Goal: Task Accomplishment & Management: Manage account settings

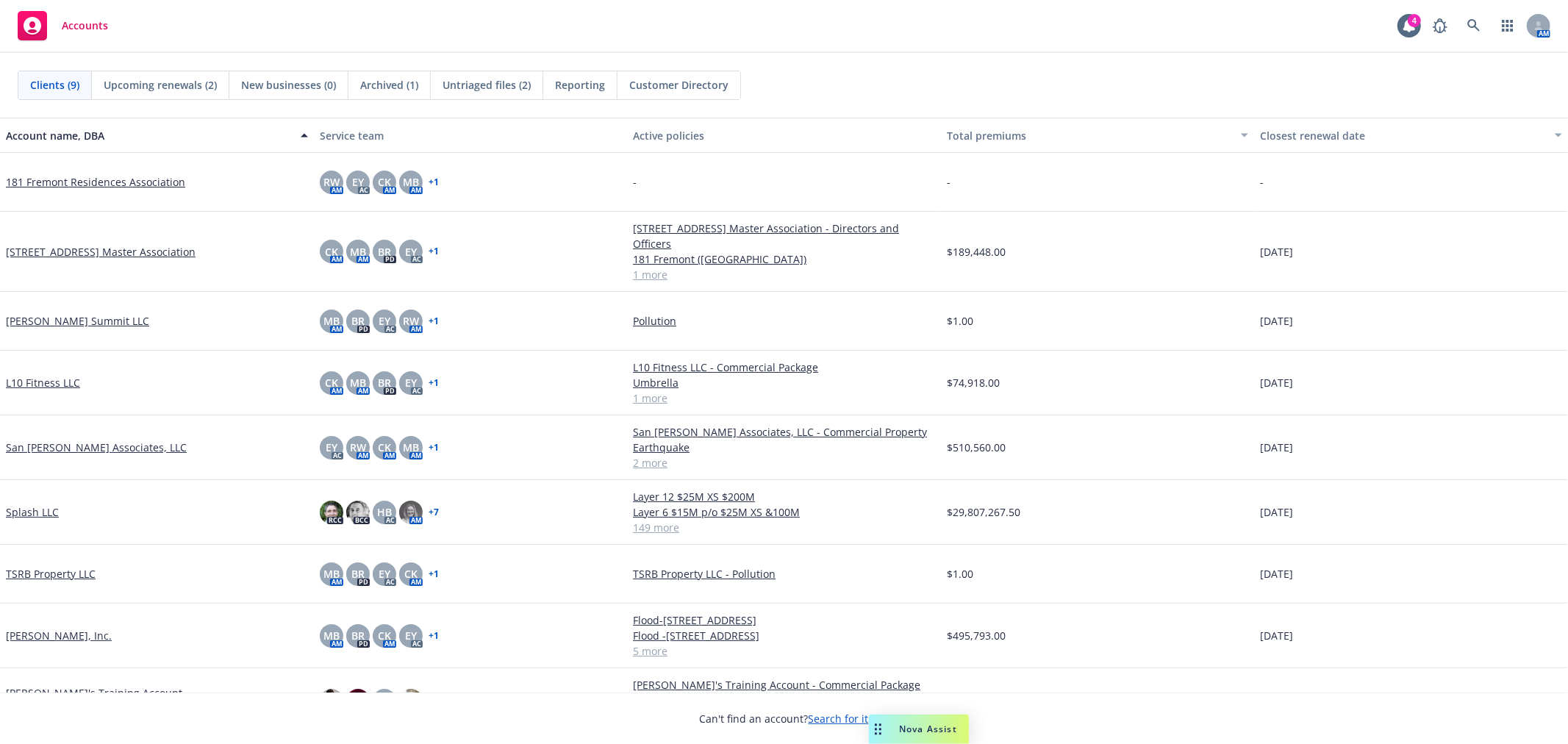
click at [27, 511] on link "Splash LLC" at bounding box center [33, 512] width 53 height 15
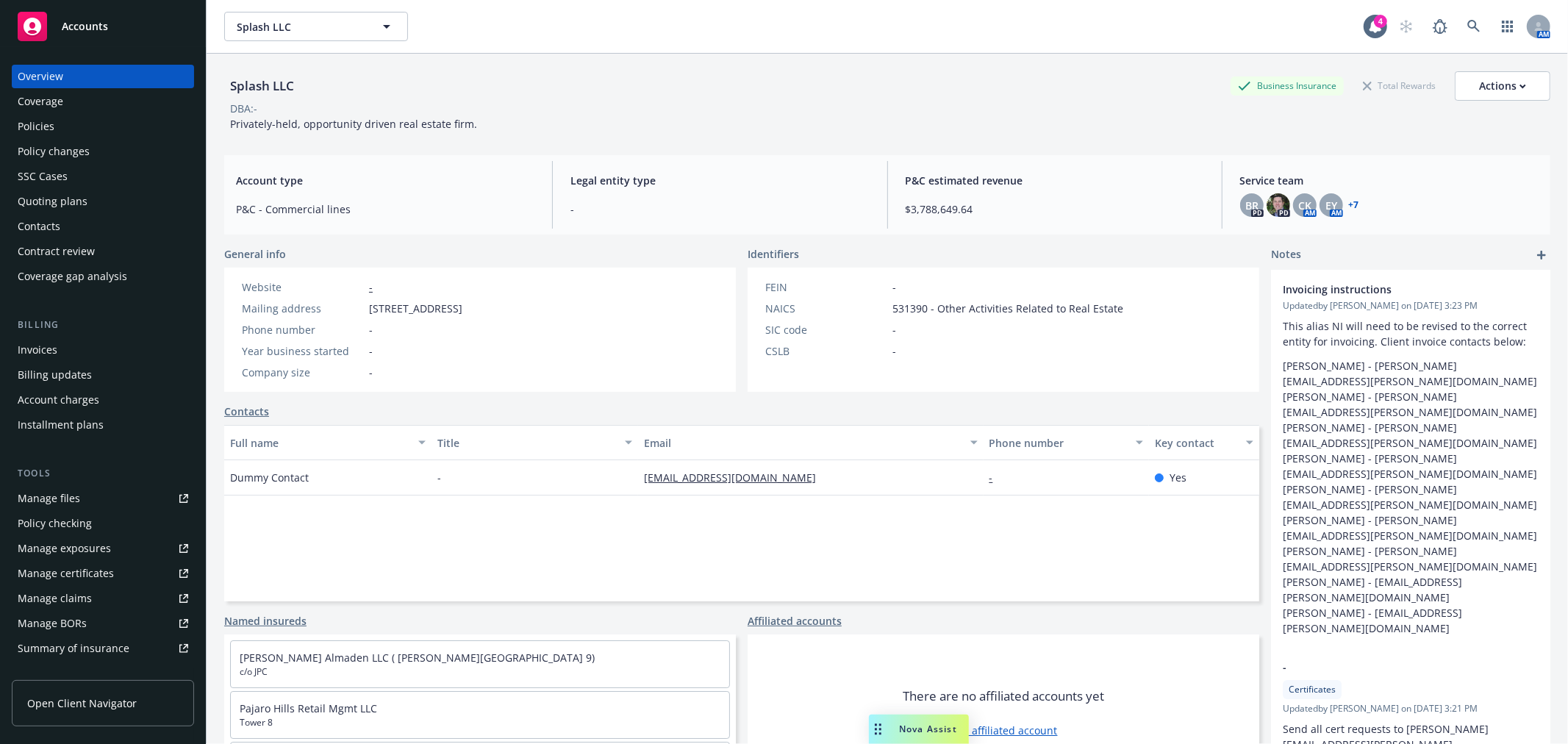
click at [53, 130] on div "Policies" at bounding box center [36, 126] width 37 height 23
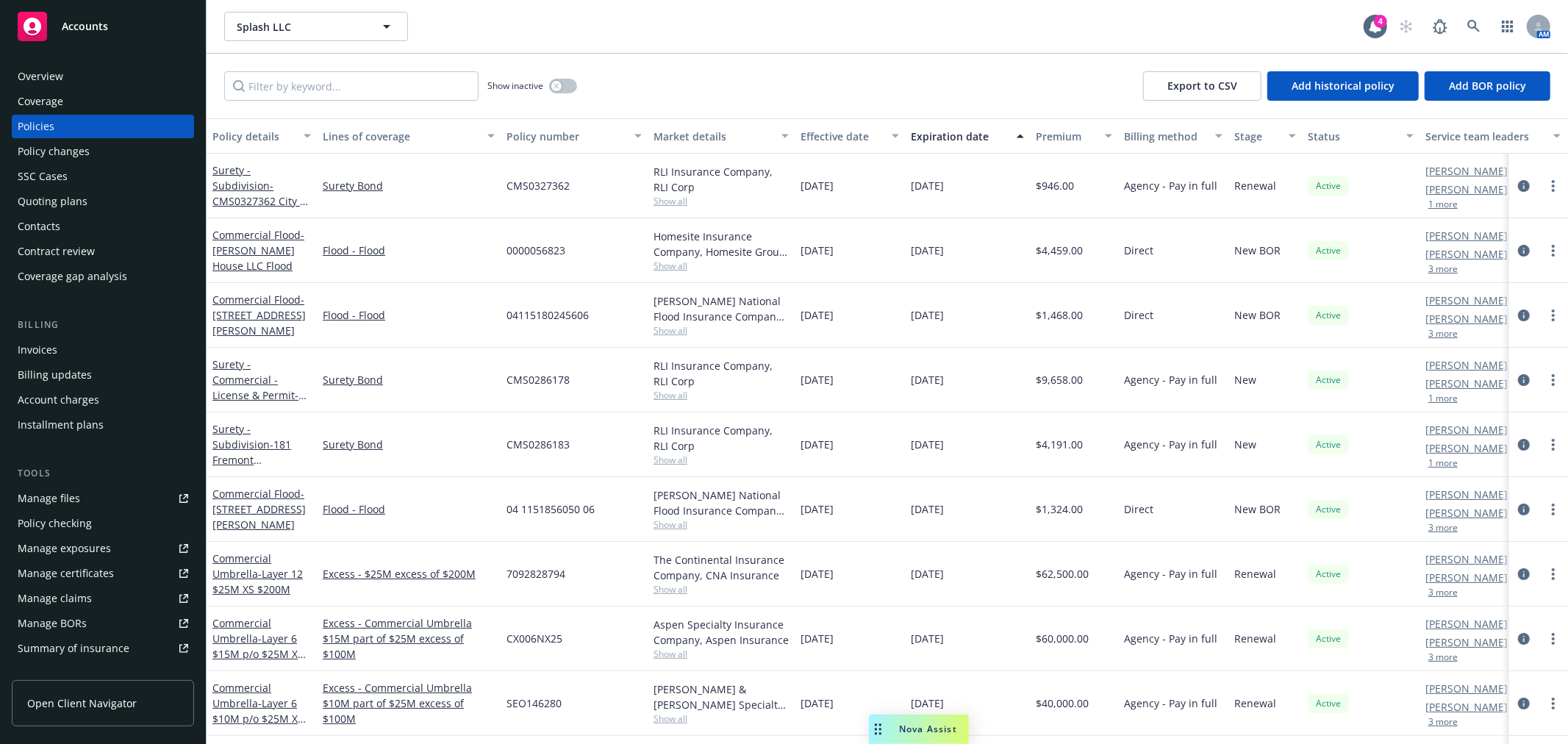
click at [52, 209] on div "Quoting plans" at bounding box center [52, 201] width 69 height 23
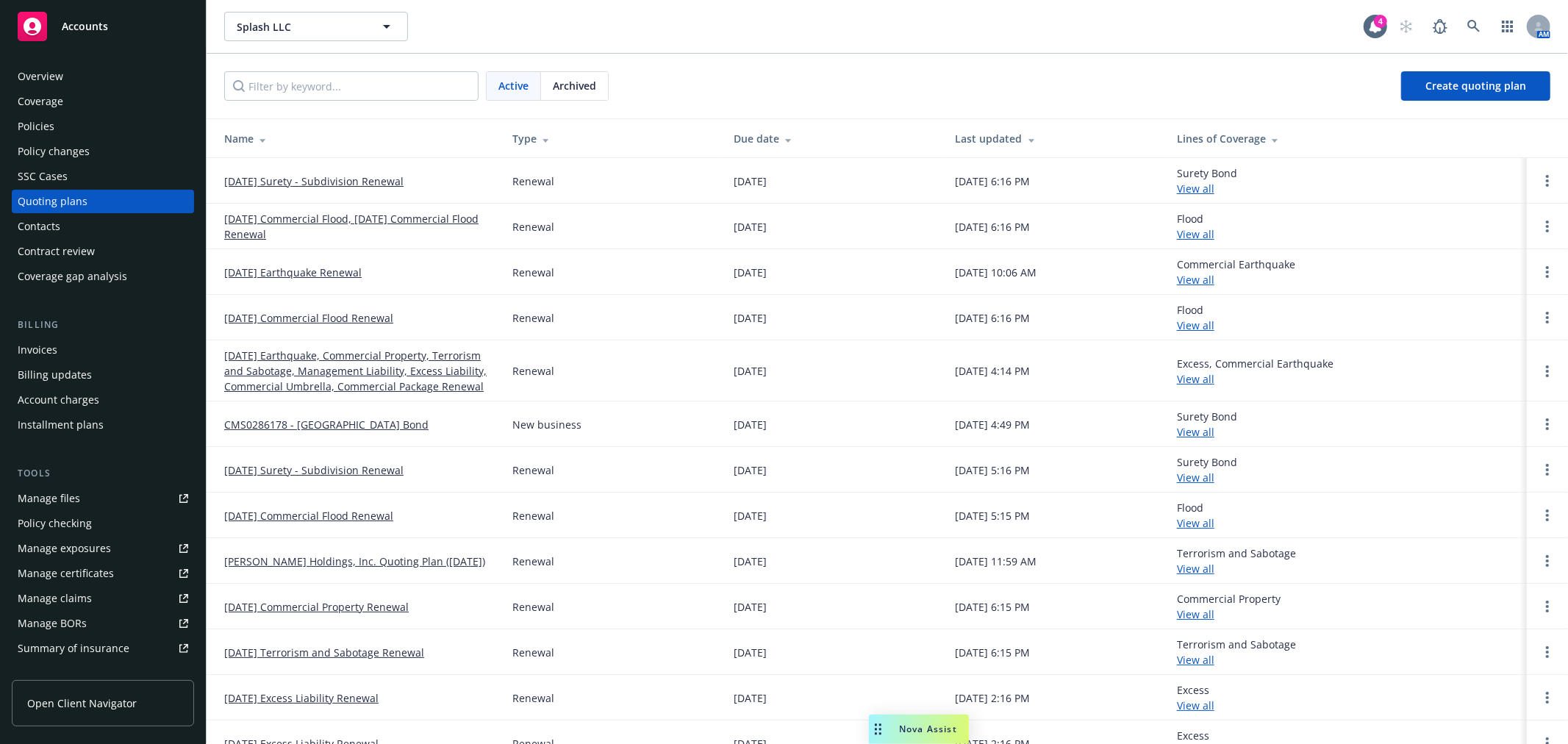
click at [393, 372] on link "[DATE] Earthquake, Commercial Property, Terrorism and Sabotage, Management Liab…" at bounding box center [356, 371] width 264 height 46
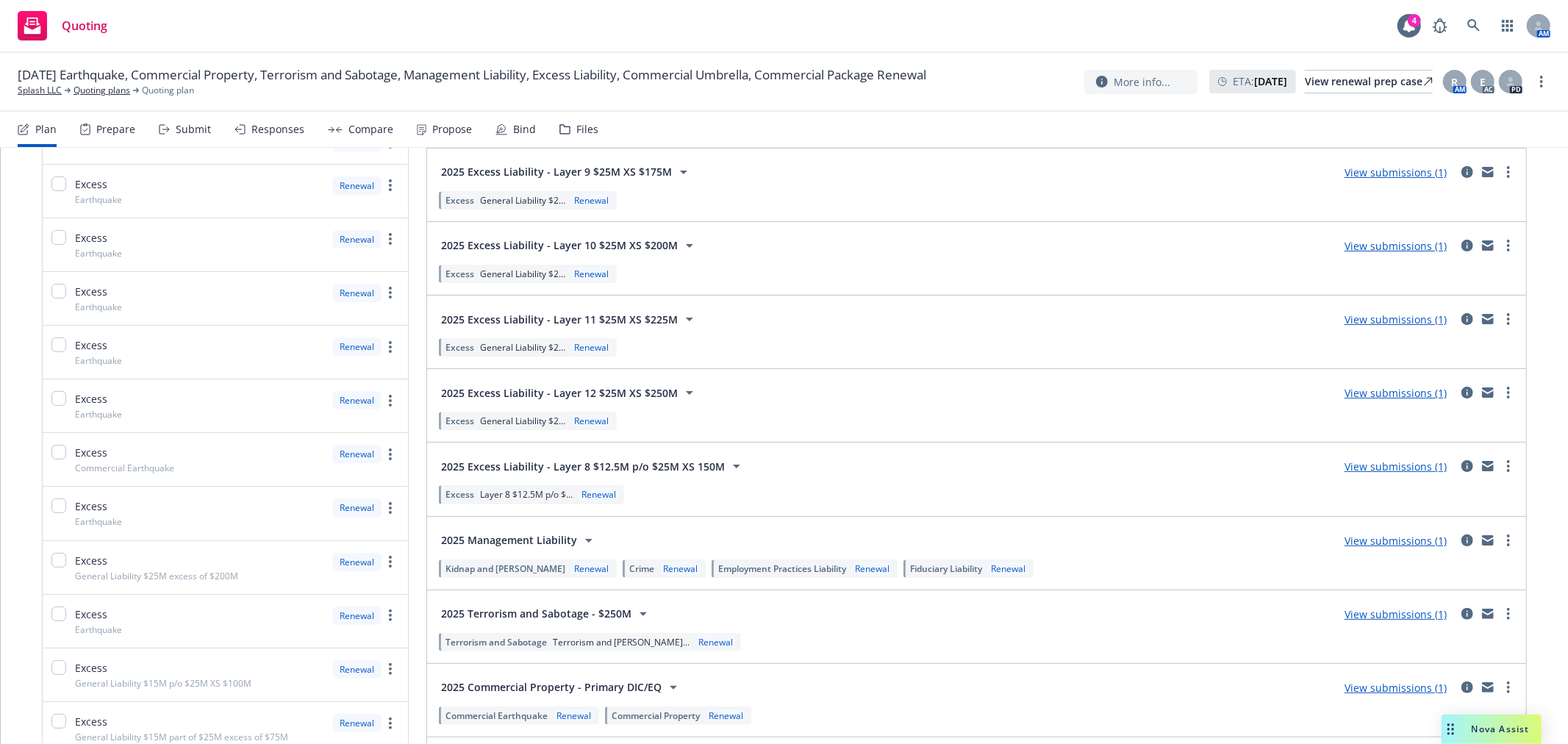
scroll to position [1062, 0]
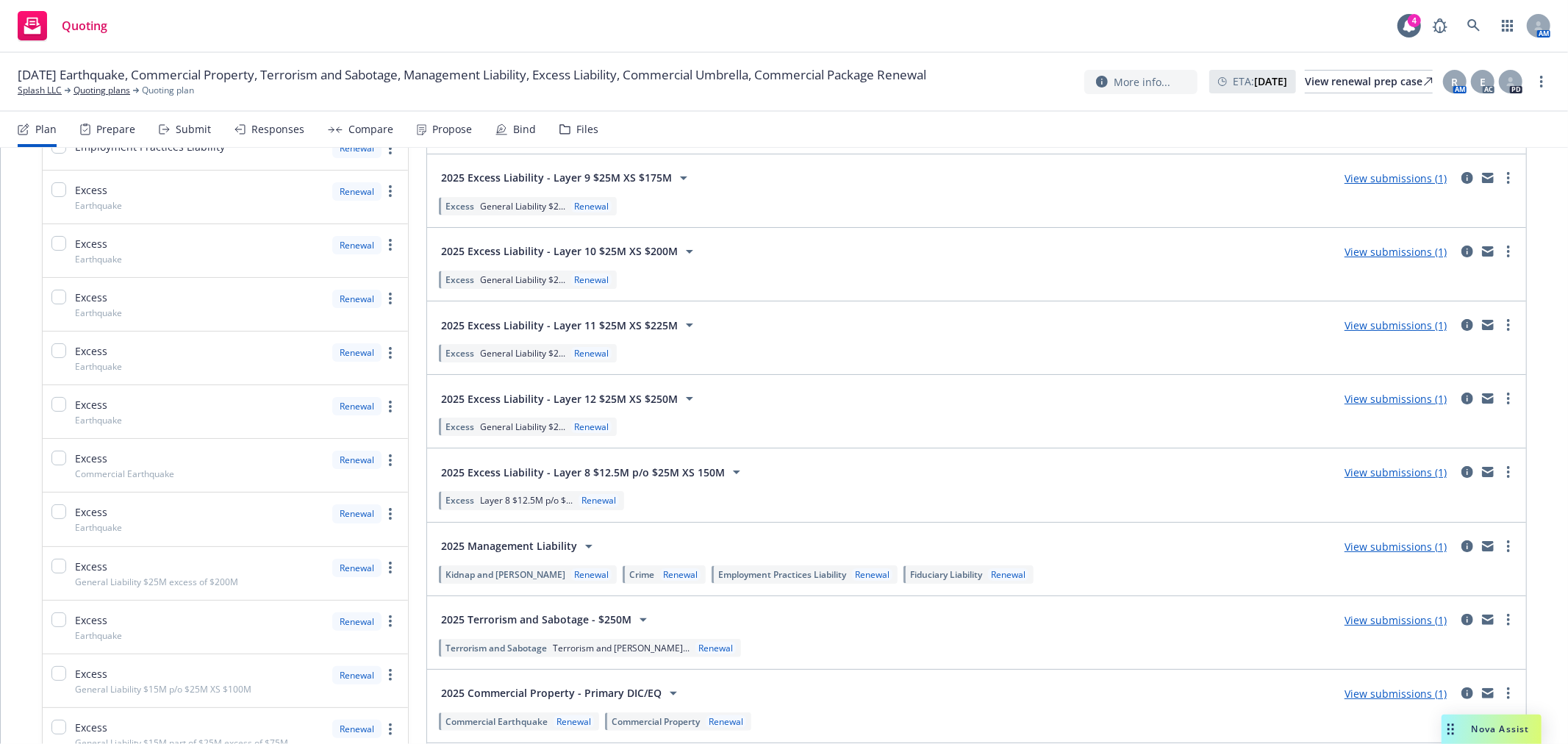
click at [518, 428] on span "General Liability $2..." at bounding box center [522, 426] width 85 height 13
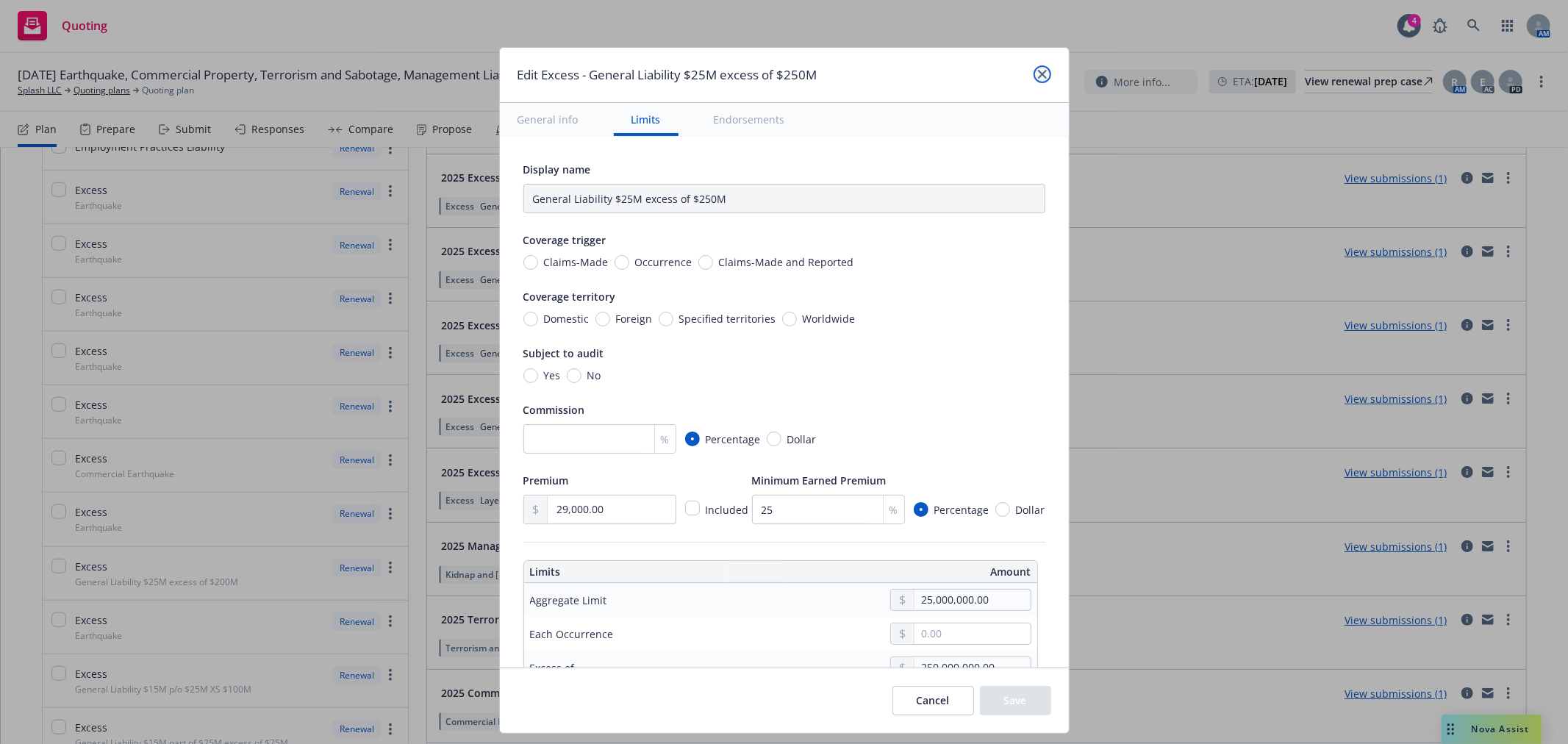
click at [1041, 71] on icon "close" at bounding box center [1042, 74] width 9 height 9
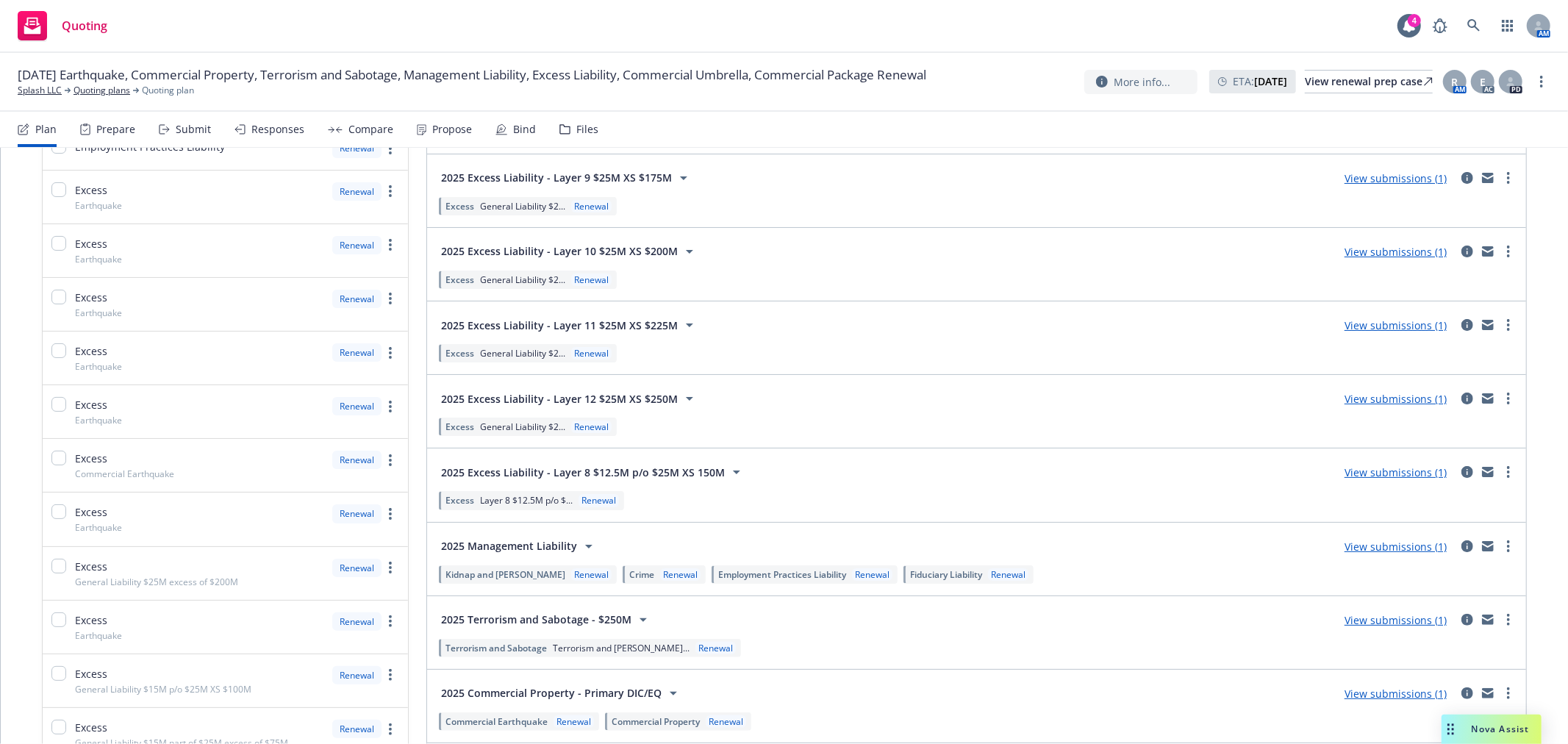
click at [1392, 402] on link "View submissions (1)" at bounding box center [1395, 399] width 102 height 14
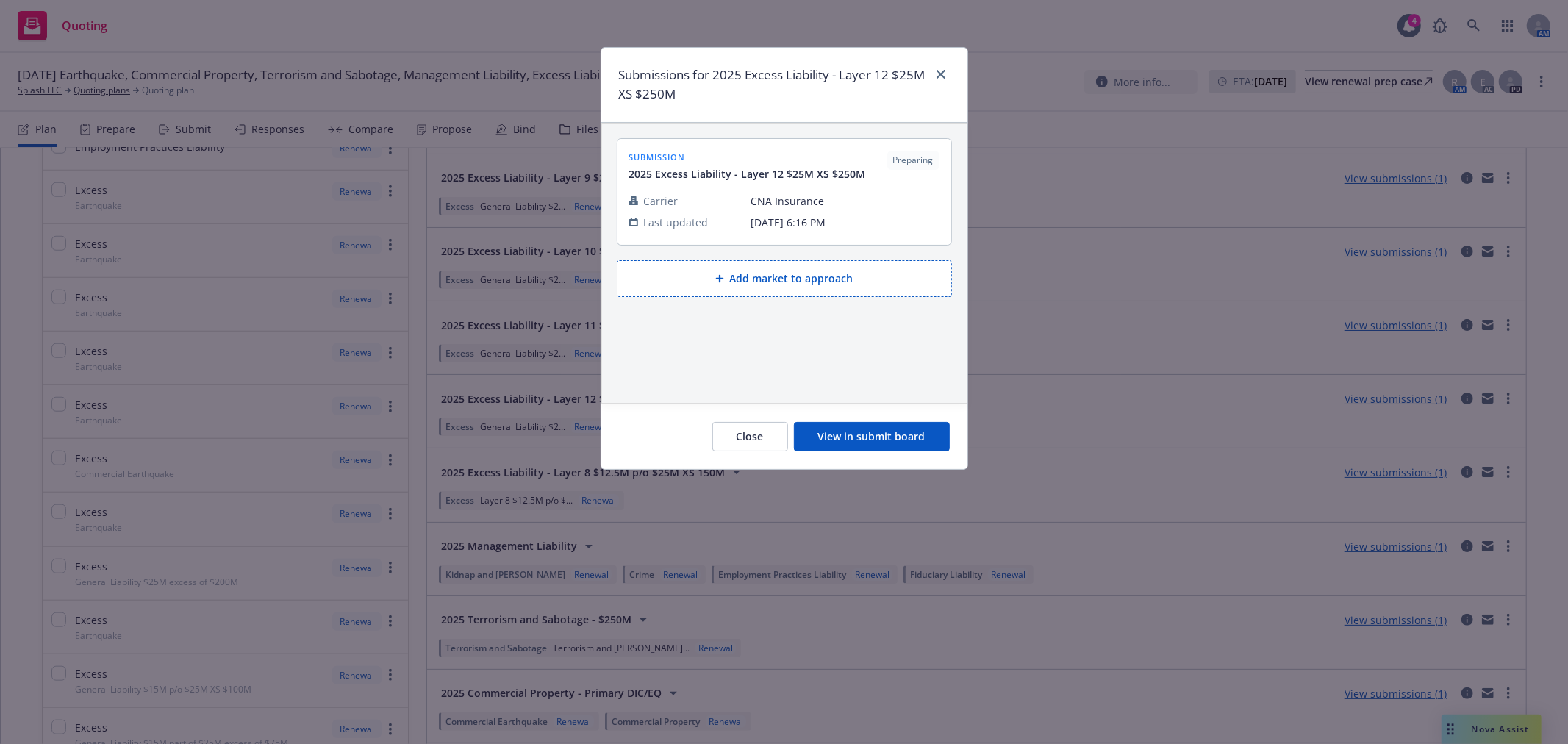
click at [890, 436] on button "View in submit board" at bounding box center [871, 437] width 156 height 29
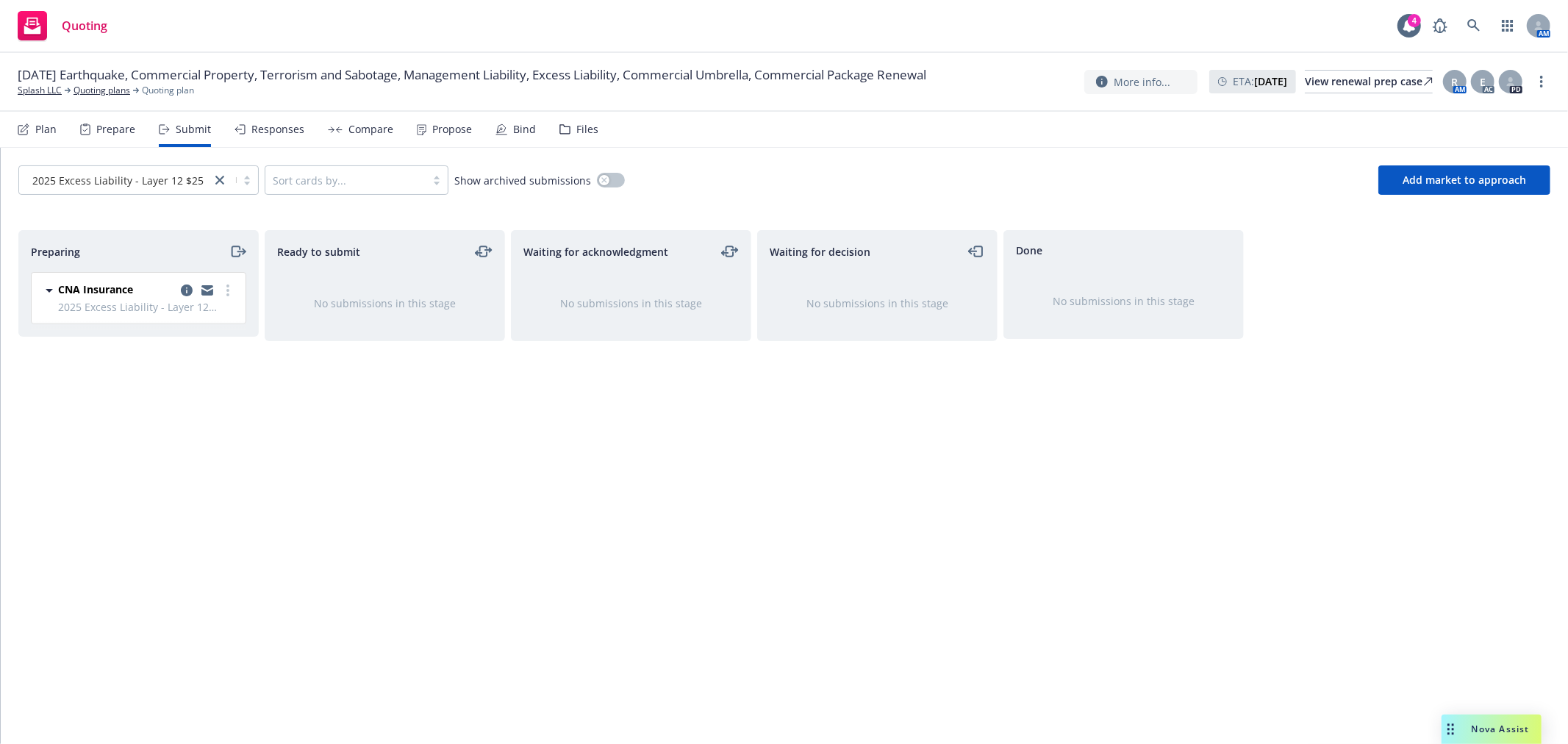
click at [1057, 280] on div "No submissions in this stage" at bounding box center [1123, 300] width 238 height 63
click at [156, 251] on div "Preparing" at bounding box center [138, 251] width 215 height 18
click at [142, 256] on div "Preparing" at bounding box center [138, 251] width 215 height 18
click at [1479, 183] on span "Add market to approach" at bounding box center [1464, 179] width 124 height 14
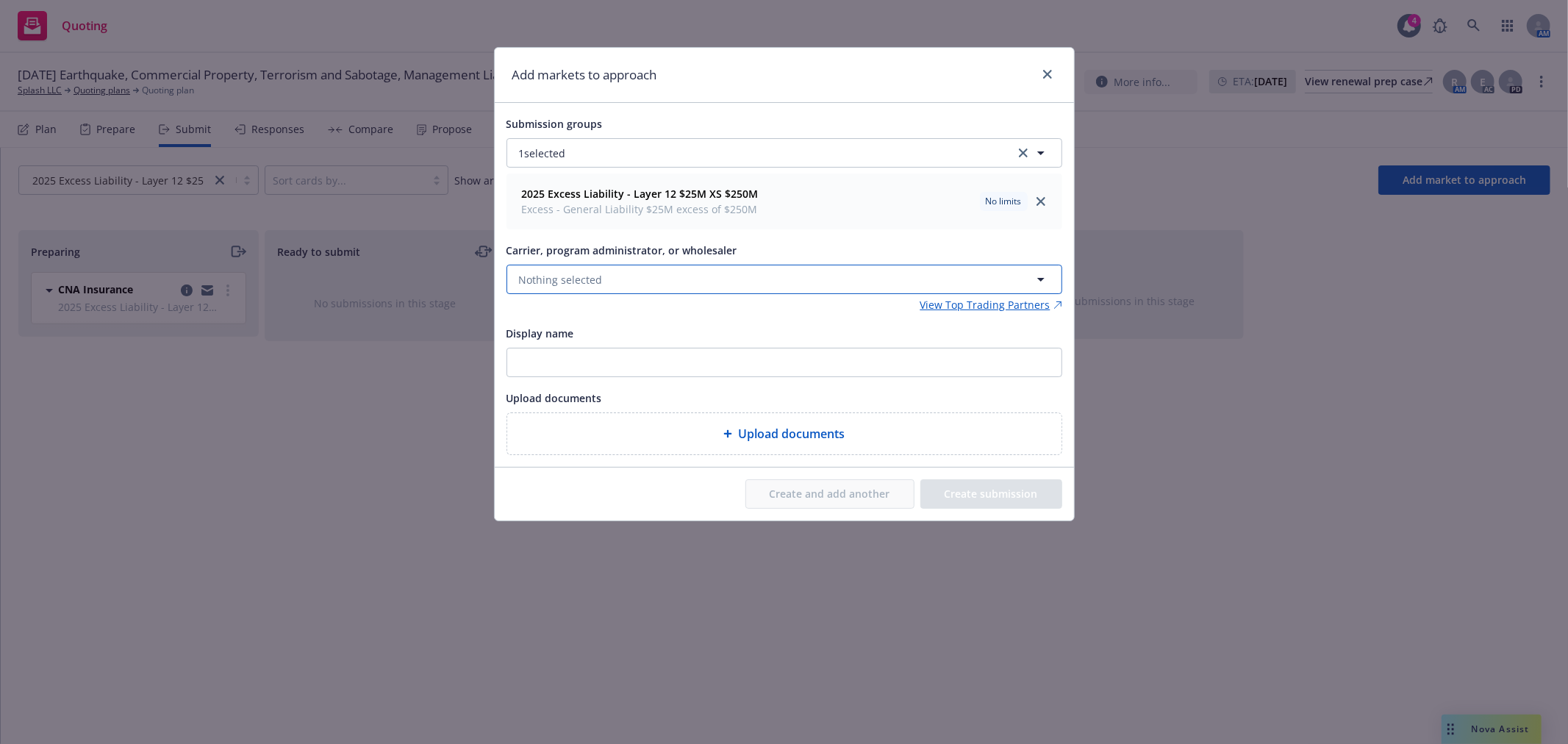
click at [742, 278] on button "Nothing selected" at bounding box center [784, 279] width 556 height 29
type input "starstone"
click at [848, 362] on span "No results" at bounding box center [784, 359] width 554 height 45
click at [678, 276] on input "starstone" at bounding box center [781, 279] width 501 height 18
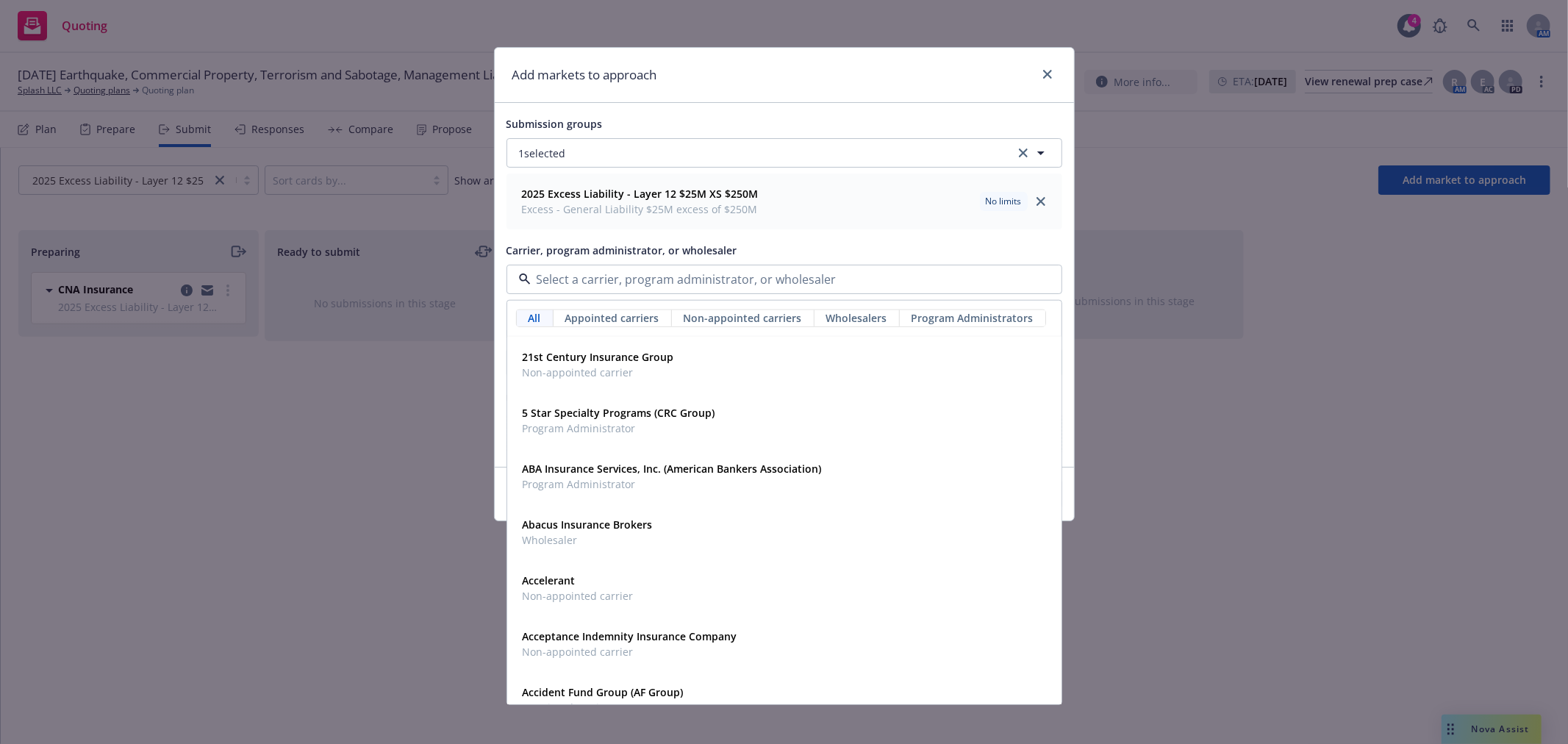
click at [710, 285] on input at bounding box center [781, 279] width 501 height 18
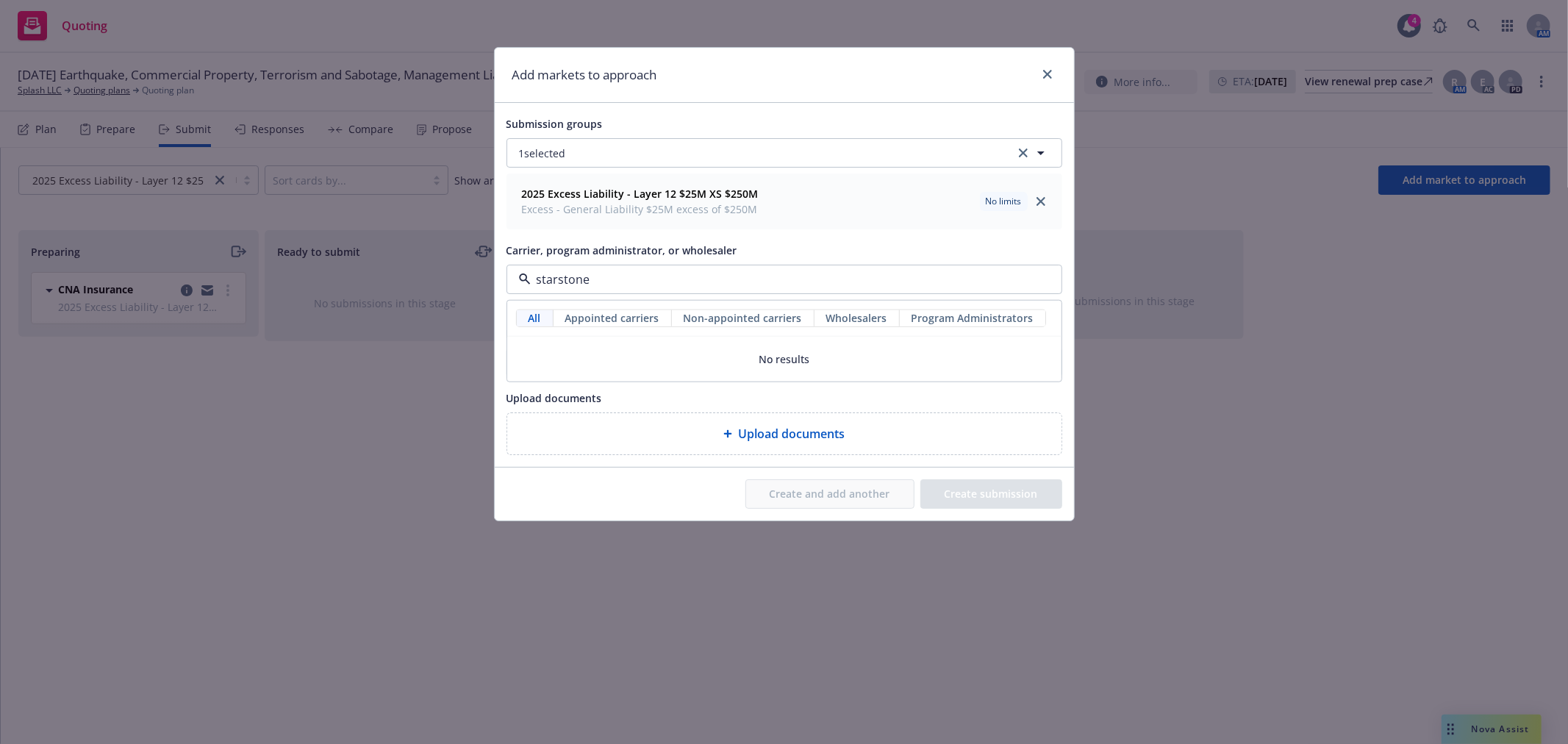
type input "starstone"
click at [843, 391] on div "Upload documents" at bounding box center [784, 397] width 556 height 18
click at [660, 280] on button "Nothing selected" at bounding box center [784, 279] width 556 height 29
click at [640, 355] on strong "Scottsdale Insurance Company (Nationwide)" at bounding box center [634, 357] width 223 height 14
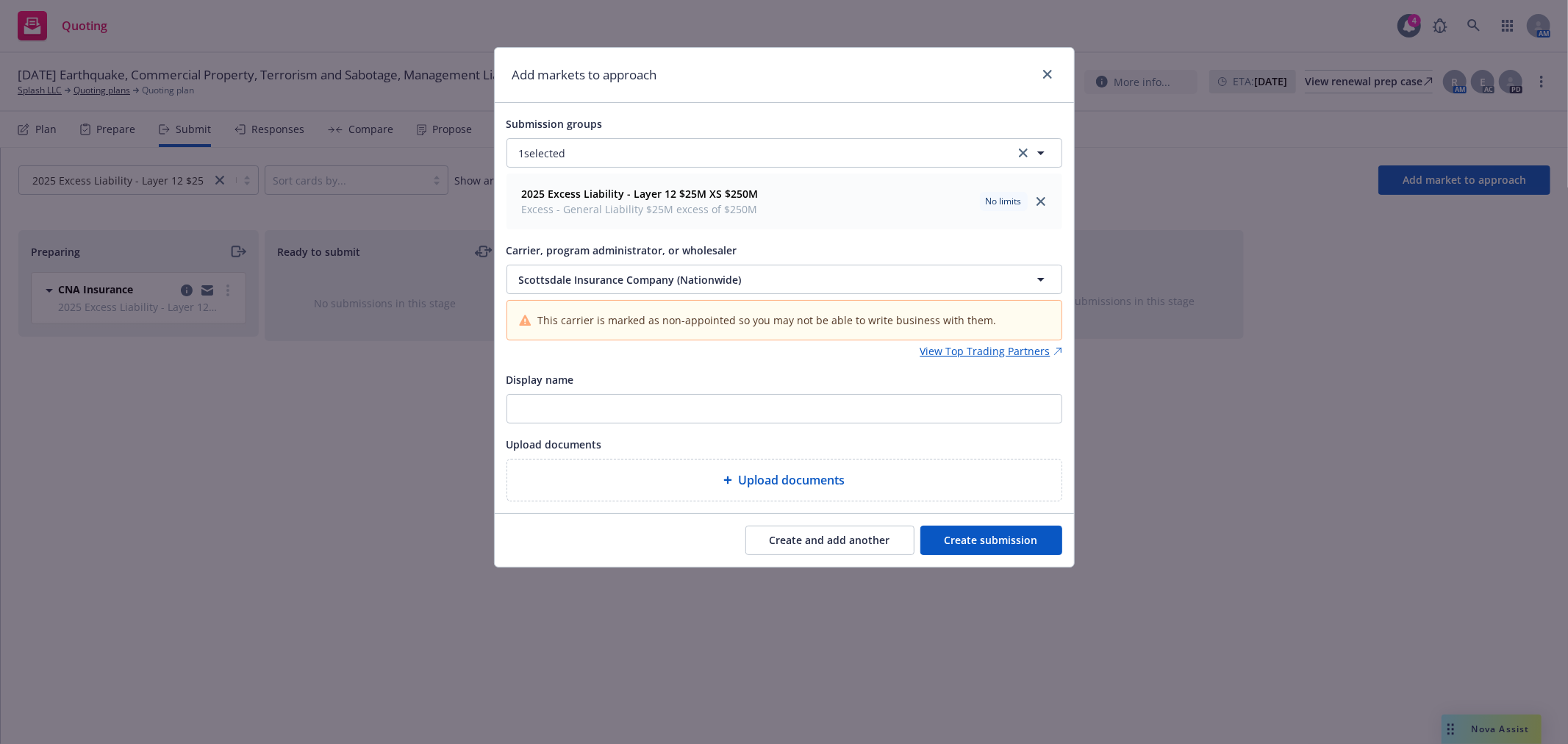
click at [854, 547] on button "Create and add another" at bounding box center [829, 541] width 169 height 29
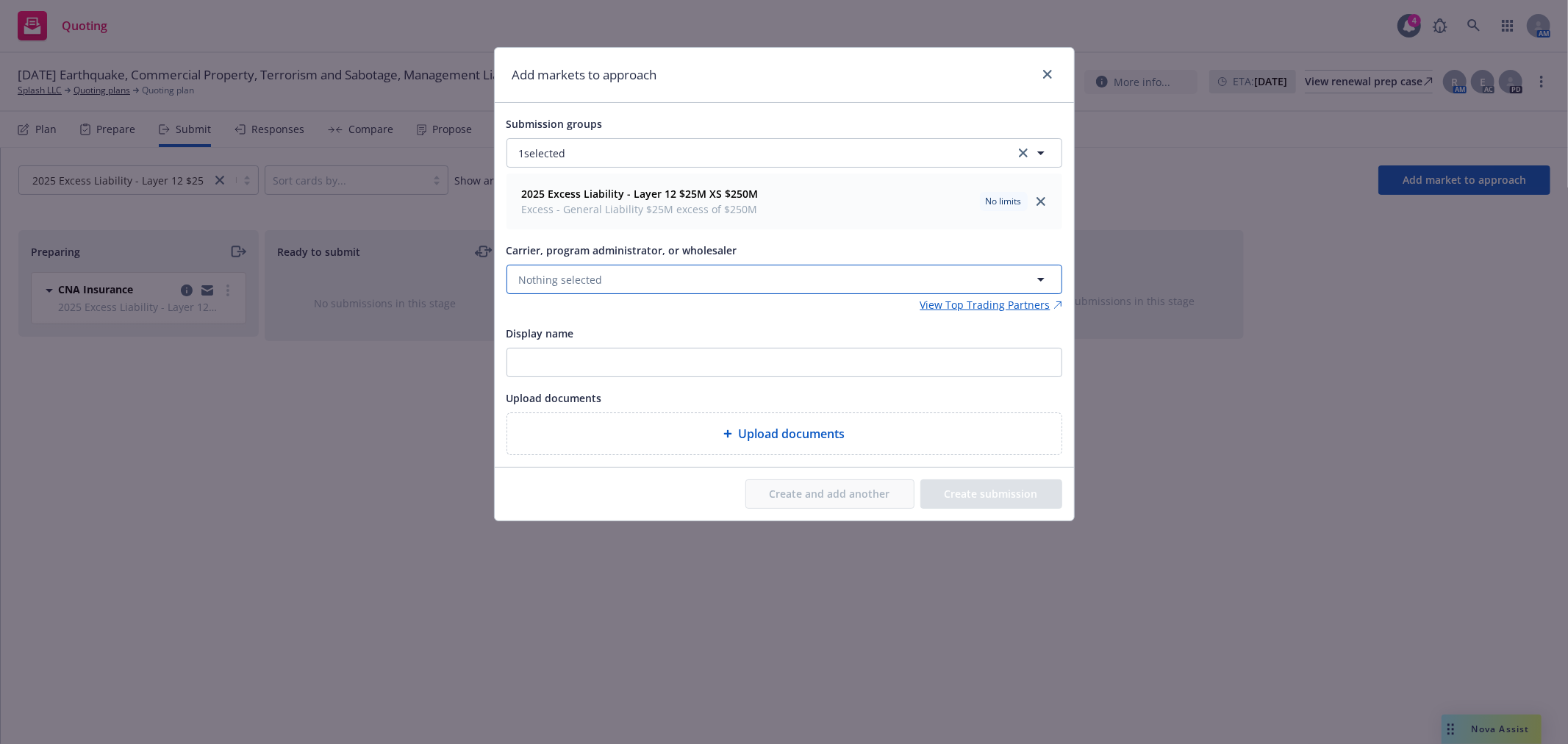
click at [632, 281] on button "Nothing selected" at bounding box center [784, 279] width 556 height 29
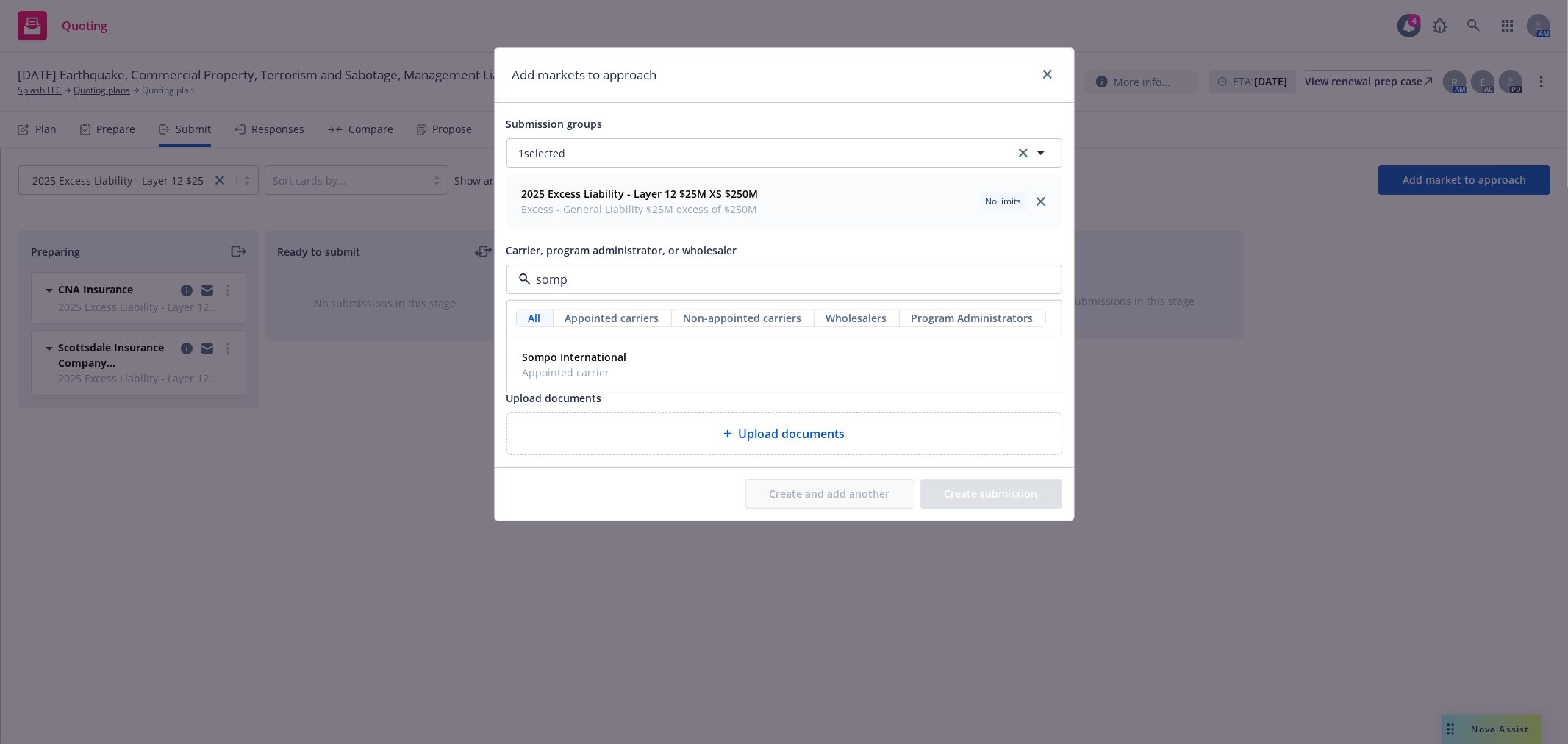
type input "sompo"
click at [624, 281] on button "Nothing selected" at bounding box center [784, 279] width 556 height 29
type input "s"
type input "e"
click at [574, 354] on strong "Sompo International" at bounding box center [575, 357] width 105 height 14
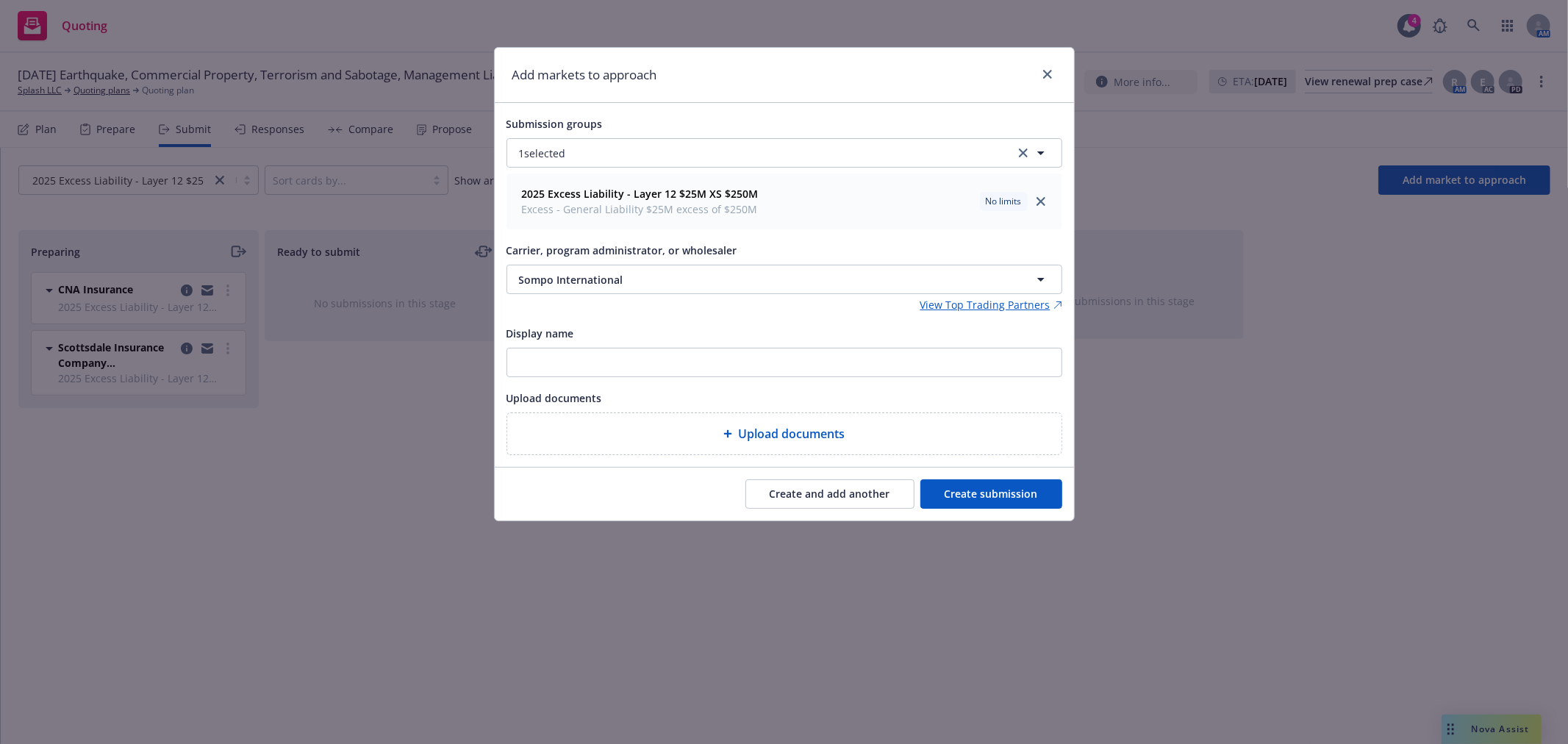
click at [879, 496] on button "Create and add another" at bounding box center [829, 494] width 169 height 29
click at [546, 273] on span "Nothing selected" at bounding box center [561, 280] width 84 height 15
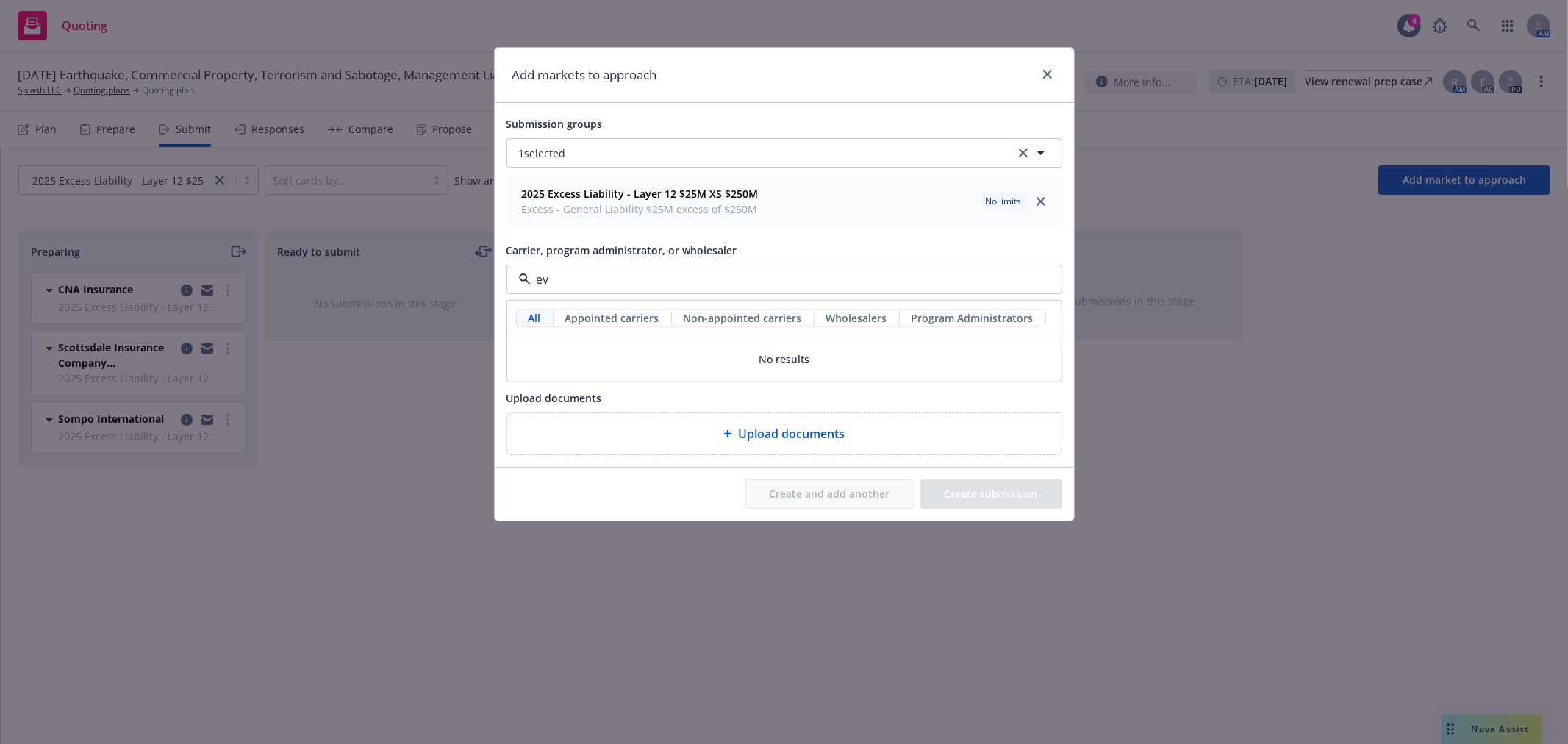
type input "e"
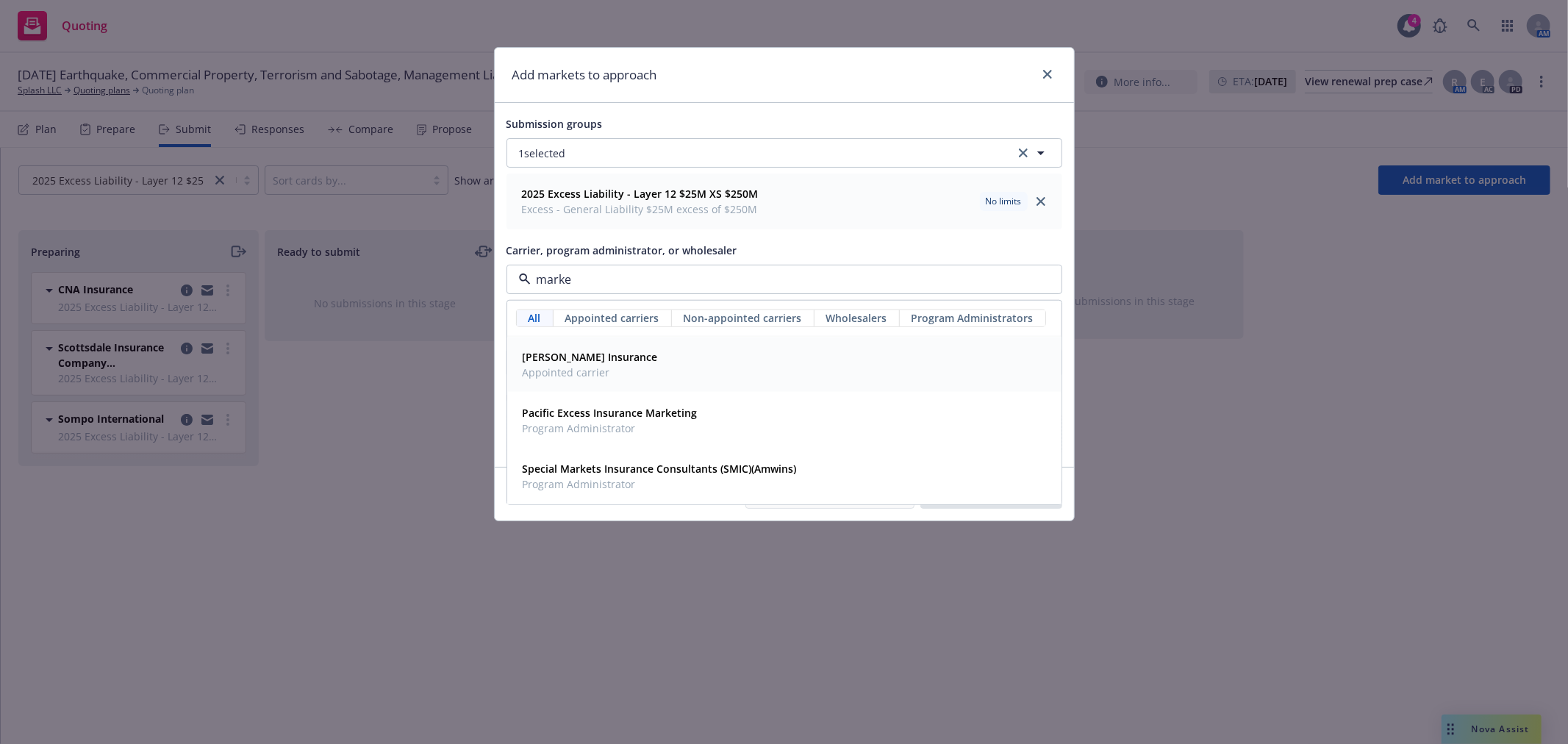
click at [582, 360] on strong "[PERSON_NAME] Insurance" at bounding box center [590, 357] width 136 height 14
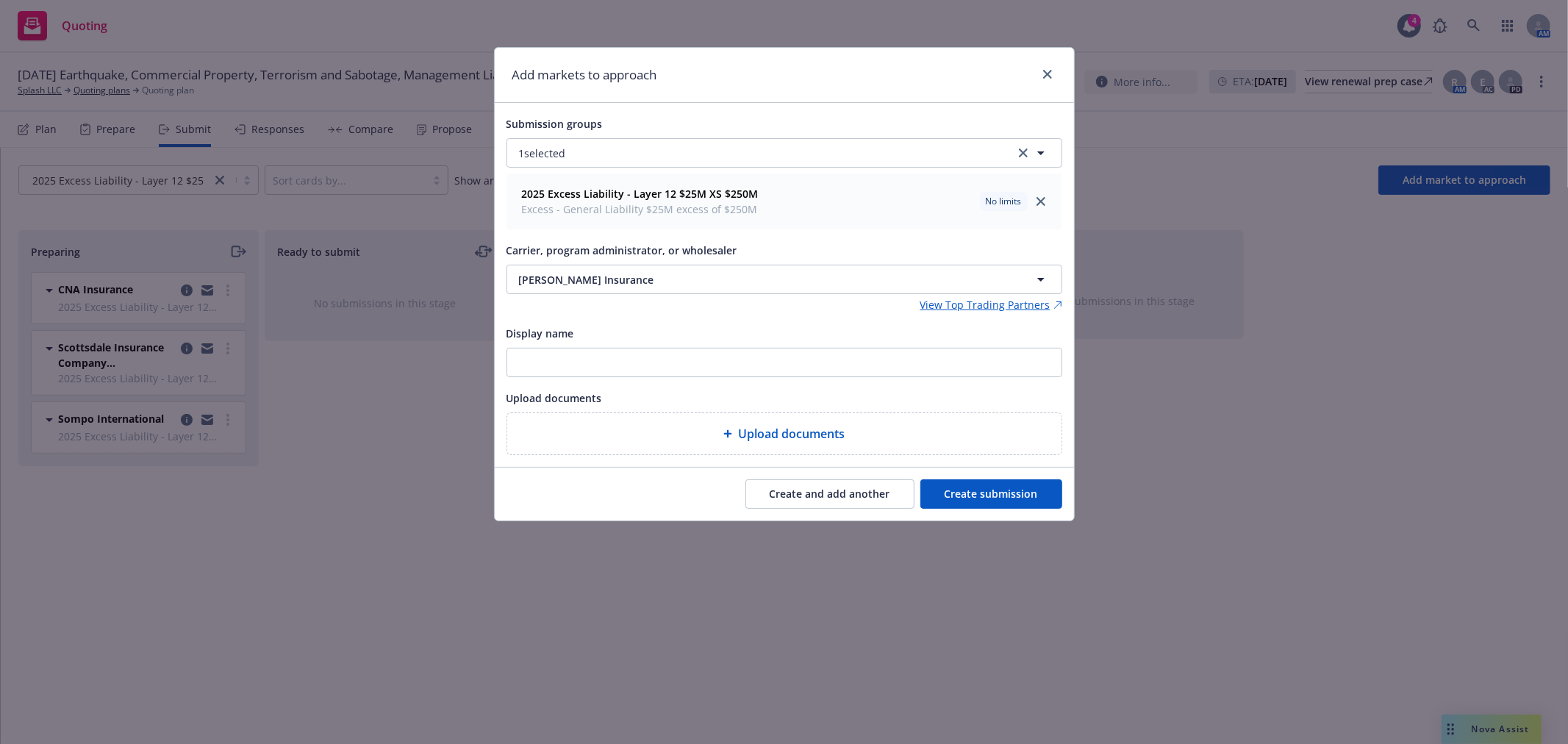
click at [819, 498] on button "Create and add another" at bounding box center [829, 494] width 169 height 29
click at [654, 280] on button "Nothing selected" at bounding box center [784, 279] width 556 height 29
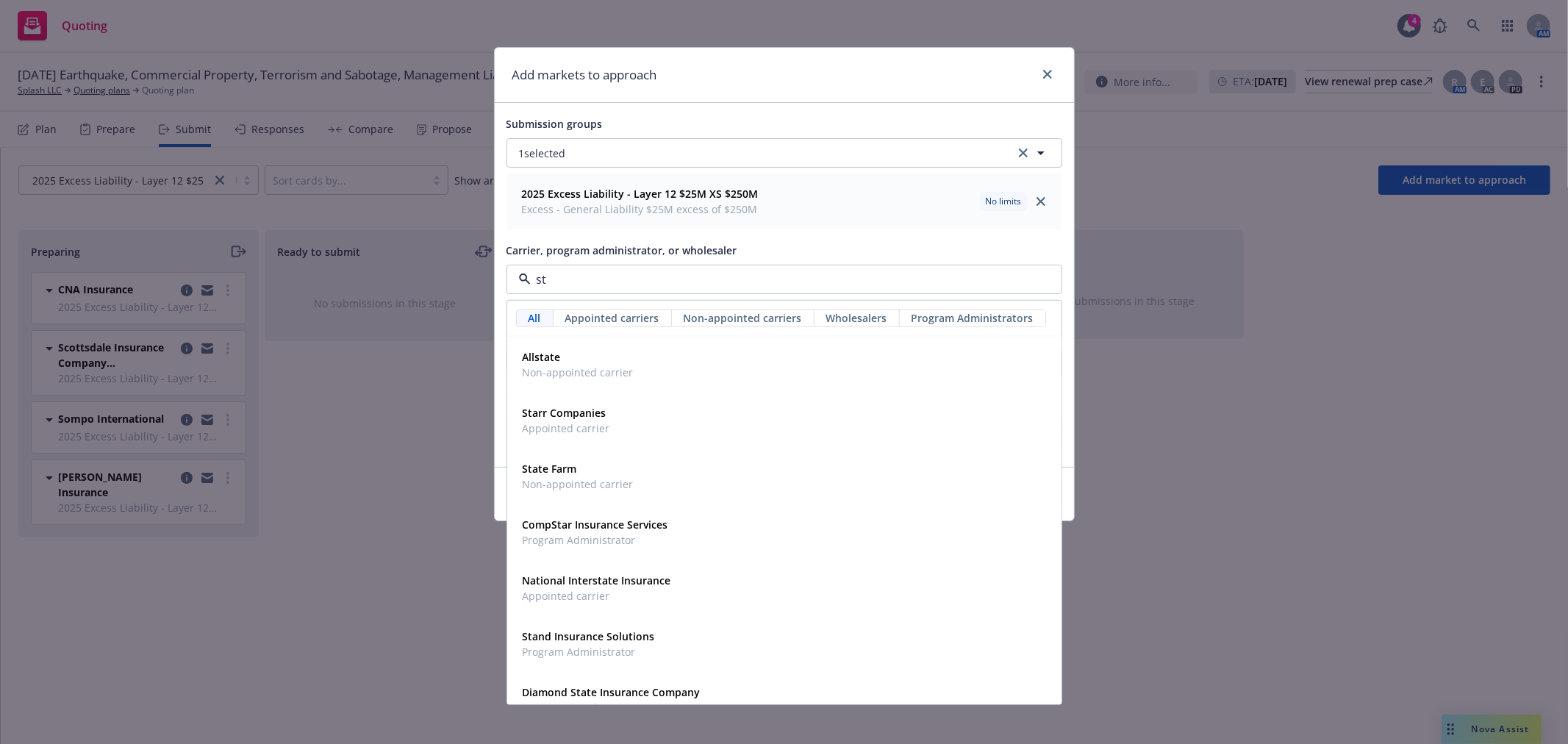
type input "s"
type input "crc"
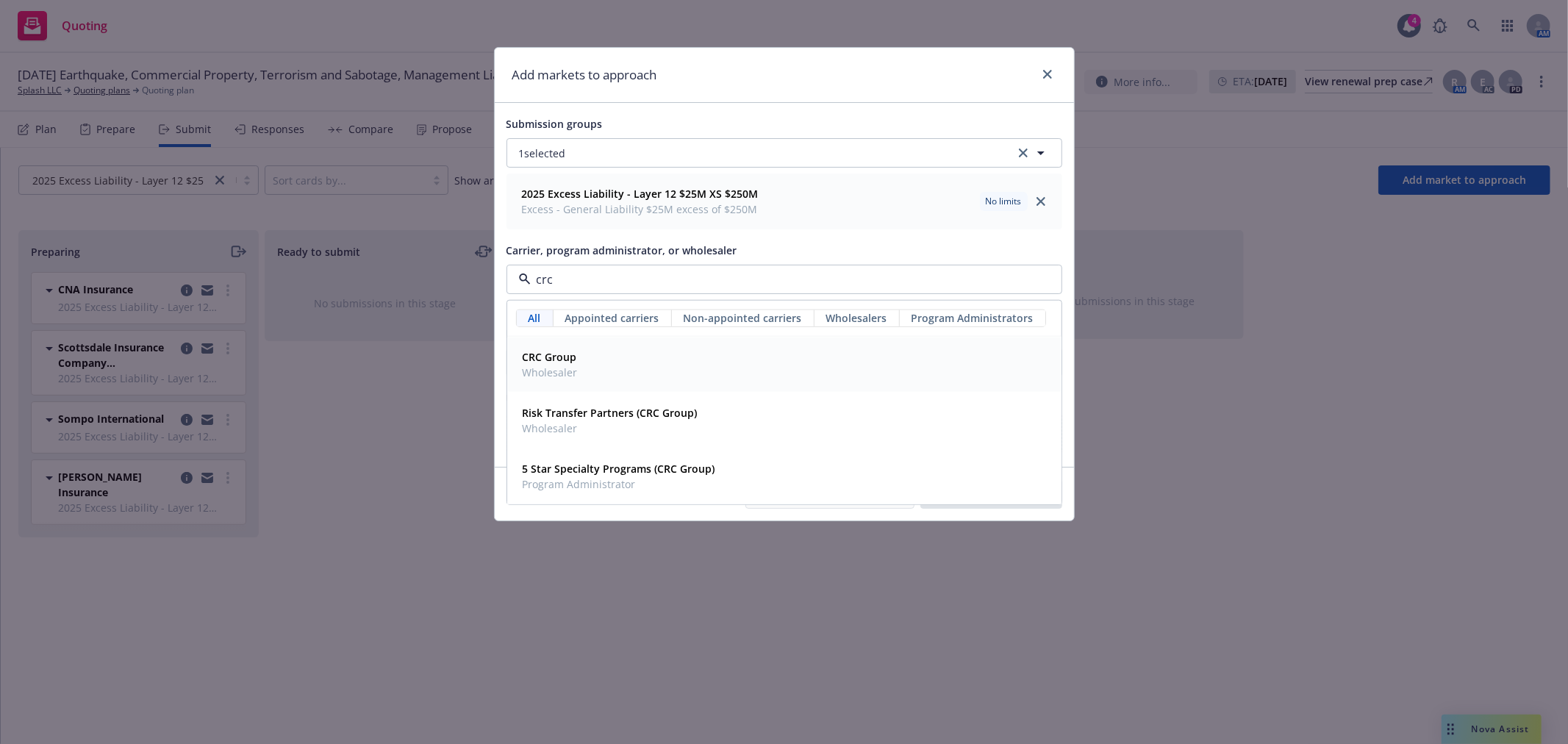
click at [540, 357] on strong "CRC Group" at bounding box center [549, 357] width 54 height 14
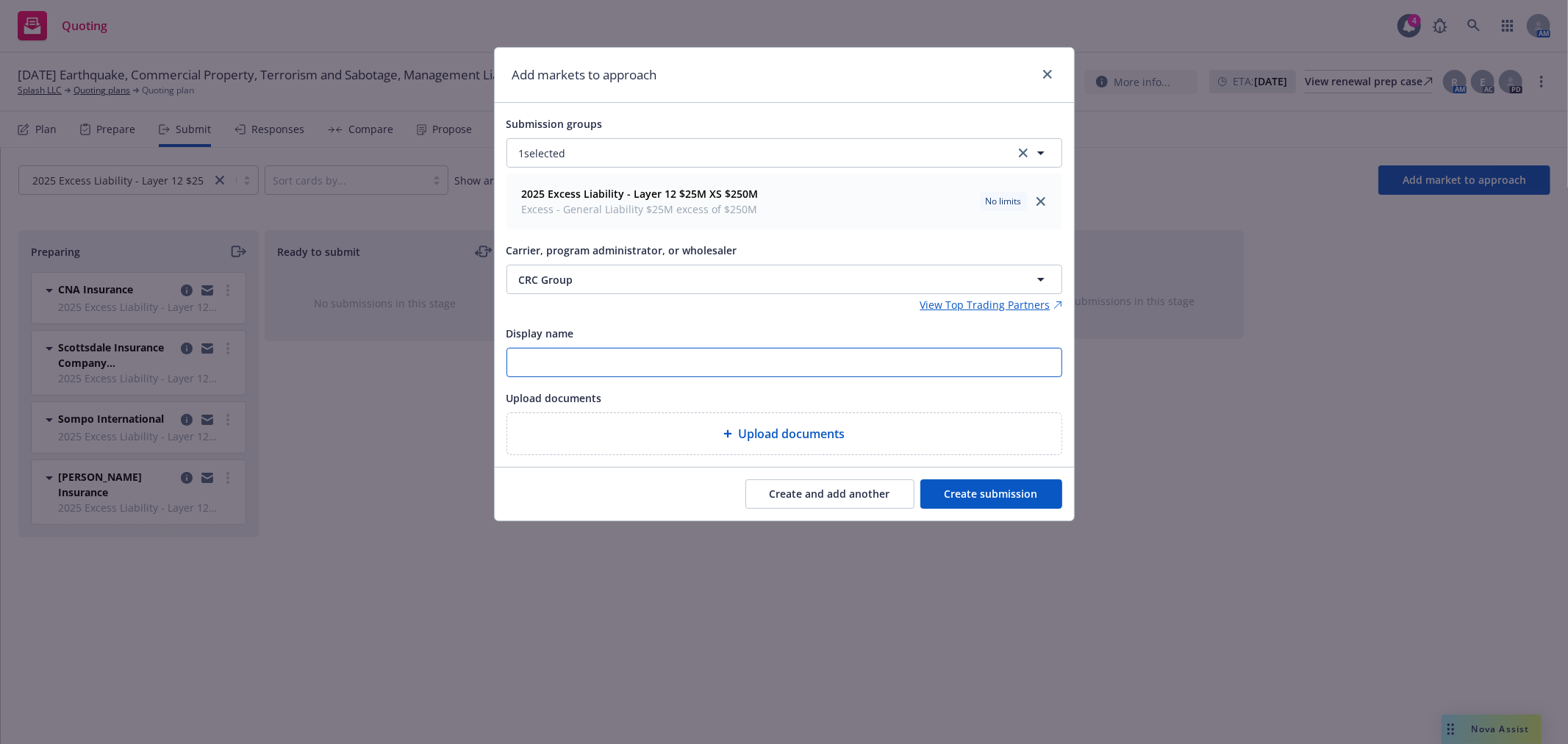
click at [701, 366] on input "Display name" at bounding box center [784, 362] width 554 height 28
type input "starstone"
click at [990, 491] on button "Create submission" at bounding box center [991, 494] width 142 height 29
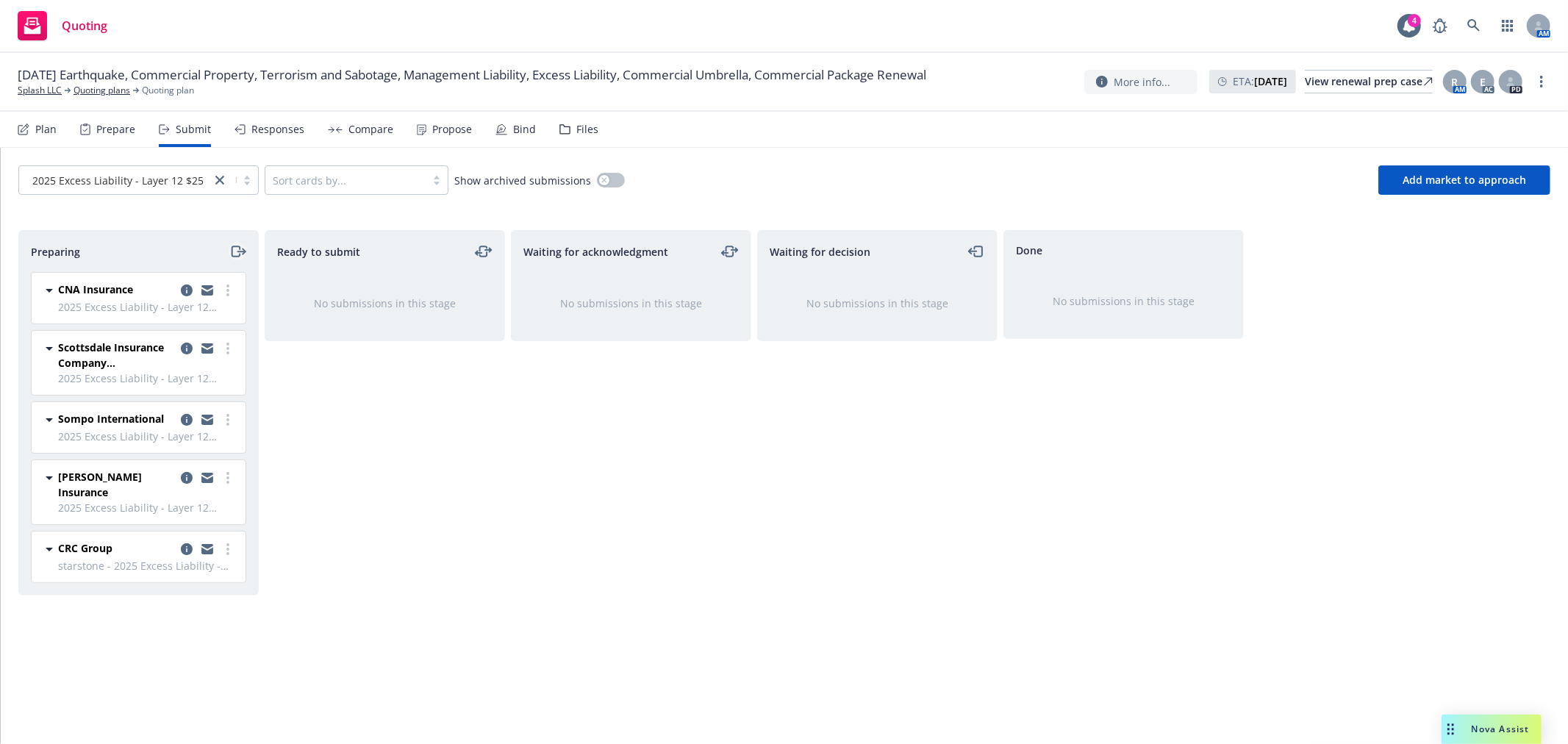
click at [233, 249] on icon "moveRight" at bounding box center [238, 251] width 17 height 18
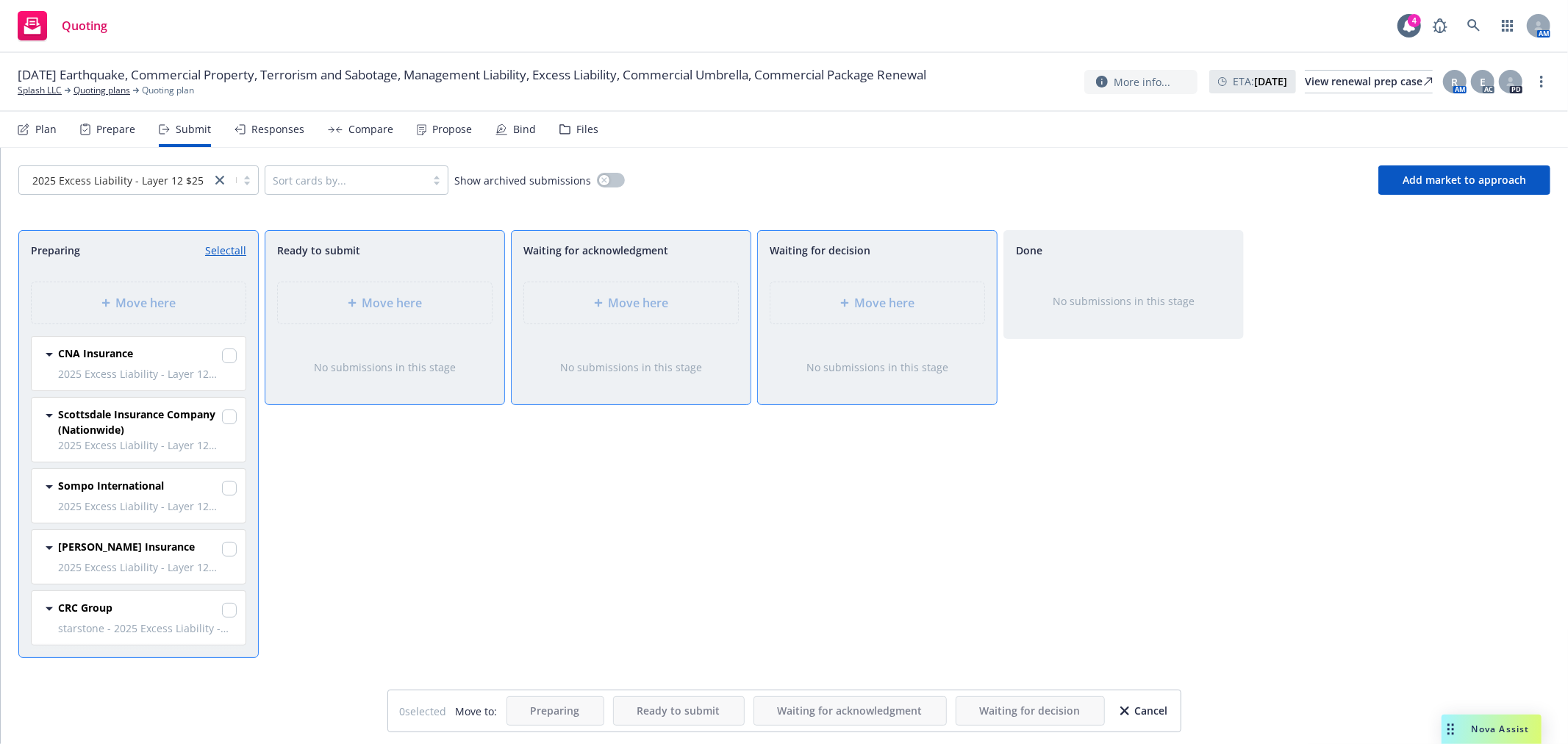
click at [224, 251] on link "Select all" at bounding box center [226, 251] width 41 height 15
checkbox input "true"
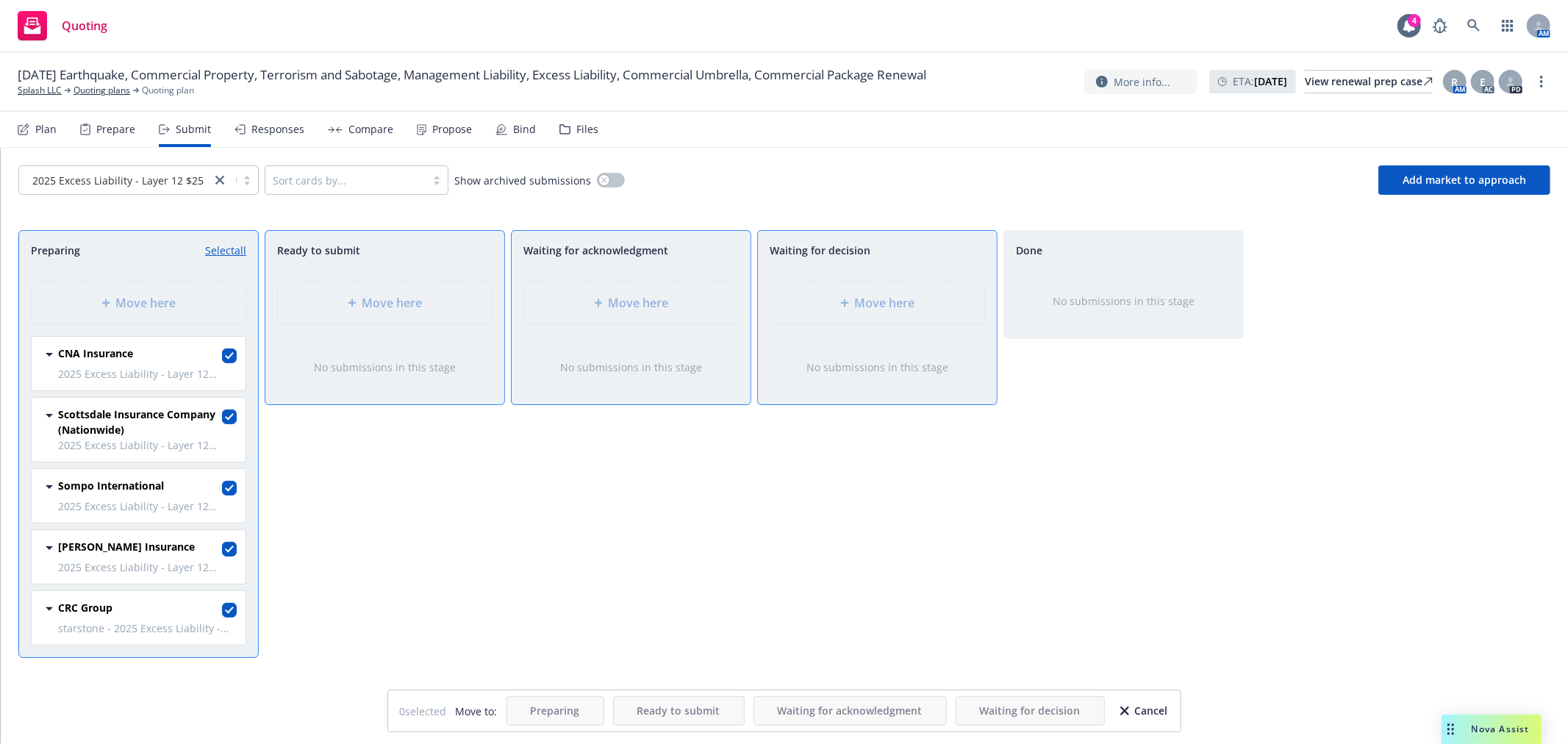
checkbox input "true"
click at [896, 303] on span "Move here" at bounding box center [885, 303] width 60 height 18
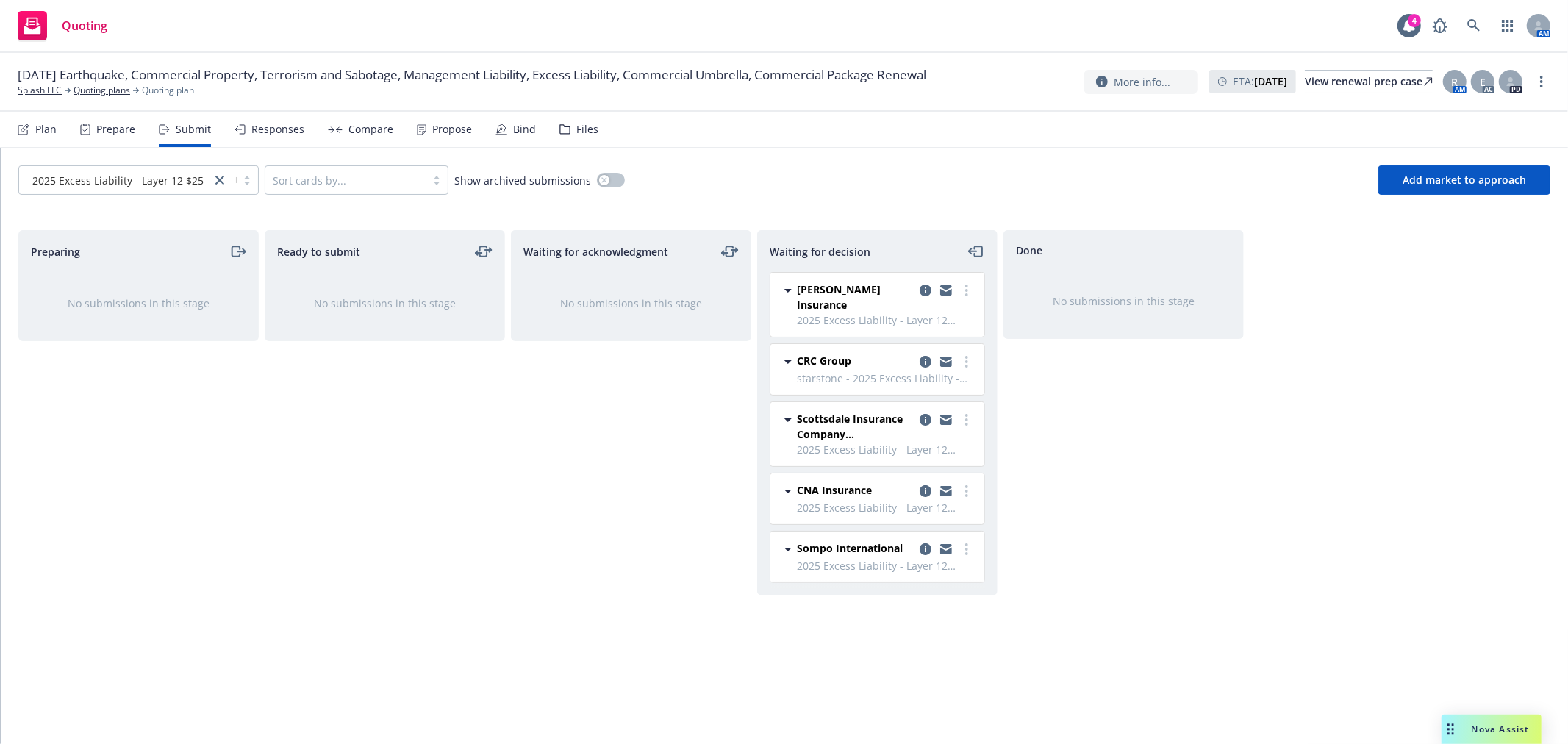
click at [578, 437] on div "Waiting for acknowledgment No submissions in this stage" at bounding box center [631, 471] width 240 height 483
click at [1131, 470] on div "Done No submissions in this stage" at bounding box center [1124, 471] width 240 height 483
click at [972, 250] on icon "moveLeft" at bounding box center [976, 251] width 17 height 18
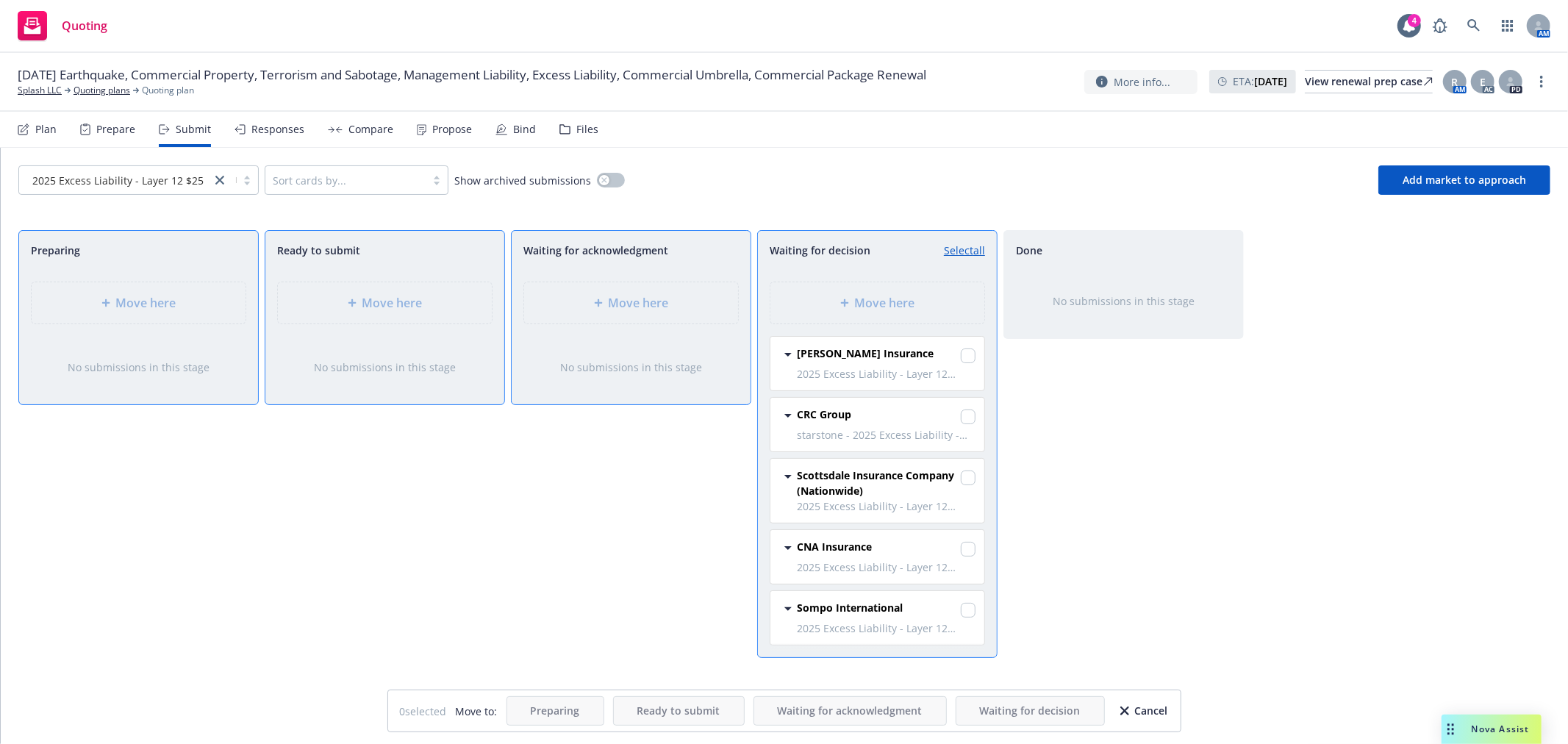
click at [975, 244] on link "Select all" at bounding box center [964, 251] width 41 height 15
checkbox input "true"
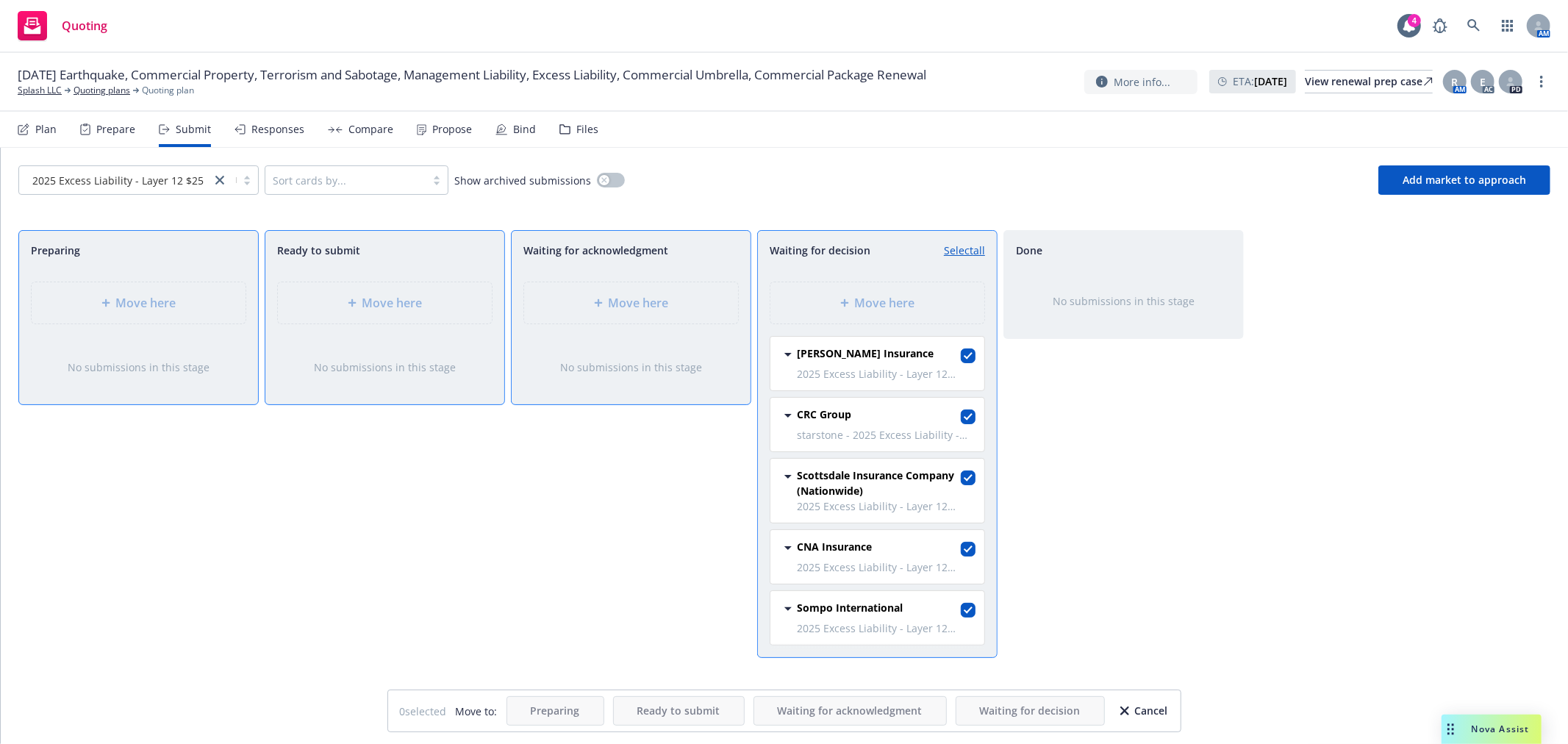
checkbox input "true"
click at [1071, 303] on div "No submissions in this stage" at bounding box center [1124, 301] width 192 height 15
click at [1132, 305] on div "No submissions in this stage" at bounding box center [1124, 301] width 192 height 15
click at [1047, 435] on div "Done No submissions in this stage" at bounding box center [1124, 471] width 240 height 483
click at [1061, 573] on div "Done No submissions in this stage" at bounding box center [1124, 471] width 240 height 483
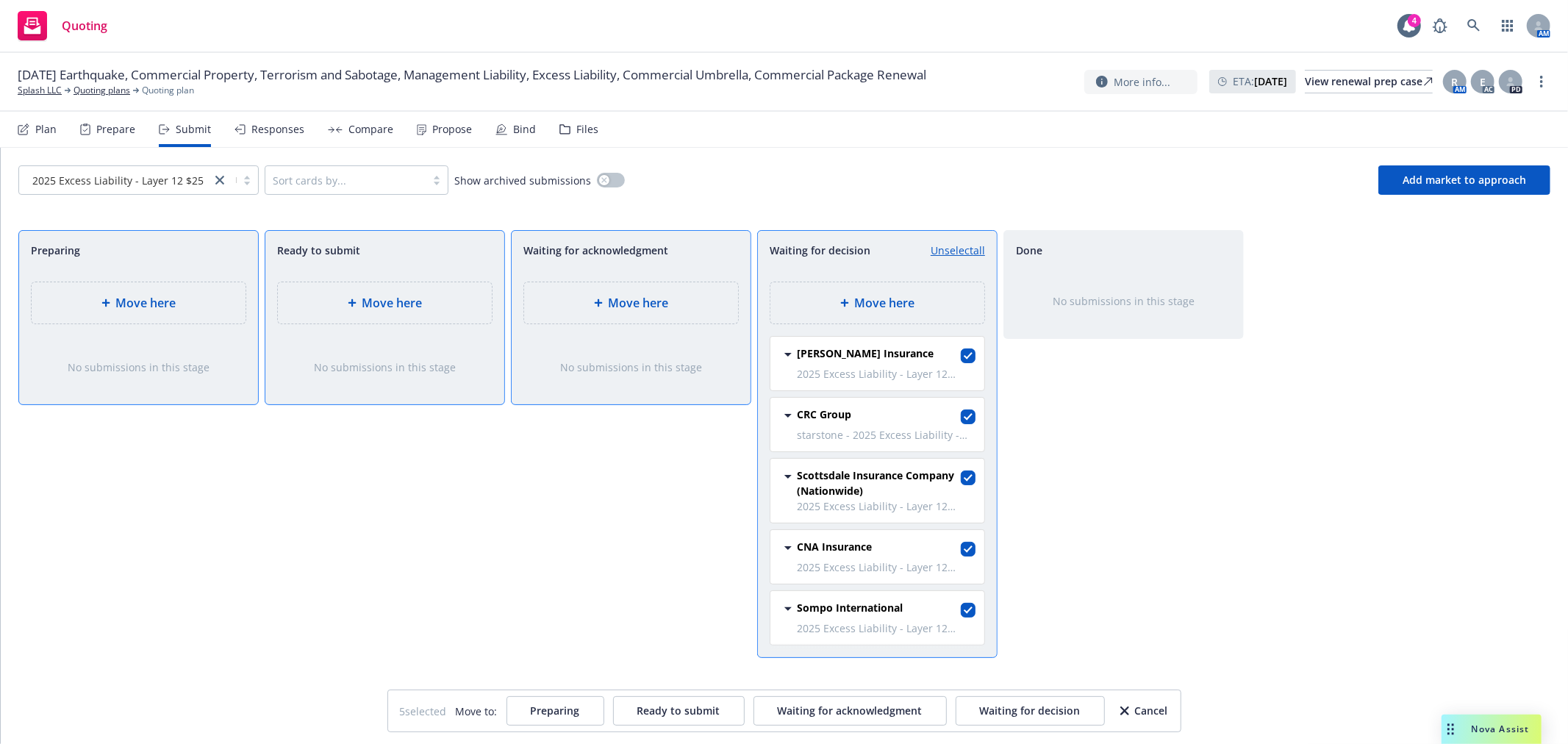
click at [968, 247] on link "Unselect all" at bounding box center [957, 251] width 54 height 15
checkbox input "false"
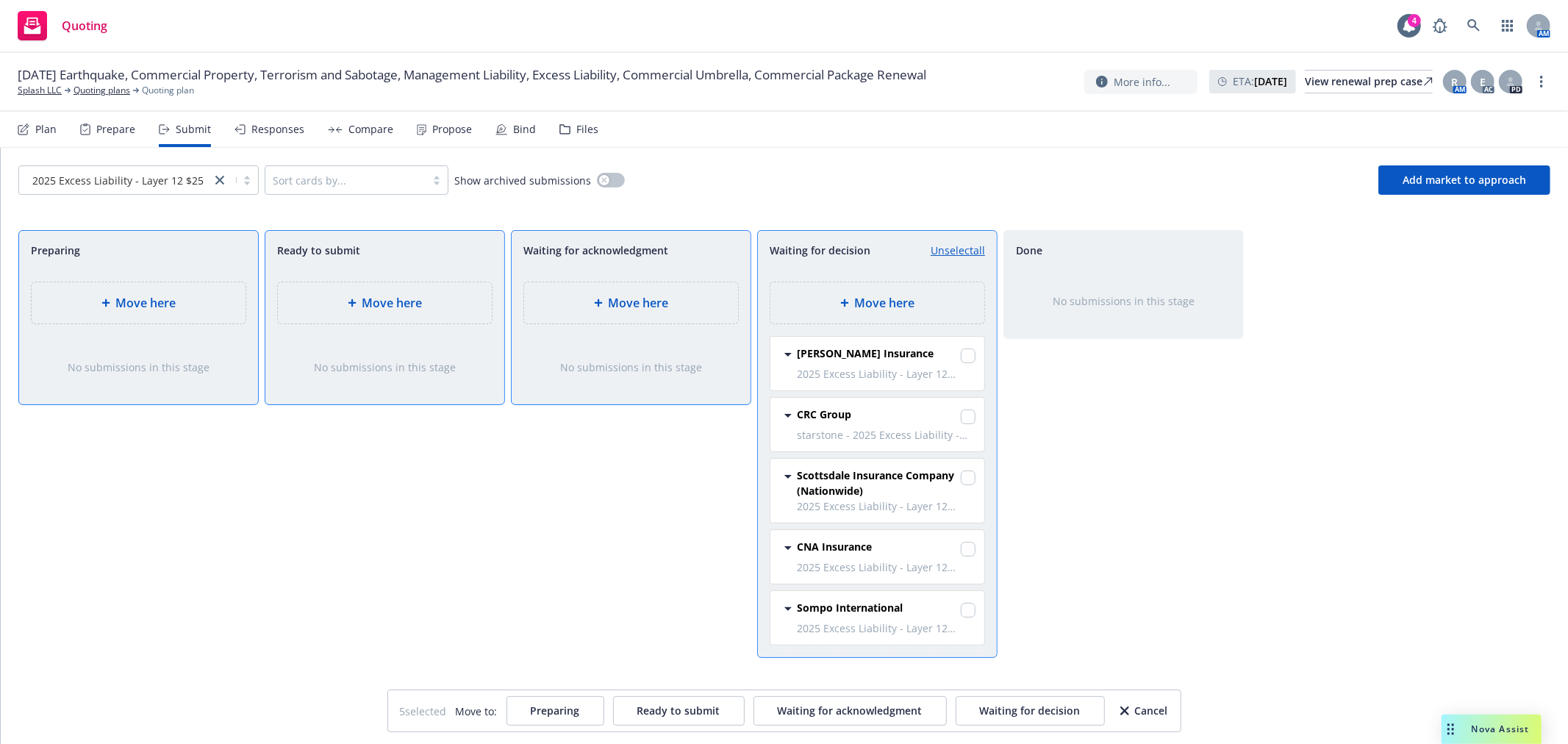
checkbox input "false"
click at [895, 358] on div "[PERSON_NAME] Insurance" at bounding box center [886, 356] width 178 height 21
click at [835, 252] on span "Waiting for decision" at bounding box center [819, 251] width 100 height 15
click at [799, 166] on div "2025 Excess Liability - Layer 12 $25M XS... Sort cards by... Show archived subm…" at bounding box center [784, 180] width 1532 height 29
click at [1159, 711] on div "Cancel" at bounding box center [1144, 711] width 48 height 28
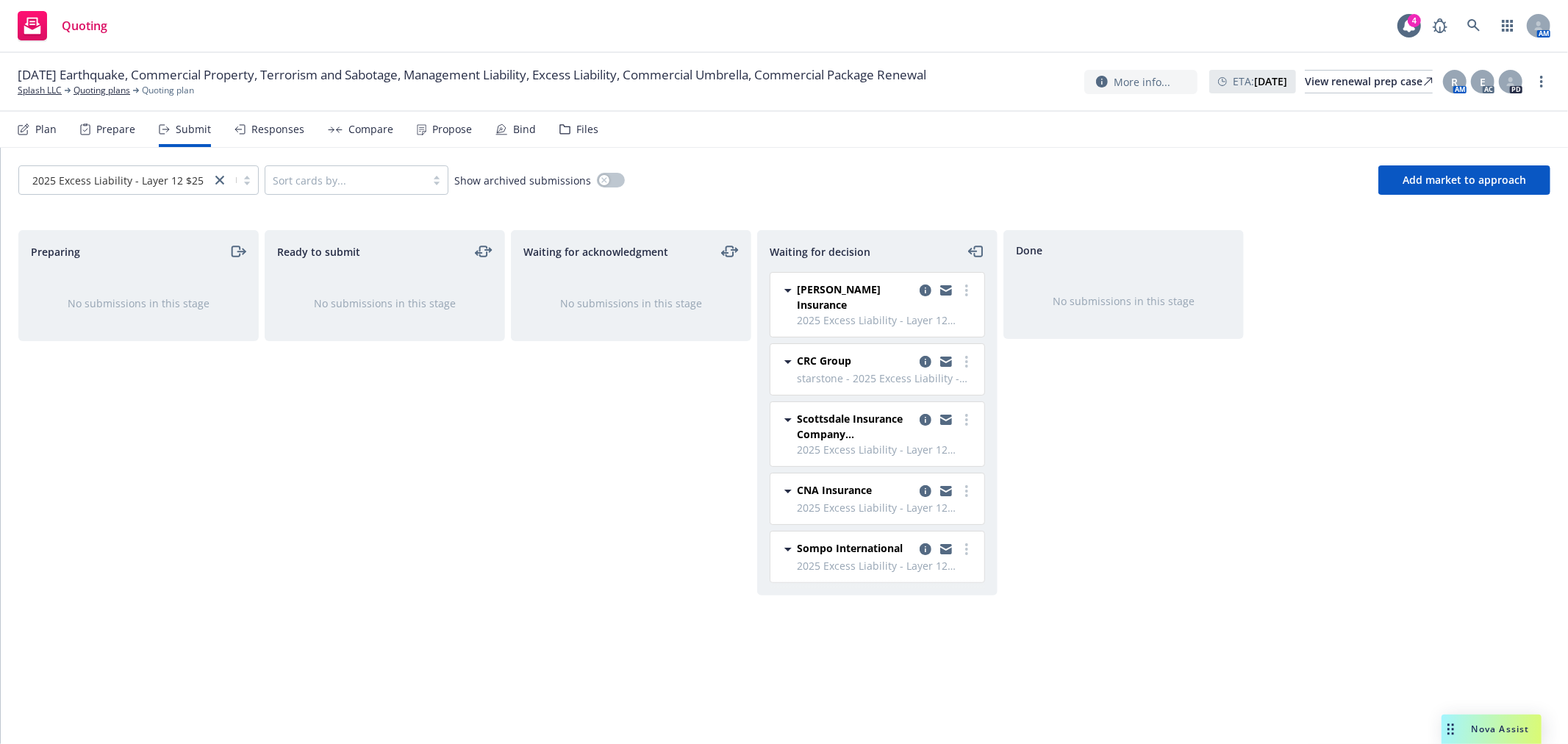
click at [898, 292] on div "[PERSON_NAME] Insurance" at bounding box center [886, 297] width 178 height 31
click at [967, 292] on icon "more" at bounding box center [966, 291] width 3 height 12
click at [942, 375] on span "Add accepted decision" at bounding box center [900, 379] width 147 height 14
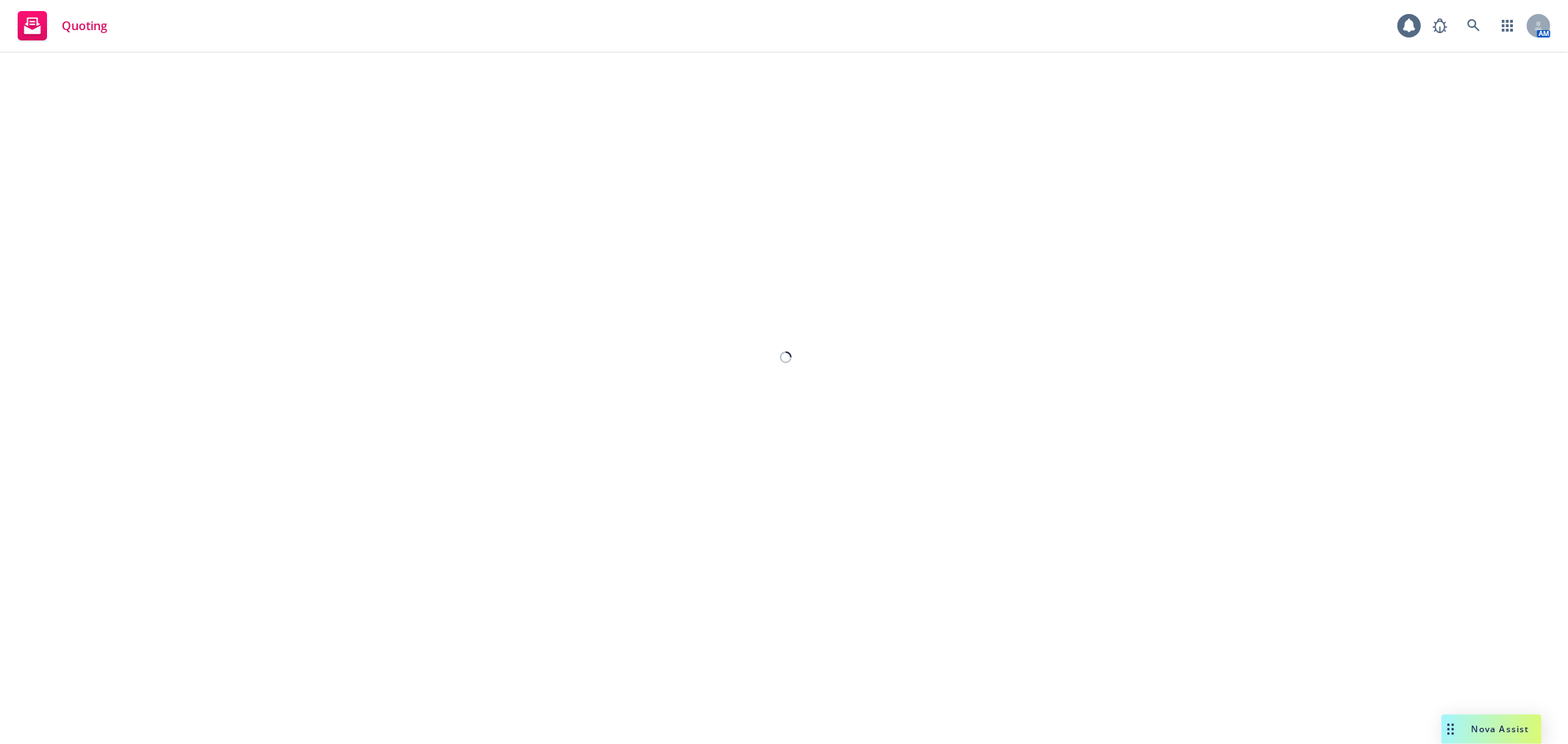
select select "12"
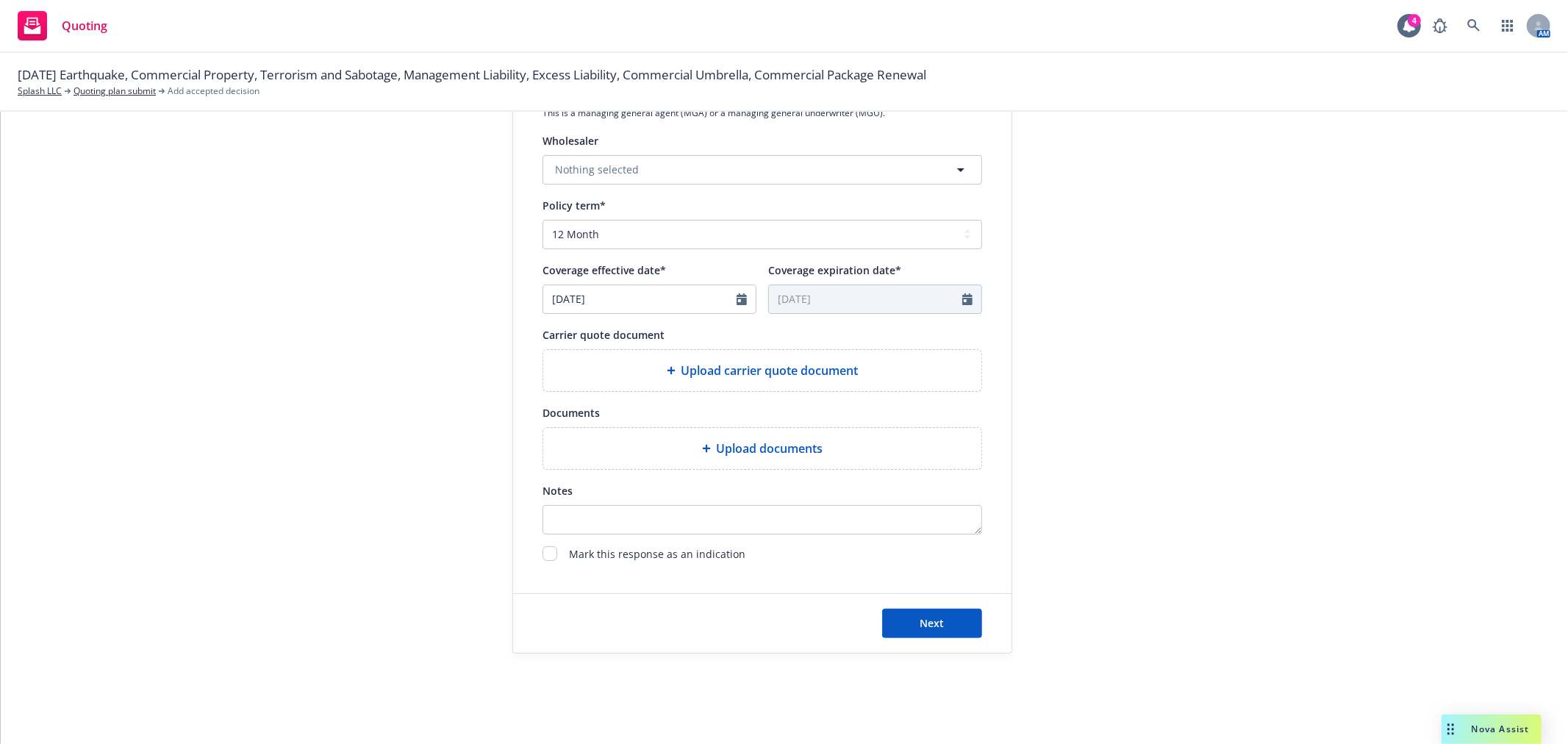
scroll to position [509, 0]
click at [968, 625] on button "Next" at bounding box center [932, 620] width 100 height 29
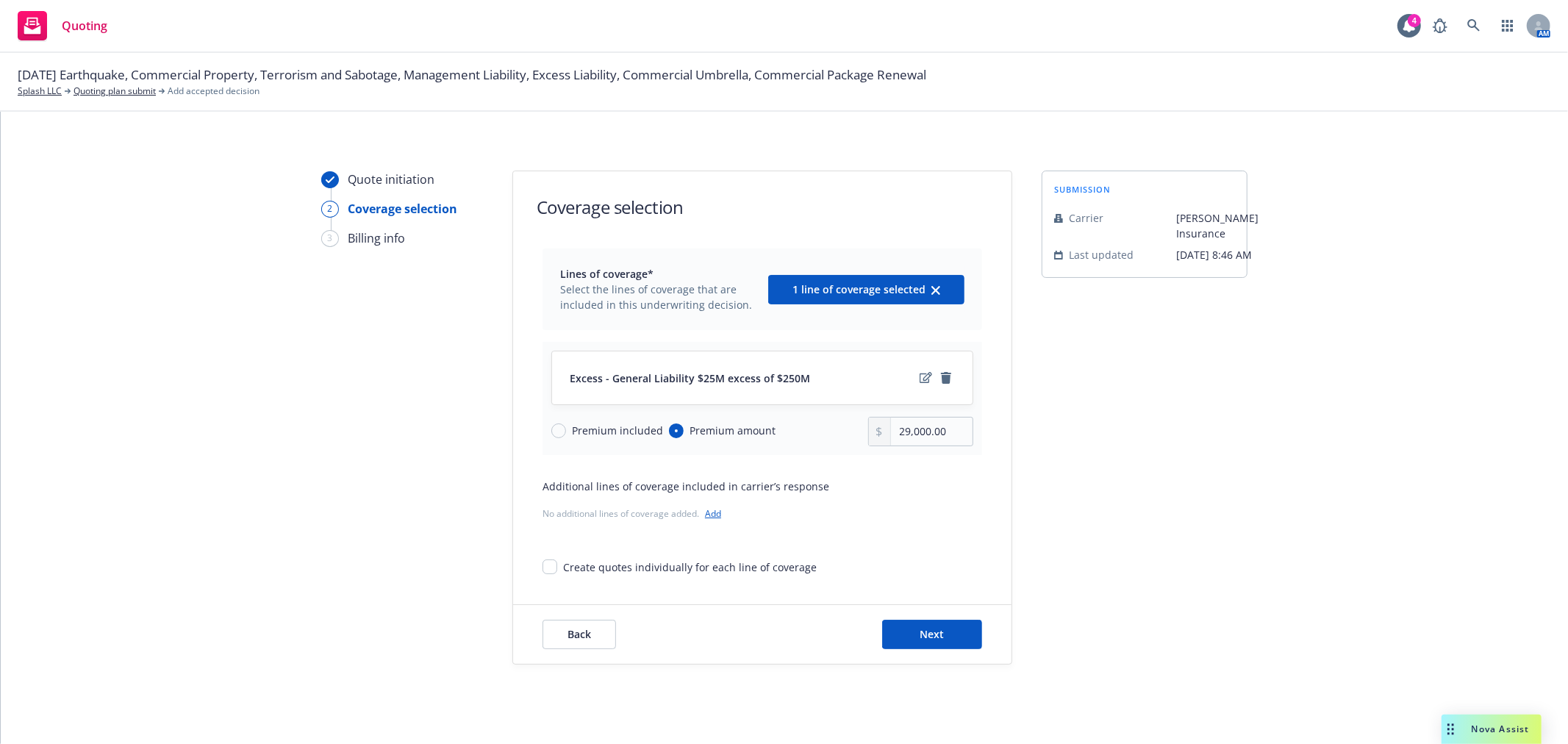
scroll to position [15, 0]
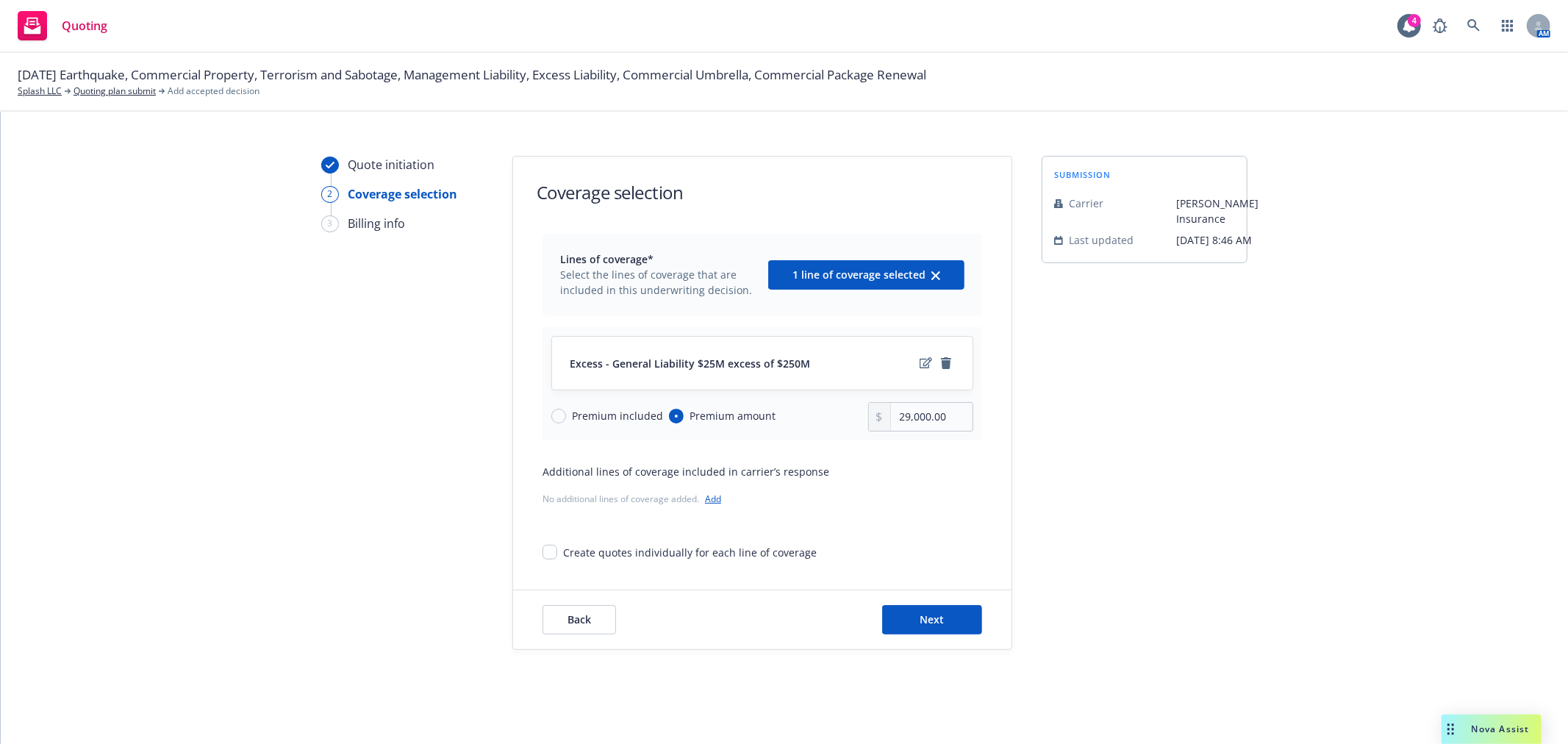
click at [754, 356] on span "Excess - General Liability $25M excess of $250M" at bounding box center [690, 364] width 240 height 15
click at [920, 363] on icon "edit" at bounding box center [926, 363] width 13 height 12
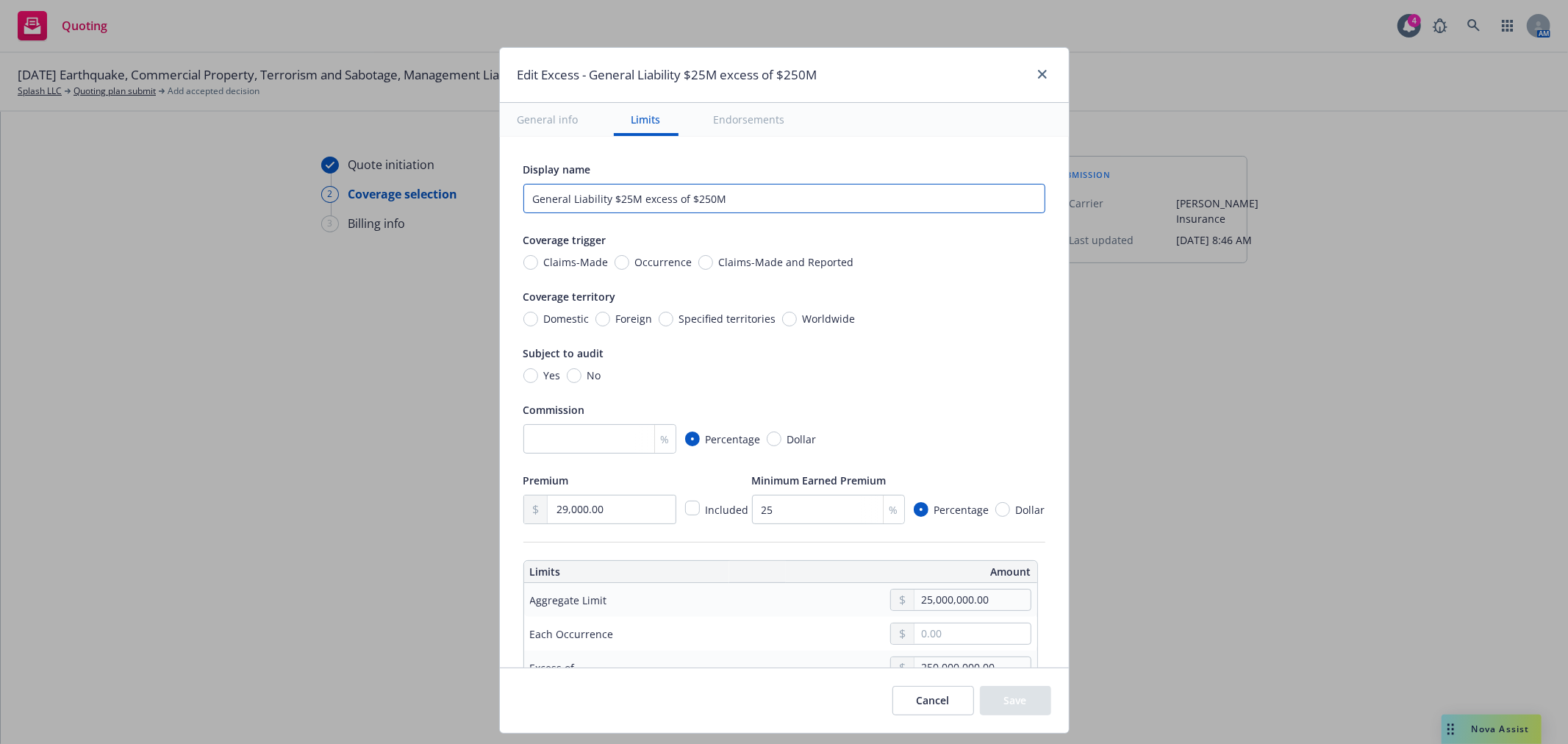
click at [626, 200] on input "General Liability $25M excess of $250M" at bounding box center [784, 198] width 522 height 29
click at [706, 198] on input "General Liability $12.5M excess of $250M" at bounding box center [784, 198] width 522 height 29
click at [642, 195] on input "General Liability $12.5M excess of $175M" at bounding box center [784, 198] width 522 height 29
click at [677, 200] on input "General Liability $12.5M part of 25M excess of $175M" at bounding box center [784, 198] width 522 height 29
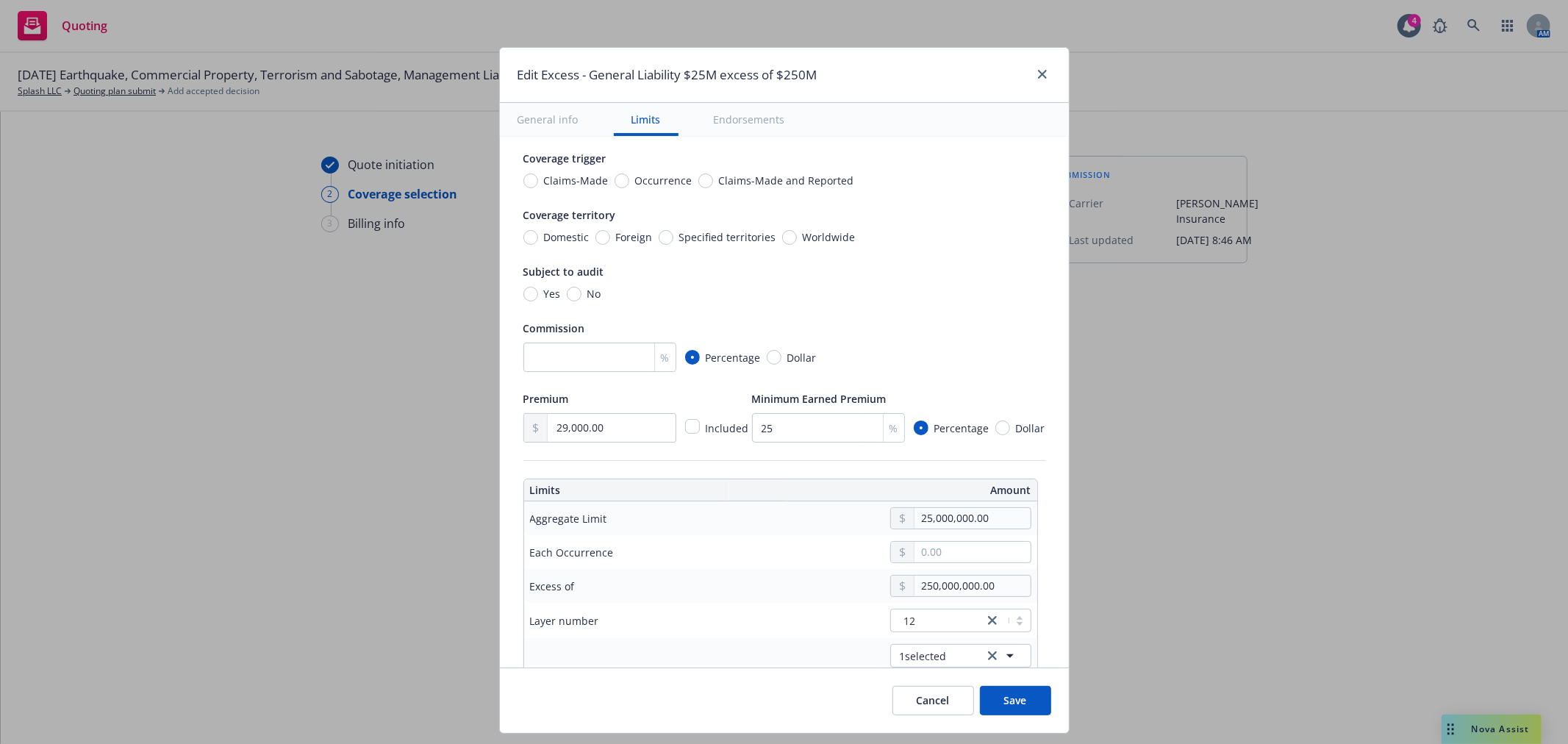
scroll to position [163, 0]
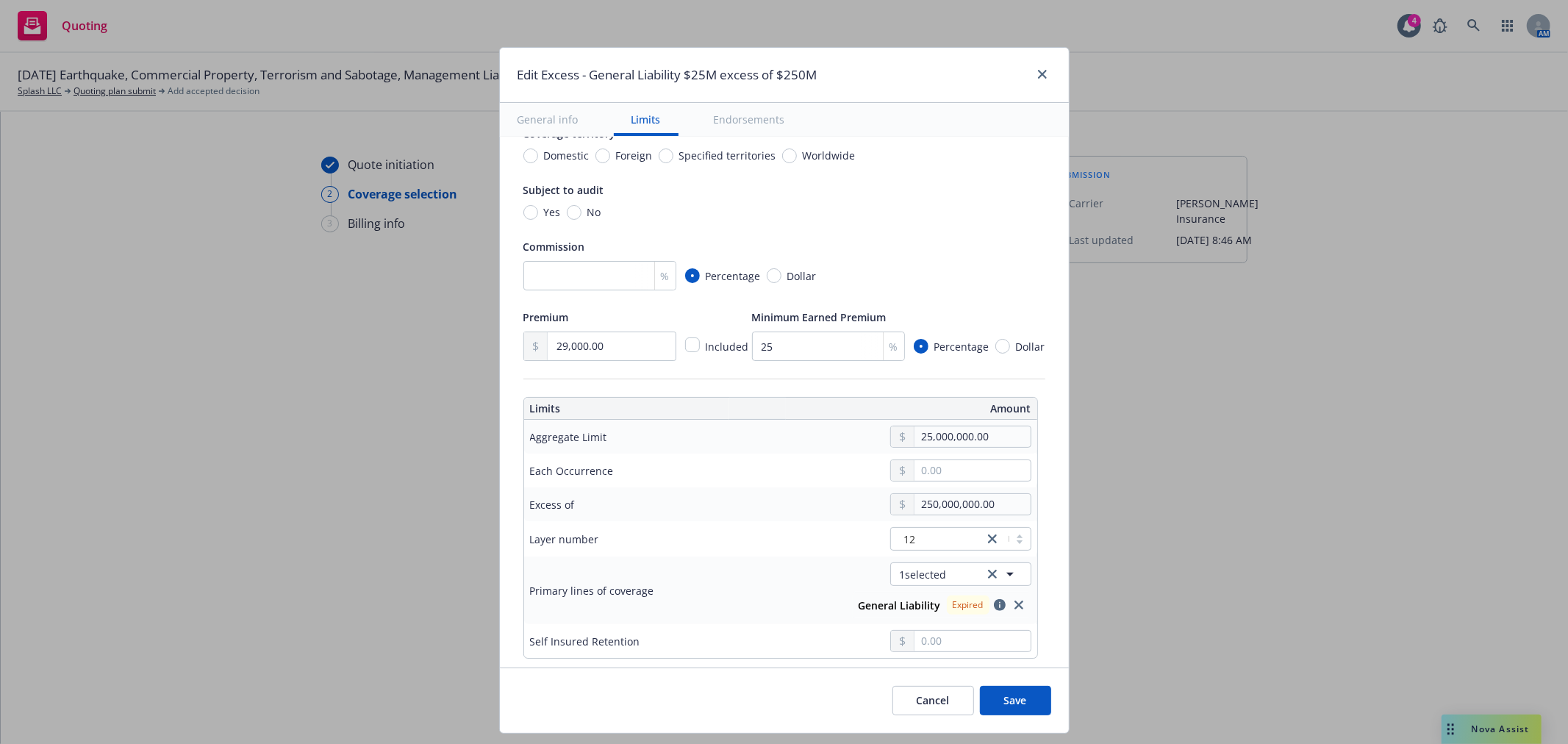
type input "General Liability $12.5M part of $25M excess of $175M"
drag, startPoint x: 607, startPoint y: 347, endPoint x: 518, endPoint y: 346, distance: 89.0
click at [523, 346] on div "29,000.00" at bounding box center [600, 346] width 153 height 29
type input "31,500.00"
click at [600, 273] on input "number" at bounding box center [600, 275] width 153 height 29
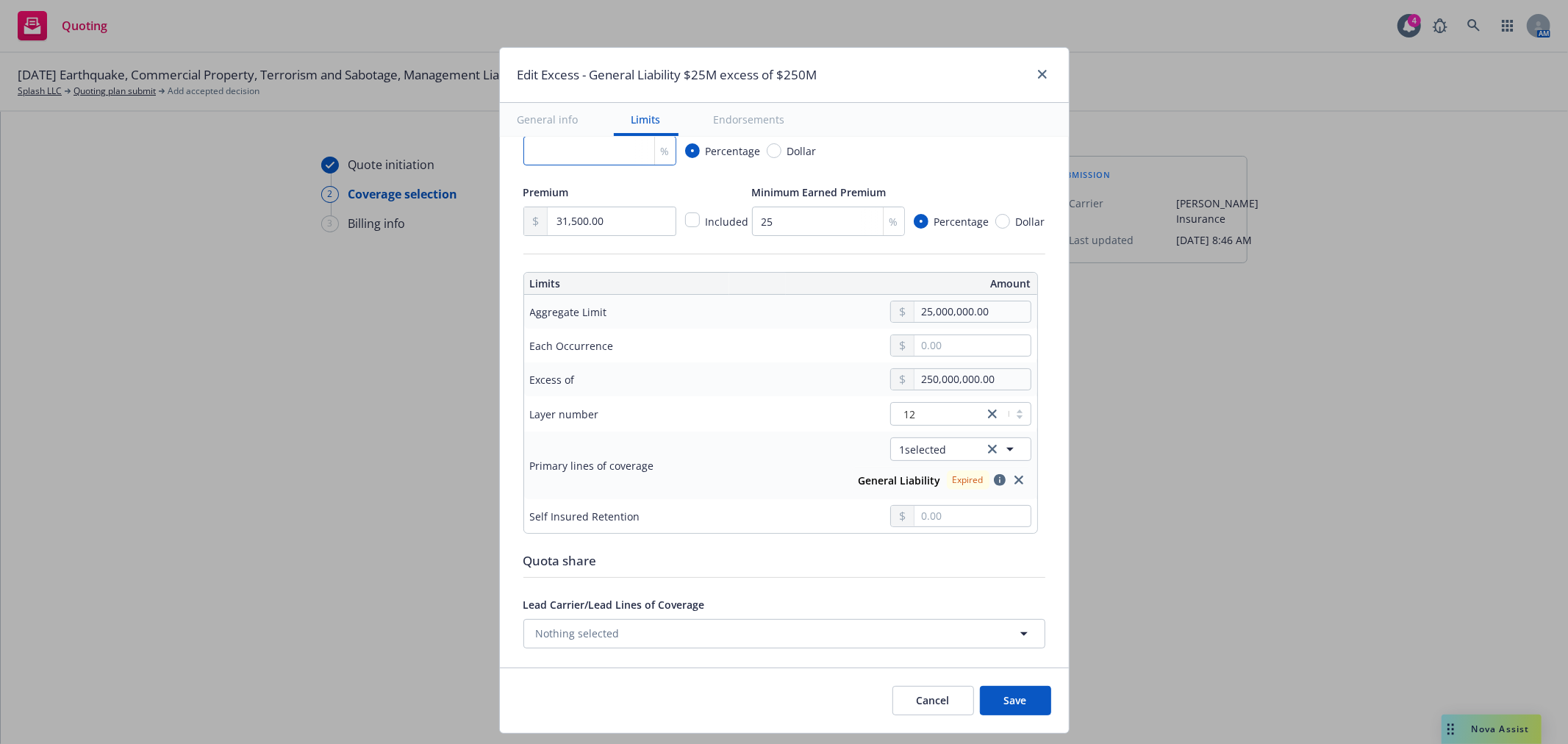
scroll to position [326, 0]
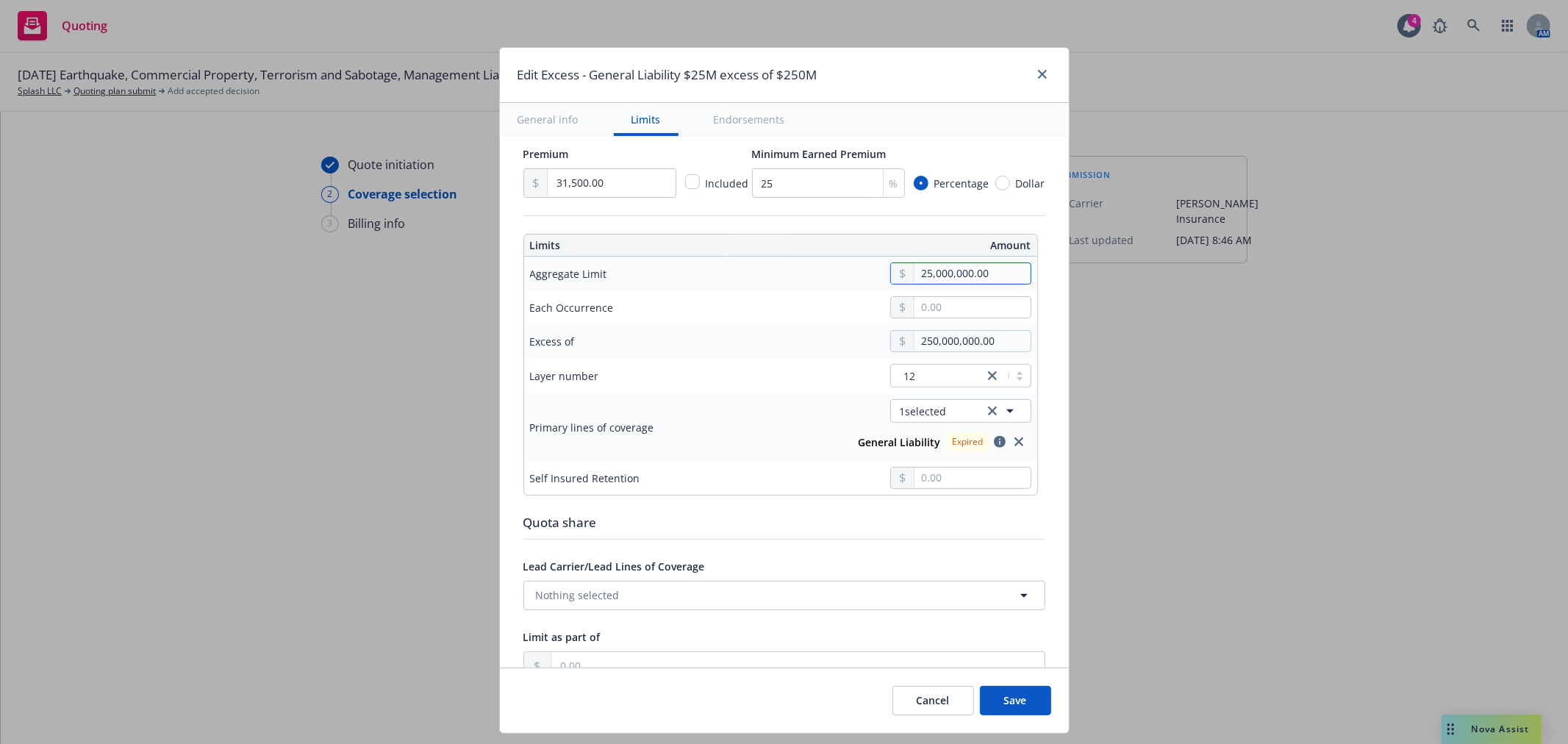
click at [921, 275] on input "25,000,000.00" at bounding box center [972, 274] width 116 height 21
type input "251,000,000.00"
type input "General Liability $251M excess of $250M"
type input "2,512,000,000.00"
type input "General Liability $2512M excess of $250M"
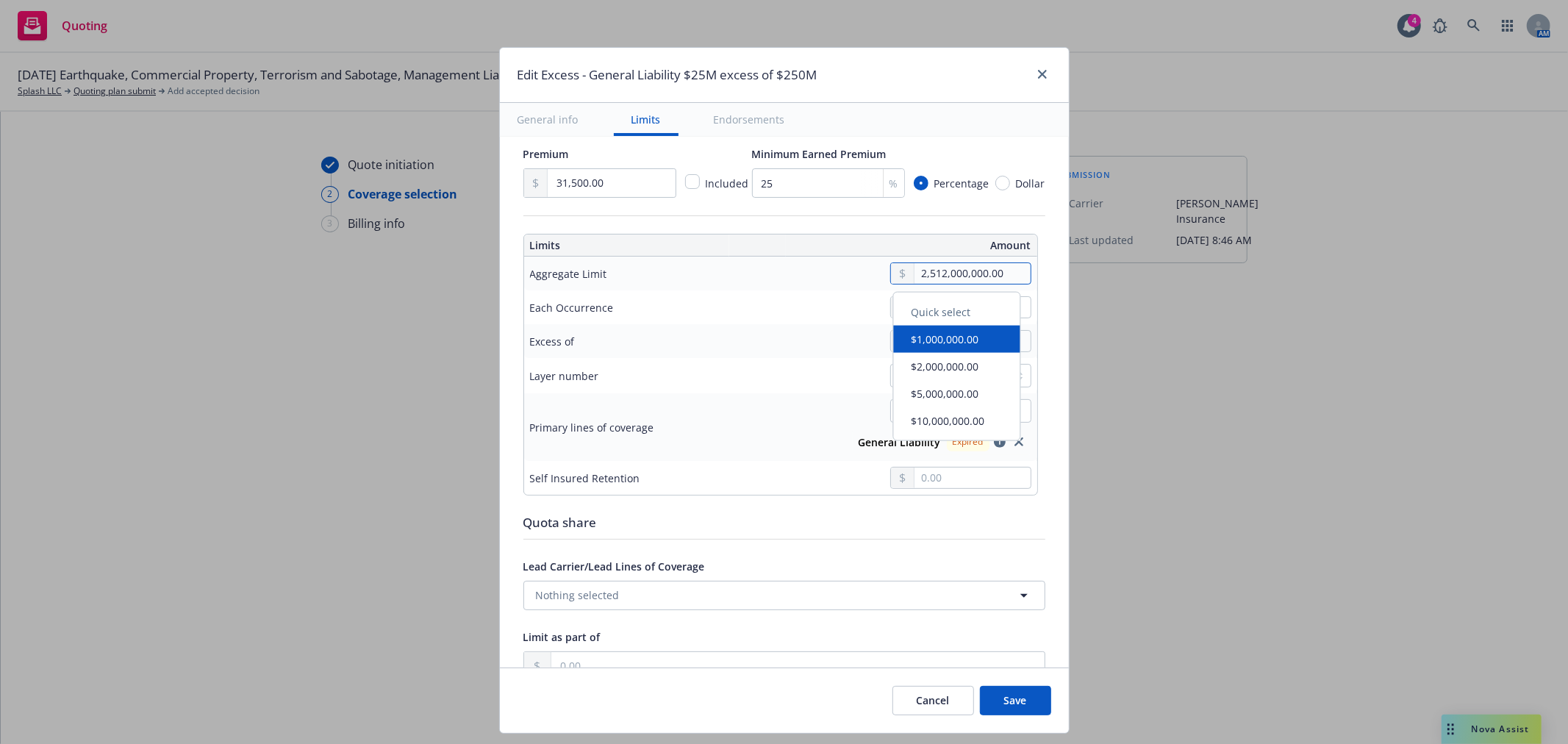
type input "2,512.00"
type input "General Liability $2.512K excess of $250M"
type input "25,125.00"
type input "General Liability $25.125K excess of $250M"
type input "251,250.00"
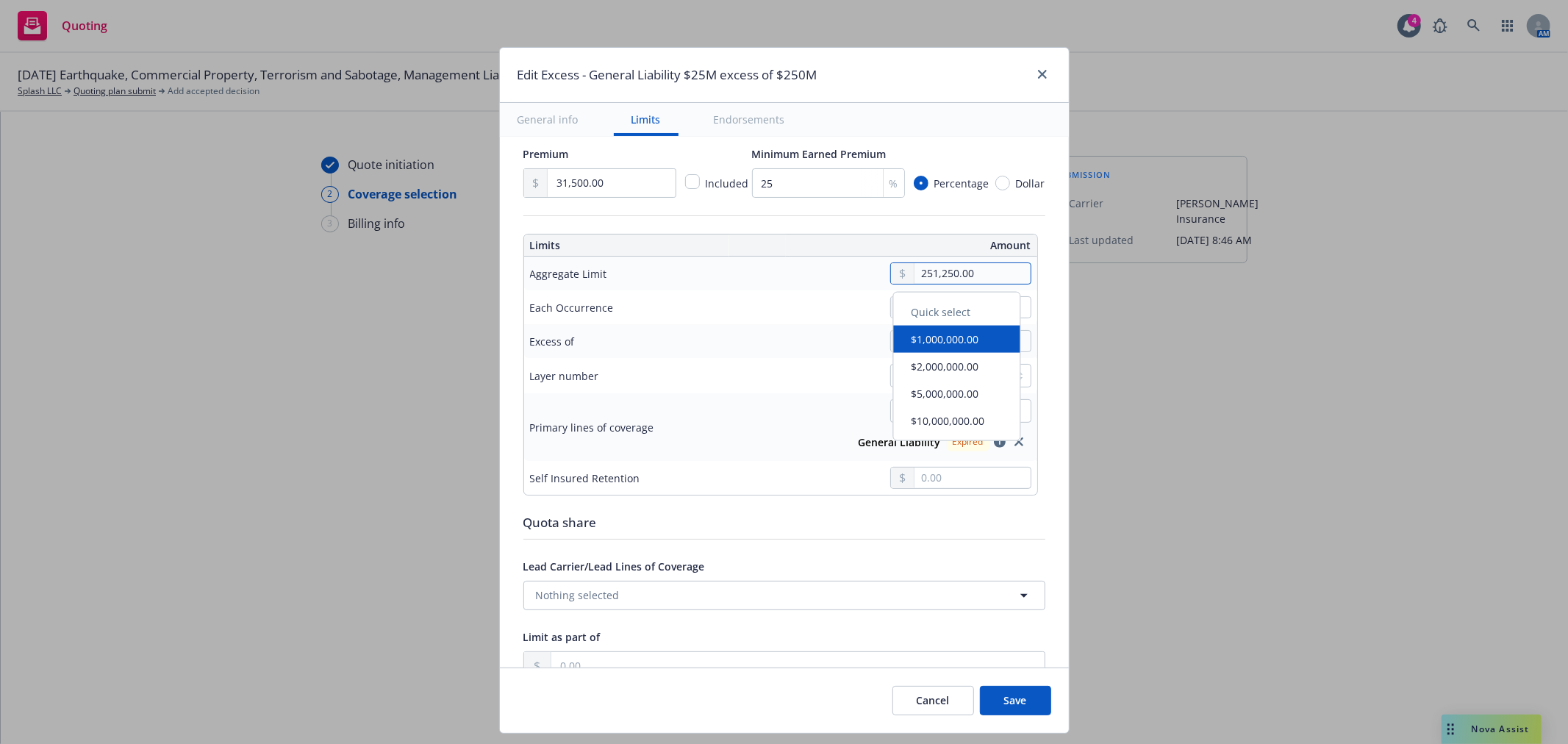
type input "General Liability $251.25K excess of $250M"
type input "2,512,500.00"
type input "General Liability $2.5125M excess of $250M"
type input "251,250.00"
type input "General Liability $251.25K excess of $250M"
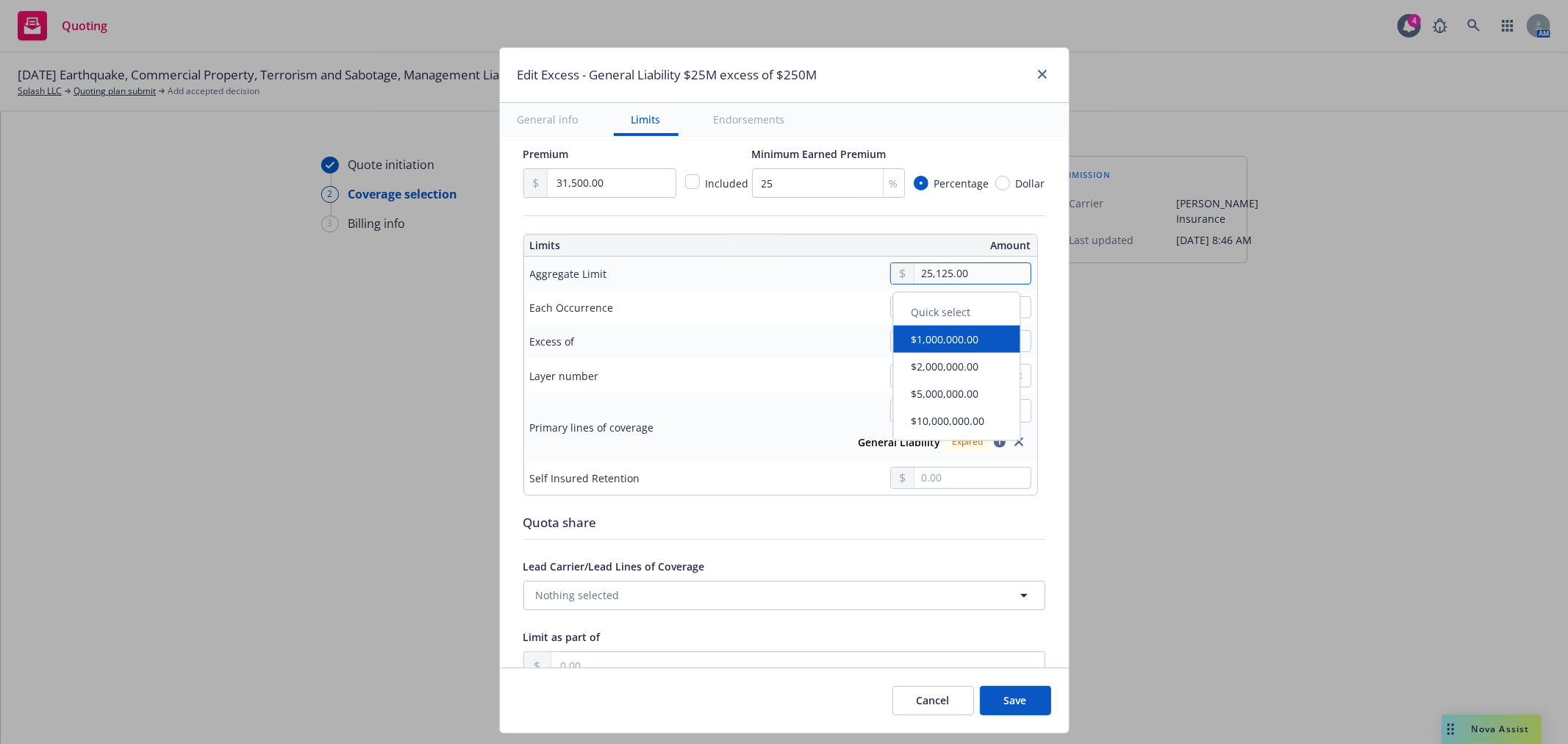
type input "2,512.00"
type input "General Liability $2.512K excess of $250M"
type input "25.00"
type input "General Liability $251 excess of $250M"
type input "2.00"
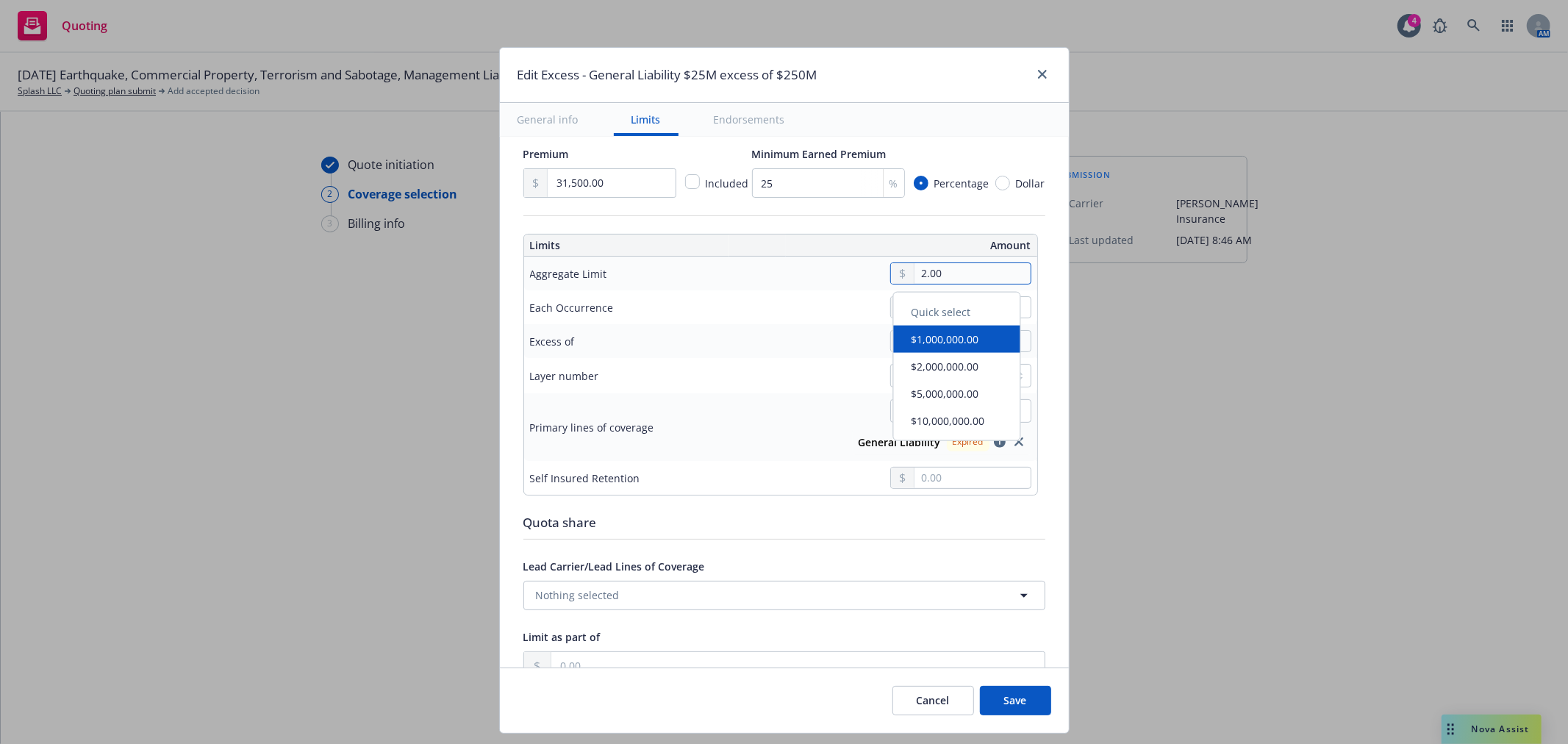
type input "General Liability $25 excess of $250M"
type input "General Liability $2 excess of $250M"
type input "1.00"
type input "General Liability $1 excess of $250M"
type input "12.00"
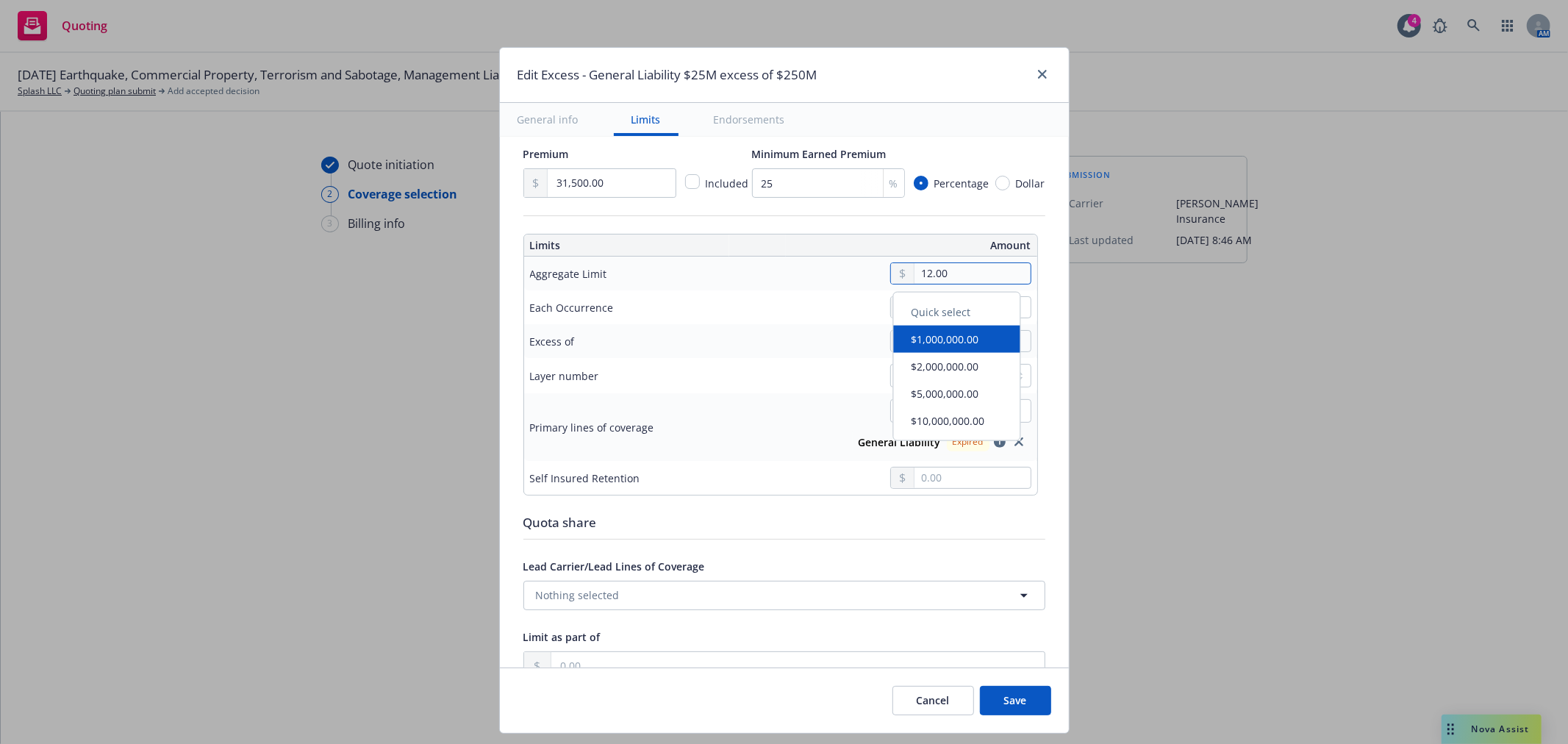
type input "General Liability $12 excess of $250M"
type input "125.00"
type input "General Liability $125 excess of $250M"
type input "1,250.00"
type input "General Liability $1.25K excess of $250M"
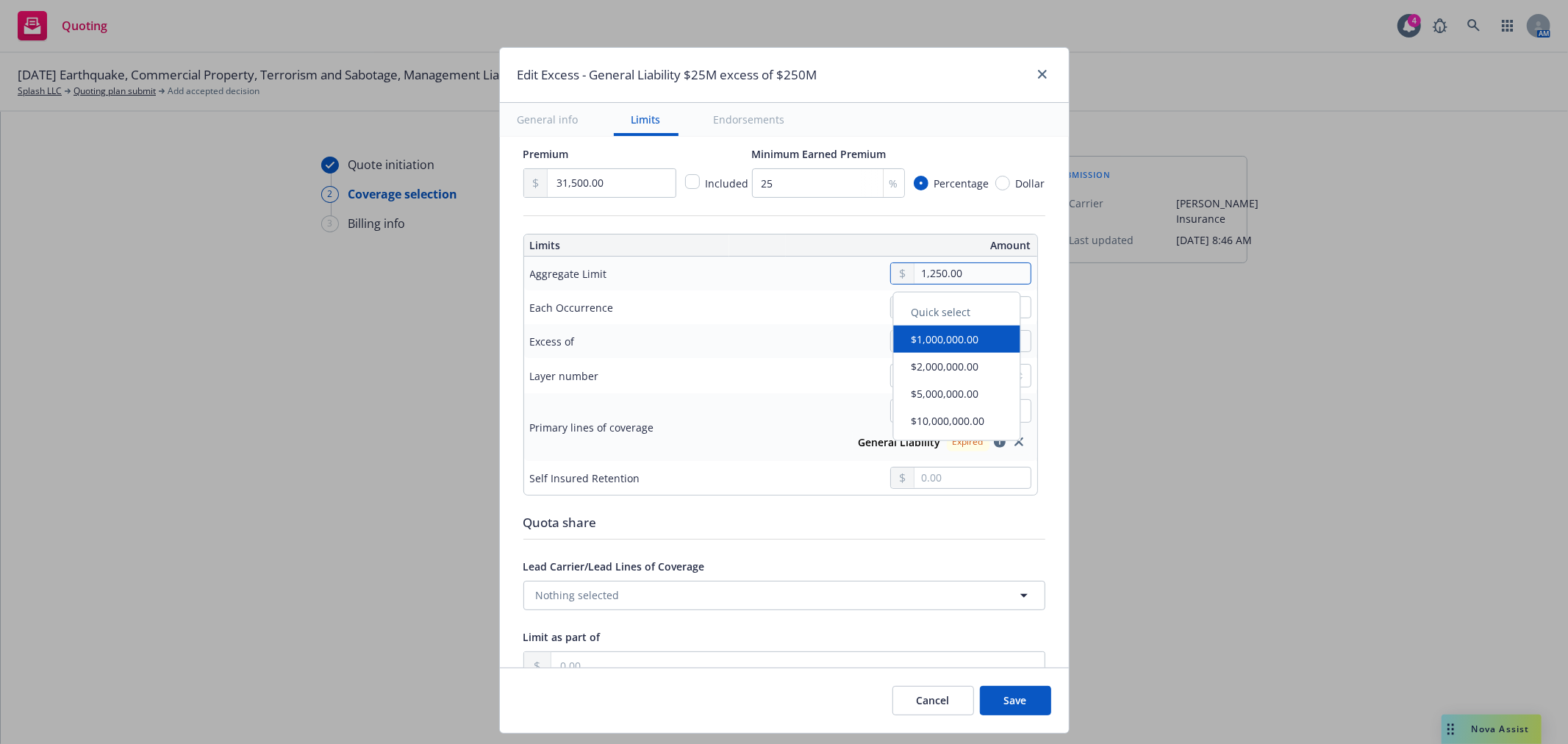
type input "12,500.00"
type input "General Liability $12.5K excess of $250M"
type input "125,000.00"
type input "General Liability $125K excess of $250M"
type input "1,250,000.00"
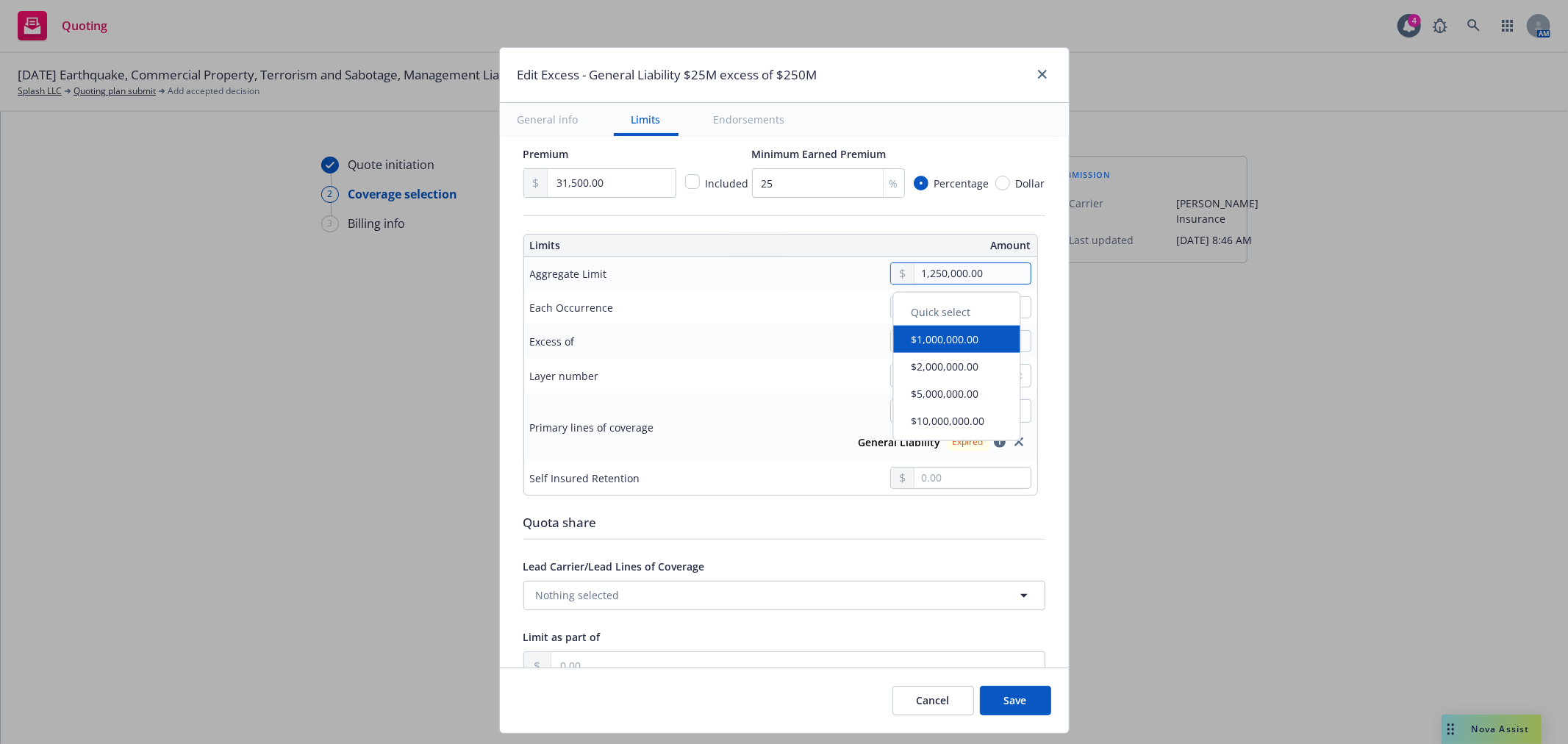
type input "General Liability $1.25M excess of $250M"
type input "12,500,000.00"
type input "General Liability $12.5M excess of $250M"
type input "12,500,000.00"
click at [810, 310] on div at bounding box center [890, 307] width 280 height 22
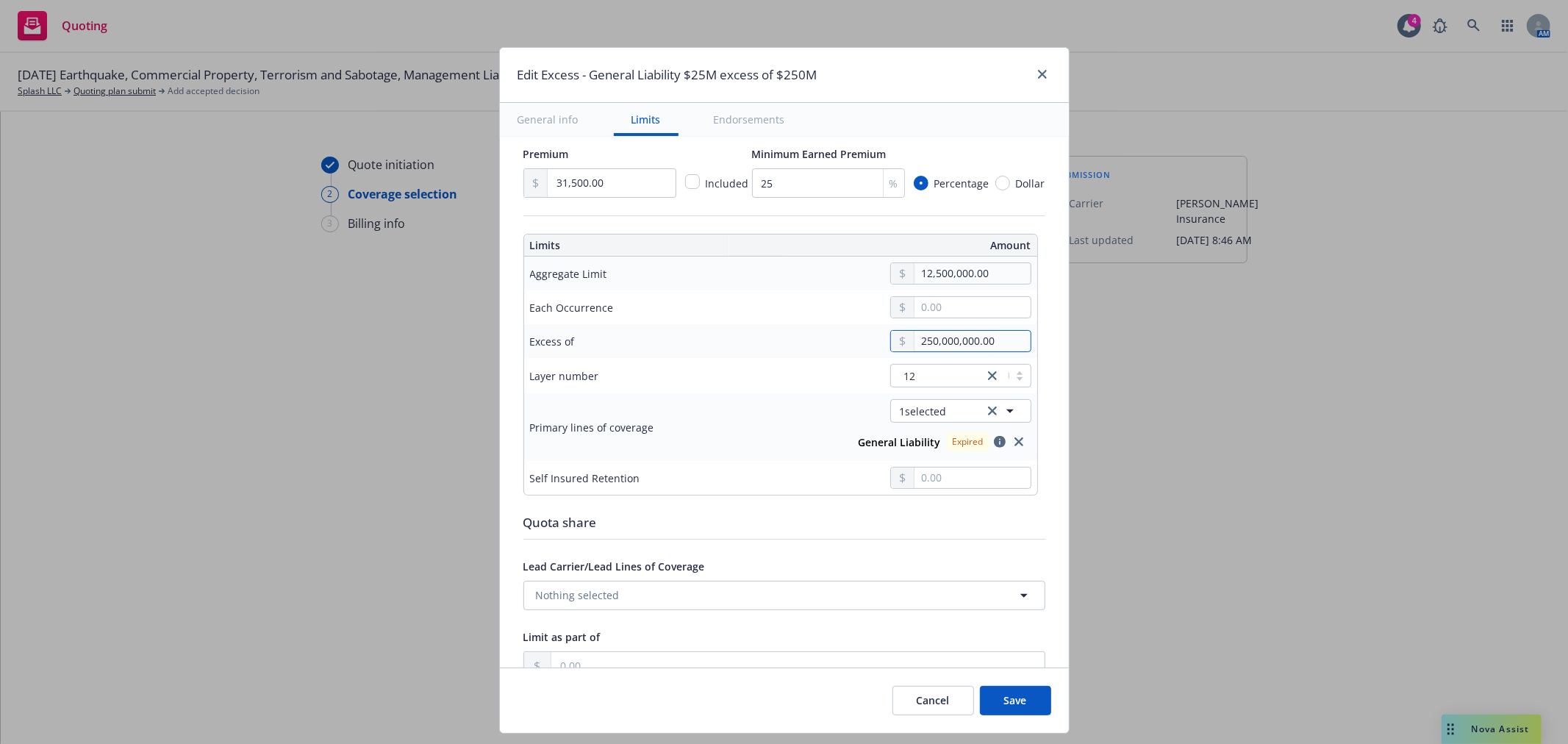
click at [924, 342] on input "250,000,000.00" at bounding box center [972, 342] width 116 height 21
type input "25,000,000.00"
type input "General Liability $12.5M excess of $25M"
type input "2,000,000.00"
type input "General Liability $12.5M excess of $2M"
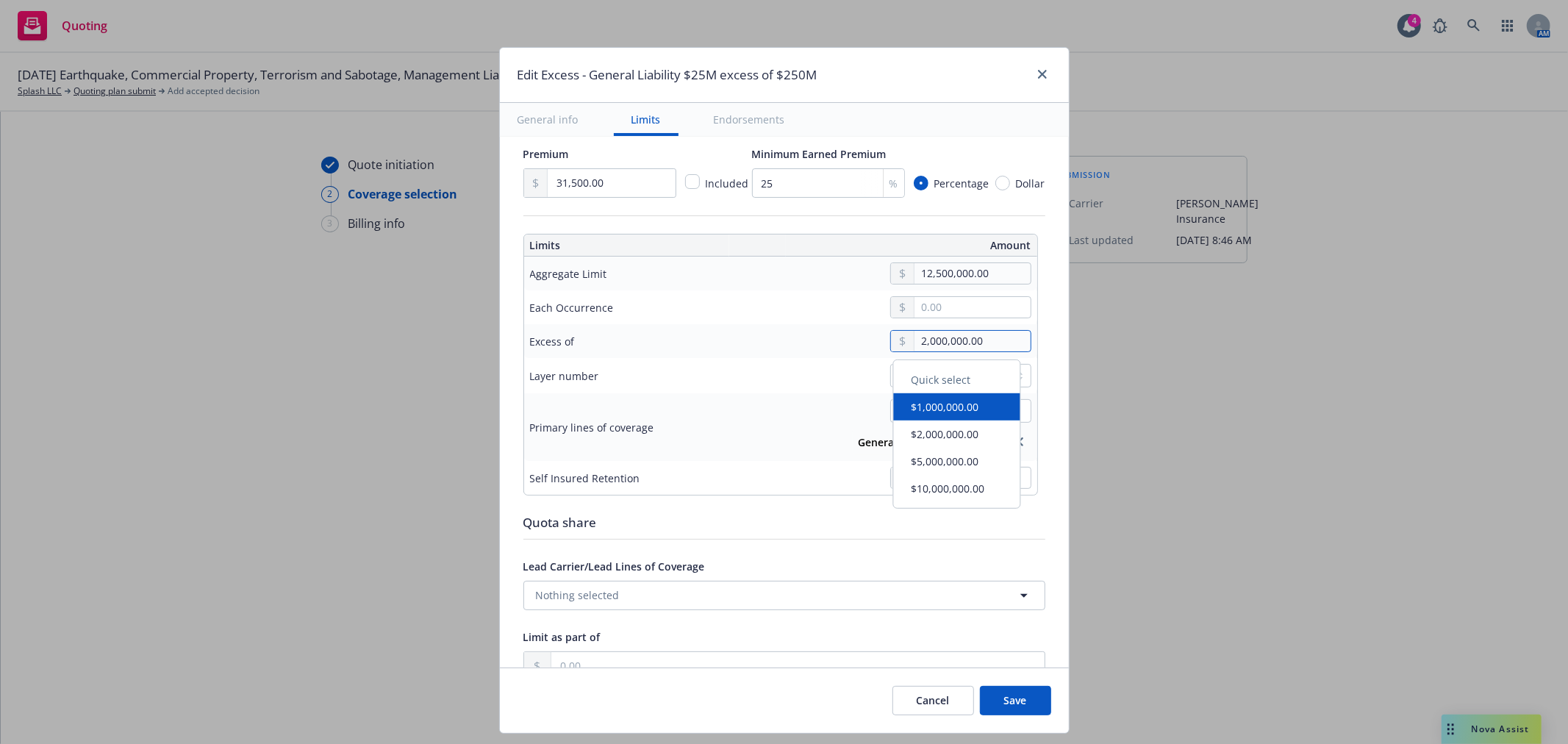
type input "000000.00"
type input "General Liability $12.5M excess of $0"
type input "1,000,000.00"
type input "General Liability $12.5M excess of $1M"
type input "17,000,000.00"
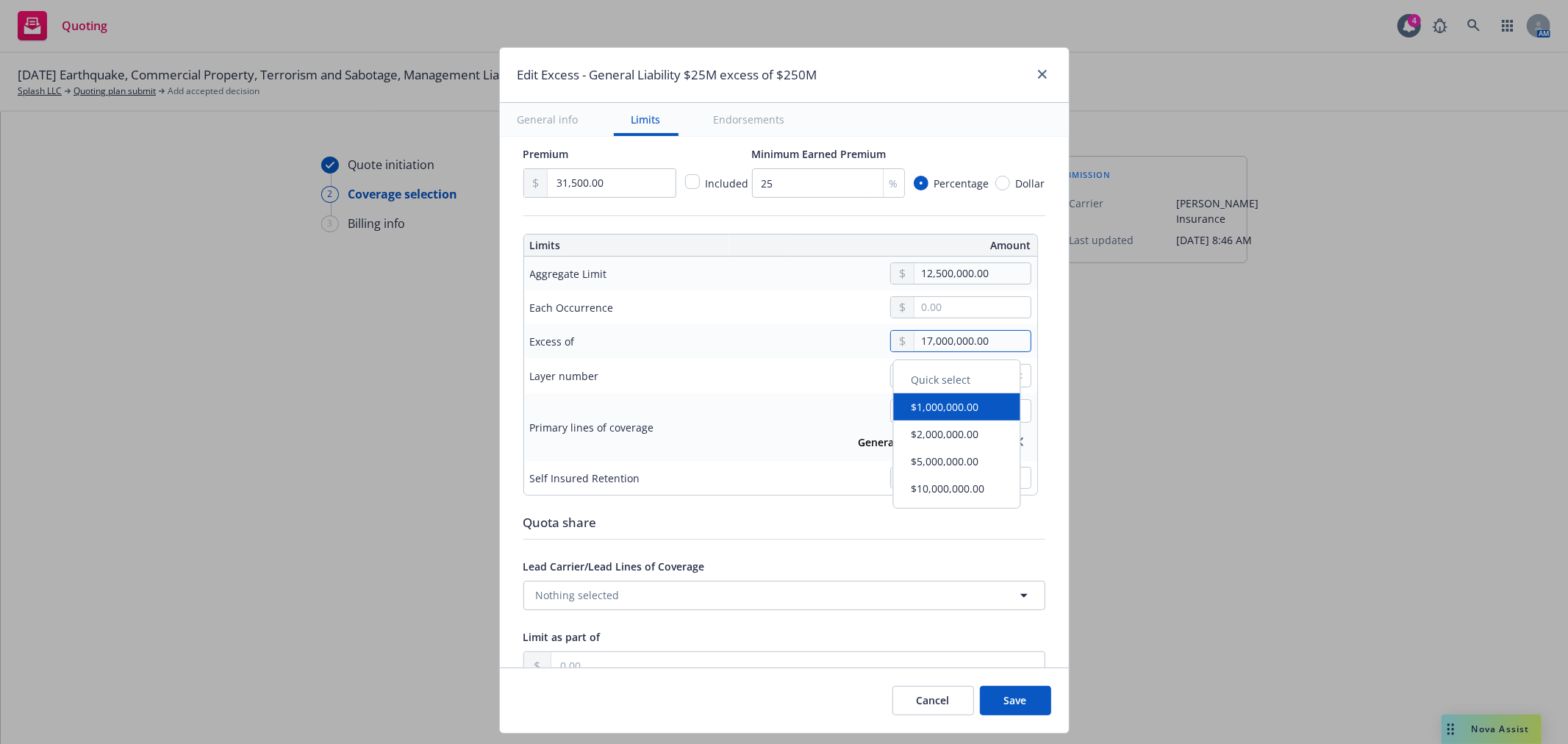
type input "General Liability $12.5M excess of $17M"
type input "175,000,000.00"
type input "General Liability $12.5M excess of $175M"
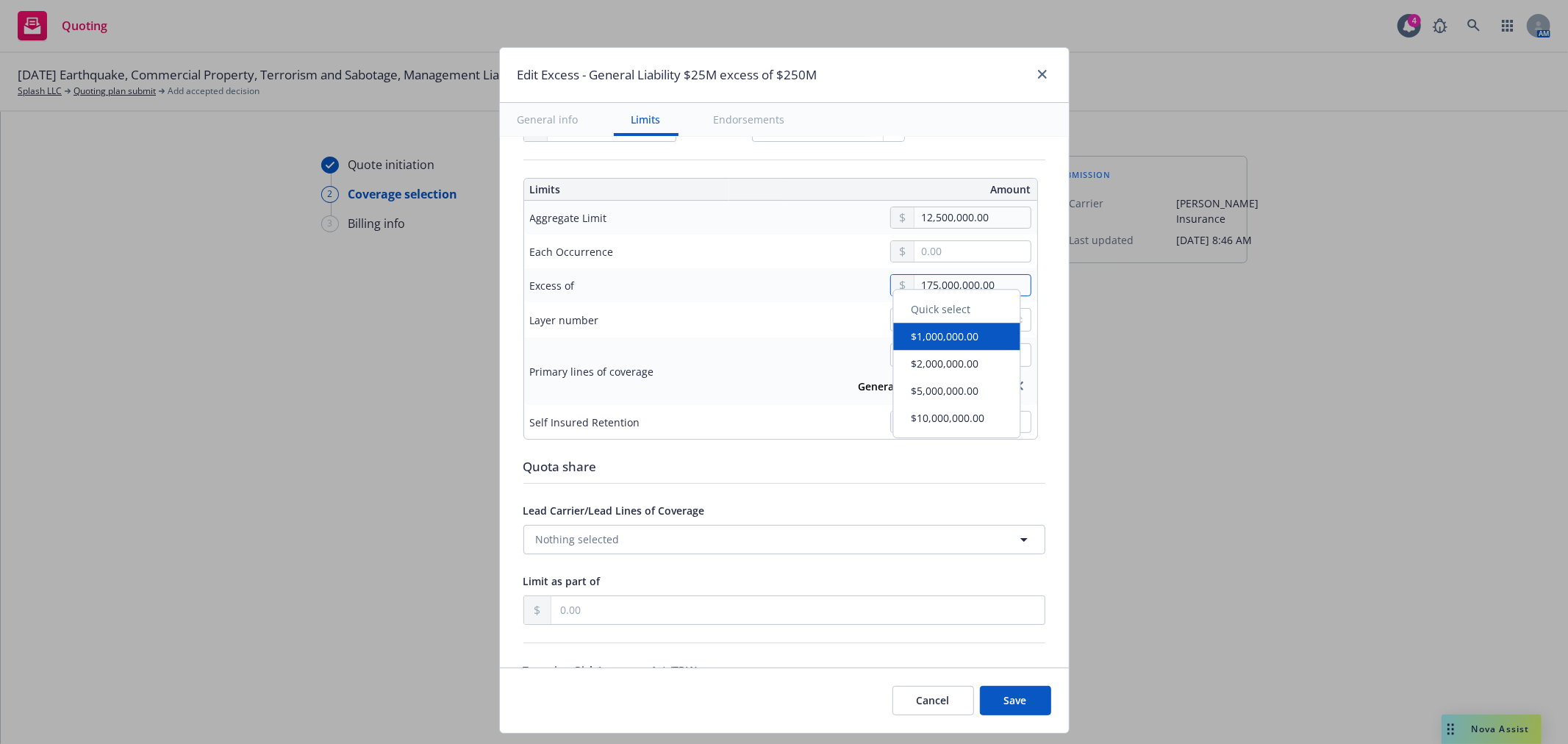
scroll to position [490, 0]
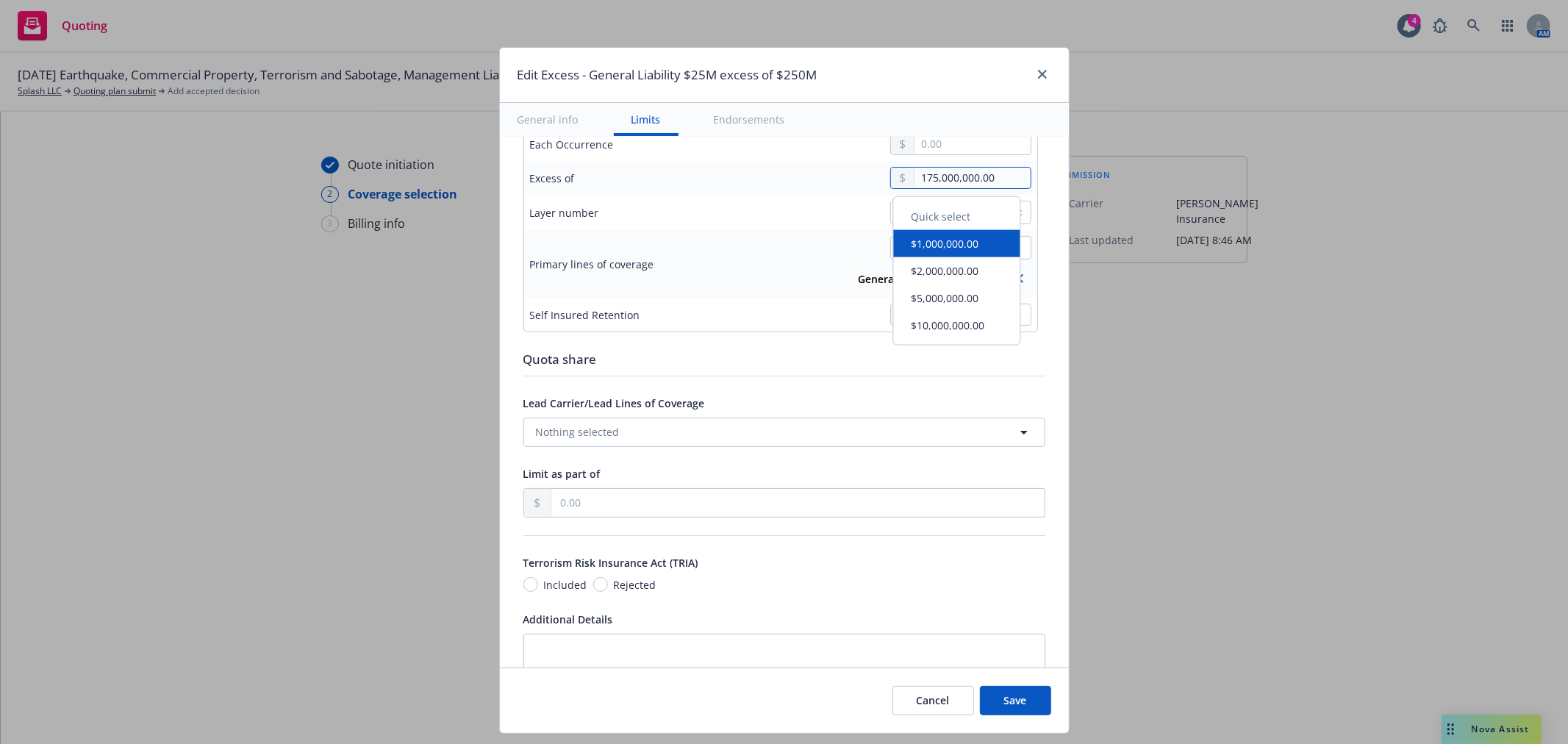
type input "175,000,000.00"
click at [664, 511] on input "text" at bounding box center [798, 503] width 492 height 28
type input "2.00"
type input "General Liability $12.5M part of $2 excess of $175M"
type input "25.00"
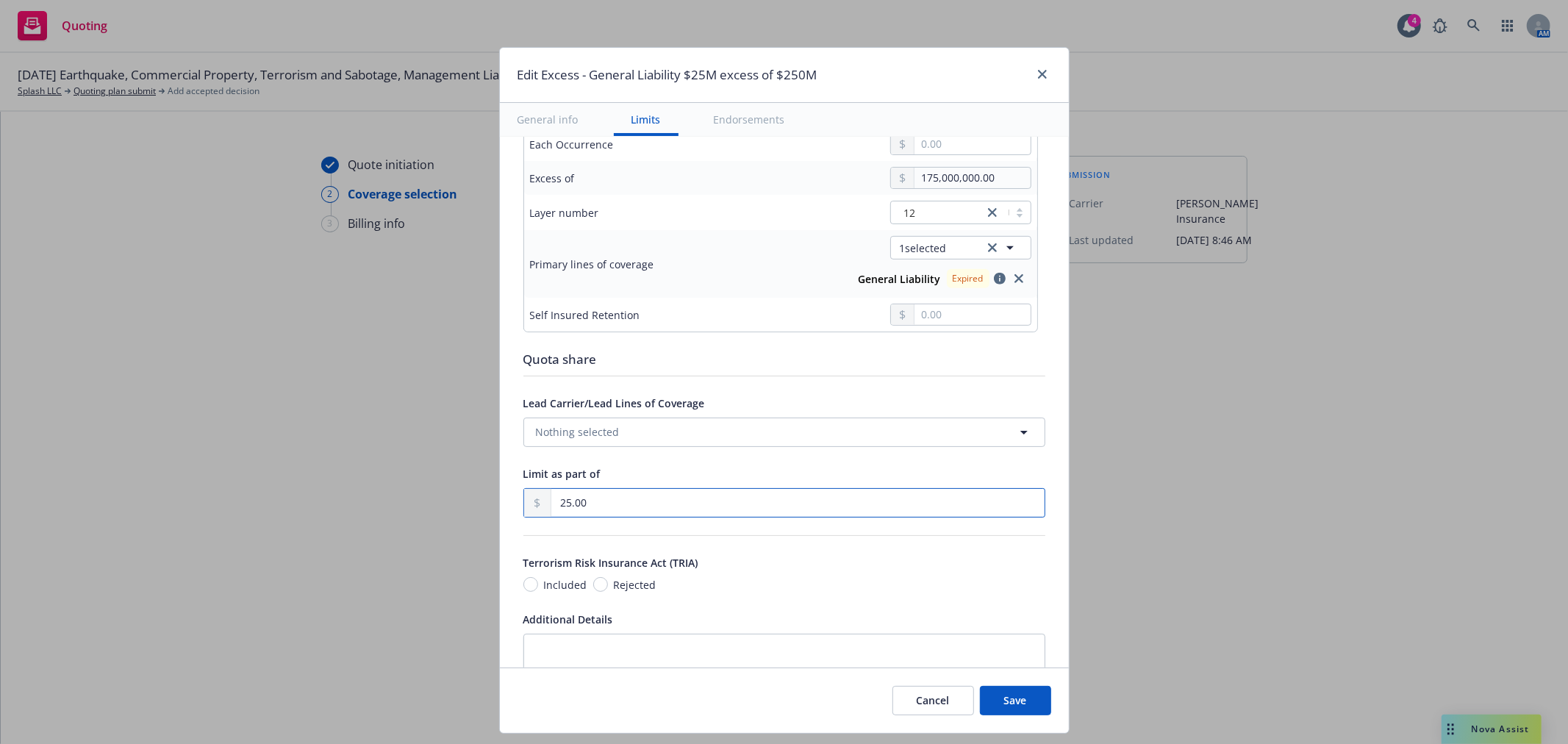
type input "General Liability $12.5M part of $25 excess of $175M"
type input "250.00"
type input "General Liability $12.5M part of $250 excess of $175M"
type input "2,500.00"
type input "General Liability $12.5M part of $2.5K excess of $175M"
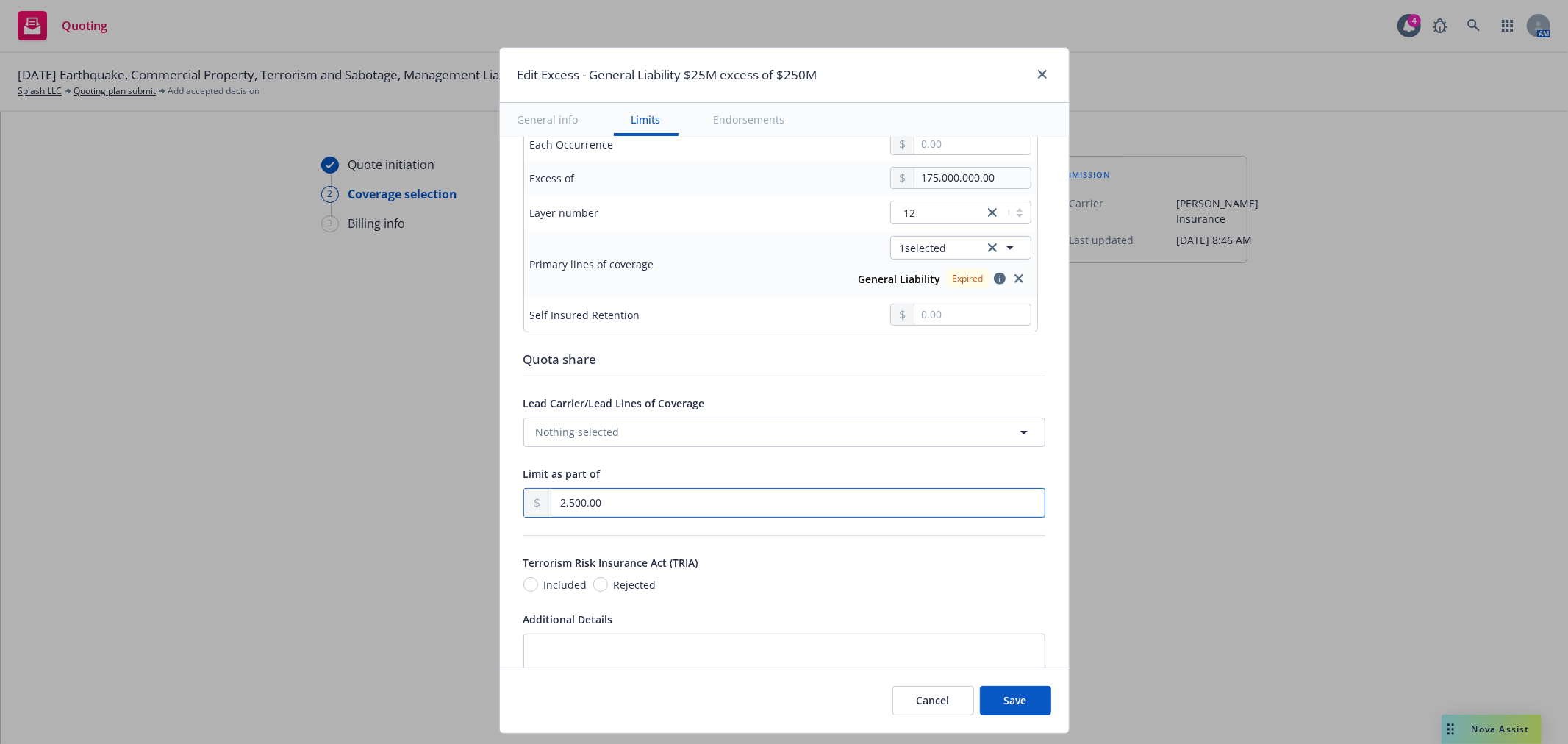
type input "25,000.00"
type input "General Liability $12.5M part of $25K excess of $175M"
type input "250,000.00"
type input "General Liability $12.5M part of $250K excess of $175M"
type input "2,500,000.00"
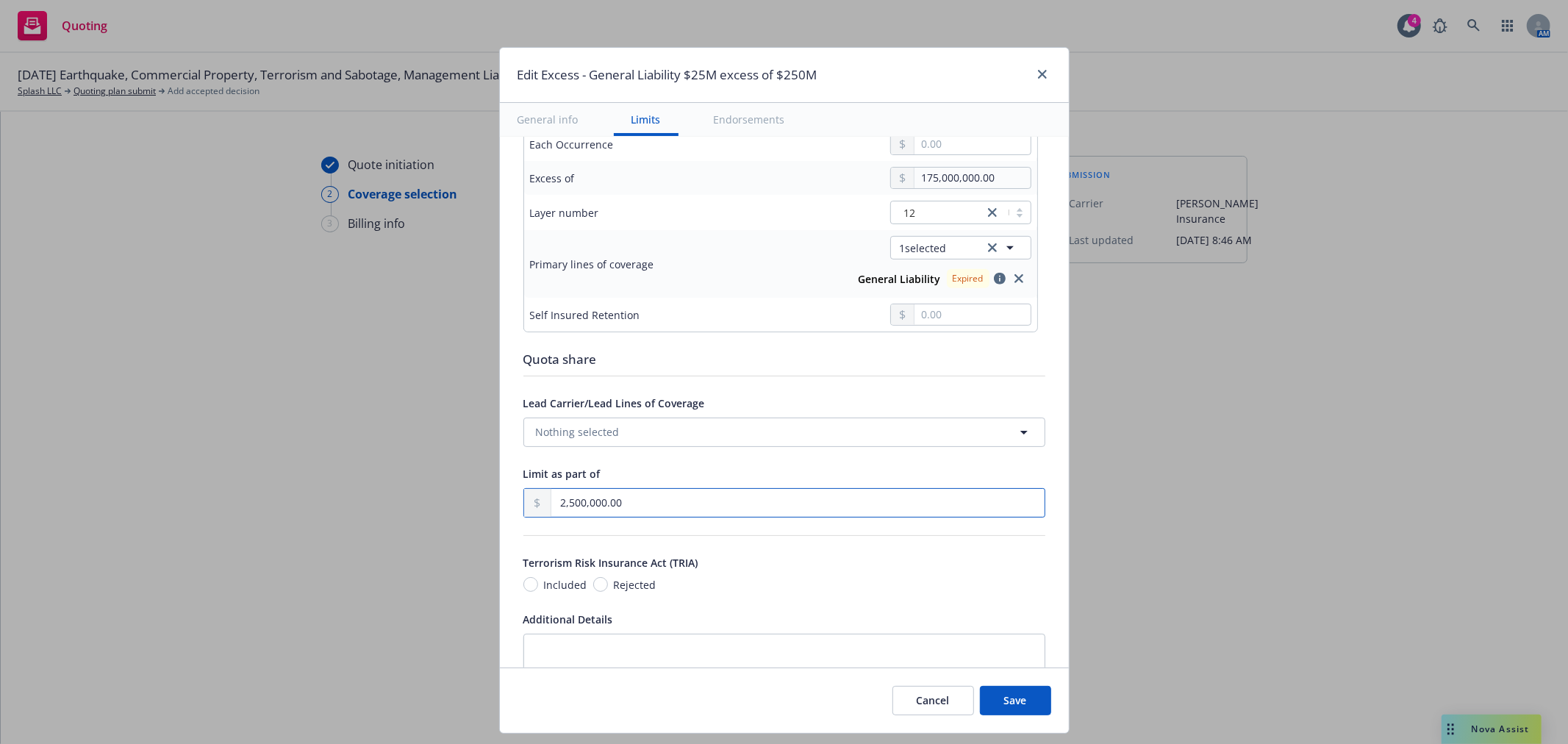
type input "General Liability $12.5M part of $2.5M excess of $175M"
type input "25,000,000.00"
type input "General Liability $12.5M part of $25M excess of $175M"
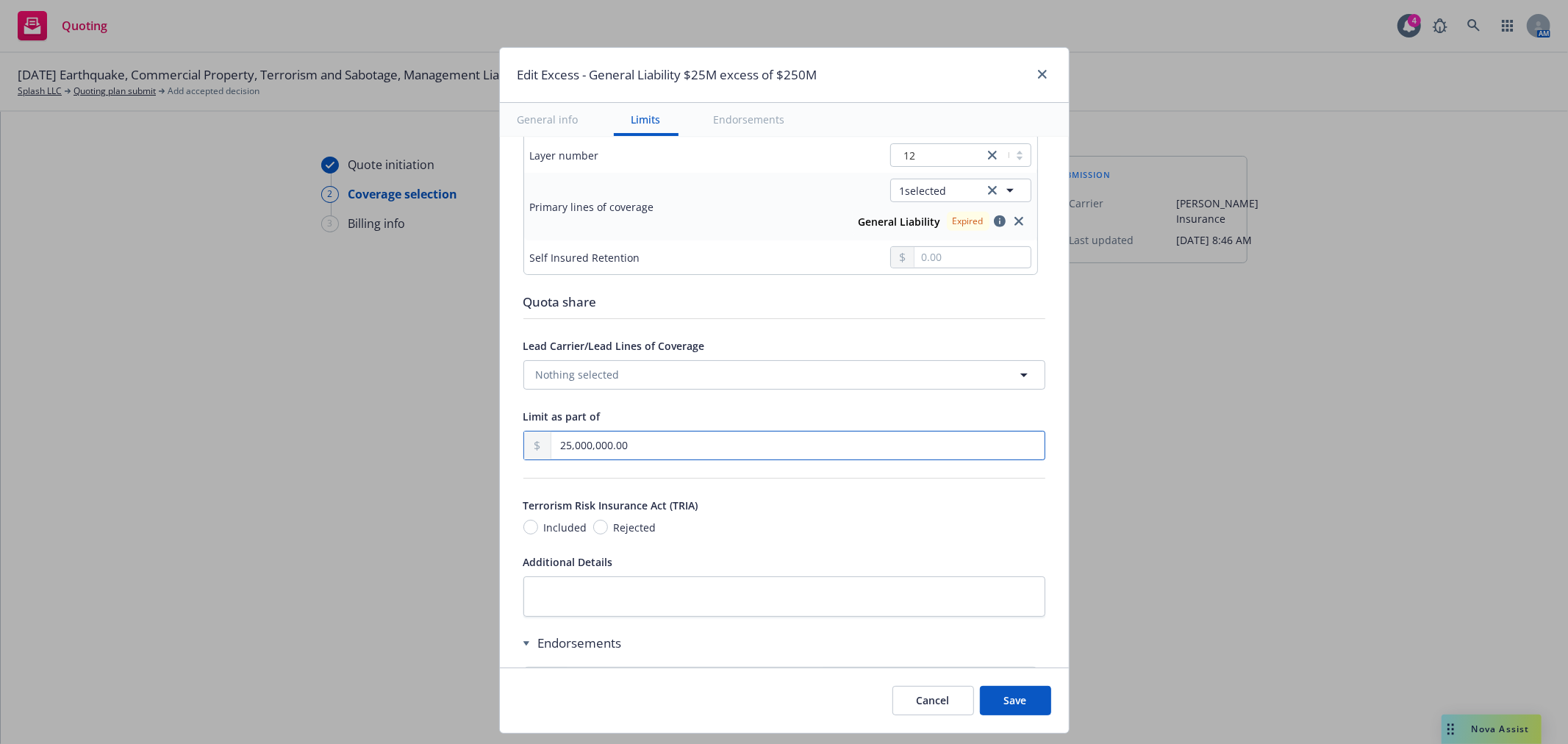
scroll to position [572, 0]
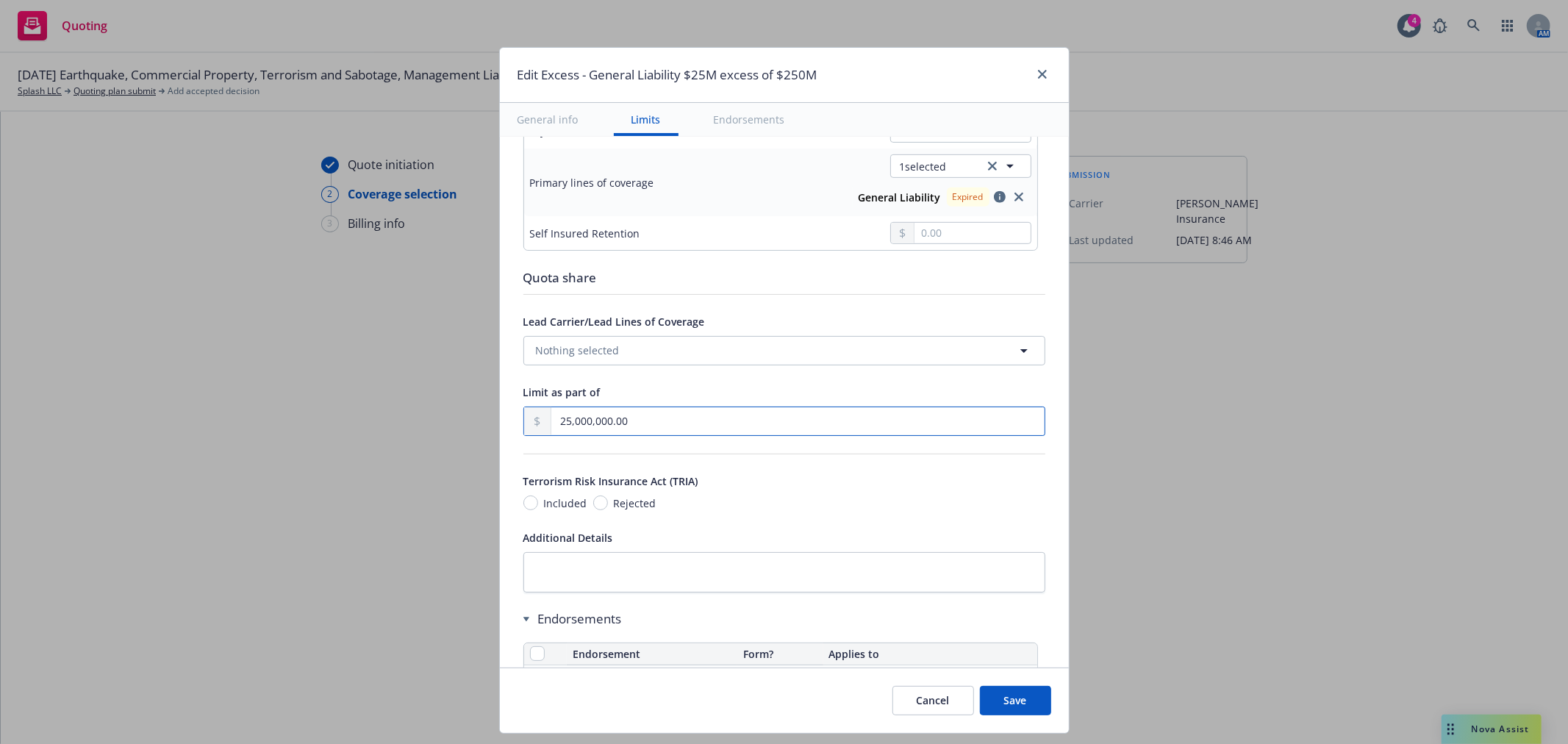
type input "25,000,000.00"
click at [593, 505] on input "Rejected" at bounding box center [600, 503] width 15 height 15
radio input "true"
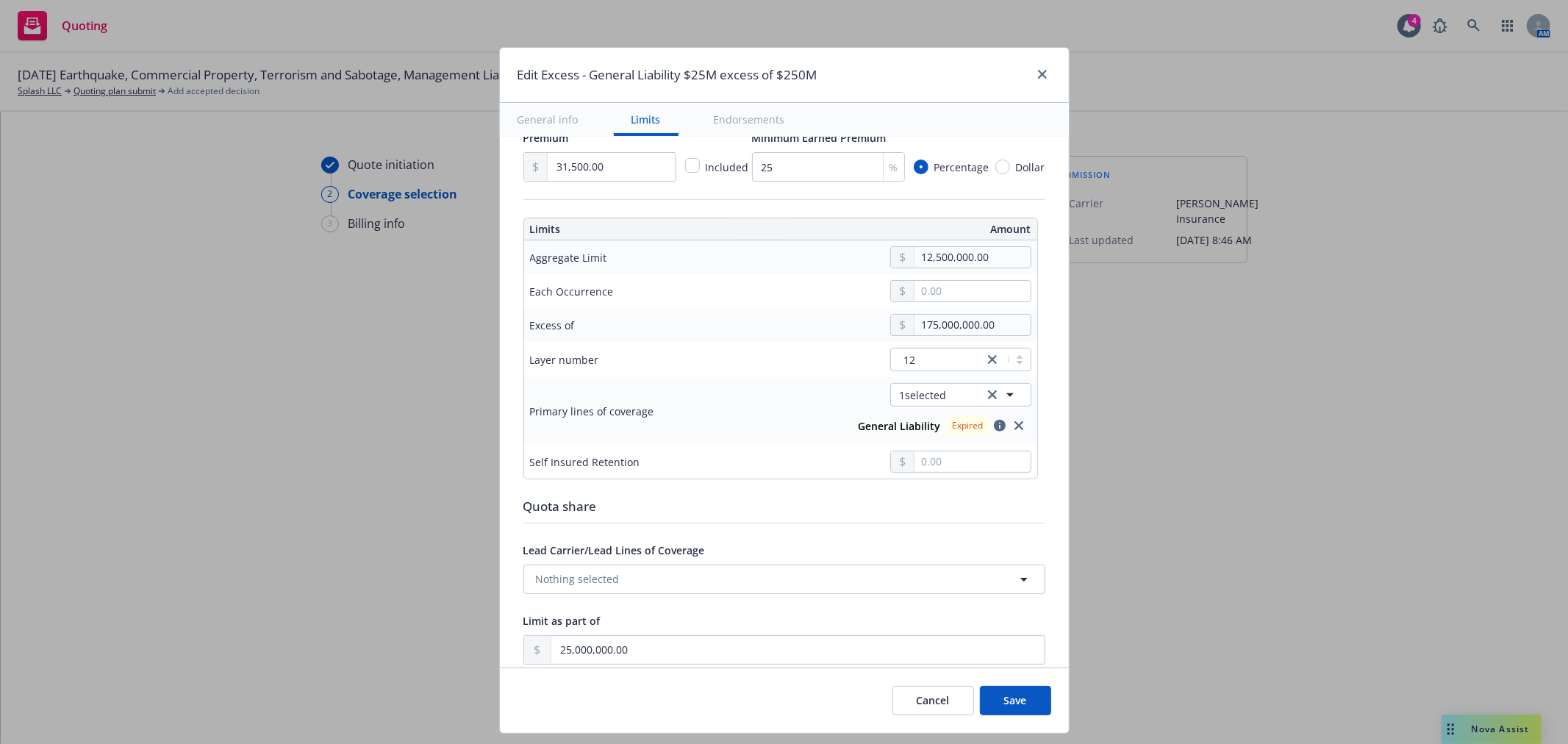
scroll to position [326, 0]
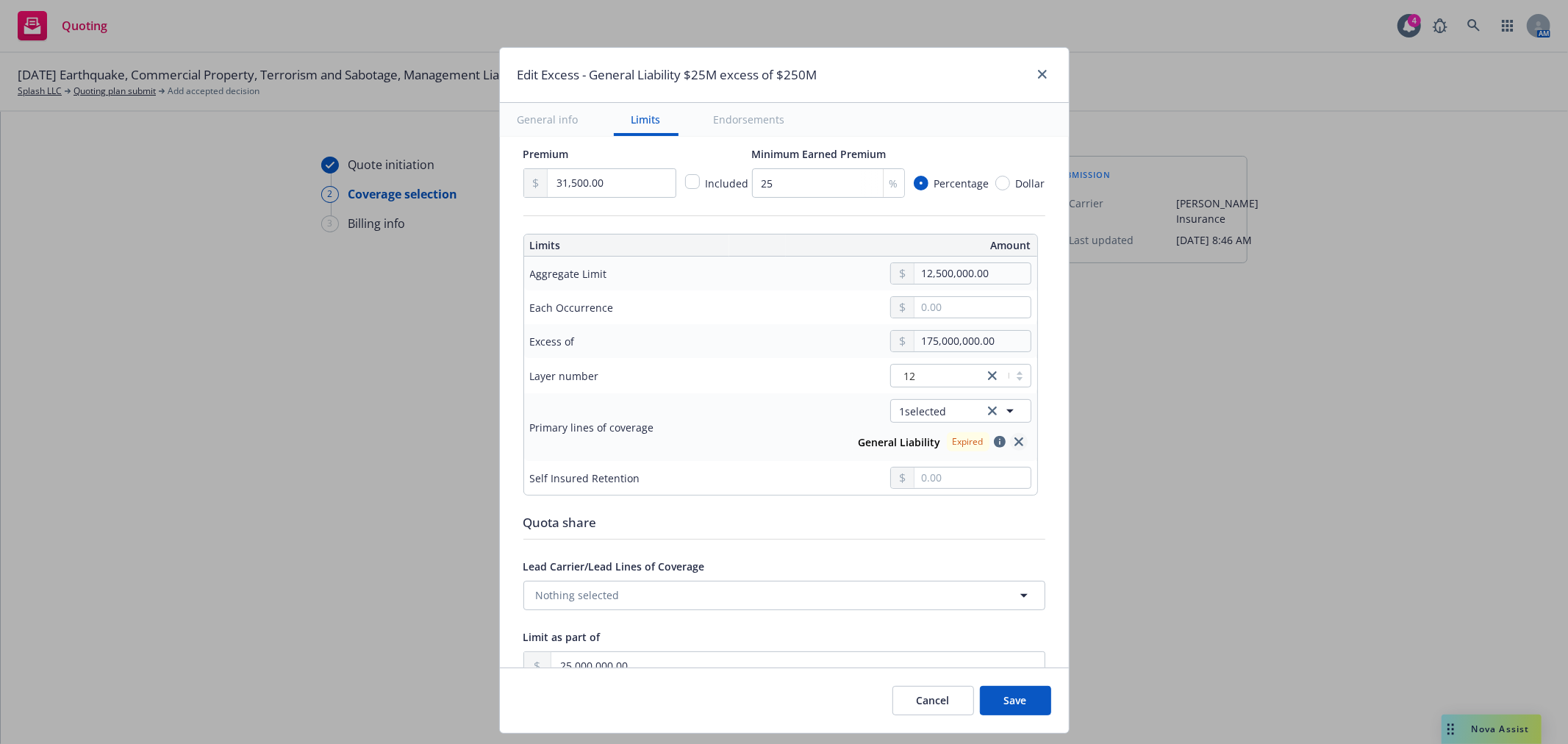
click at [1014, 445] on icon "close" at bounding box center [1018, 442] width 9 height 9
type input "$12.5M part of $25M excess of $175M"
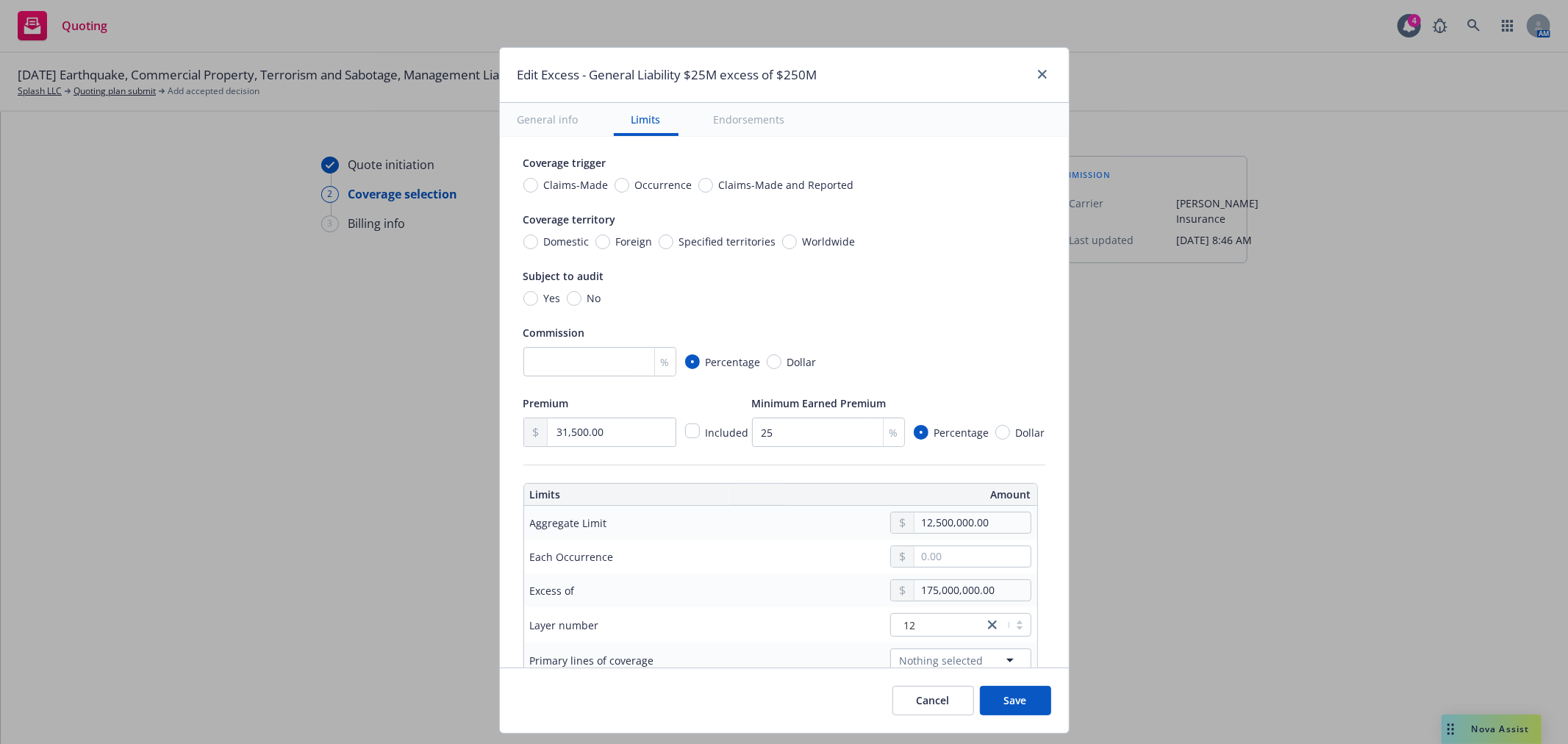
scroll to position [20, 0]
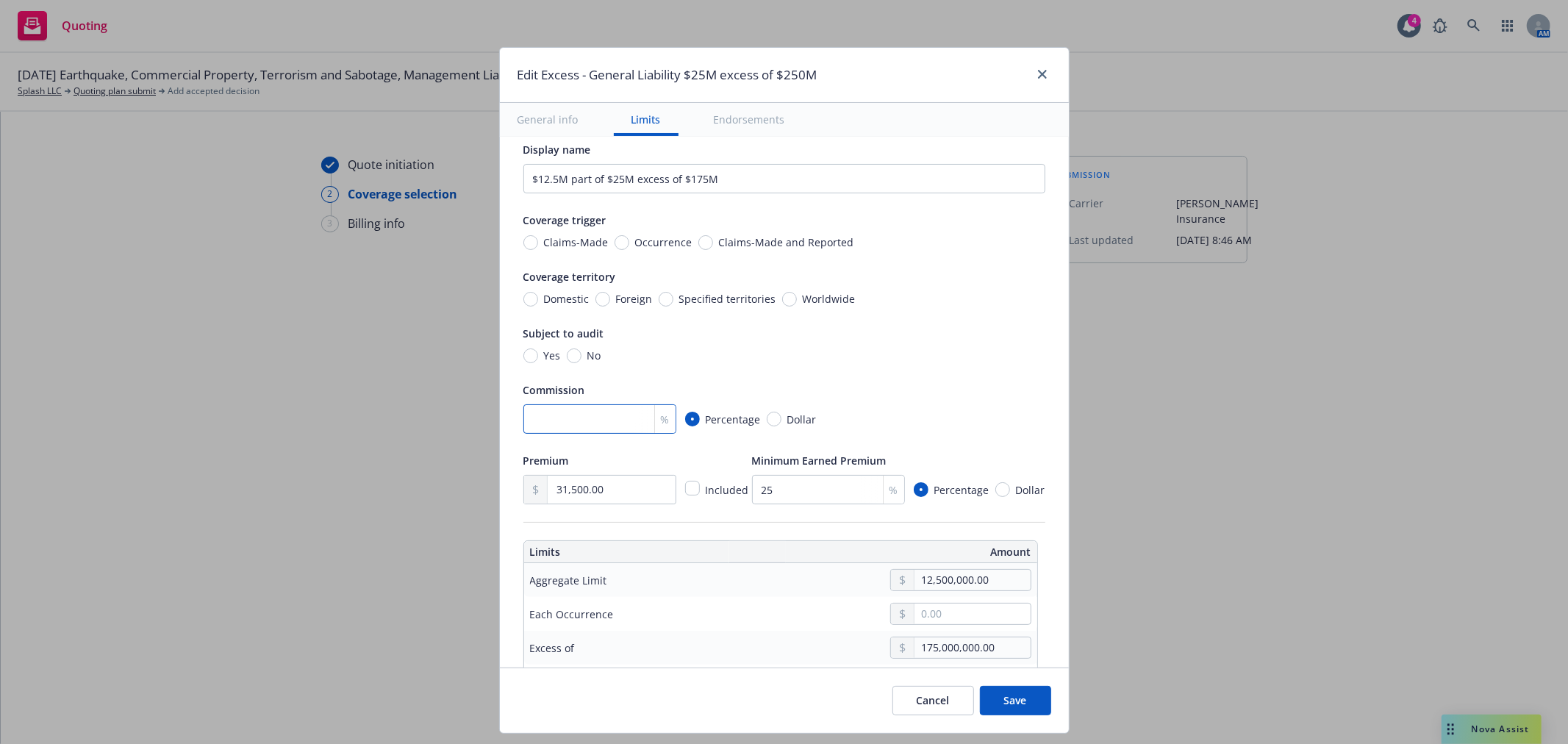
drag, startPoint x: 596, startPoint y: 418, endPoint x: 588, endPoint y: 417, distance: 8.1
click at [595, 417] on input "number" at bounding box center [600, 419] width 153 height 29
type input "11"
click at [775, 581] on div "12,500,000.00" at bounding box center [890, 580] width 280 height 22
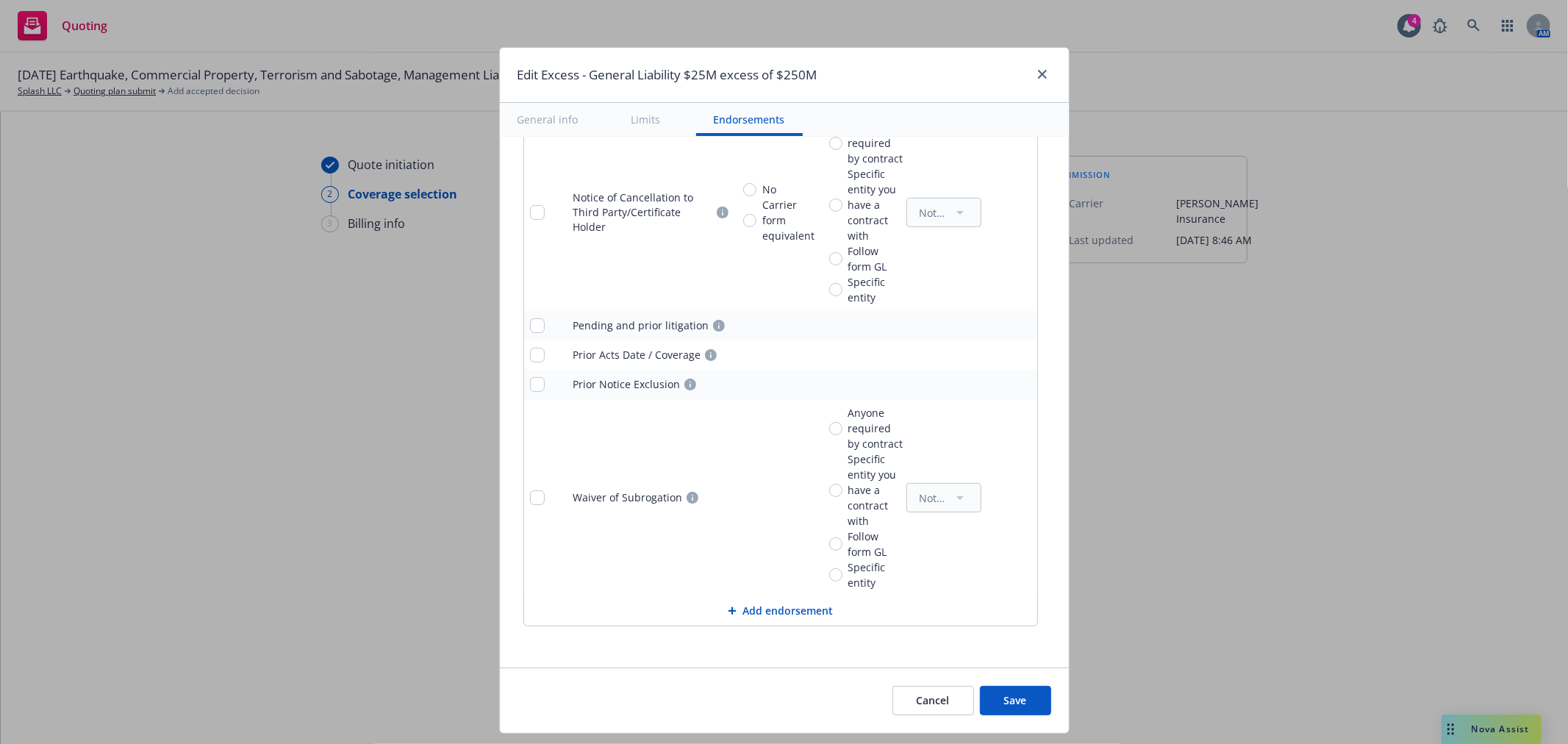
scroll to position [1490, 0]
click at [991, 699] on button "Save" at bounding box center [1015, 700] width 71 height 29
type input "31,500.00"
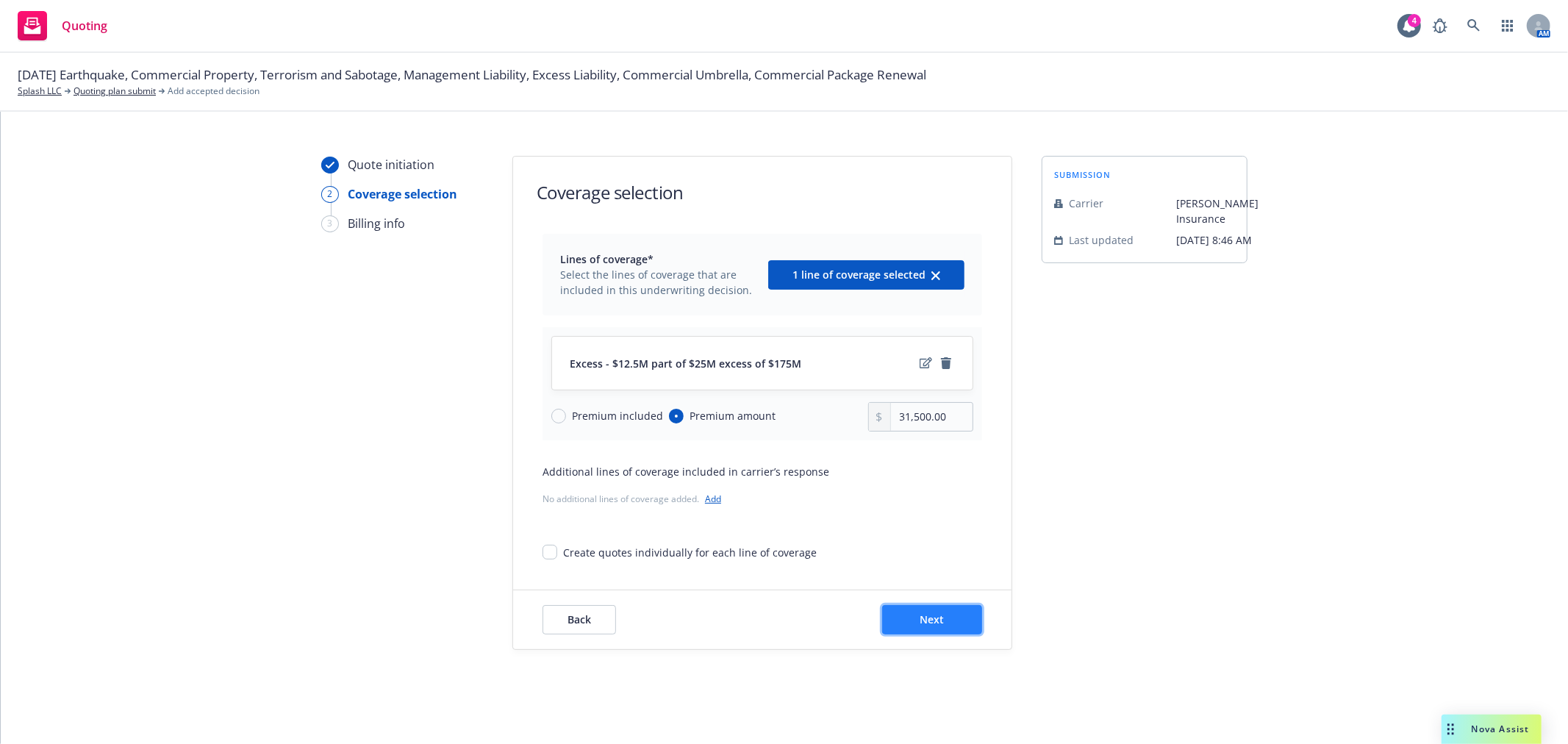
click at [912, 620] on button "Next" at bounding box center [932, 620] width 100 height 29
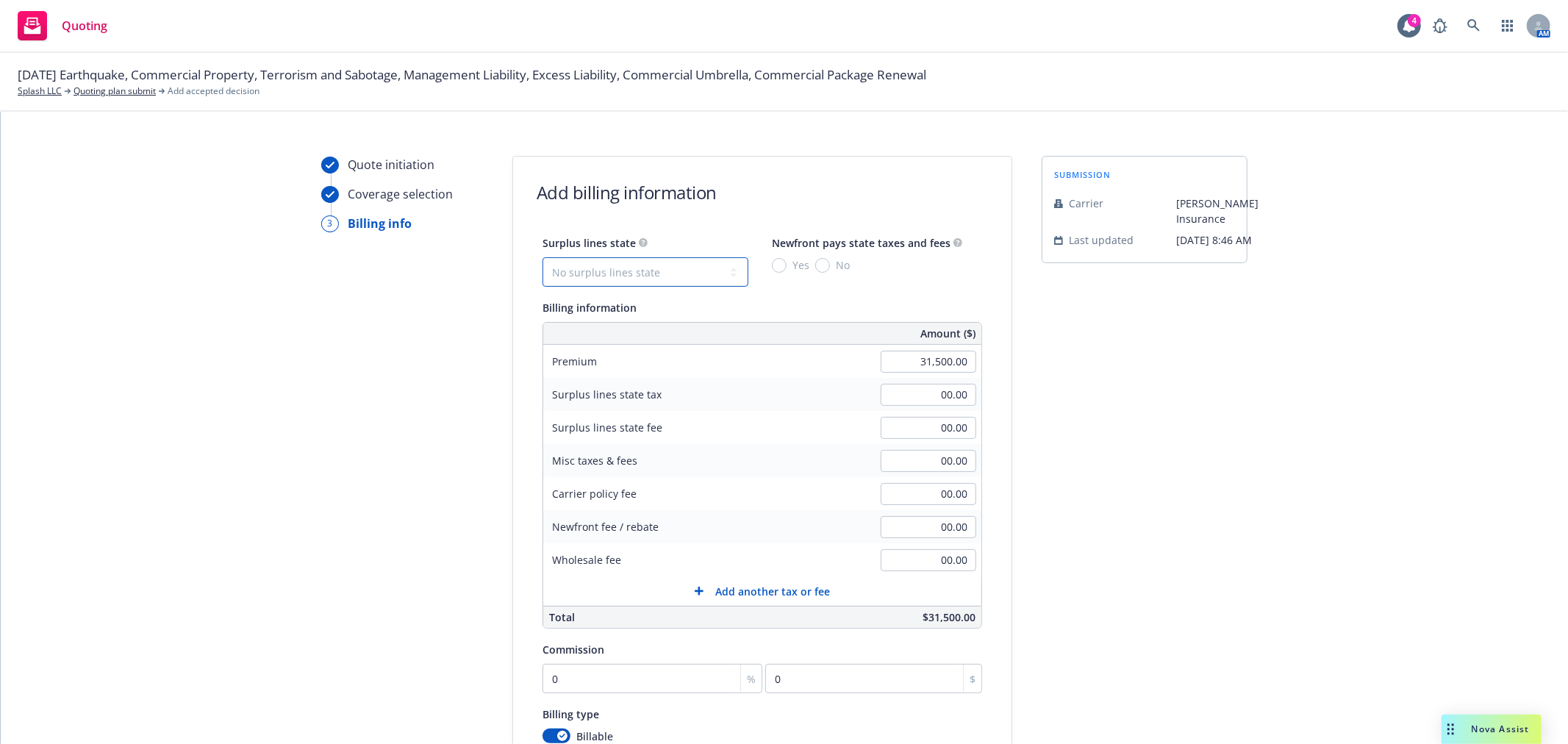
click at [634, 272] on select "No surplus lines state [US_STATE] [US_STATE] [US_STATE] [US_STATE] [US_STATE] […" at bounding box center [645, 272] width 206 height 29
select select "CA"
click at [542, 257] on select "No surplus lines state [US_STATE] [US_STATE] [US_STATE] [US_STATE] [US_STATE] […" at bounding box center [645, 272] width 206 height 29
type input "945.00"
type input "56.70"
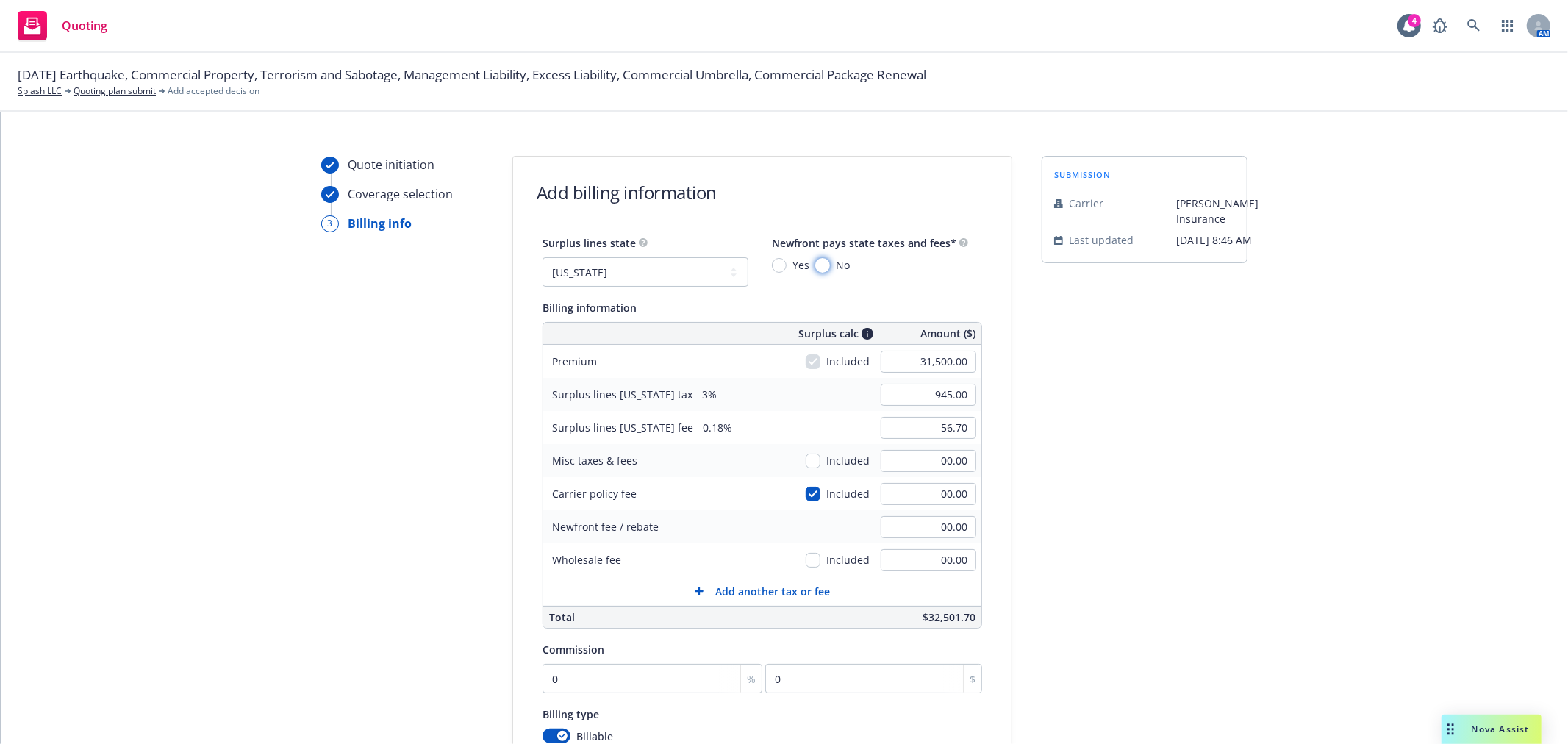
click at [815, 263] on input "No" at bounding box center [822, 265] width 15 height 15
radio input "true"
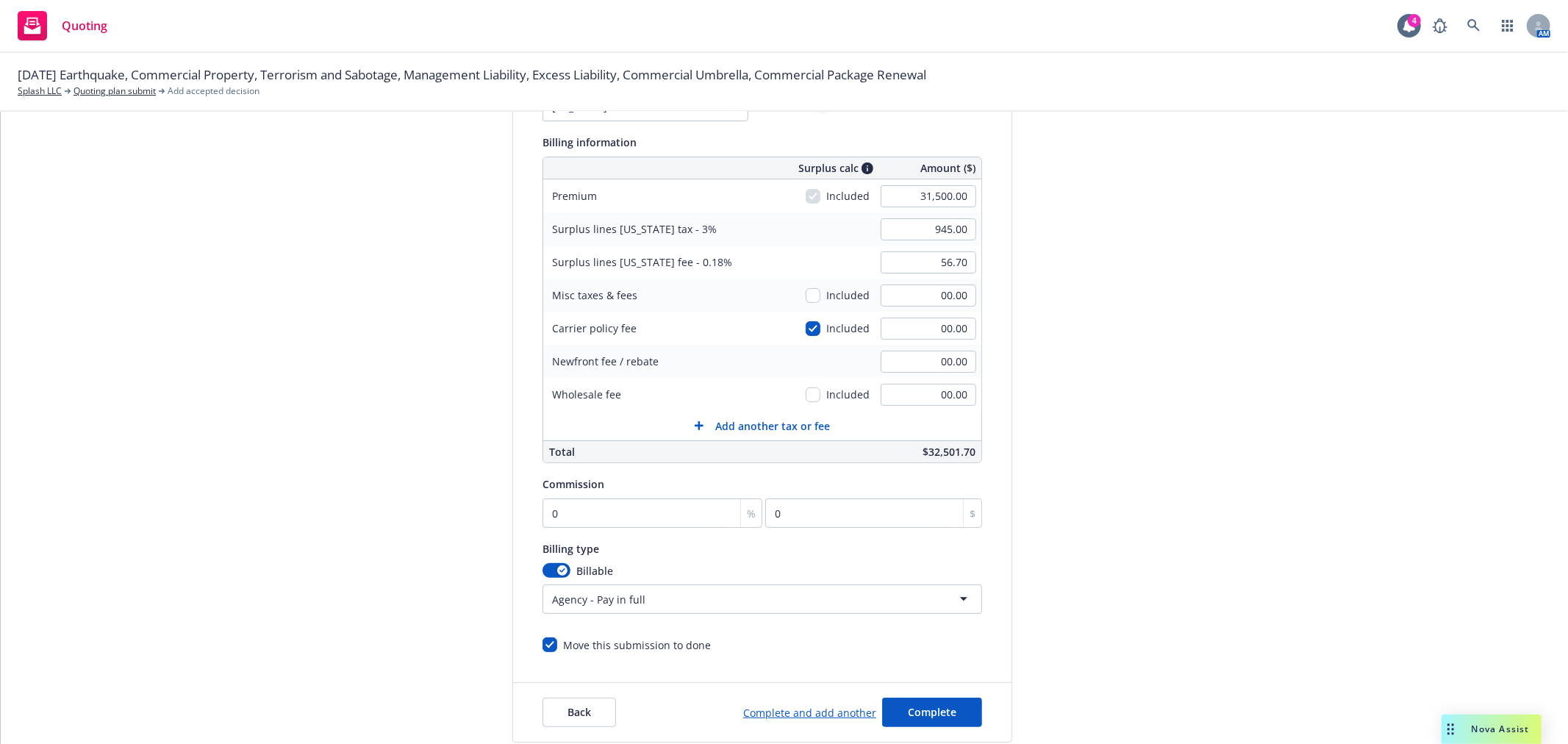
scroll to position [259, 0]
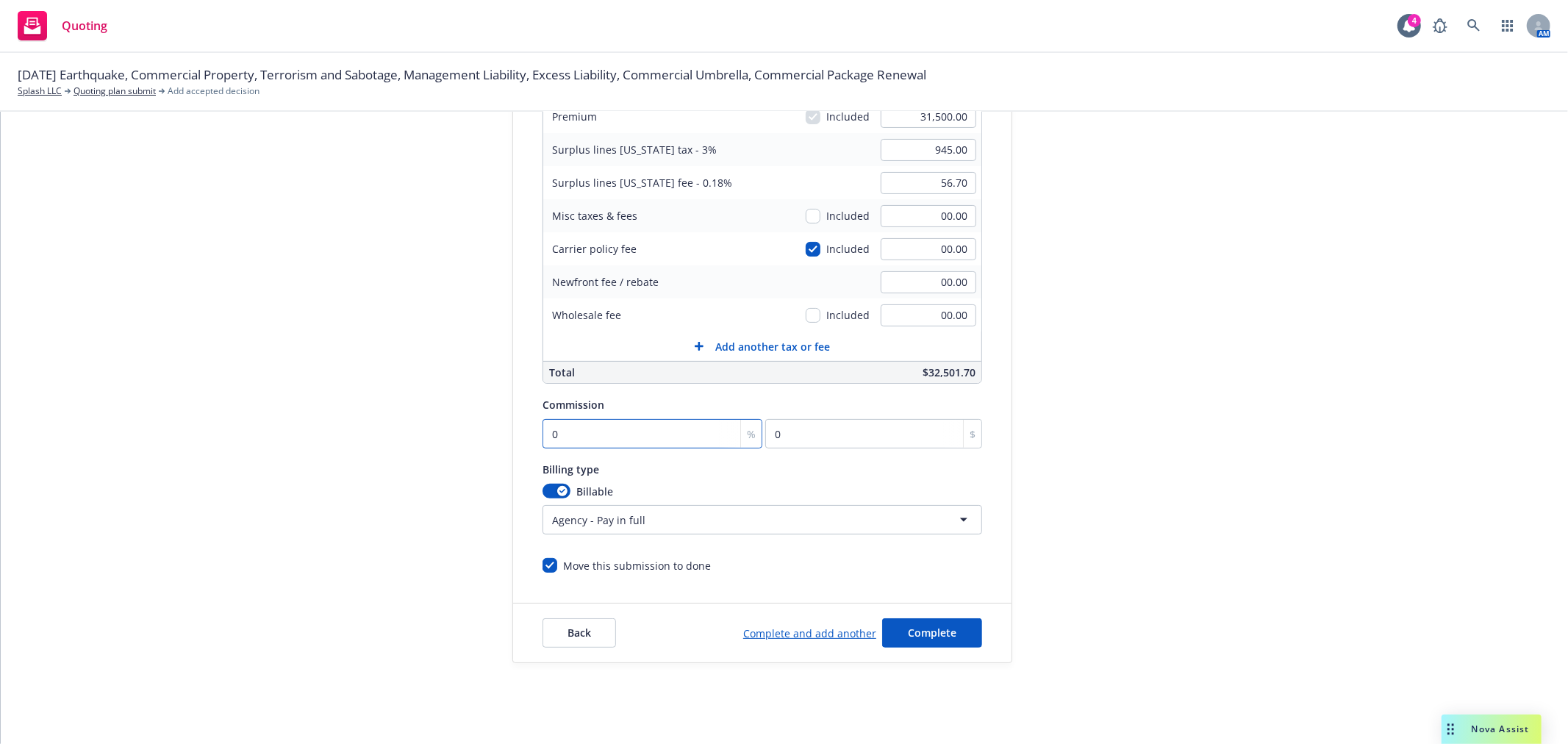
click at [649, 447] on input "0" at bounding box center [652, 433] width 220 height 29
type input "1"
type input "315"
type input "11"
type input "3465"
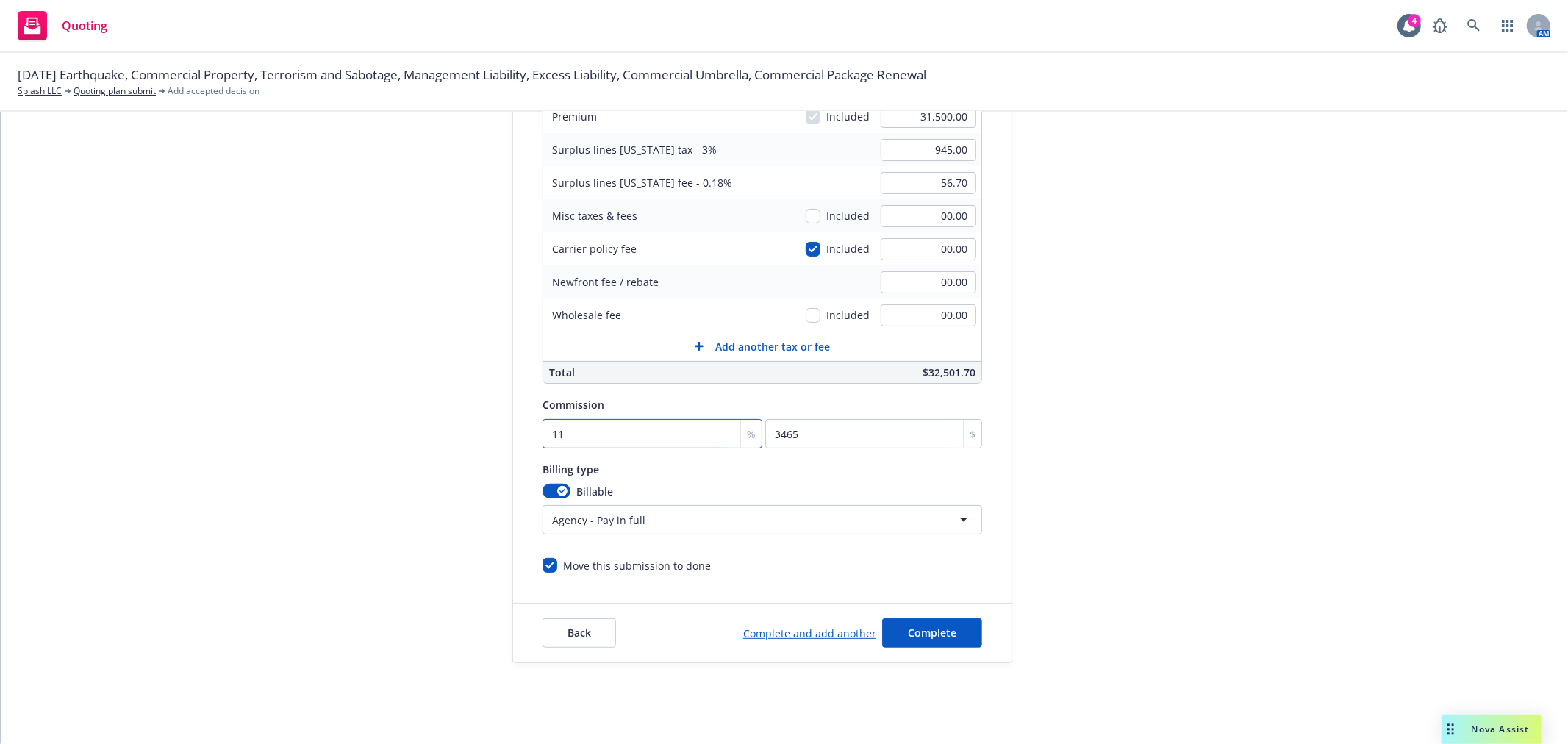
type input "11"
click at [768, 470] on div "Billing type" at bounding box center [762, 469] width 439 height 18
click at [920, 631] on span "Complete" at bounding box center [932, 632] width 49 height 14
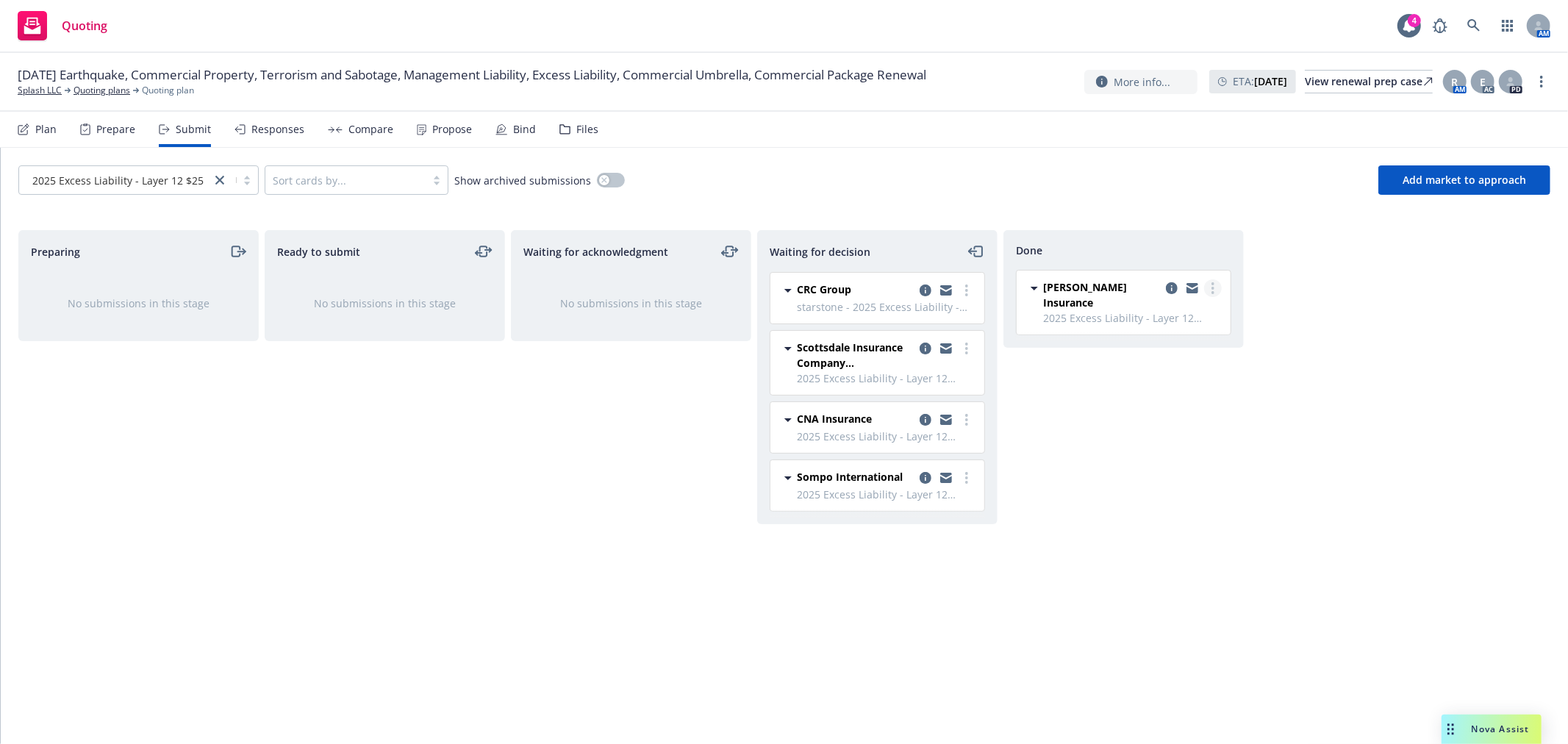
click at [1215, 287] on link "more" at bounding box center [1213, 288] width 18 height 18
click at [968, 285] on link "more" at bounding box center [966, 290] width 18 height 18
click at [922, 379] on span "Add accepted decision" at bounding box center [900, 379] width 147 height 14
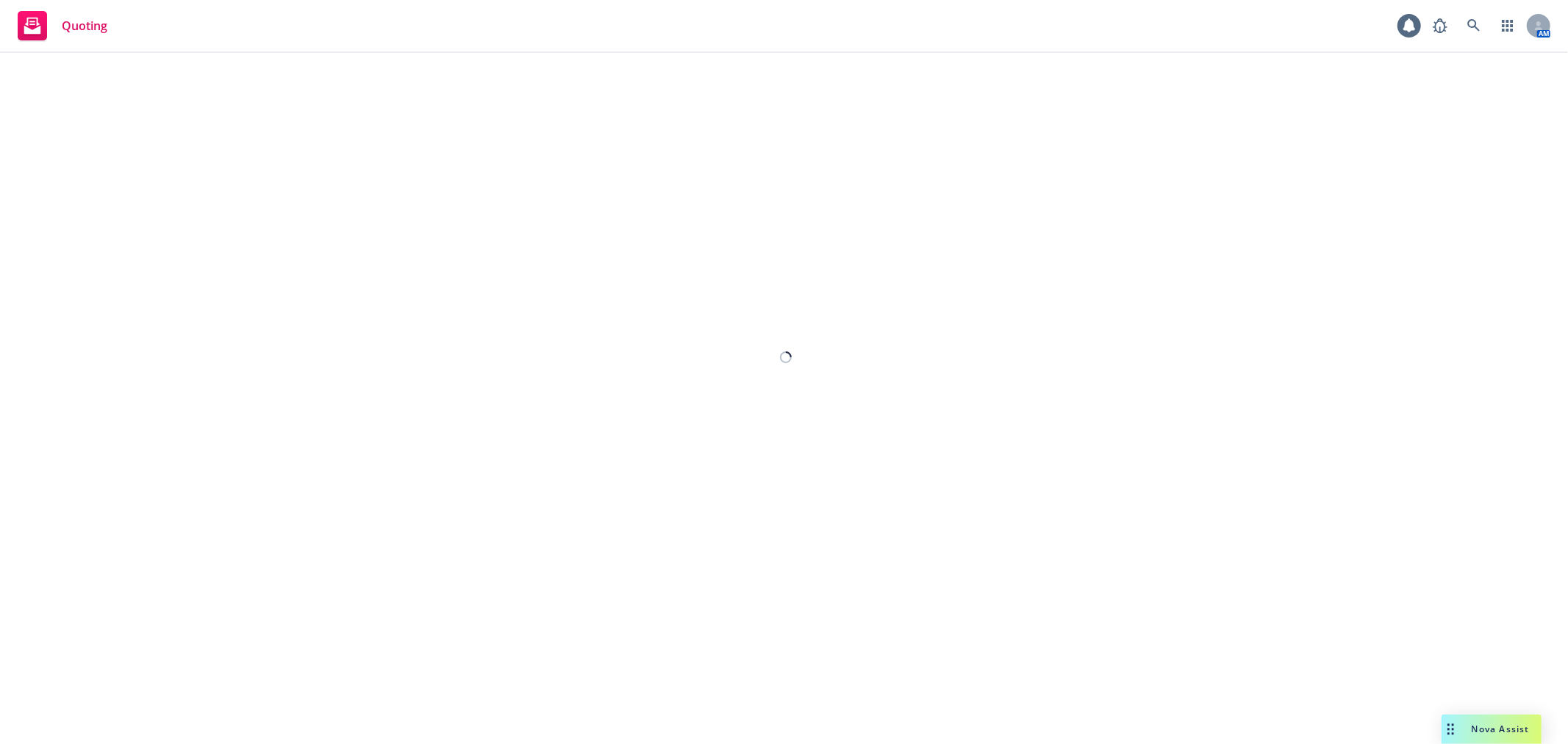
select select "12"
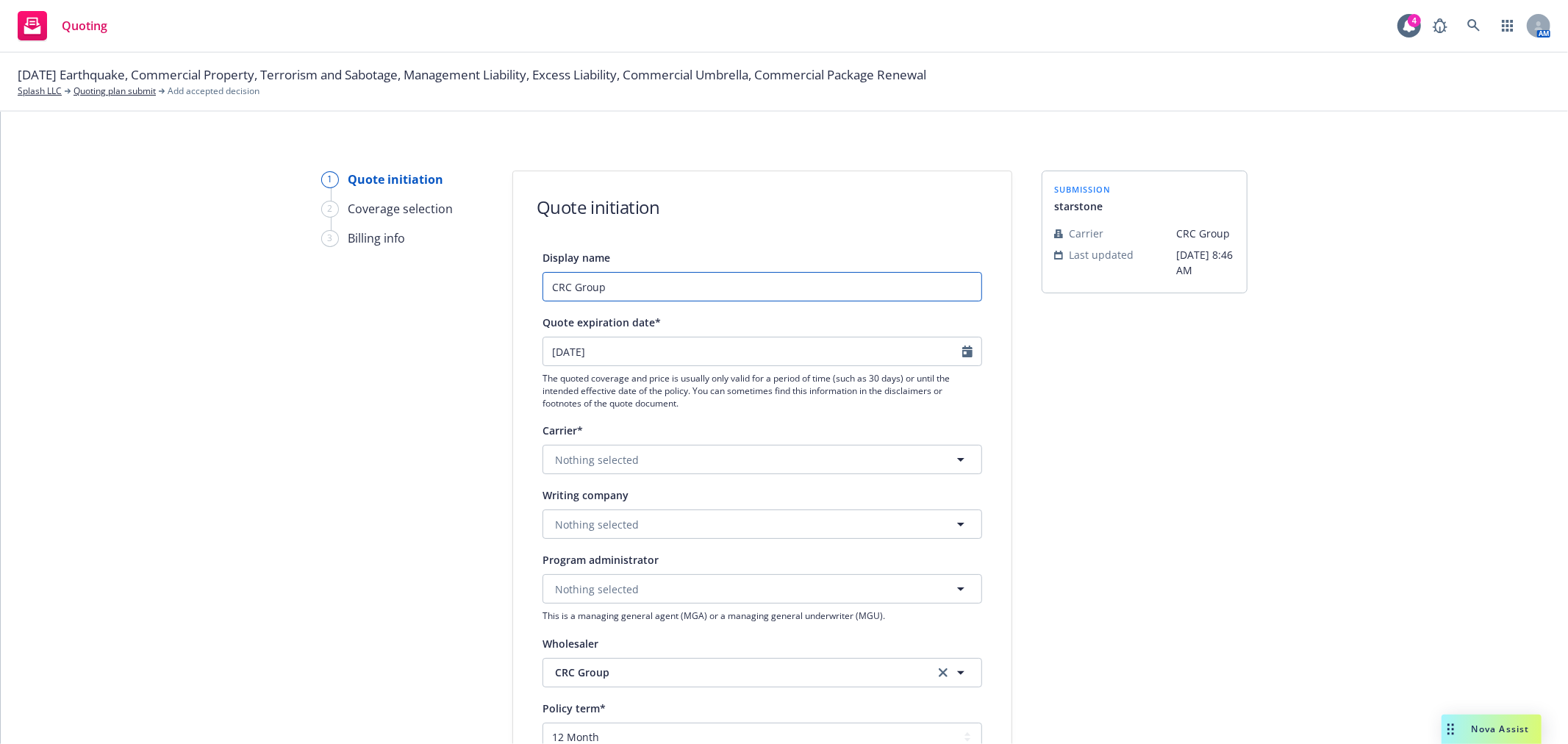
click at [547, 290] on input "CRC Group" at bounding box center [762, 287] width 439 height 29
drag, startPoint x: 685, startPoint y: 292, endPoint x: 598, endPoint y: 283, distance: 87.5
click at [598, 283] on input "Starstone CRC Group" at bounding box center [762, 287] width 439 height 29
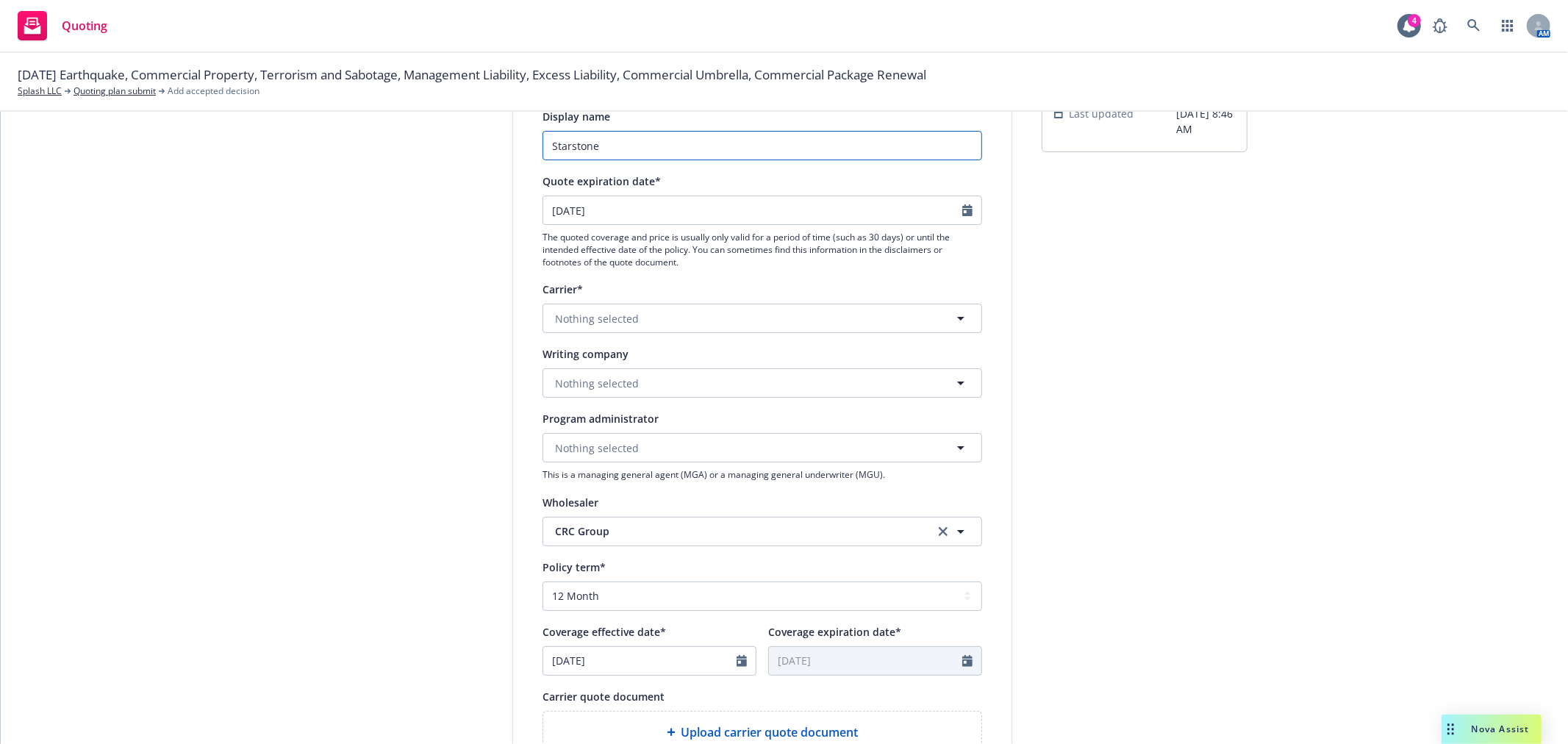
scroll to position [163, 0]
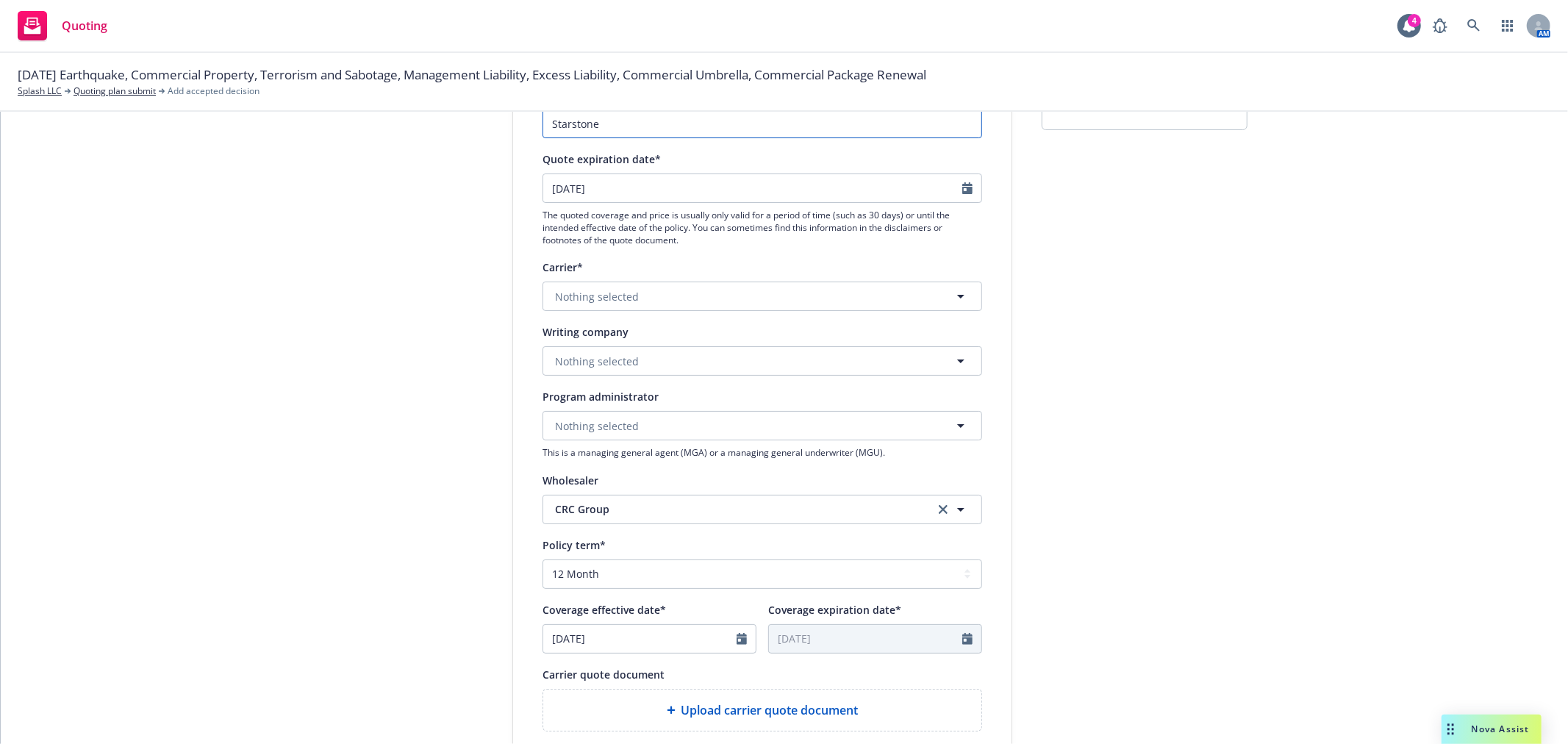
type input "Starstone"
click at [648, 363] on button "Nothing selected" at bounding box center [762, 361] width 439 height 29
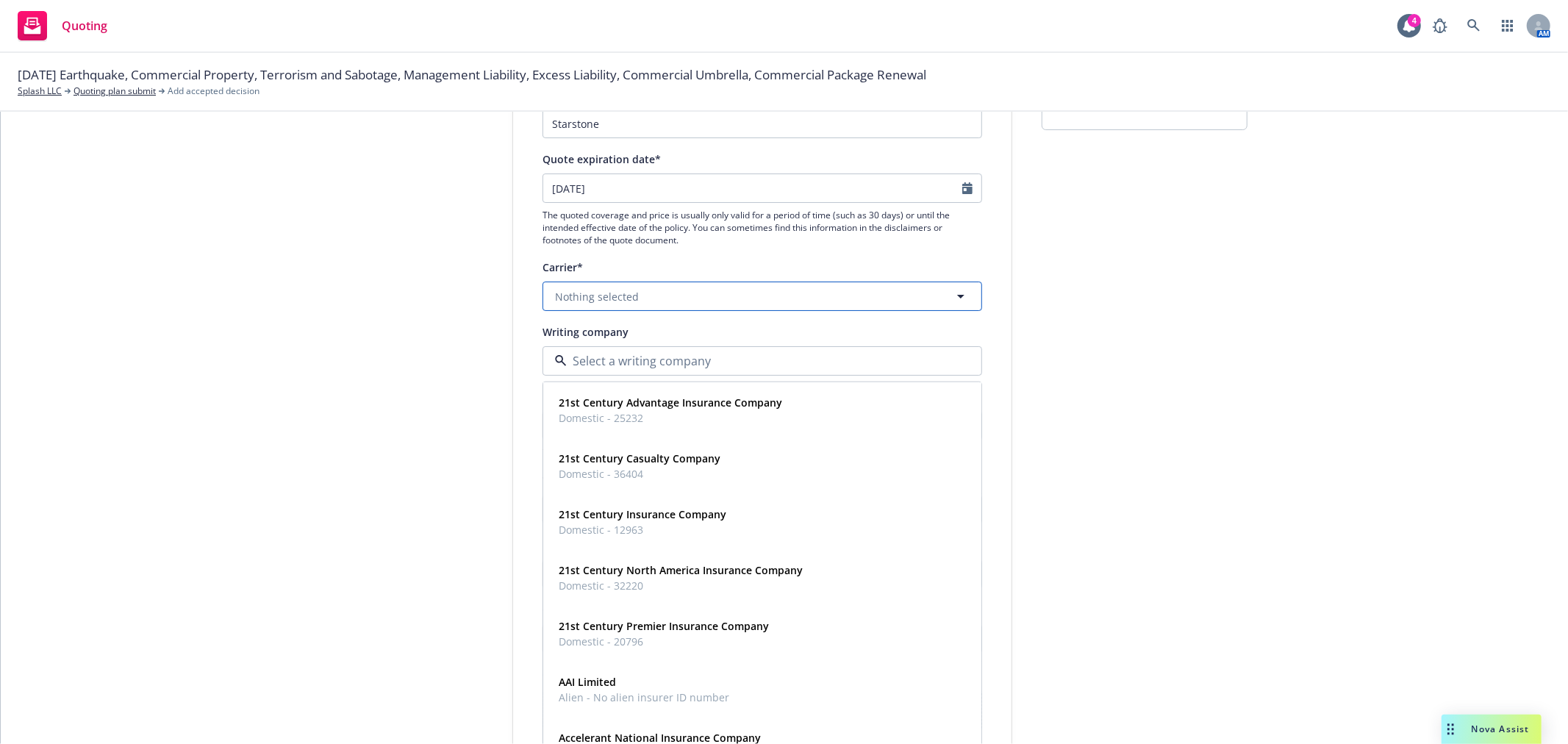
click at [661, 295] on button "Nothing selected" at bounding box center [762, 296] width 439 height 29
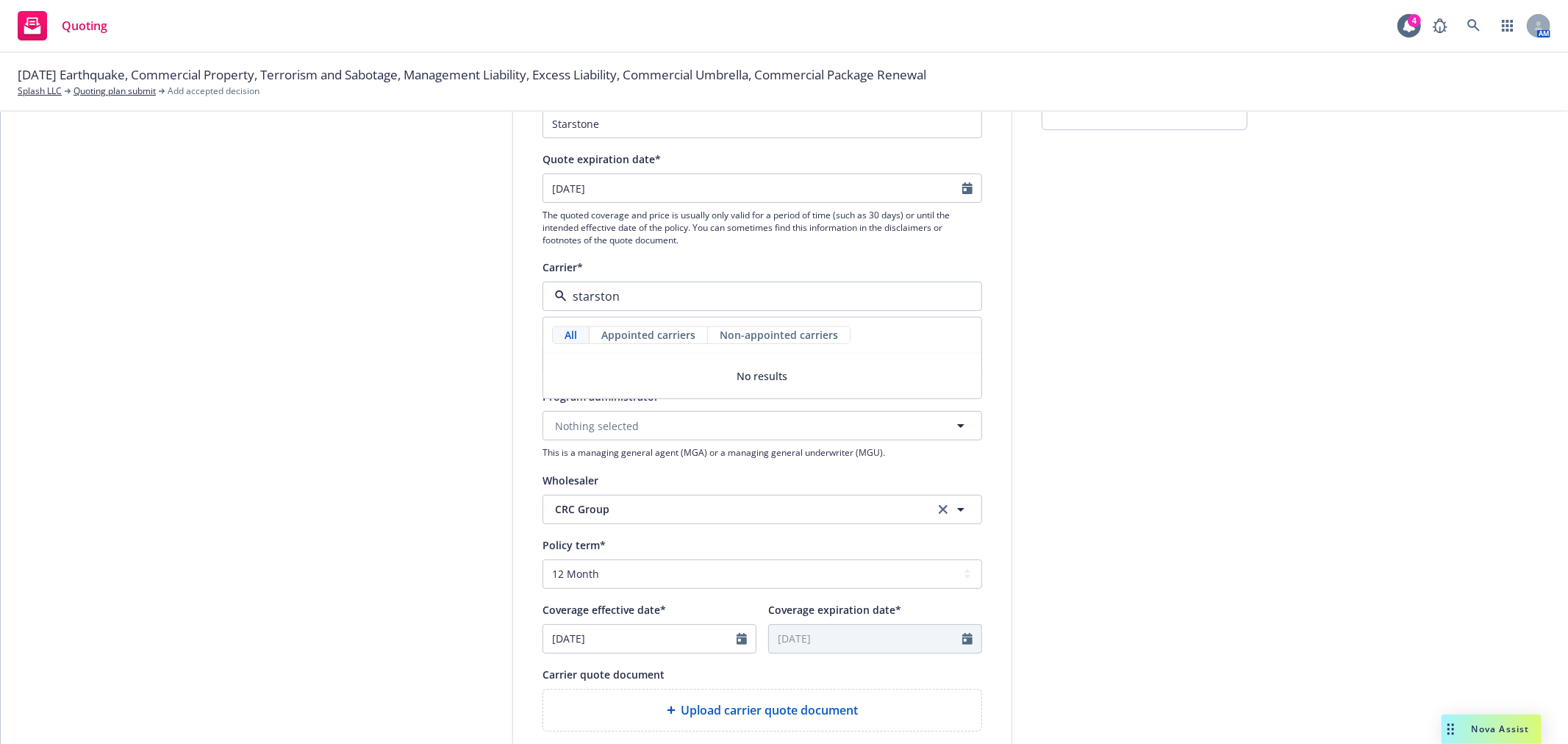
type input "starstone"
click at [652, 290] on input "starstone" at bounding box center [759, 296] width 385 height 18
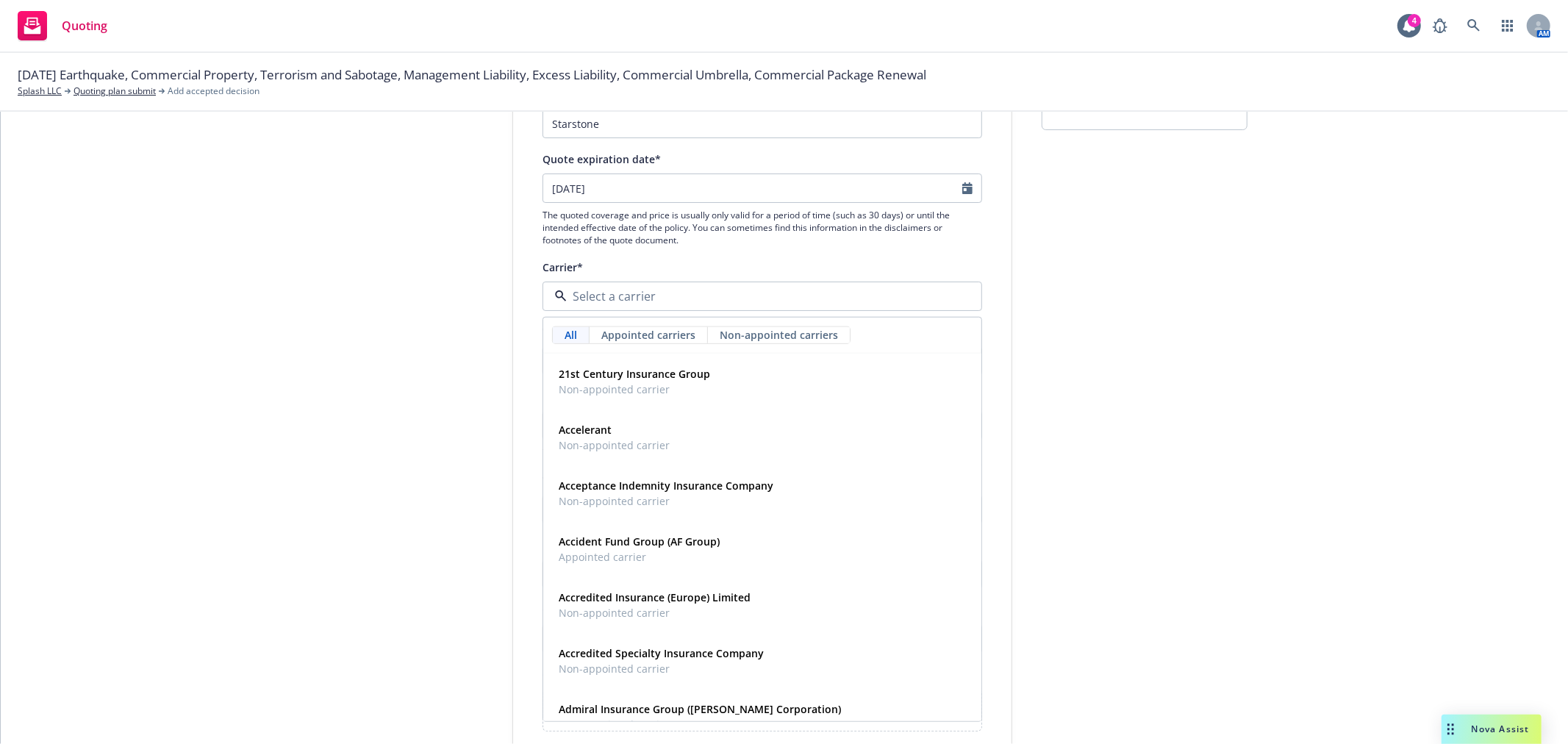
click at [711, 264] on div "Carrier*" at bounding box center [762, 267] width 439 height 18
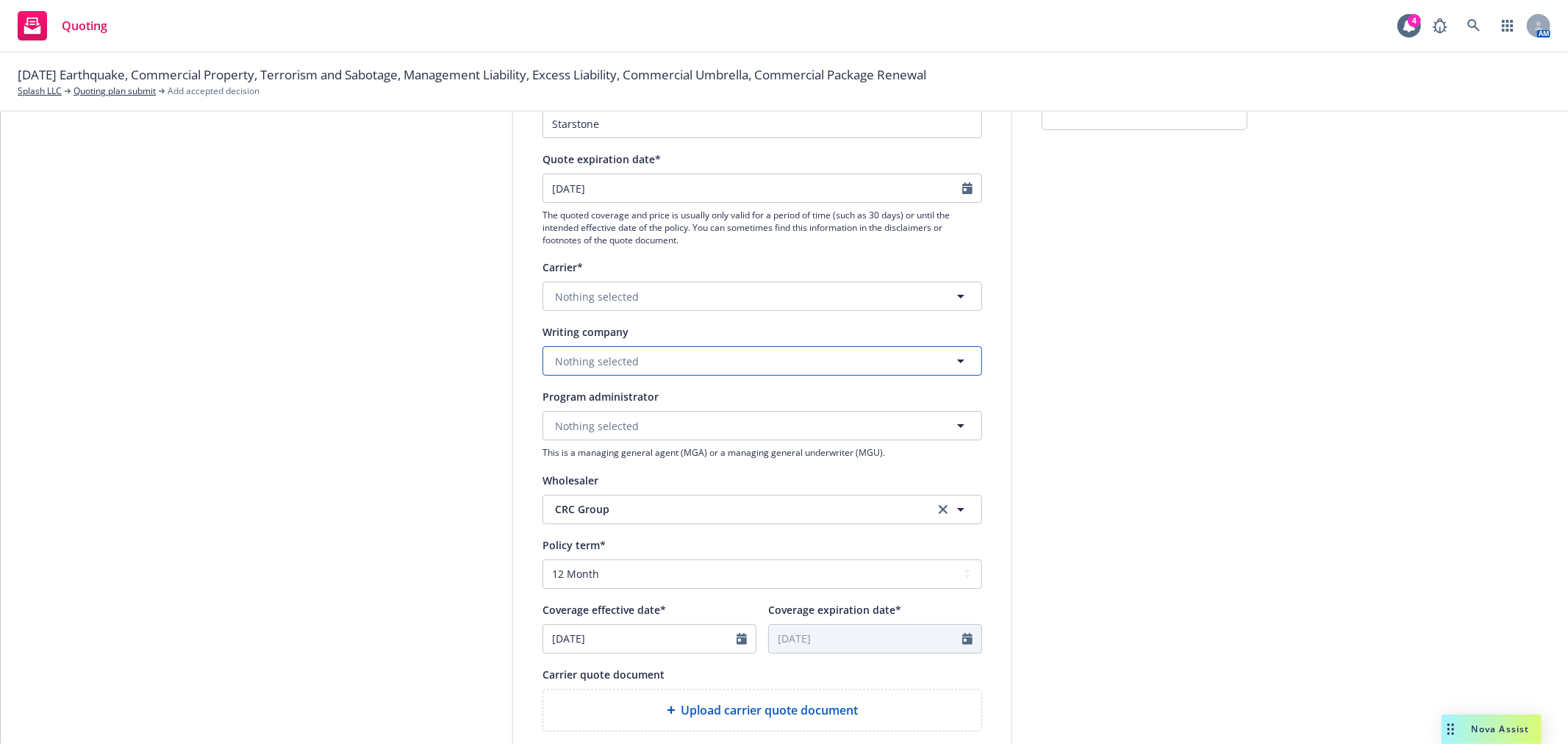
click at [613, 366] on span "Nothing selected" at bounding box center [597, 361] width 84 height 15
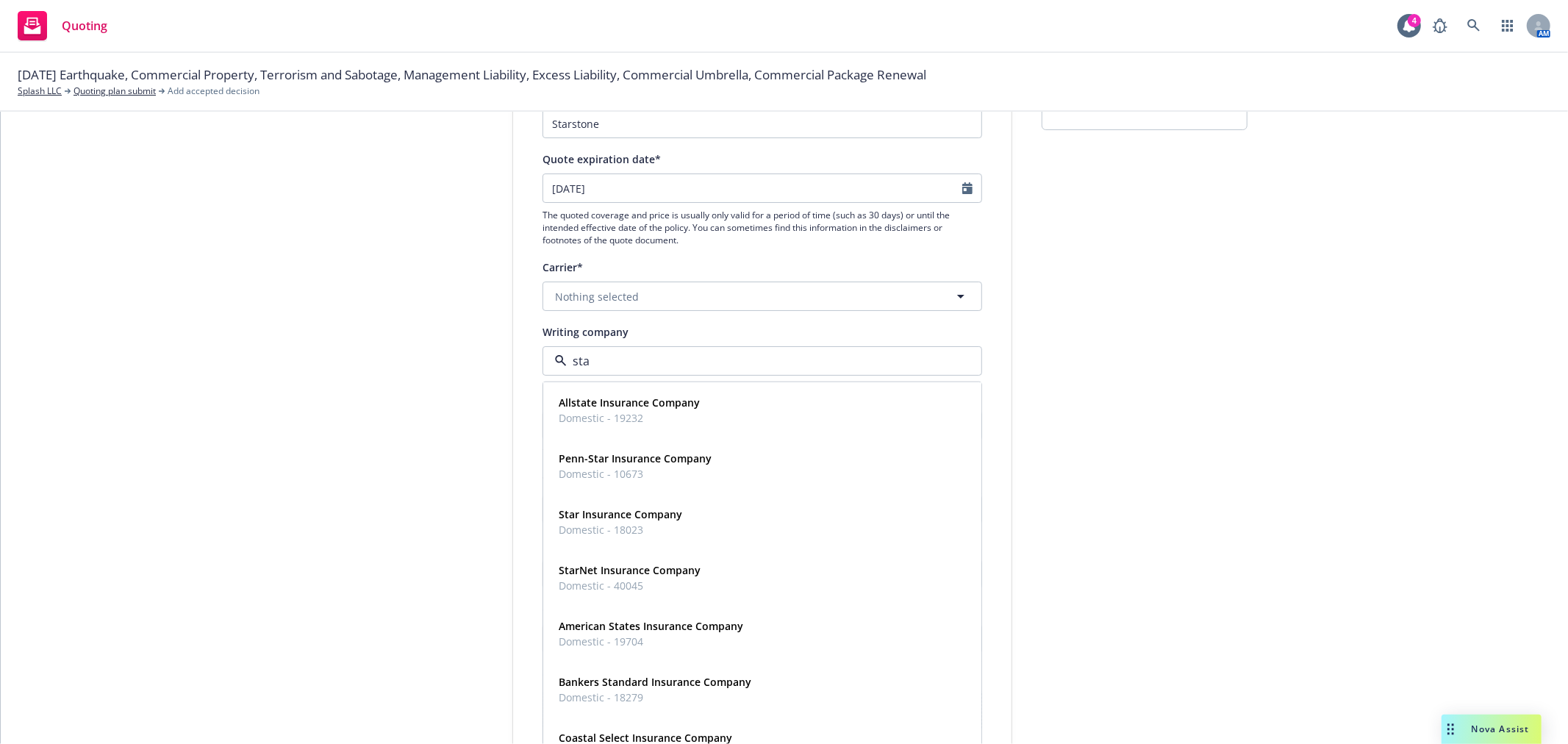
type input "star"
click at [679, 680] on strong "StarStone Specialty Insurance Company" at bounding box center [659, 682] width 202 height 14
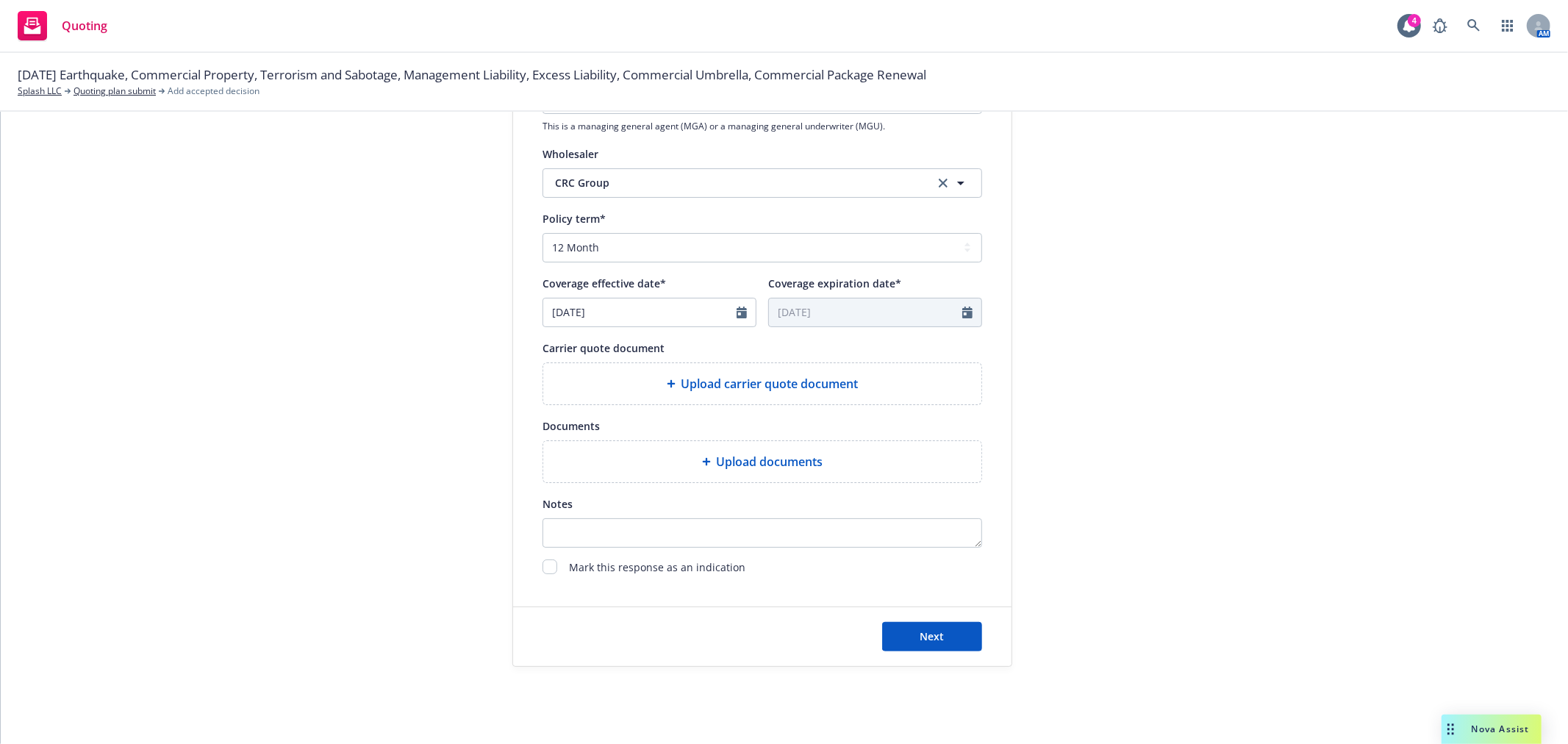
scroll to position [509, 0]
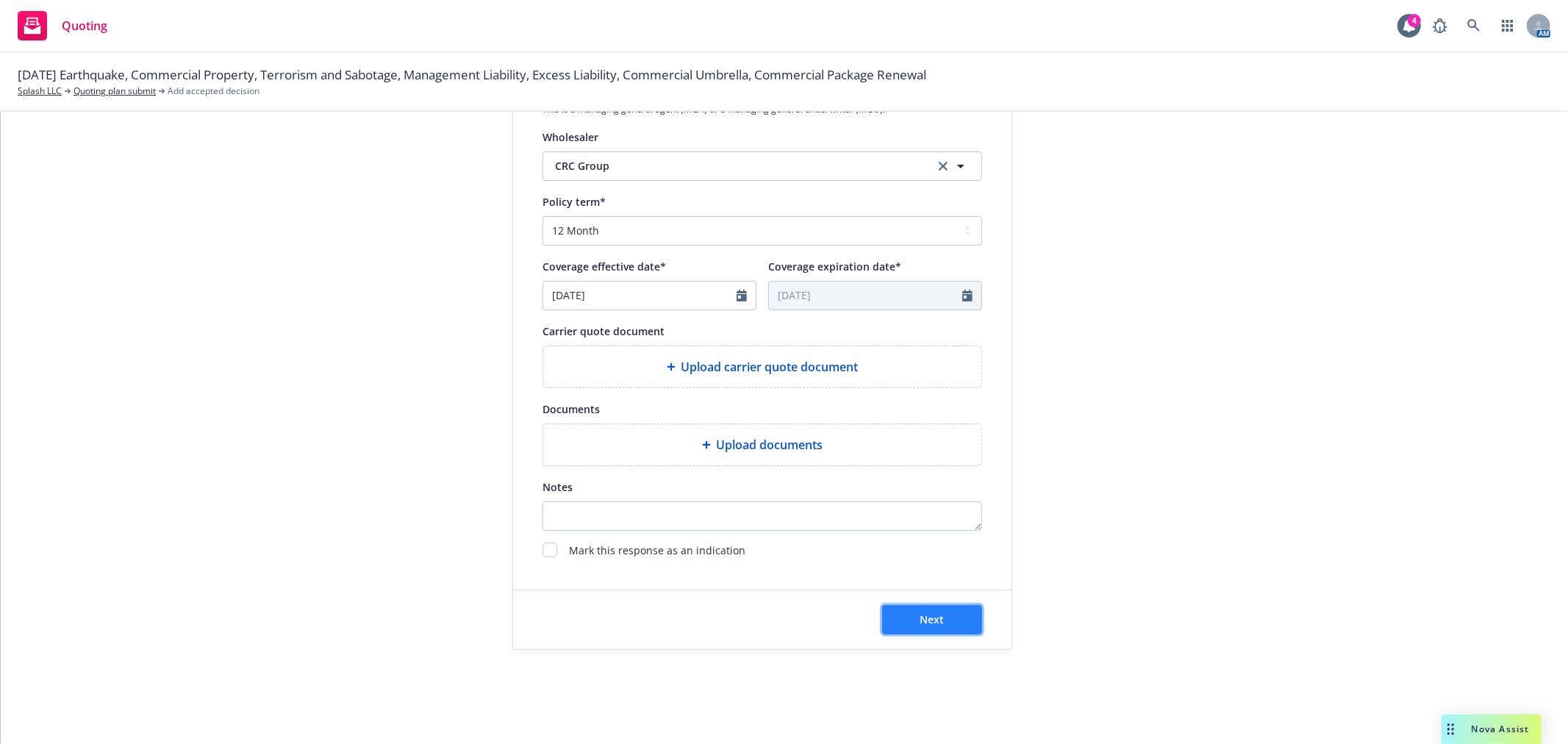
click at [912, 624] on button "Next" at bounding box center [932, 620] width 100 height 29
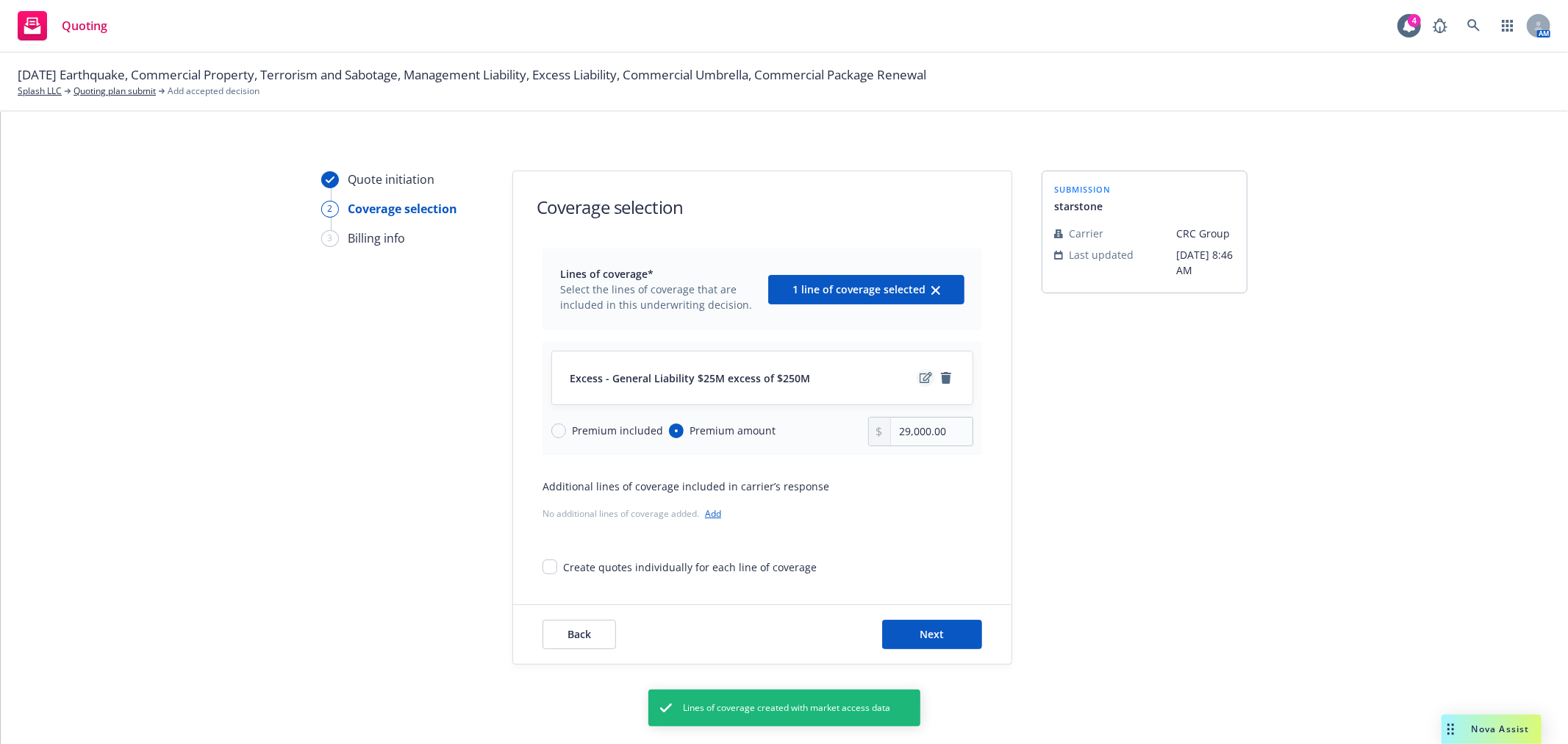
click at [920, 377] on icon "edit" at bounding box center [926, 378] width 13 height 12
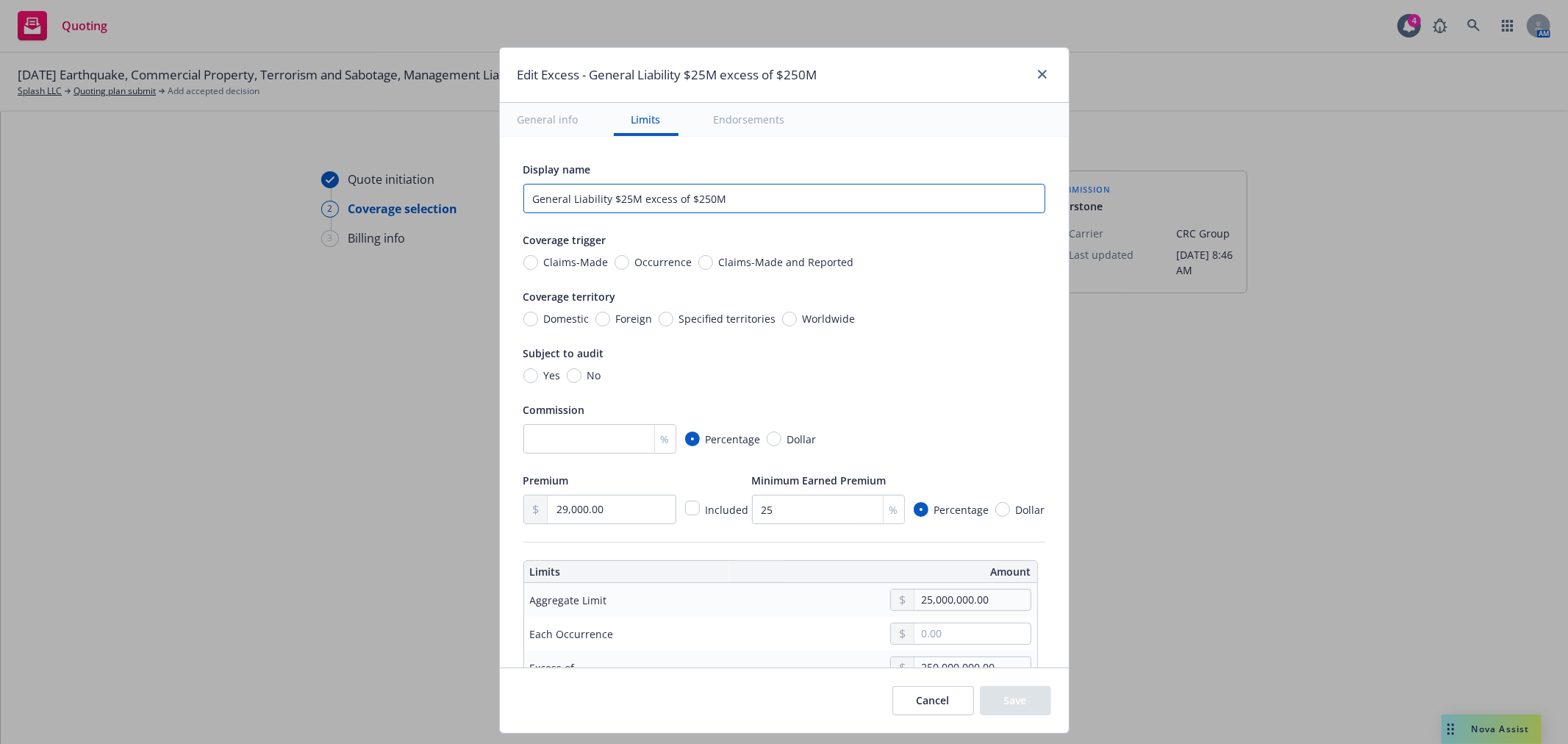
click at [616, 197] on input "General Liability $25M excess of $250M" at bounding box center [784, 198] width 522 height 29
click at [700, 193] on input "General Liability $10M excess of $250M" at bounding box center [784, 198] width 522 height 29
type input "General Liability $10M excess of $265M"
drag, startPoint x: 616, startPoint y: 513, endPoint x: 484, endPoint y: 502, distance: 132.5
click at [484, 502] on div "Edit Excess - General Liability $25M excess of $250M General info Limits Endors…" at bounding box center [784, 372] width 1568 height 744
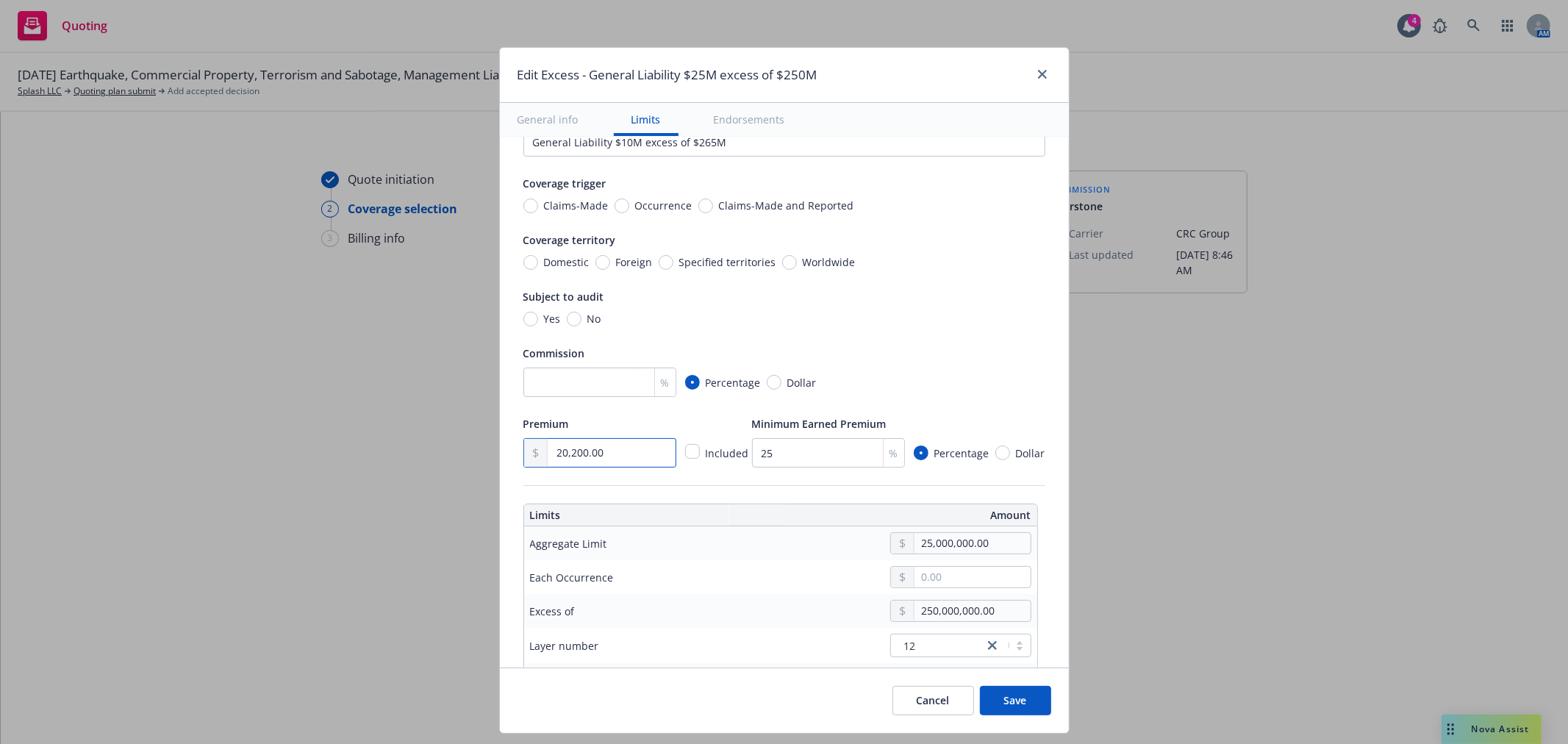
scroll to position [82, 0]
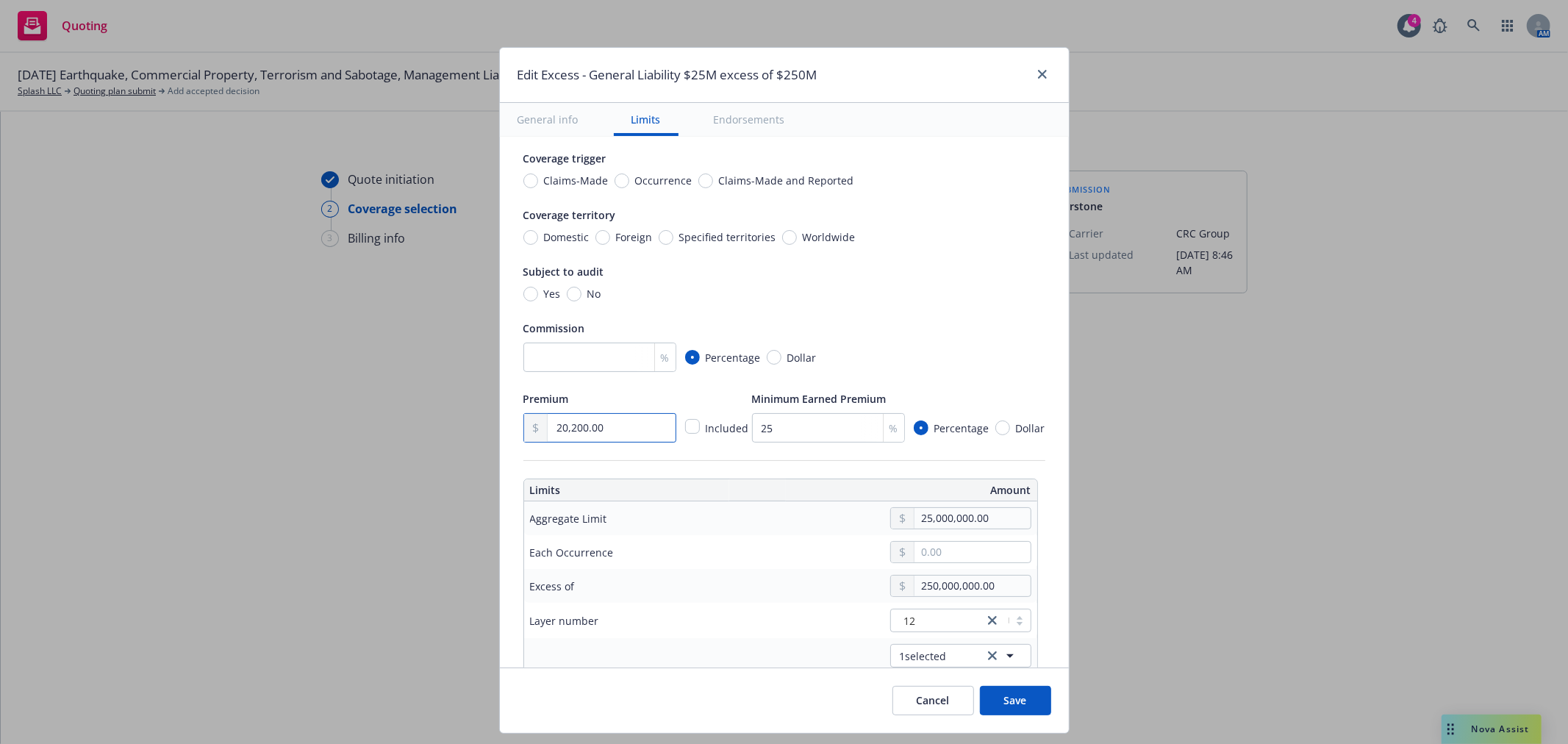
type input "20,200.00"
click at [1001, 523] on input "25,000,000.00" at bounding box center [972, 518] width 116 height 21
type input "General Liability $10M excess of $250M"
type input "10,000,000.00"
click at [956, 664] on button "$10,000,000.00" at bounding box center [956, 664] width 126 height 27
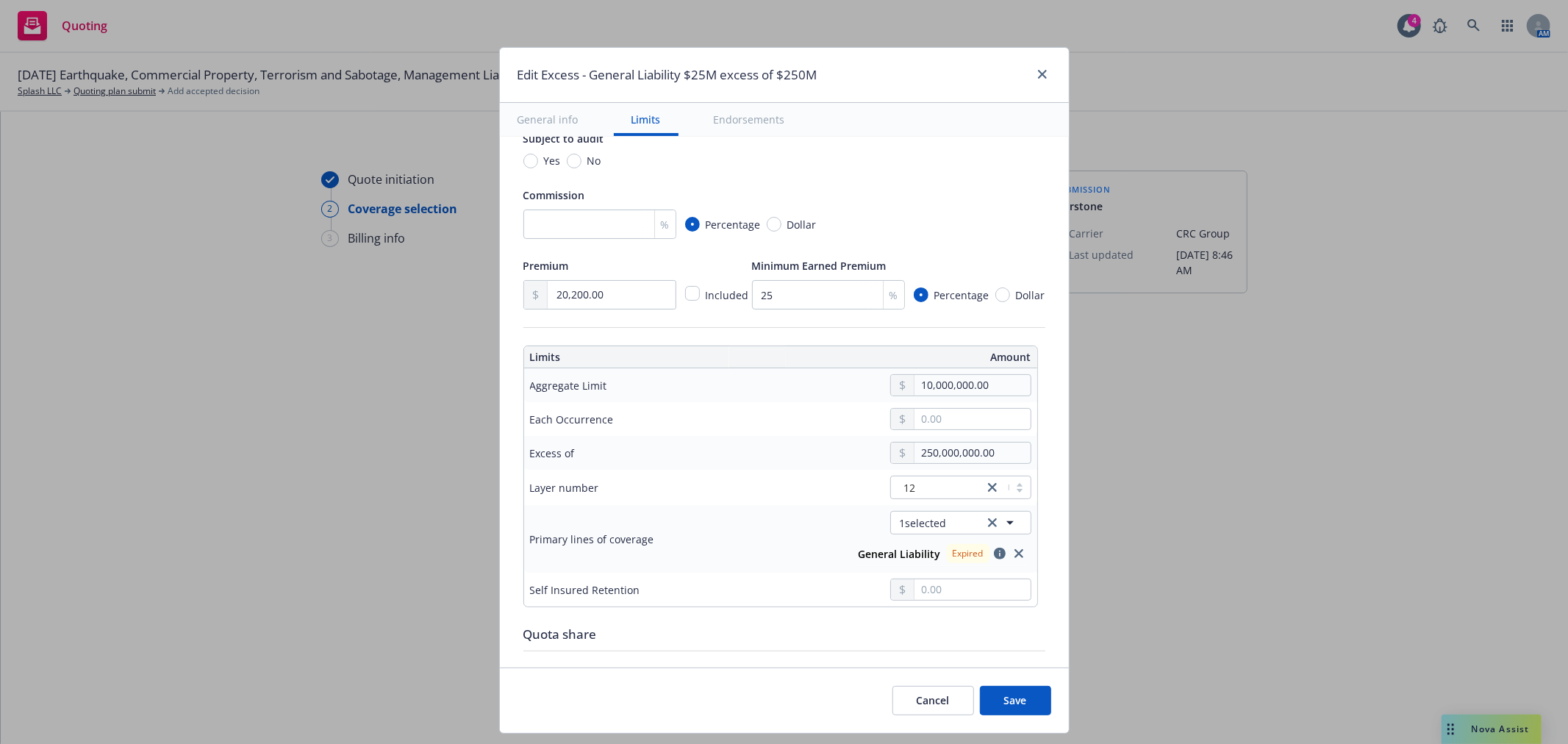
scroll to position [245, 0]
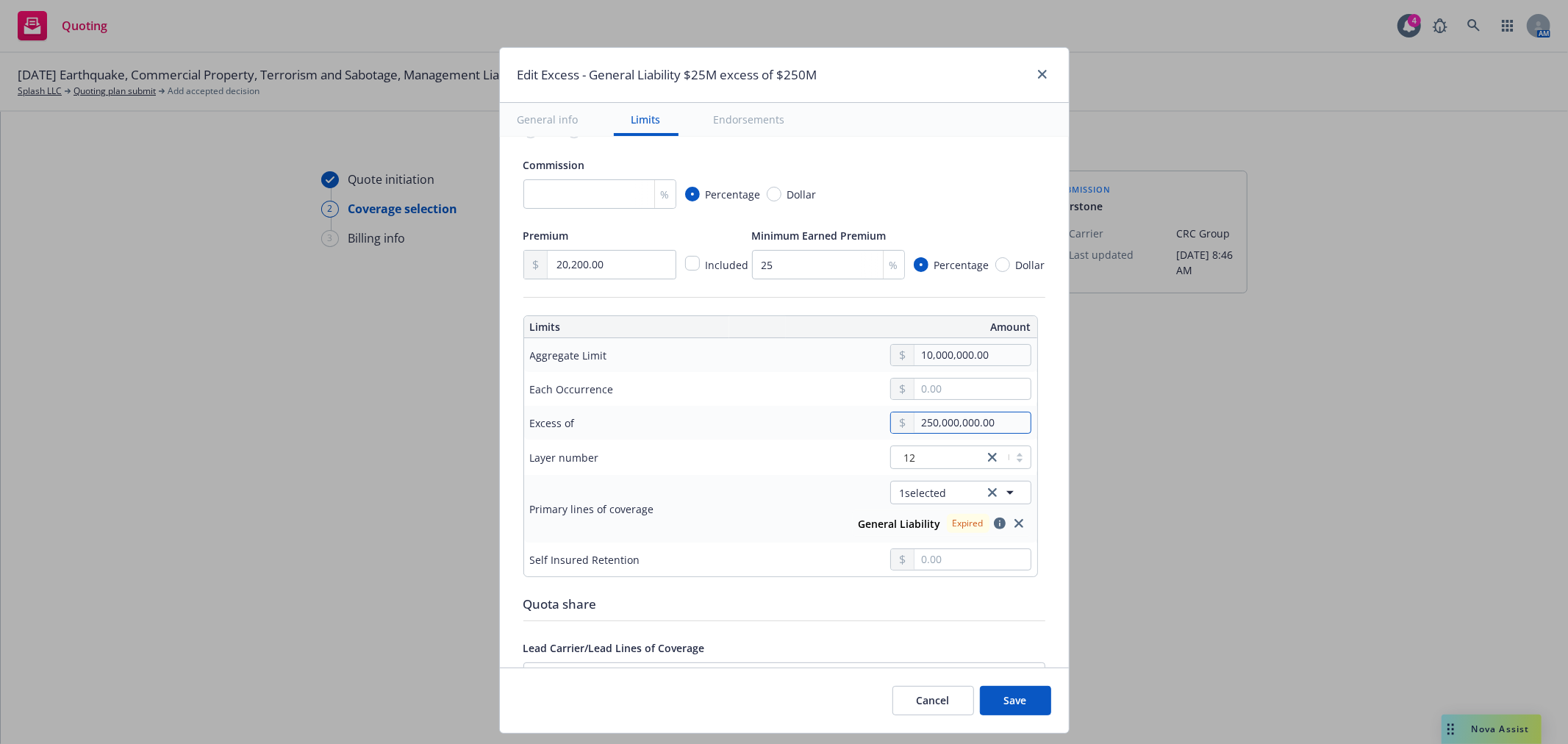
click at [927, 428] on input "250,000,000.00" at bounding box center [972, 423] width 116 height 21
type input "25,000,000.00"
type input "General Liability $10M excess of $25M"
type input "2,000,000.00"
type input "General Liability $10M excess of $2M"
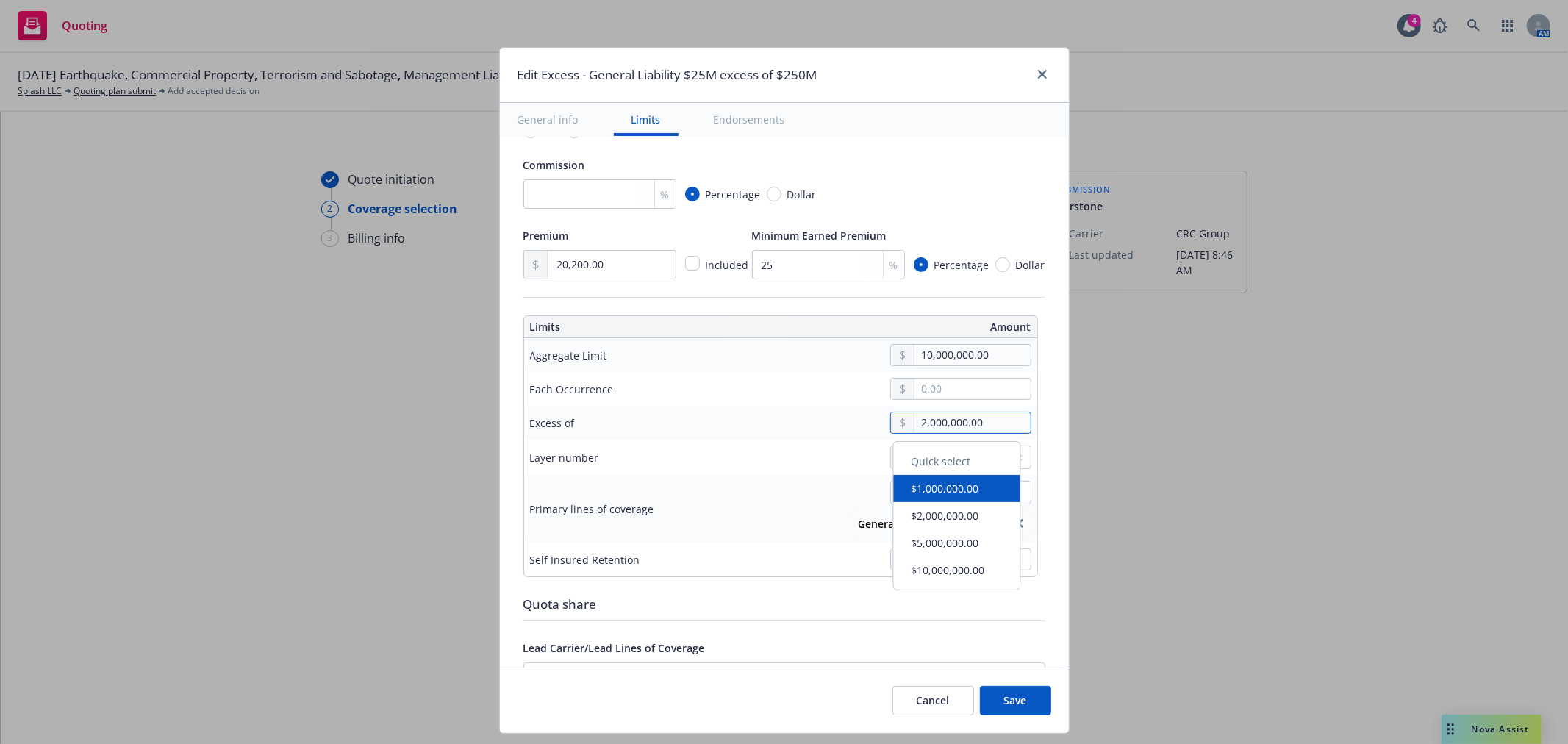
type input "26,000,000.00"
type input "General Liability $10M excess of $26M"
type input "265,000,000.00"
type input "General Liability $10M excess of $265M"
type input "265,000,000.00"
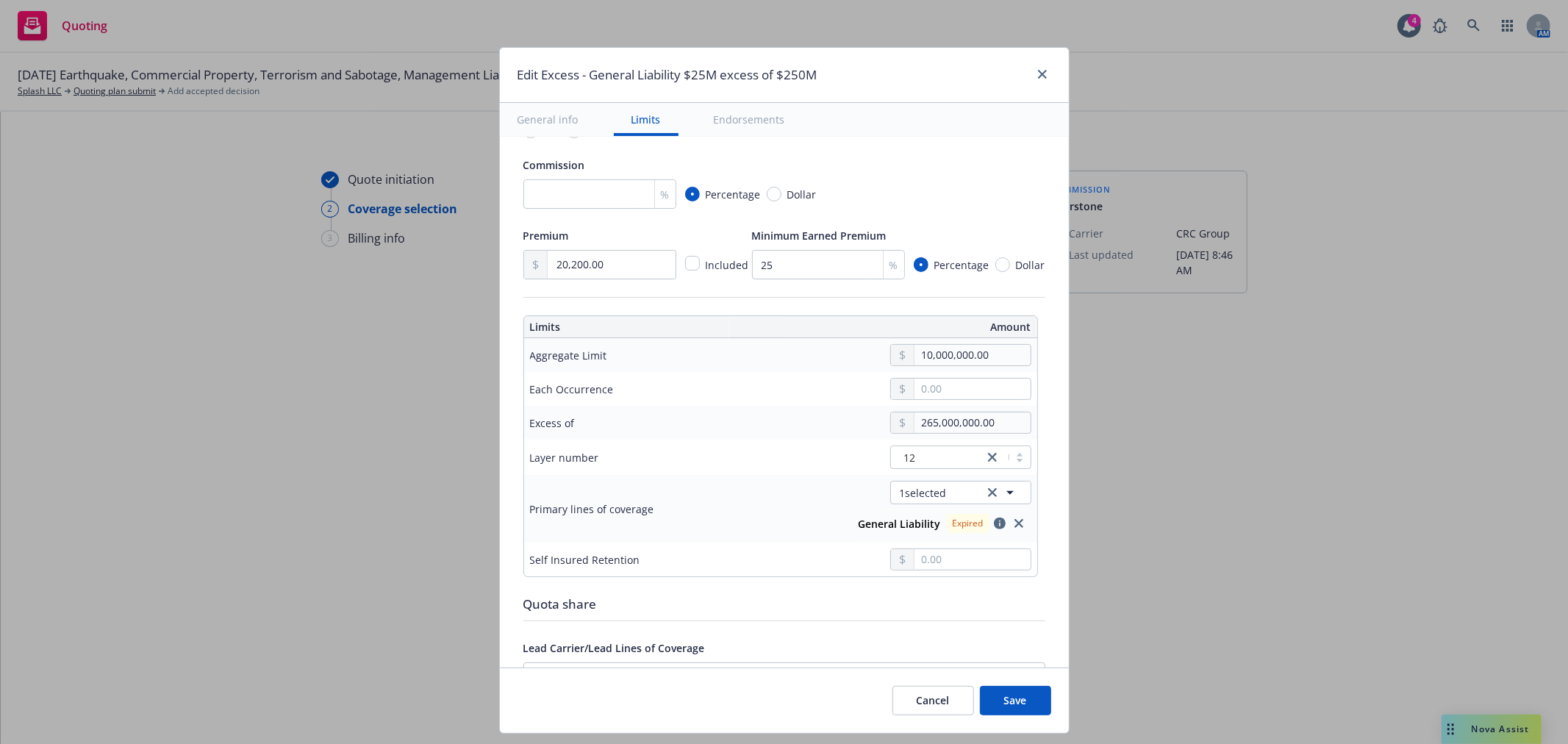
click at [816, 467] on div "12" at bounding box center [890, 457] width 280 height 23
click at [1014, 526] on icon "close" at bounding box center [1018, 523] width 9 height 9
type input "$10M excess of $265M"
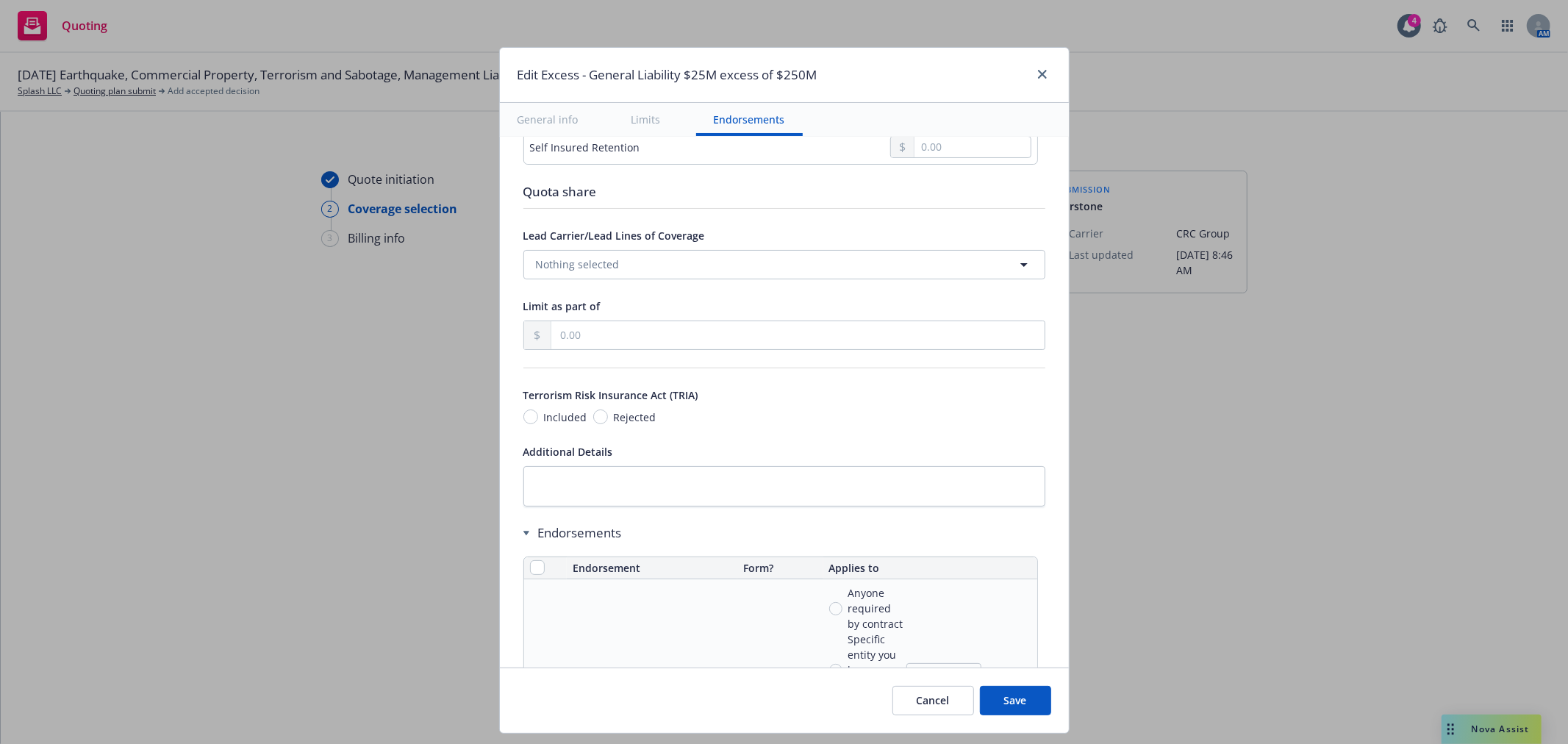
scroll to position [653, 0]
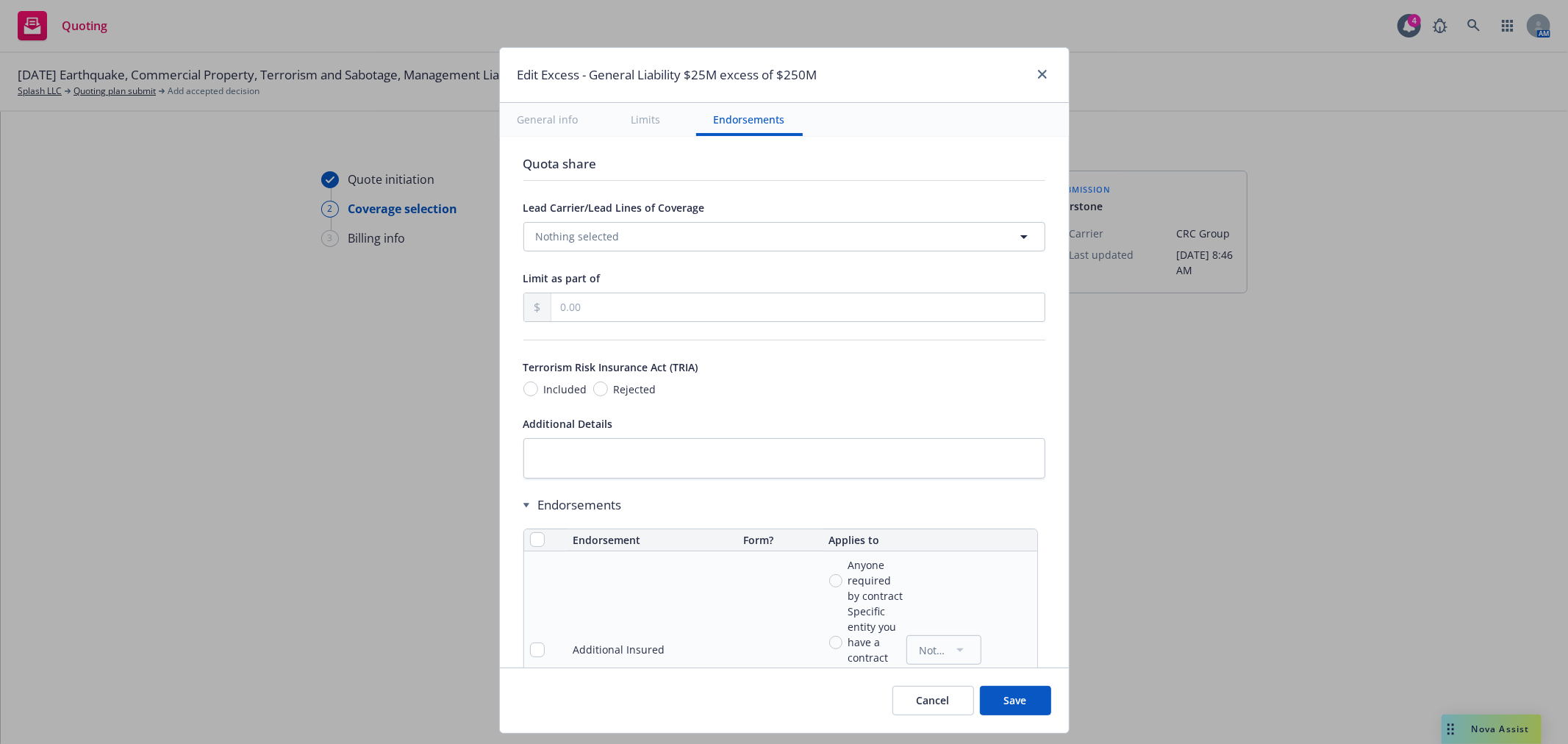
click at [618, 397] on span "Rejected" at bounding box center [635, 390] width 43 height 15
click at [608, 396] on input "Rejected" at bounding box center [600, 389] width 15 height 15
radio input "true"
click at [1023, 701] on button "Save" at bounding box center [1015, 700] width 71 height 29
type input "20,200.00"
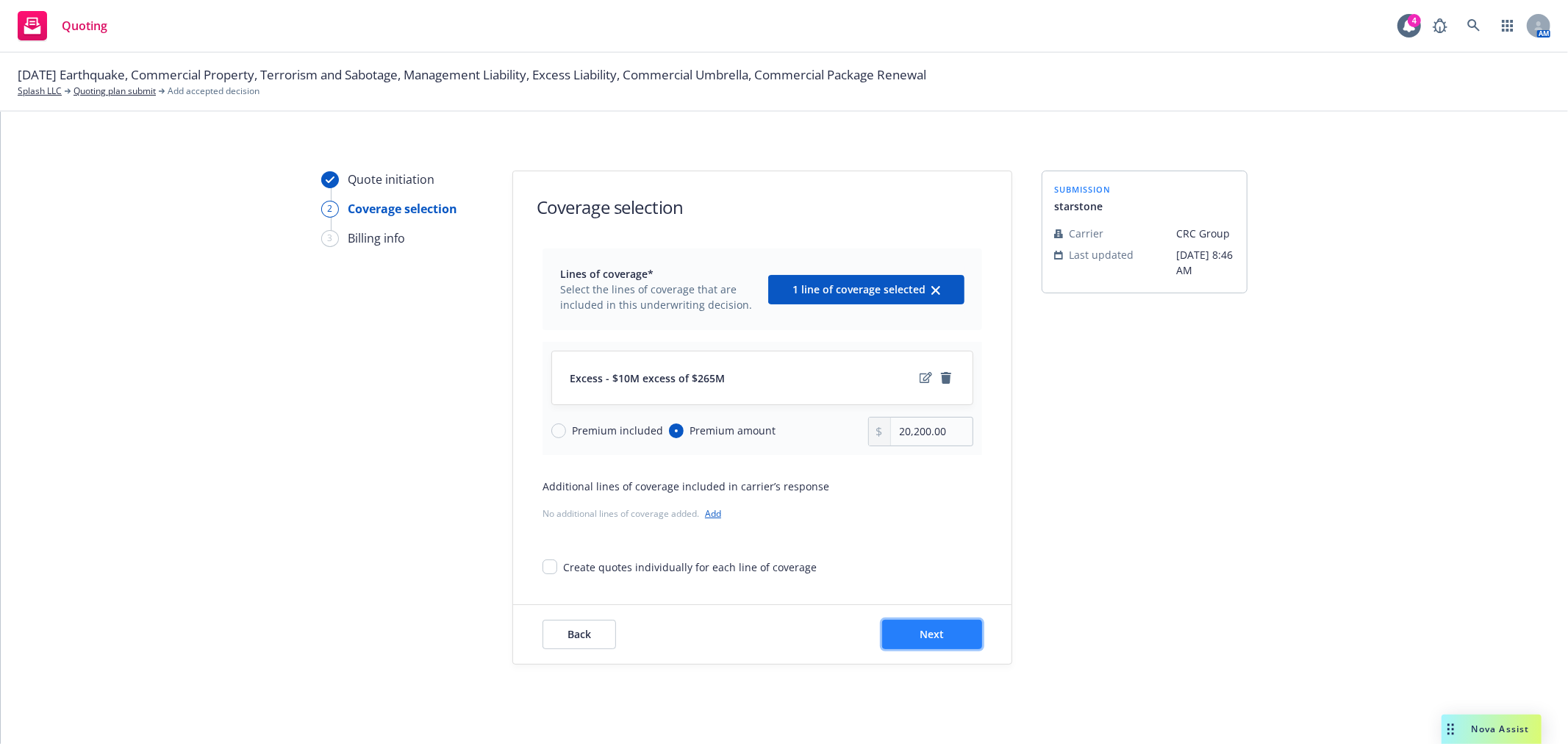
click at [935, 630] on span "Next" at bounding box center [932, 634] width 24 height 14
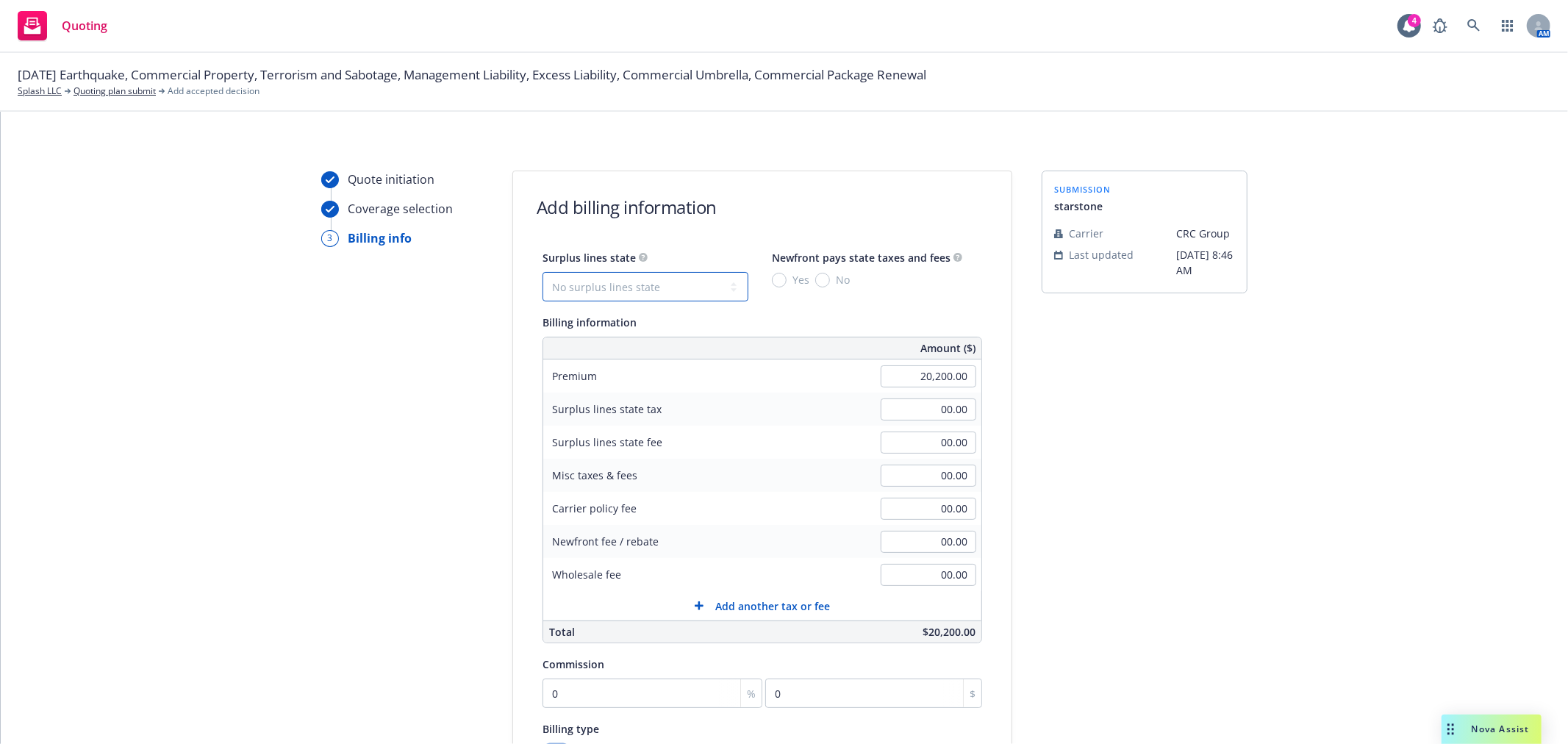
click at [650, 290] on select "No surplus lines state [US_STATE] [US_STATE] [US_STATE] [US_STATE] [US_STATE] […" at bounding box center [645, 287] width 206 height 29
select select "CA"
click at [542, 272] on select "No surplus lines state [US_STATE] [US_STATE] [US_STATE] [US_STATE] [US_STATE] […" at bounding box center [645, 287] width 206 height 29
type input "606.00"
type input "36.36"
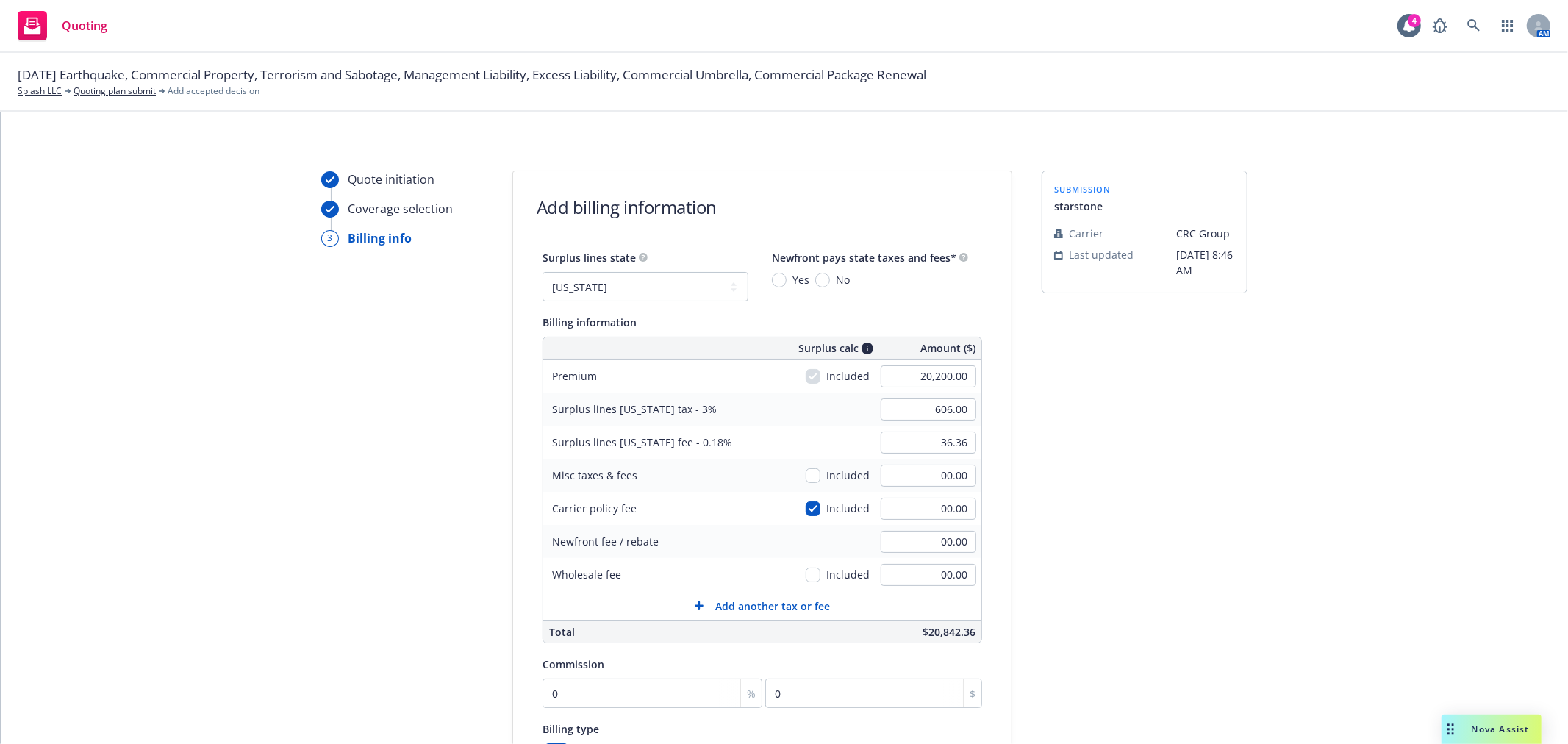
click at [829, 277] on span "No" at bounding box center [839, 280] width 20 height 15
click at [817, 277] on input "No" at bounding box center [822, 280] width 15 height 15
radio input "true"
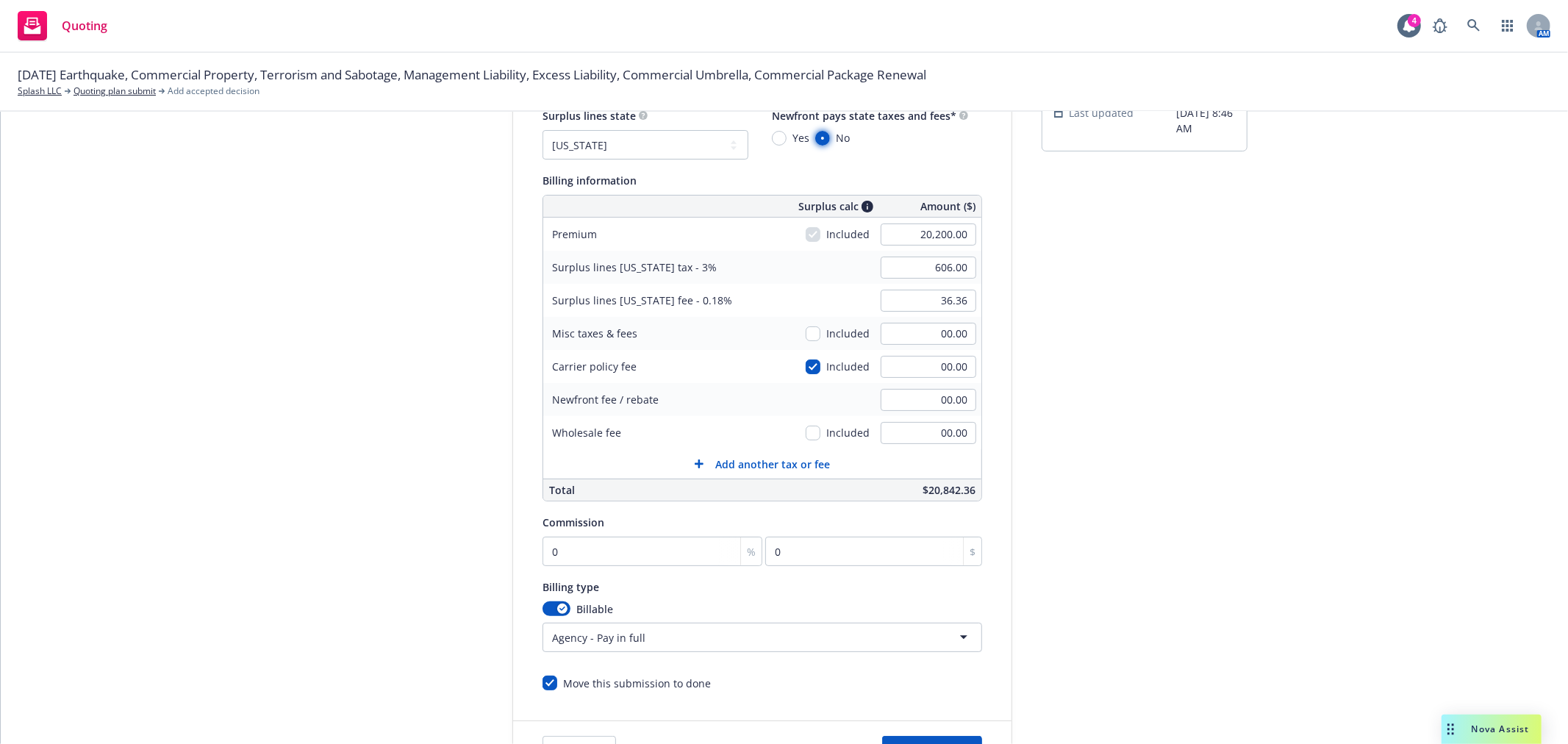
scroll to position [163, 0]
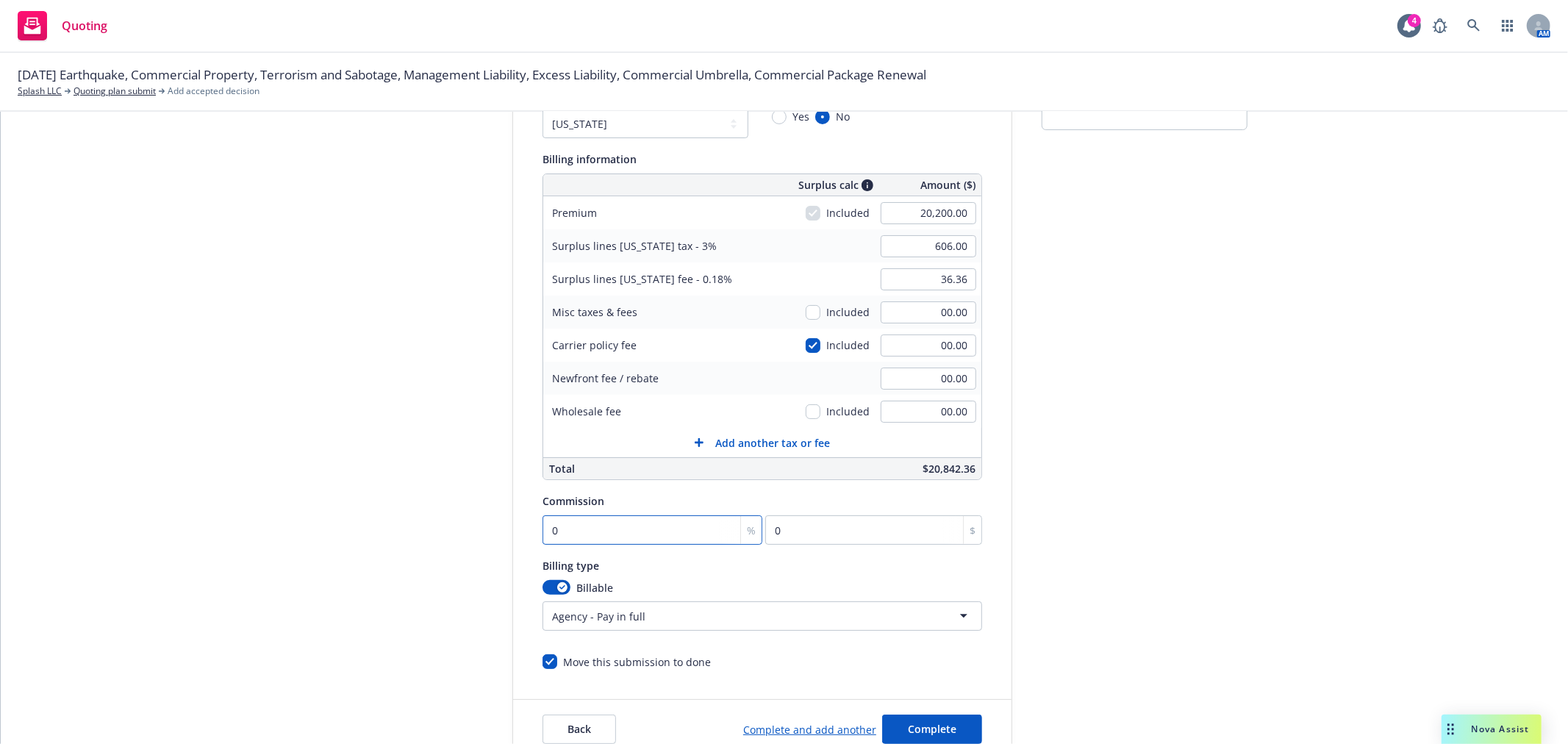
click at [636, 541] on input "0" at bounding box center [652, 530] width 220 height 29
click at [622, 529] on input "0" at bounding box center [652, 530] width 220 height 29
type input "01"
type input "202"
type input "011"
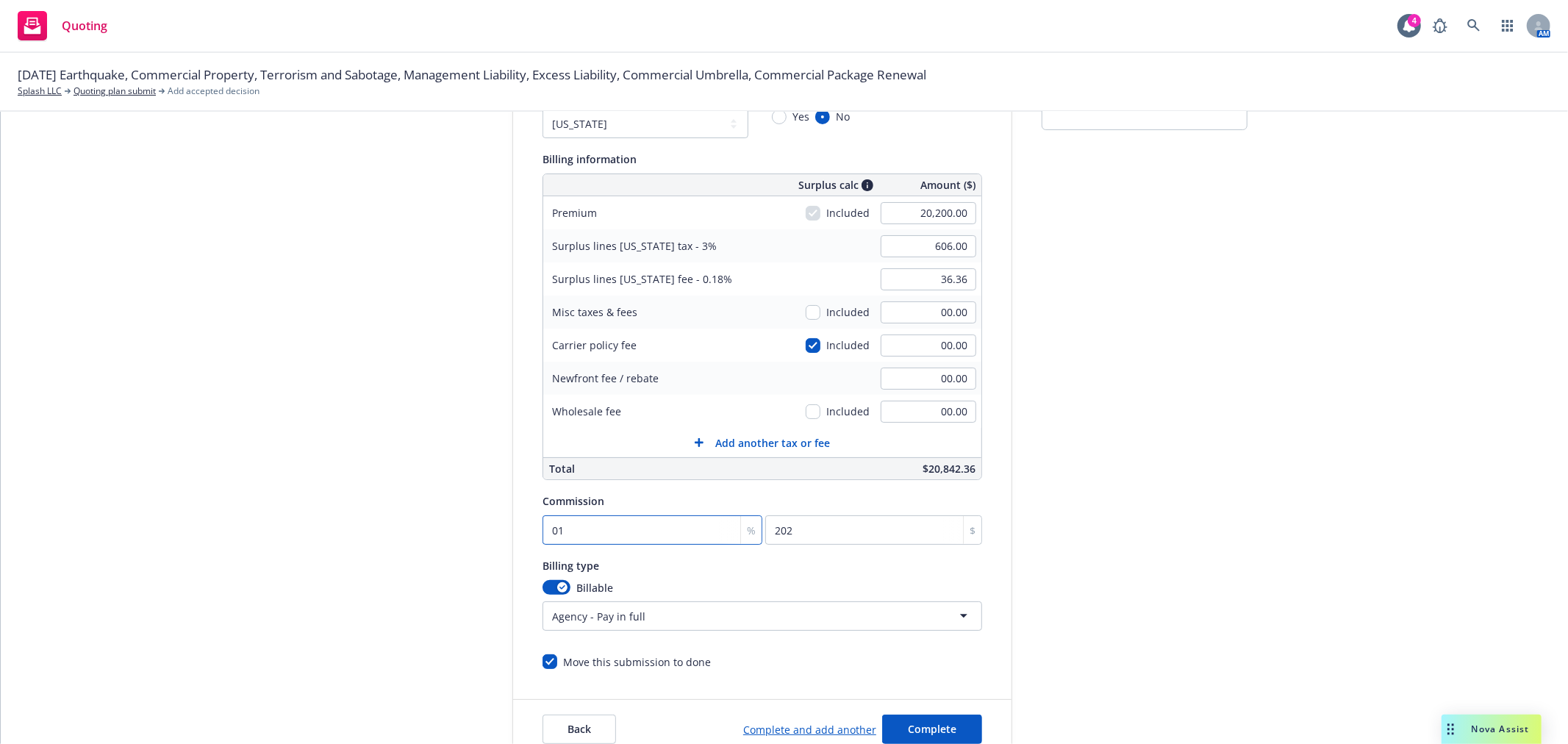
type input "2222"
click at [634, 552] on div "Surplus lines state No surplus lines state [US_STATE] [US_STATE] [US_STATE] [US…" at bounding box center [762, 377] width 439 height 584
click at [547, 527] on input "011" at bounding box center [652, 530] width 220 height 29
type input "1"
type input "202"
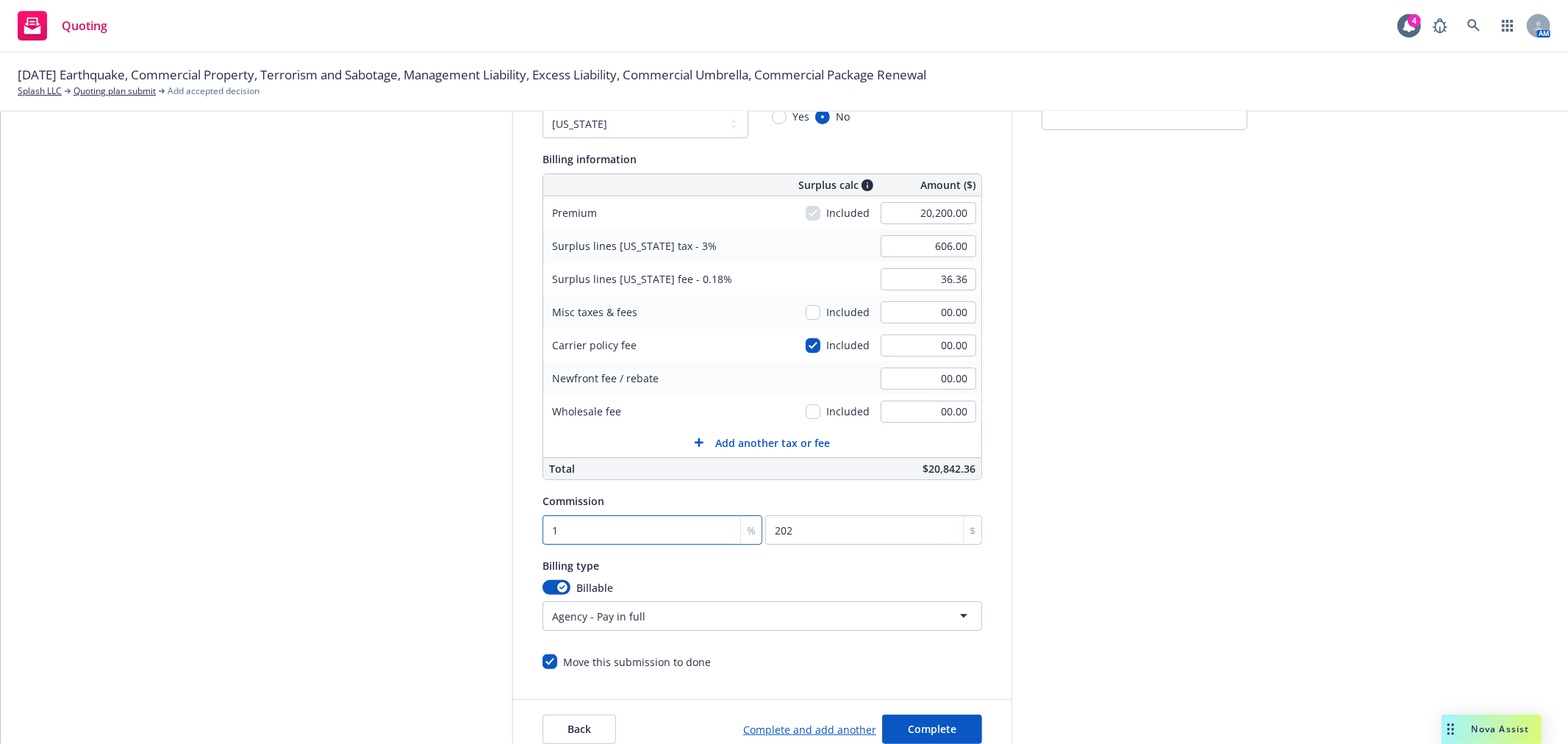
type input "11"
type input "2222"
type input "11"
click at [744, 567] on div "Billing type" at bounding box center [762, 566] width 439 height 18
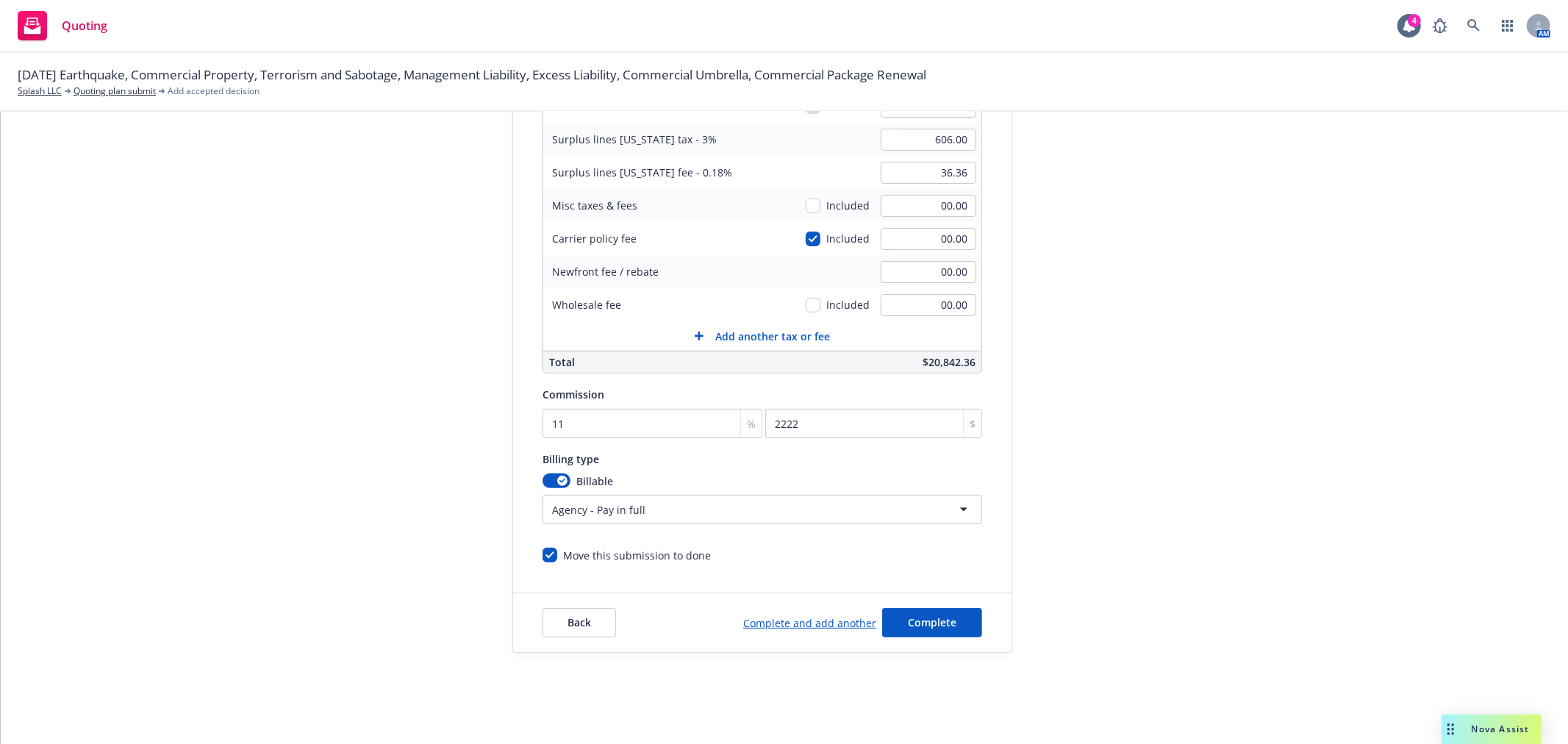
scroll to position [274, 0]
click at [915, 614] on span "Complete" at bounding box center [932, 620] width 49 height 14
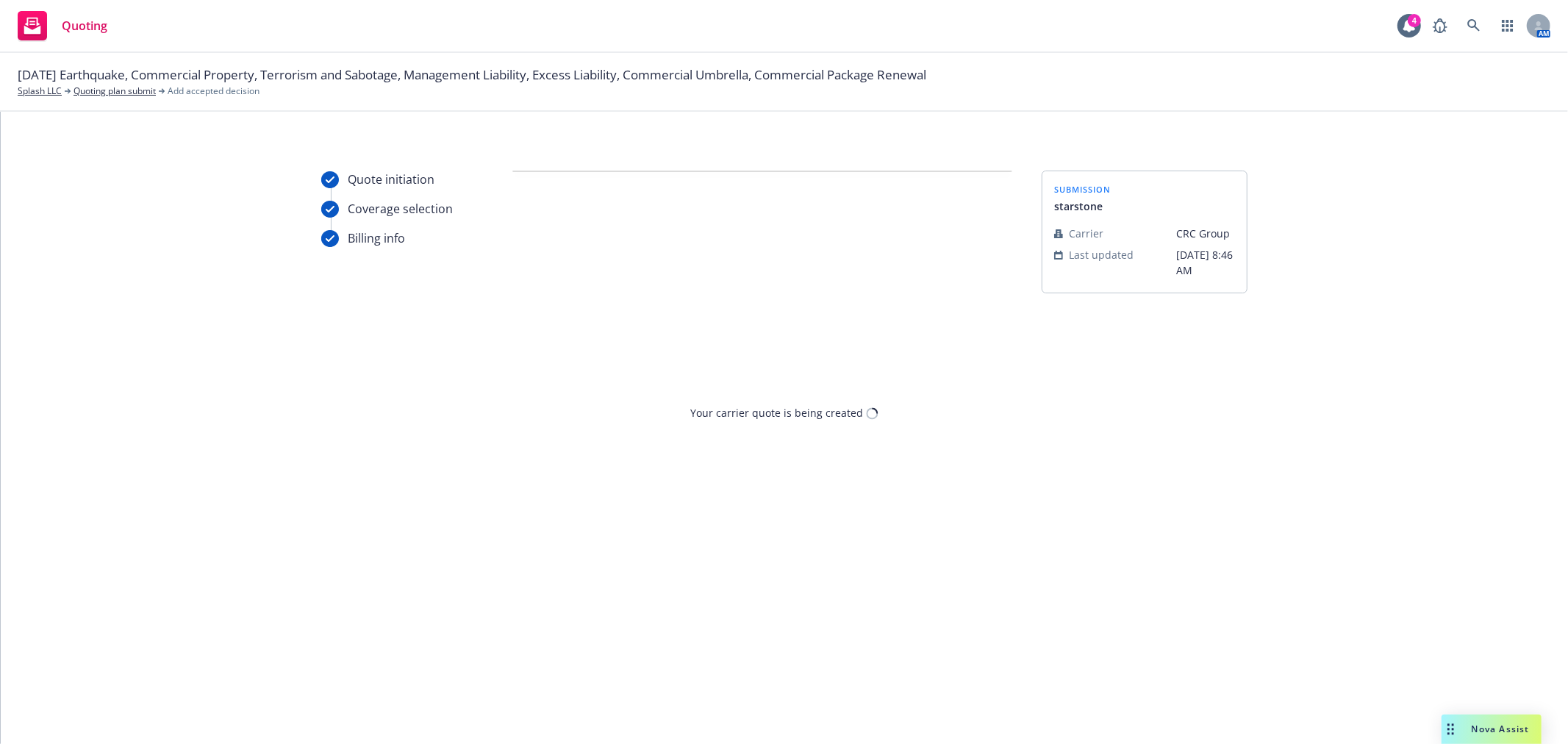
scroll to position [0, 0]
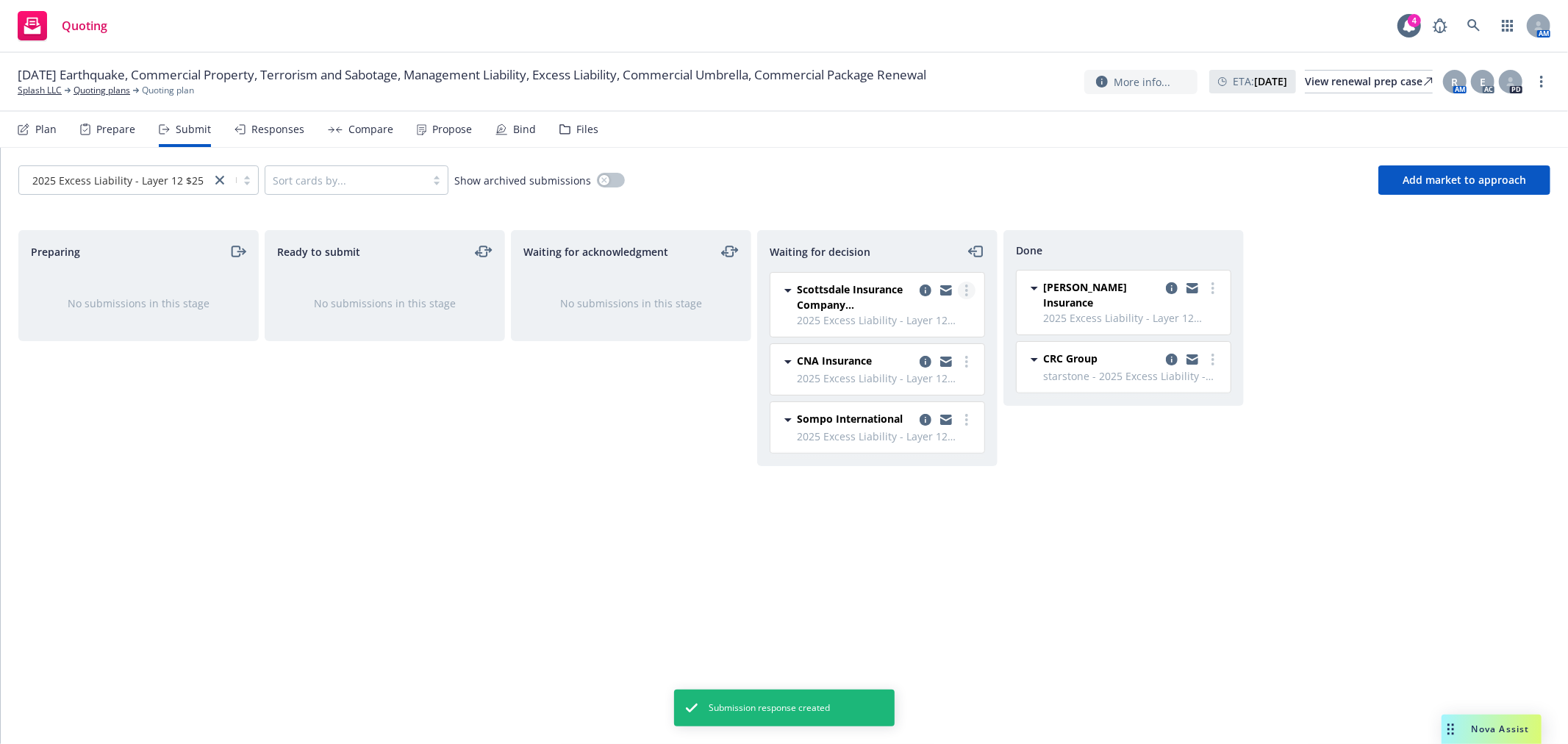
click at [968, 290] on circle "more" at bounding box center [966, 290] width 3 height 3
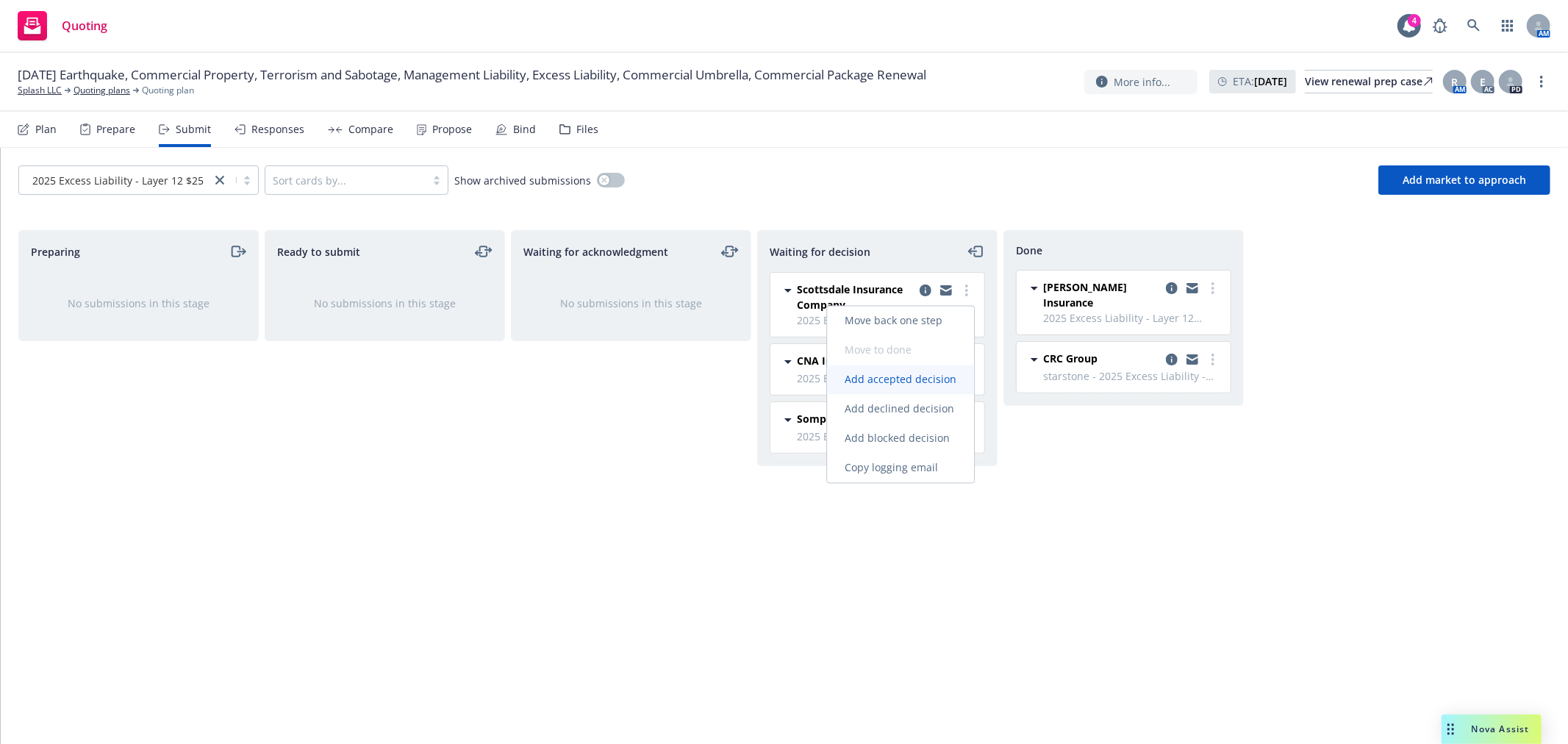
click at [917, 378] on span "Add accepted decision" at bounding box center [900, 379] width 147 height 14
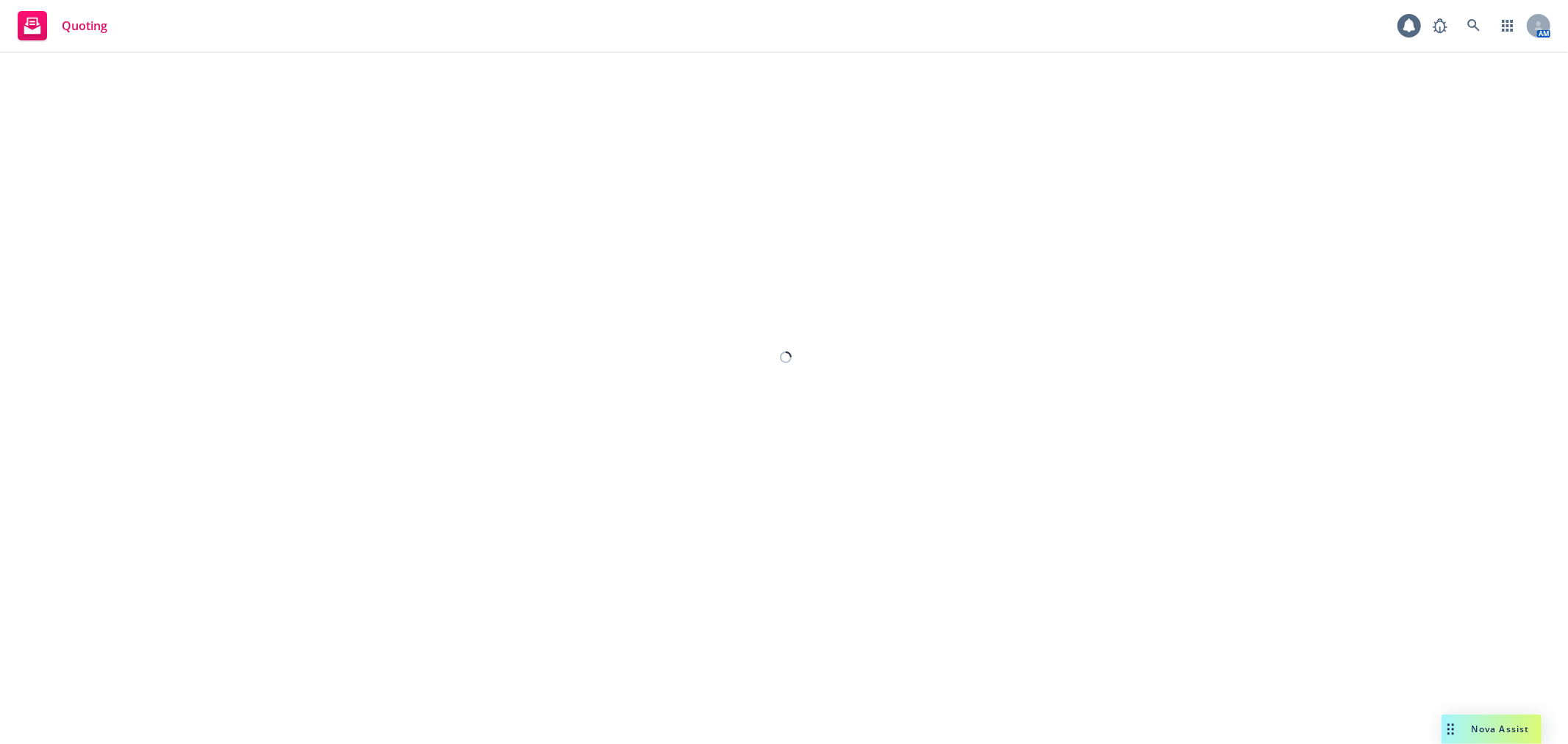
select select "12"
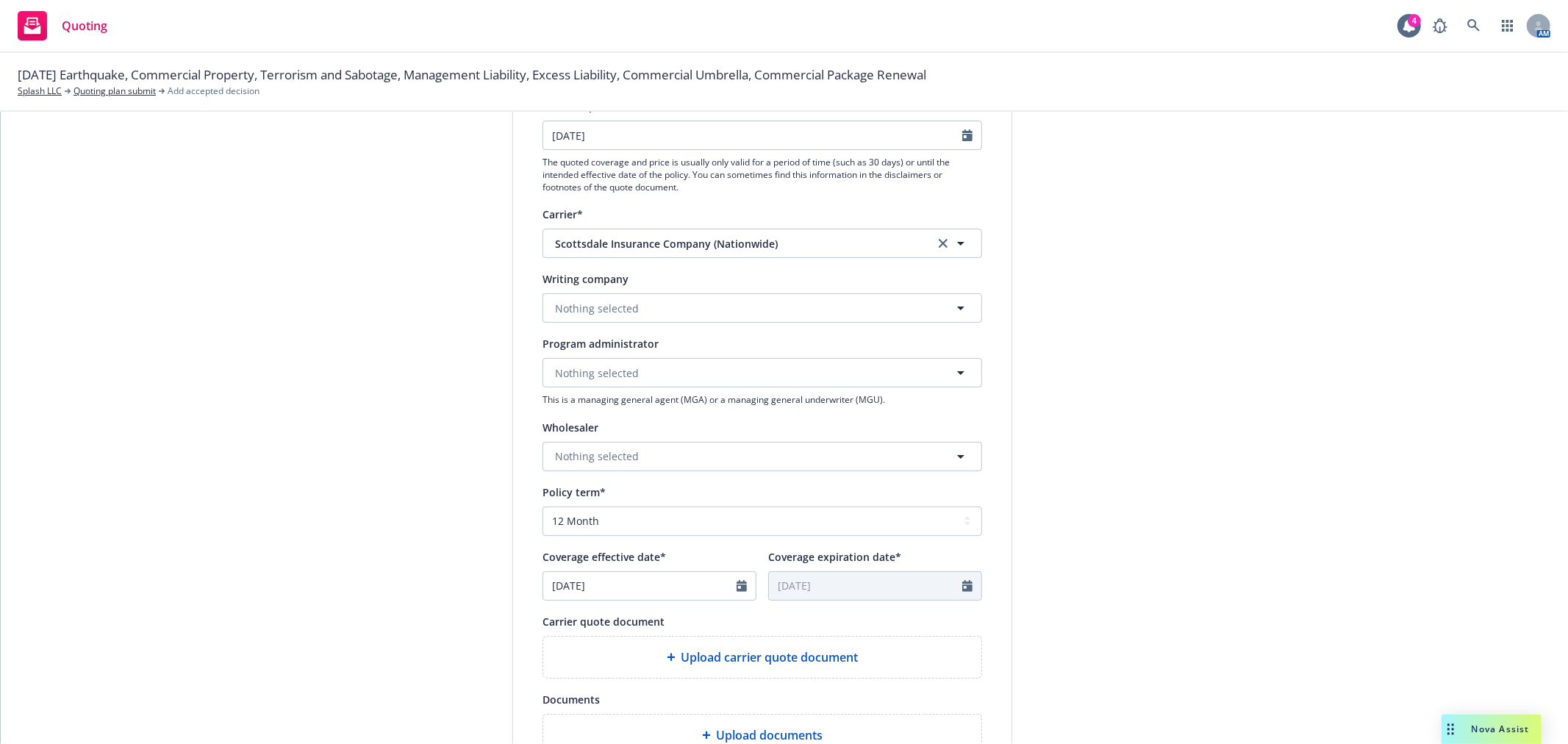
scroll to position [245, 0]
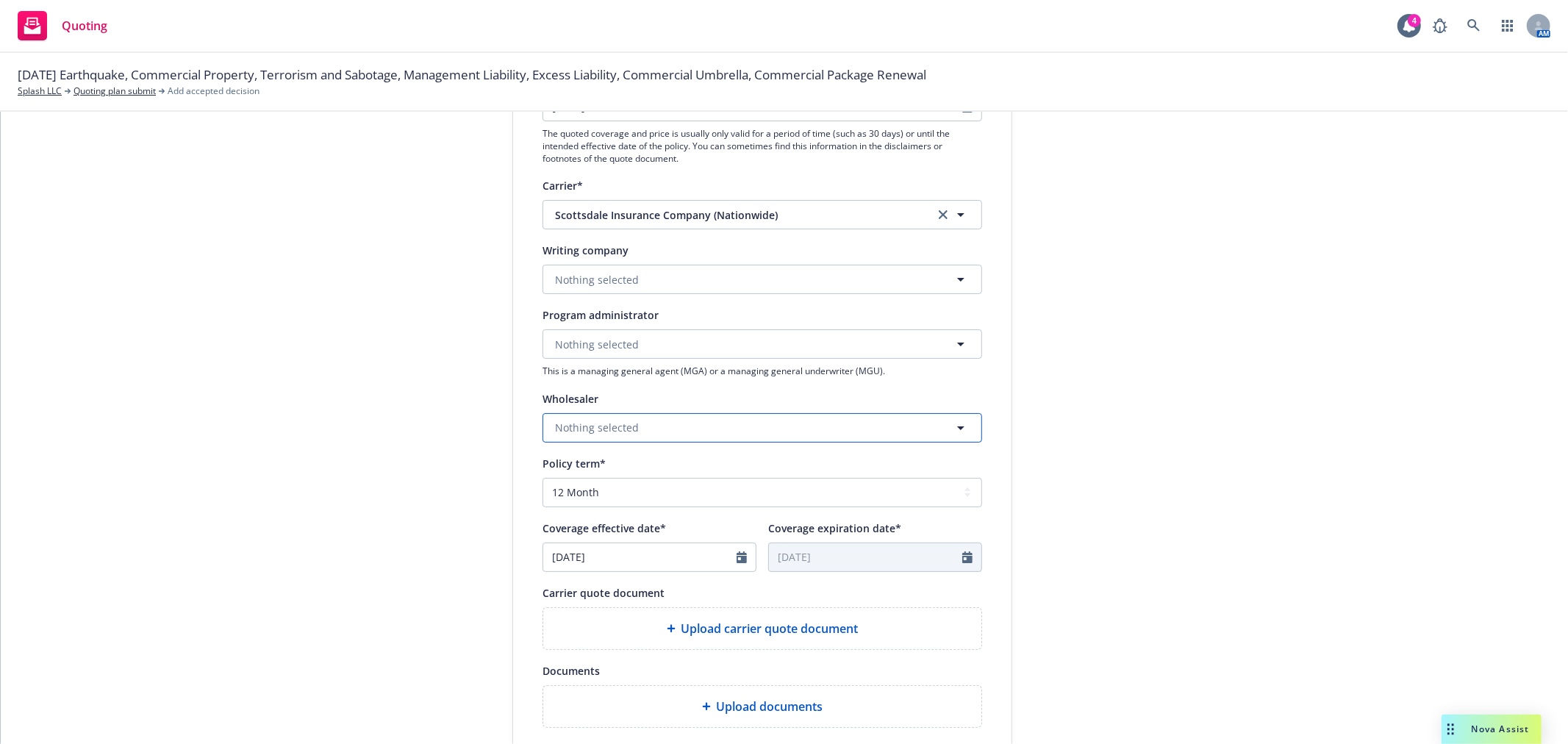
click at [598, 424] on span "Nothing selected" at bounding box center [597, 427] width 84 height 15
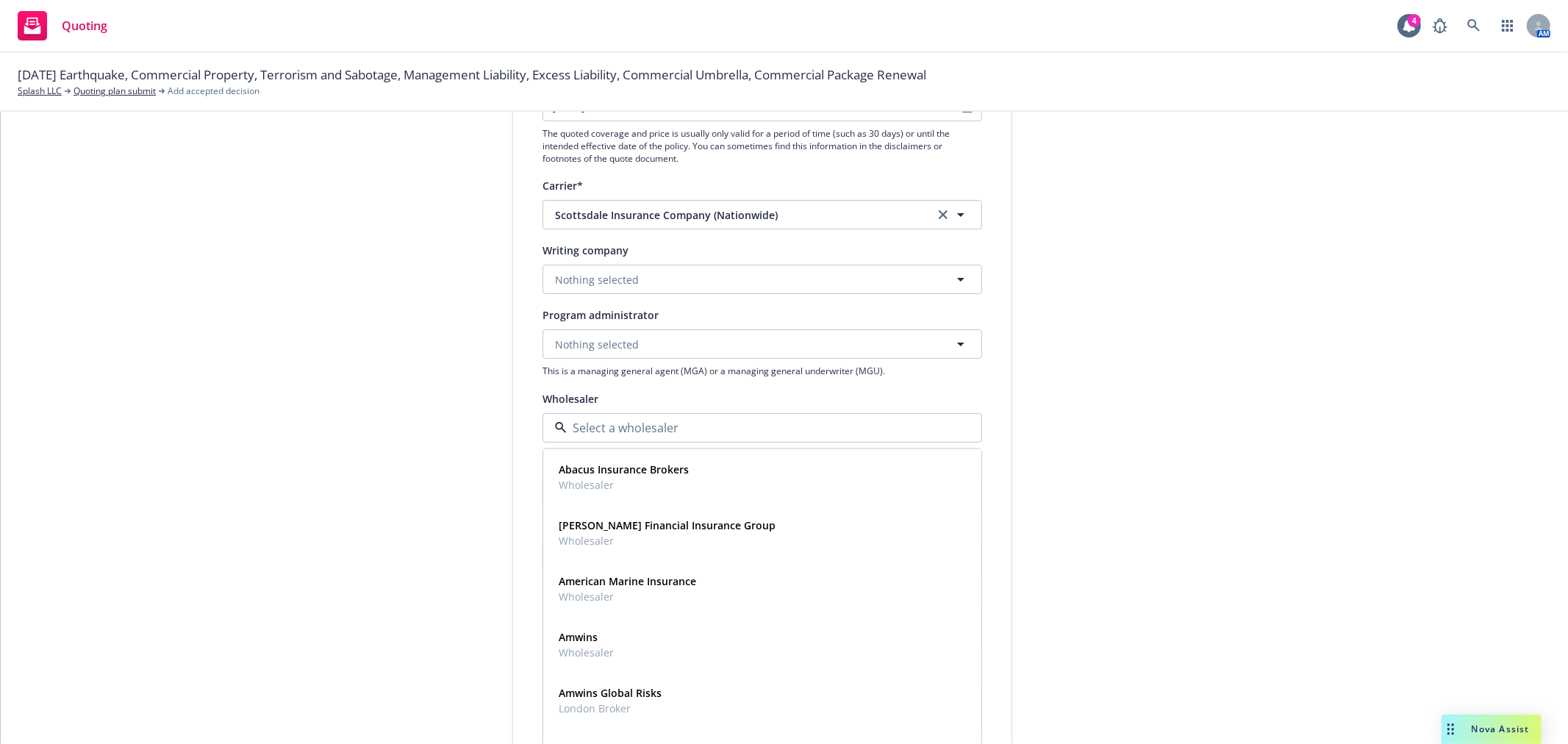
type input "c"
click at [612, 696] on div "CRC Group Wholesaler" at bounding box center [762, 699] width 419 height 37
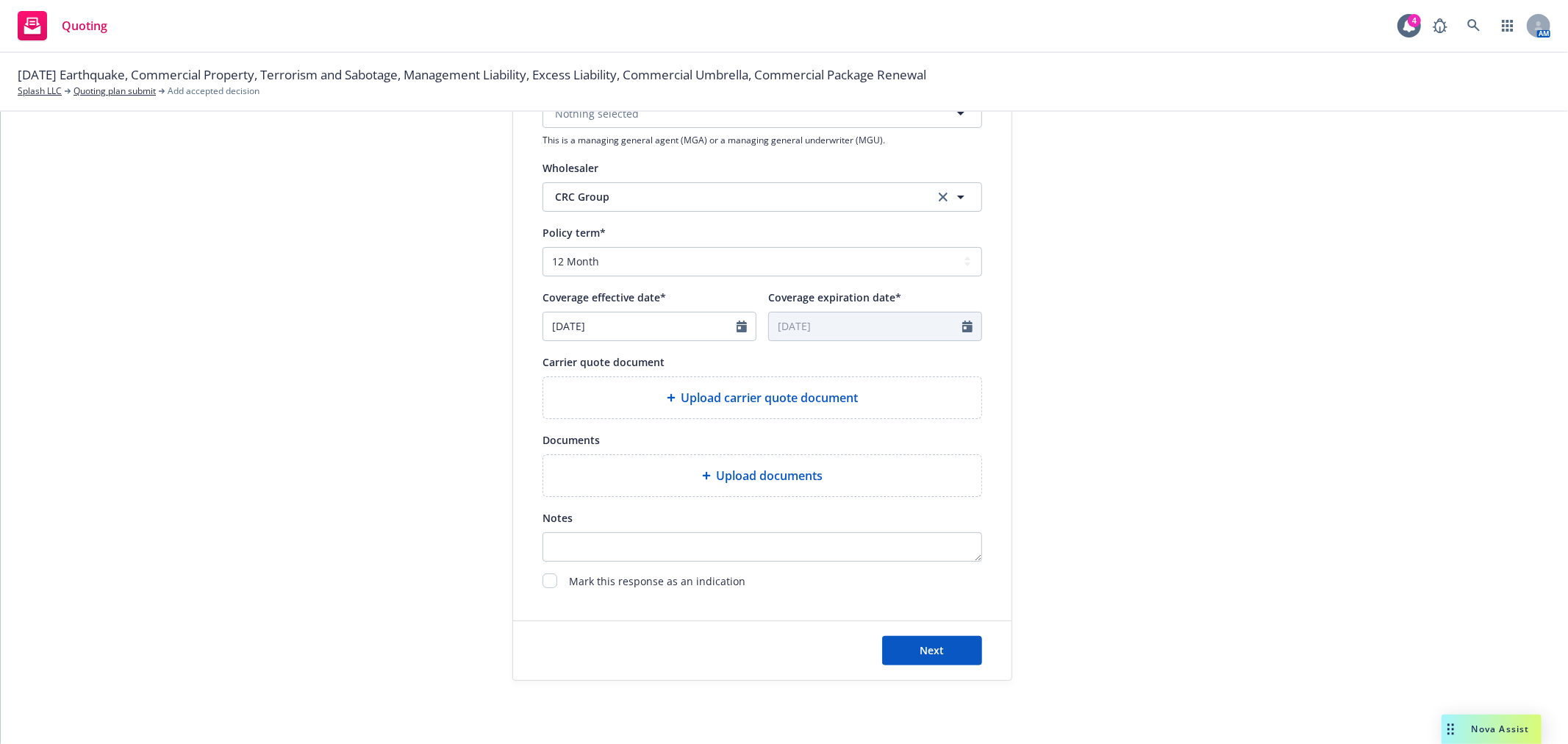
scroll to position [509, 0]
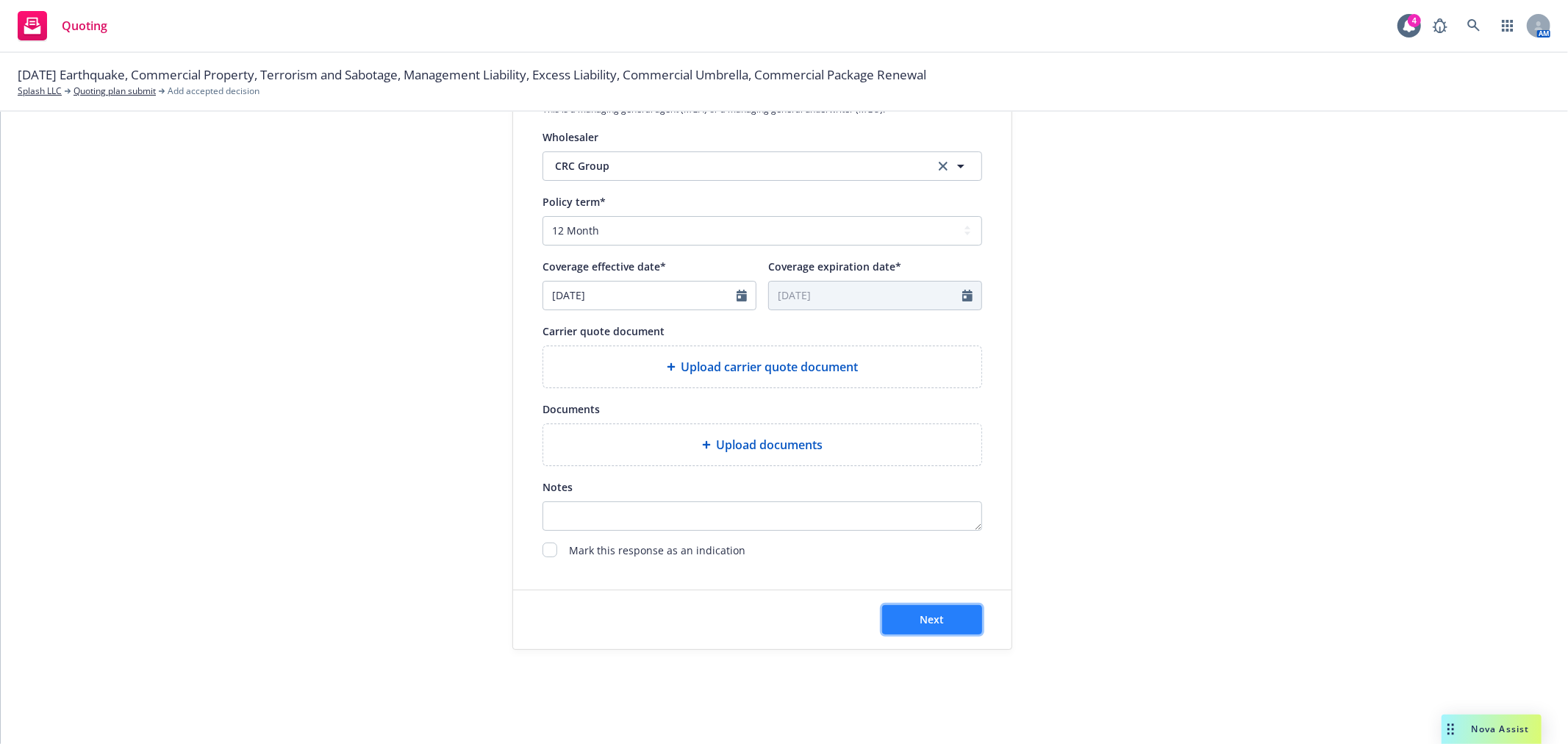
click at [925, 611] on button "Next" at bounding box center [932, 620] width 100 height 29
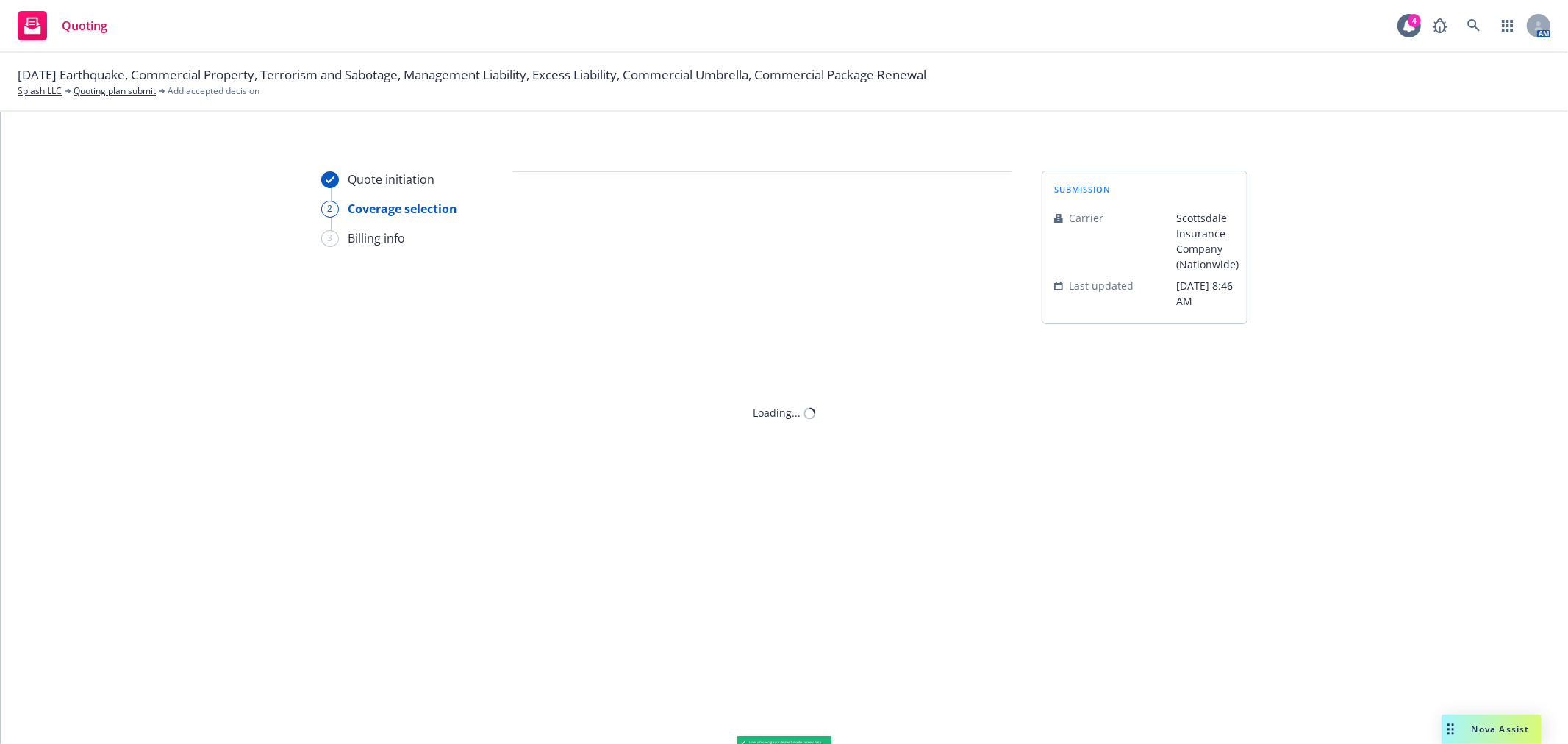
scroll to position [0, 0]
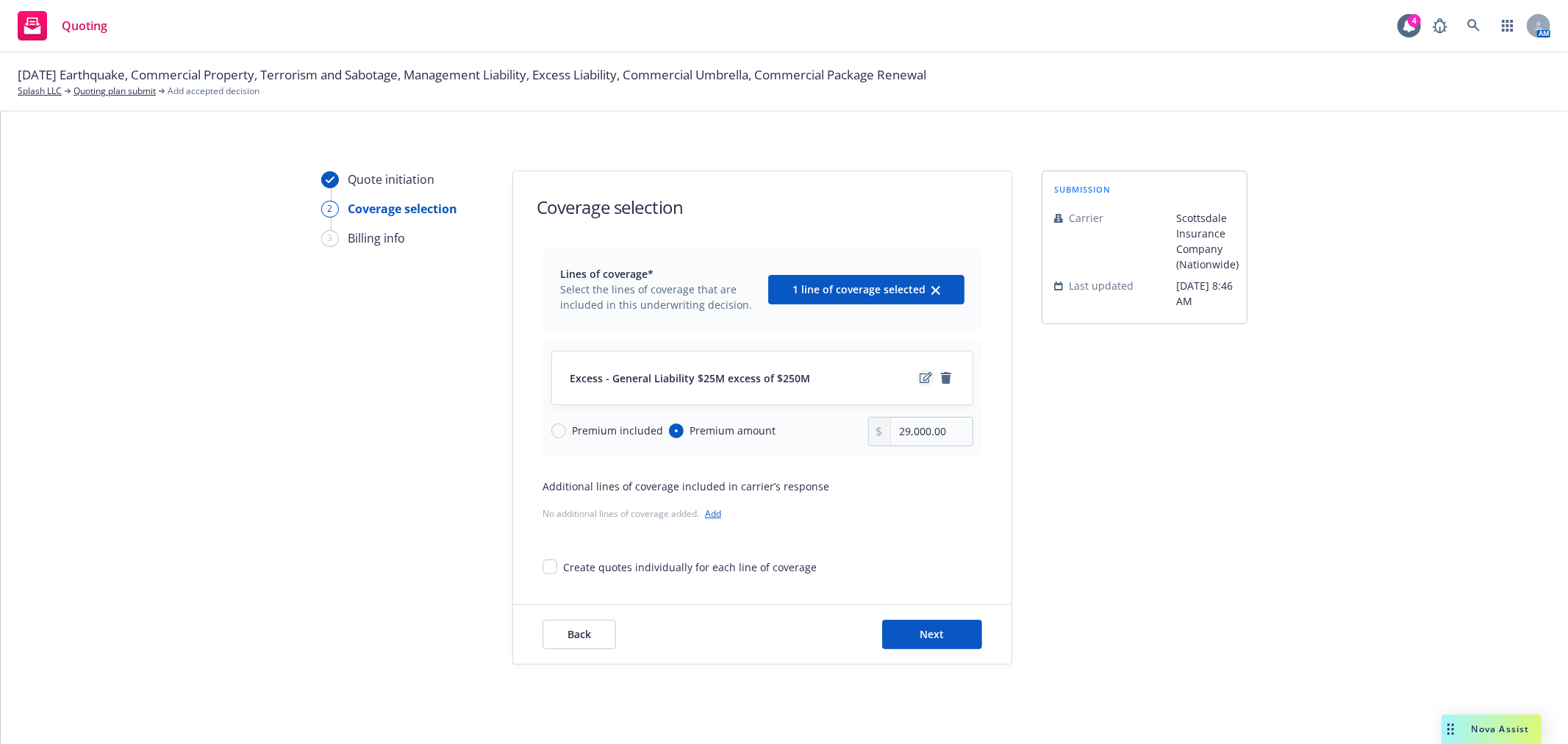
click at [920, 372] on icon "edit" at bounding box center [926, 378] width 13 height 12
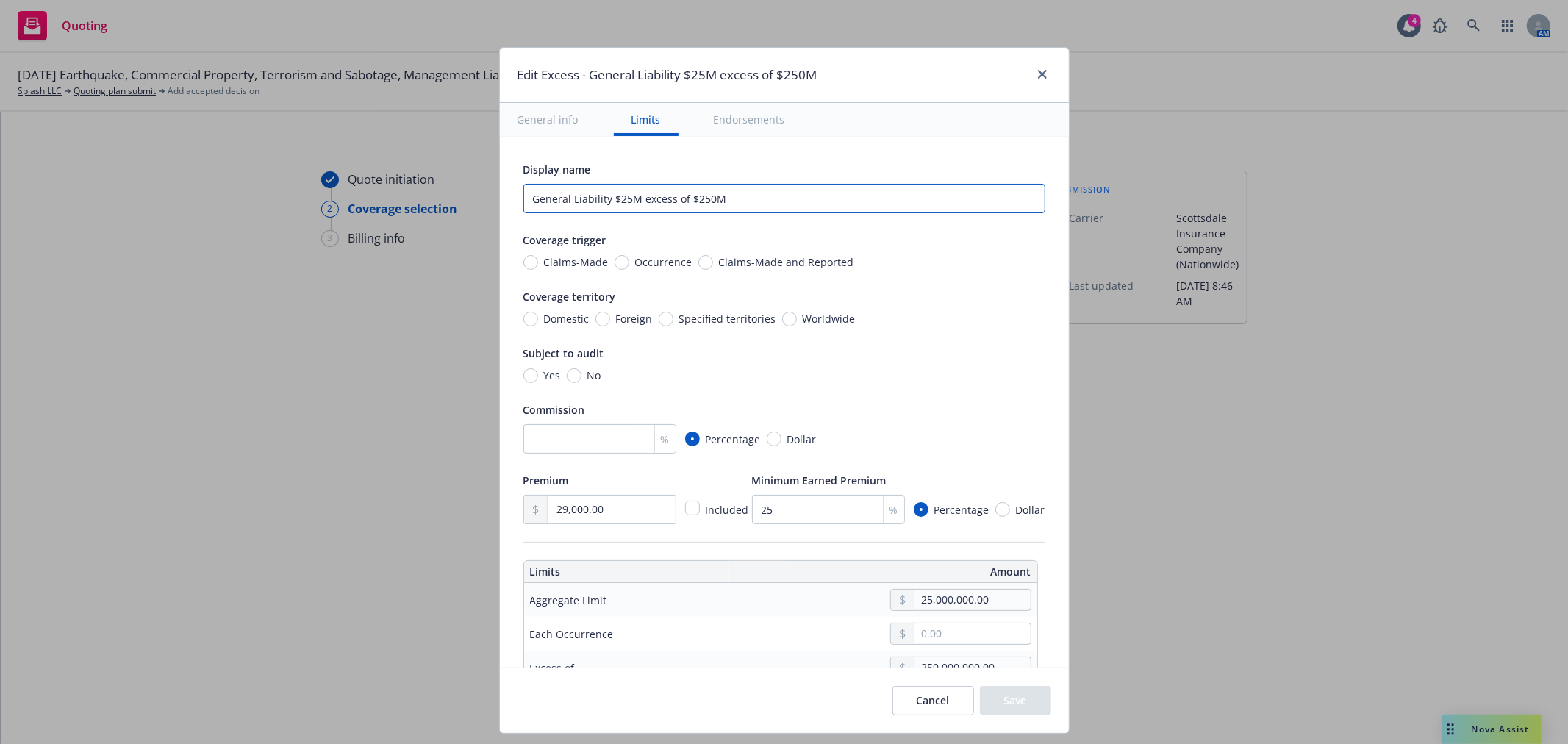
click at [613, 198] on input "General Liability $25M excess of $250M" at bounding box center [784, 198] width 522 height 29
type input "General Liability $15M excess of $250M"
drag, startPoint x: 606, startPoint y: 512, endPoint x: 421, endPoint y: 505, distance: 185.1
click at [423, 505] on div "Edit Excess - General Liability $25M excess of $250M General info Limits Endors…" at bounding box center [784, 372] width 1568 height 744
type input "35,000.00"
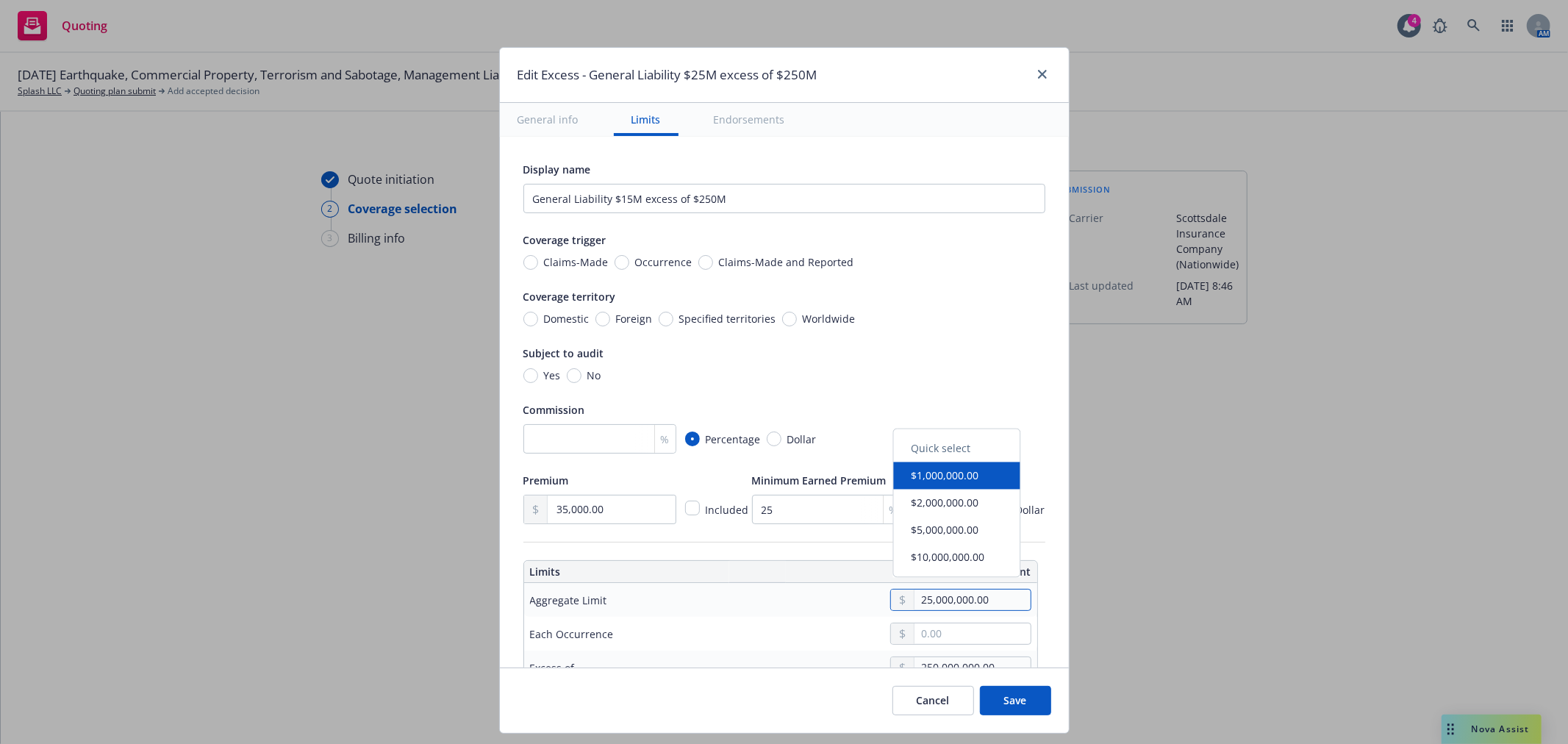
click at [919, 601] on input "25,000,000.00" at bounding box center [972, 600] width 116 height 21
type input "5,000,000.00"
type input "General Liability $5M excess of $250M"
type input "15,000,000.00"
type input "General Liability $15M excess of $250M"
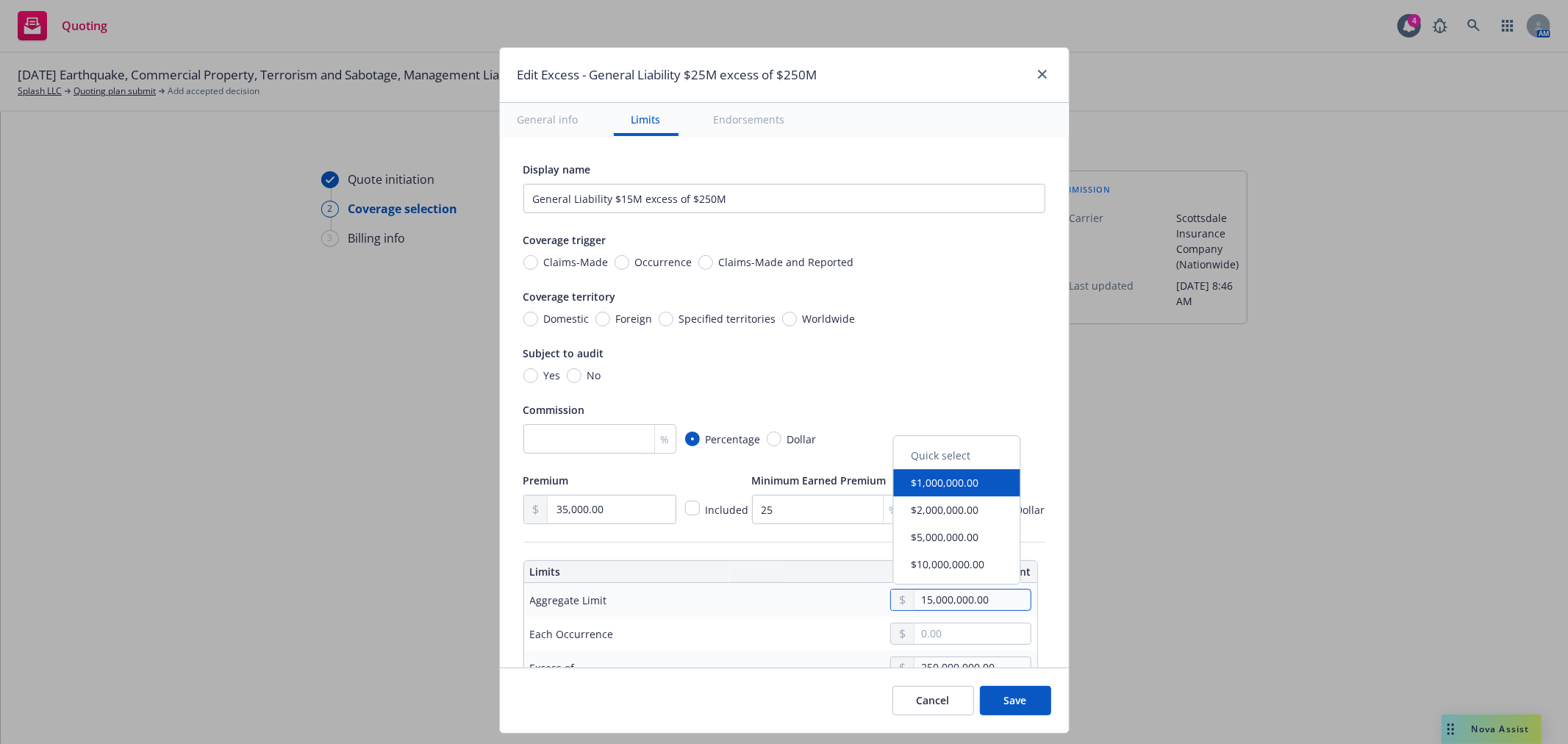
type input "15,000,000.00"
click at [814, 619] on td at bounding box center [890, 633] width 292 height 33
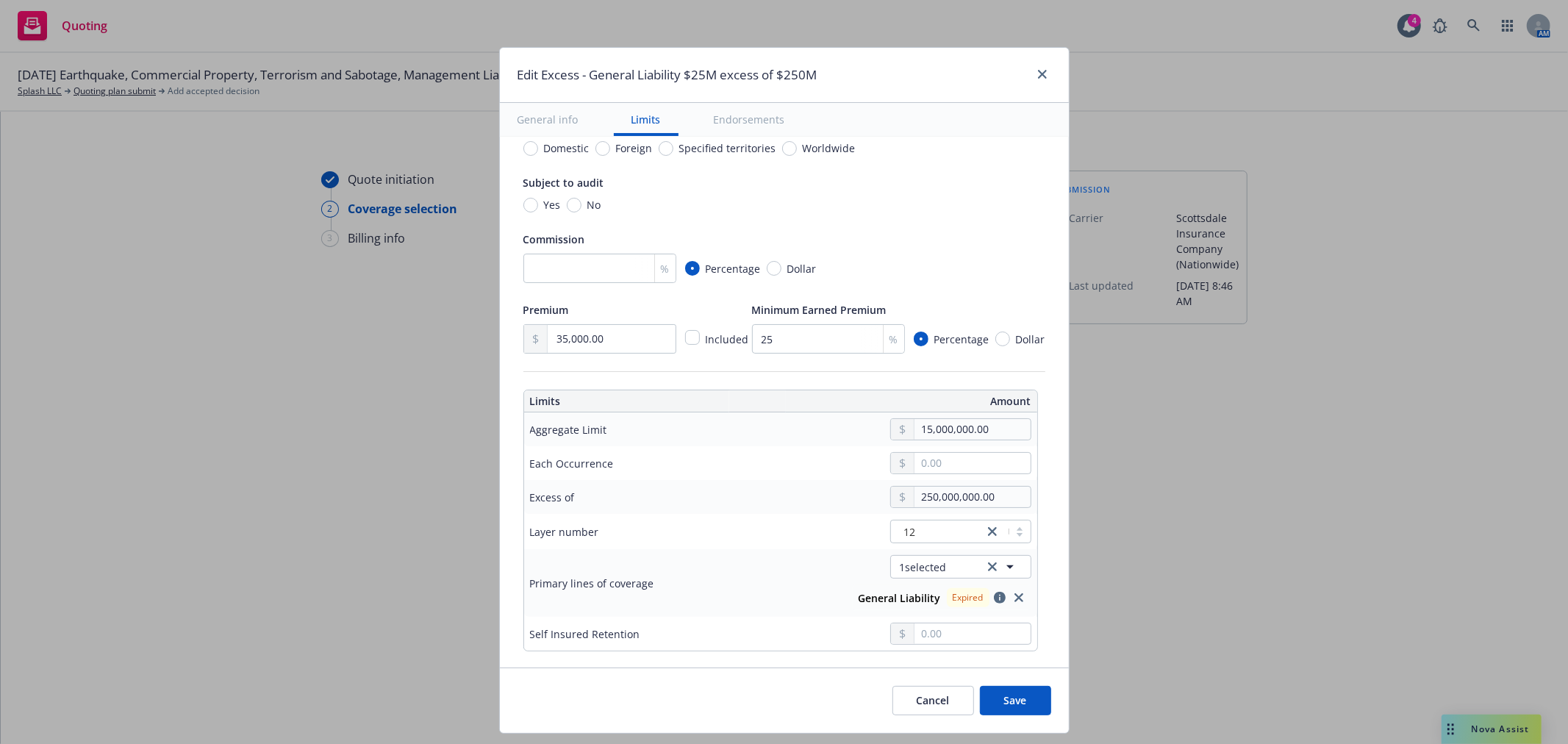
scroll to position [245, 0]
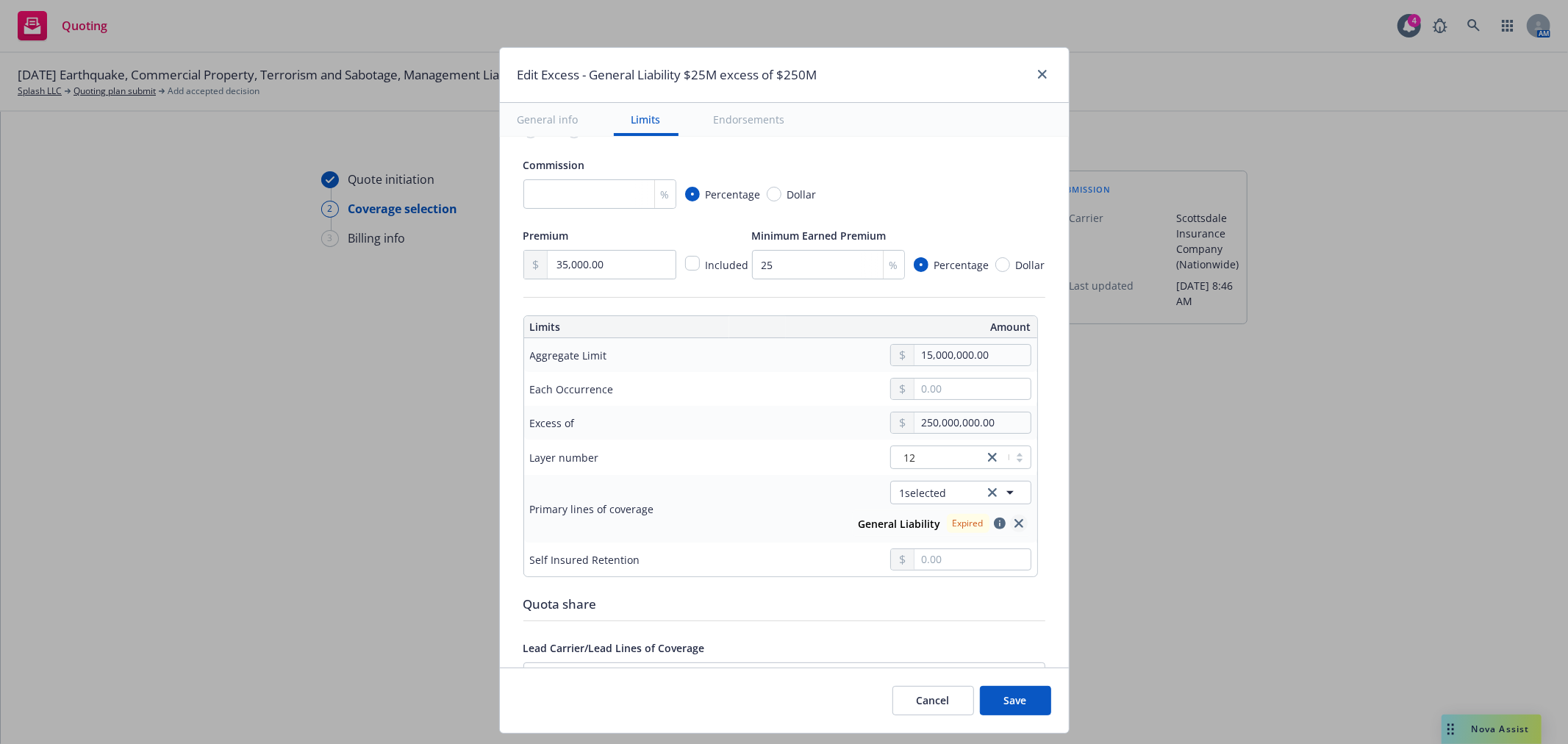
click at [1014, 523] on icon "close" at bounding box center [1018, 523] width 9 height 9
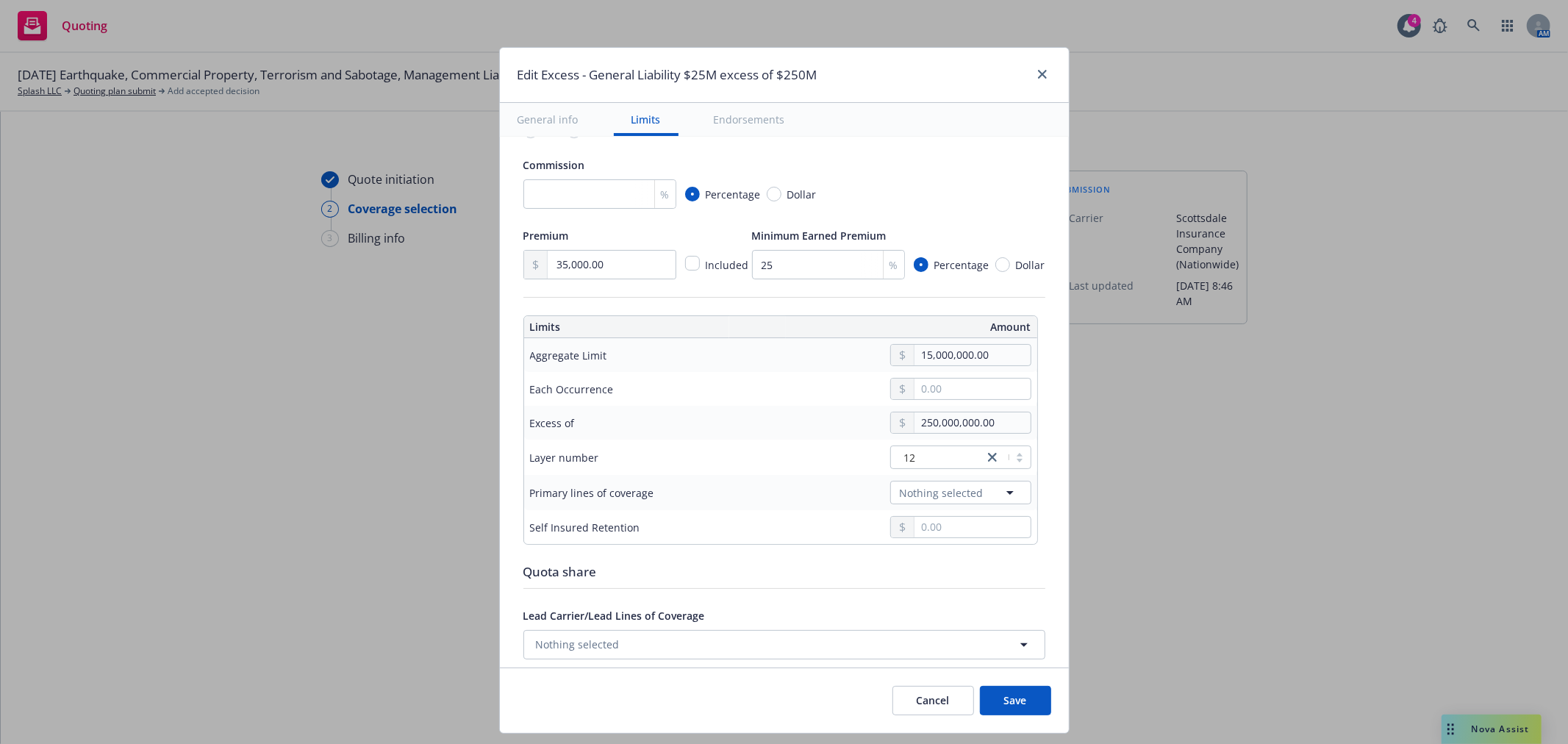
type input "$15M excess of $250M"
click at [914, 460] on div "12" at bounding box center [937, 457] width 78 height 15
click at [920, 546] on div "11" at bounding box center [950, 548] width 124 height 15
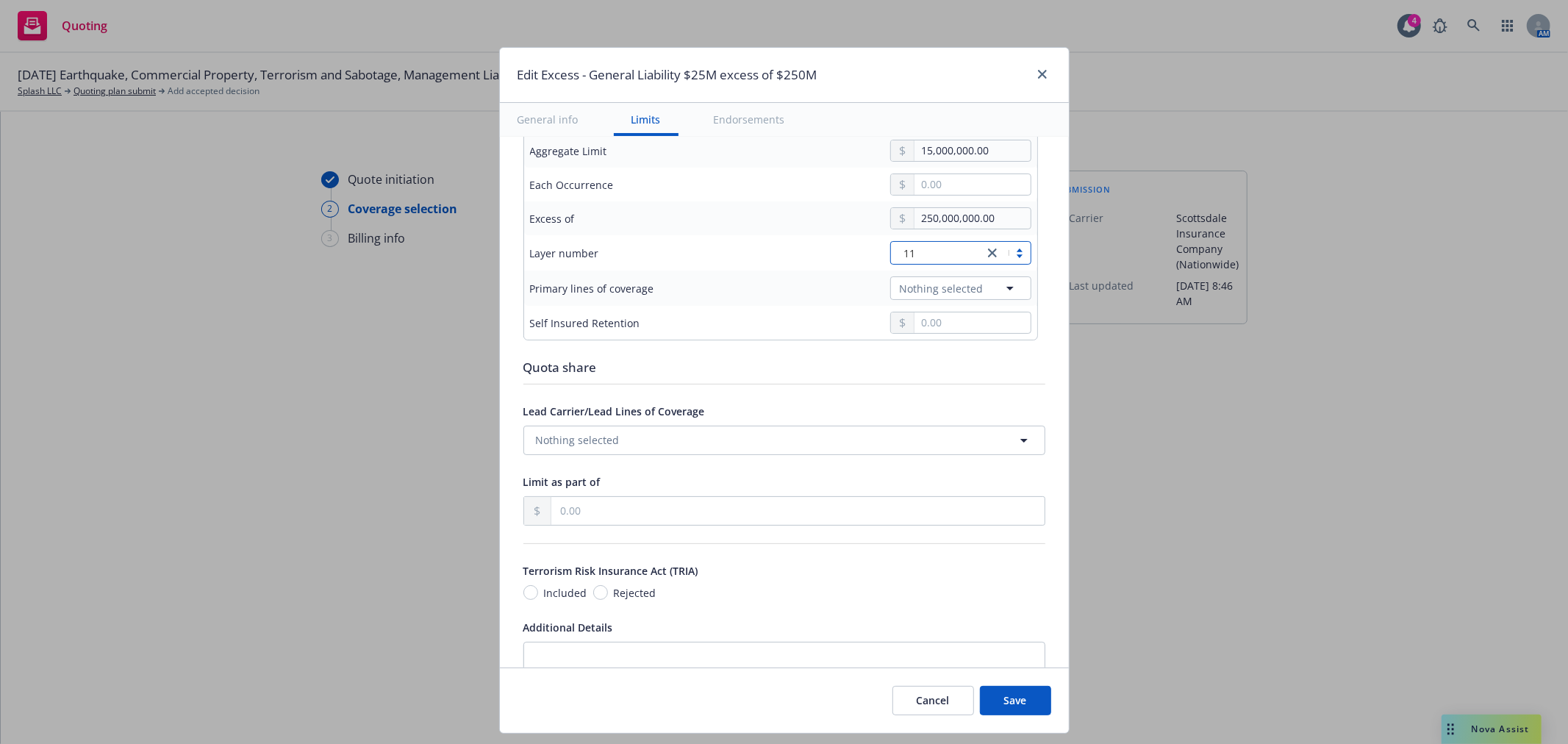
scroll to position [490, 0]
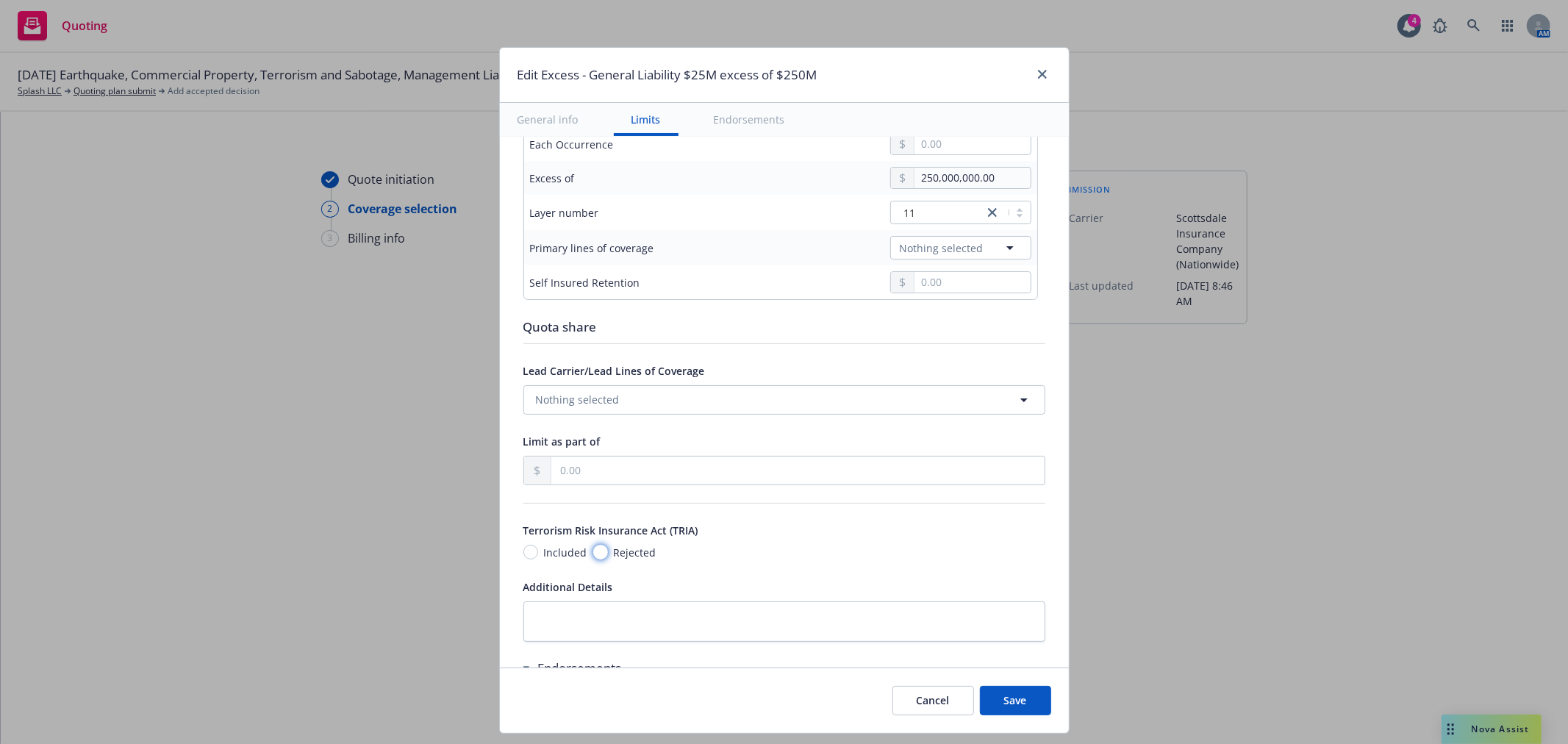
click at [593, 550] on input "Rejected" at bounding box center [600, 552] width 15 height 15
radio input "true"
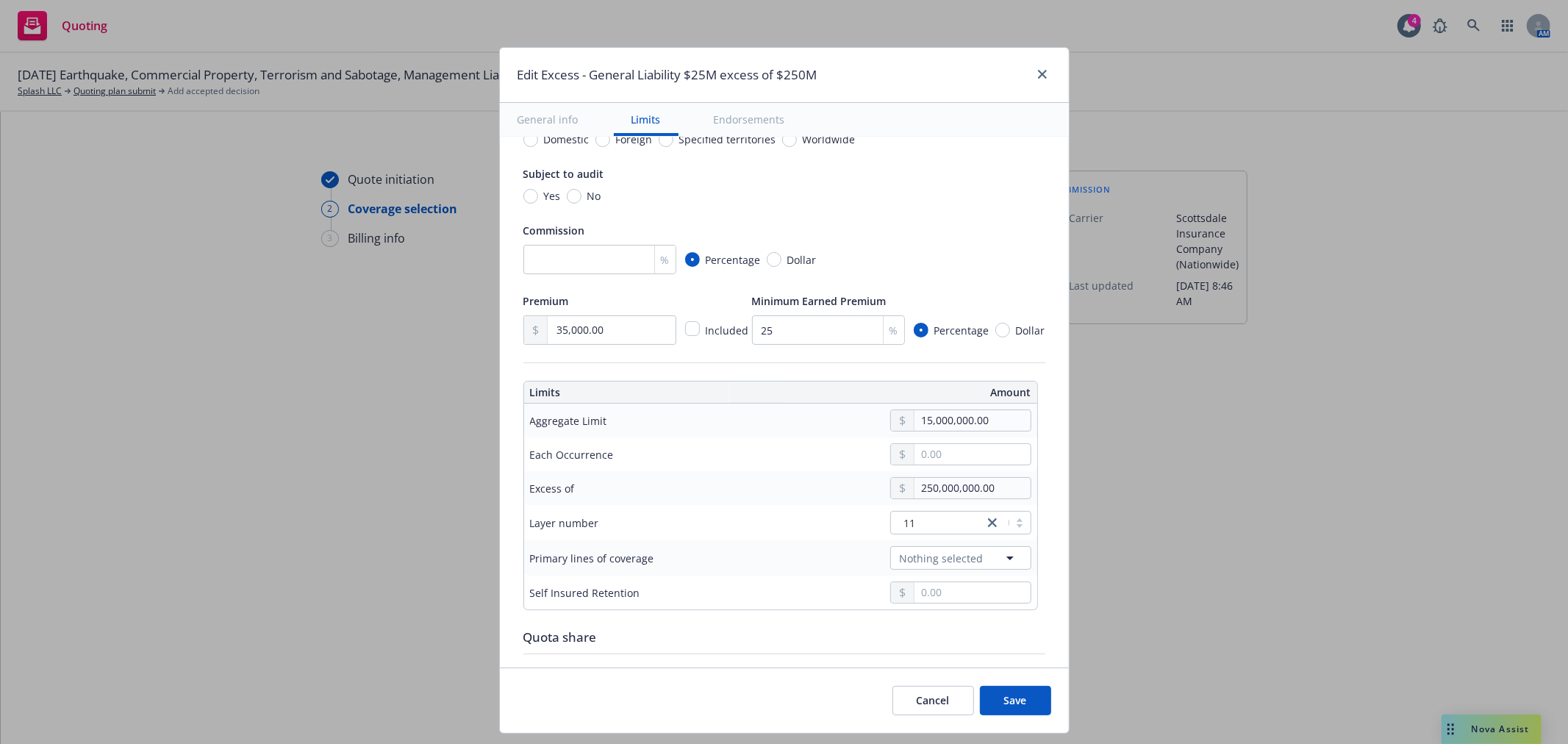
scroll to position [82, 0]
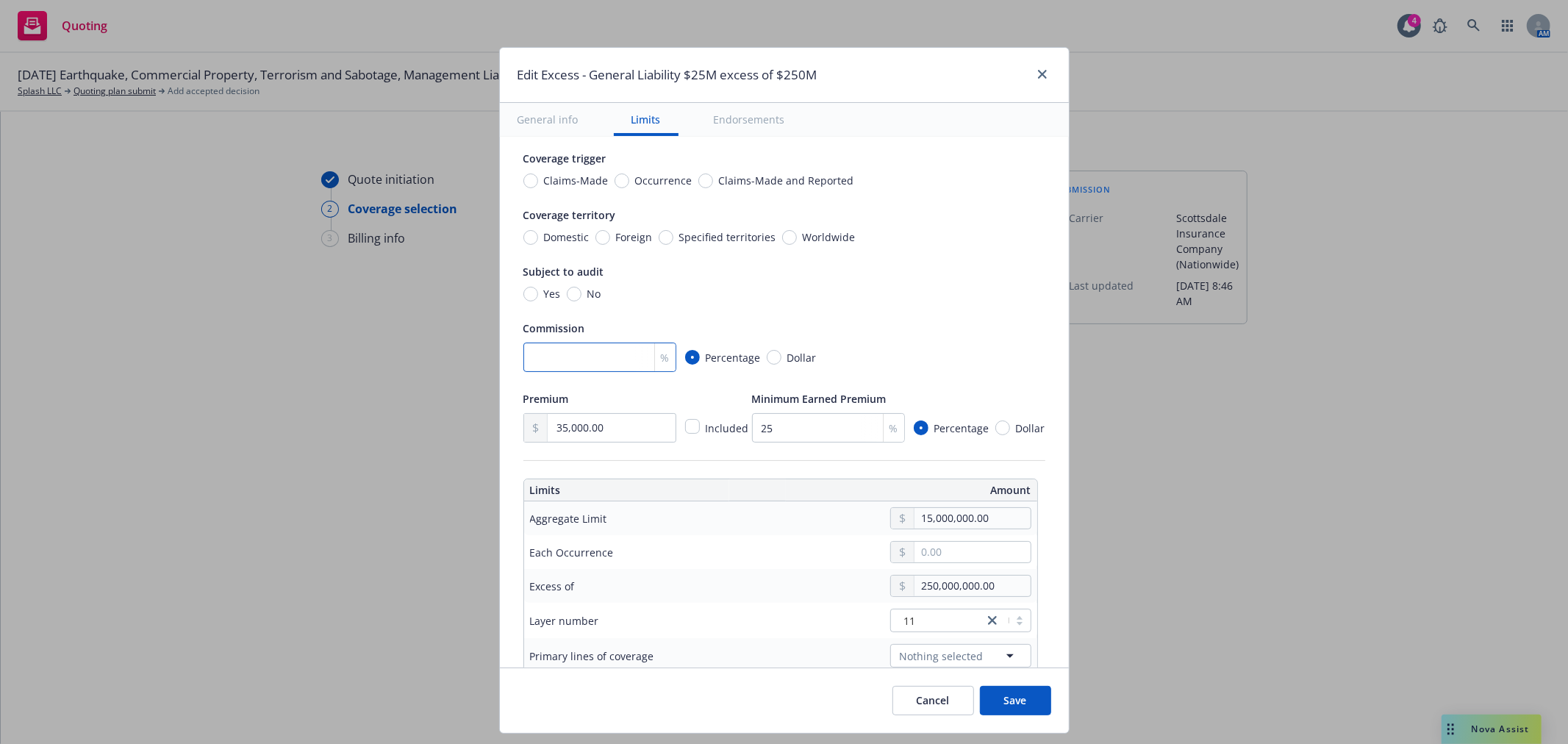
click at [556, 362] on input "number" at bounding box center [600, 357] width 153 height 29
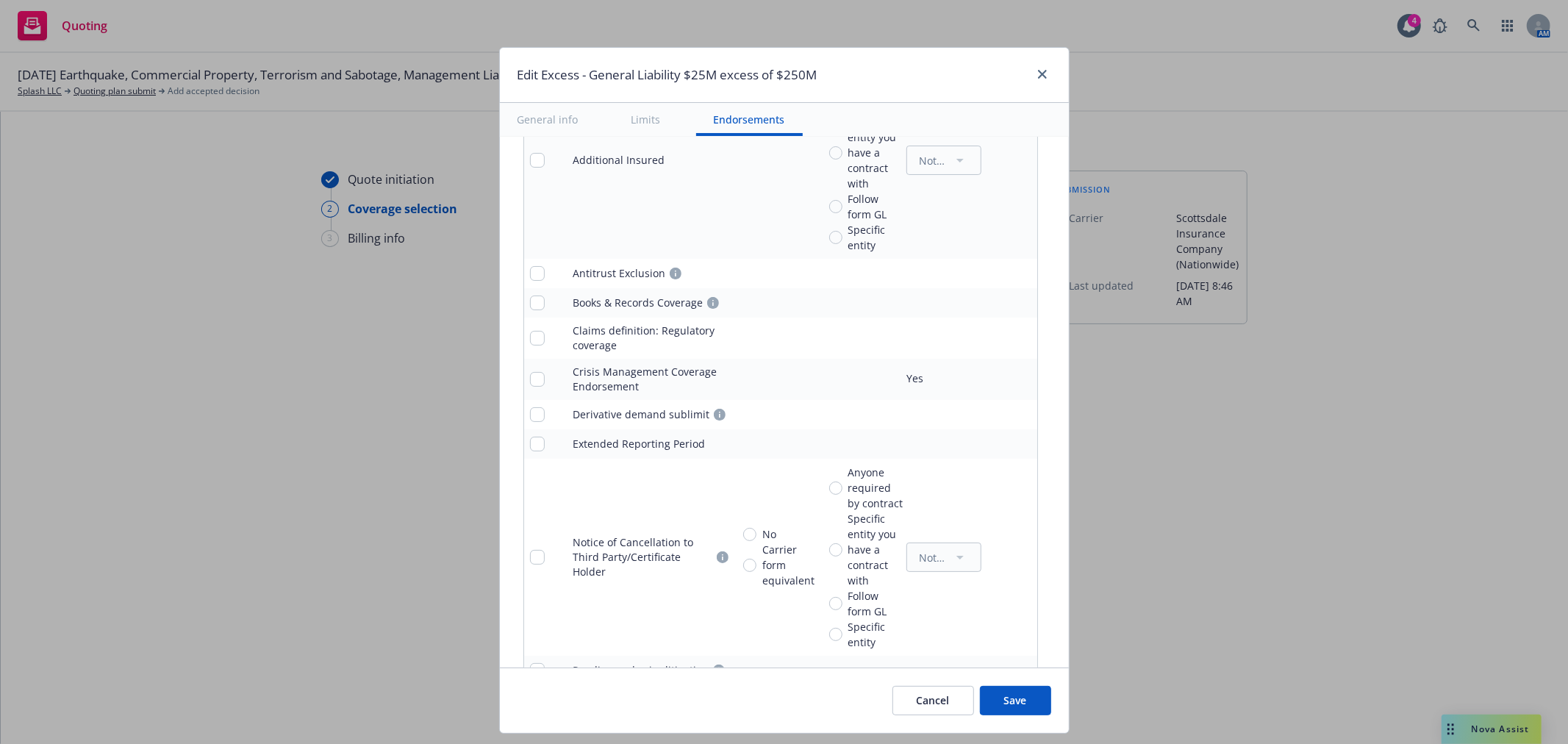
scroll to position [1143, 0]
type input "10"
click at [1002, 693] on button "Save" at bounding box center [1015, 700] width 71 height 29
type input "35,000.00"
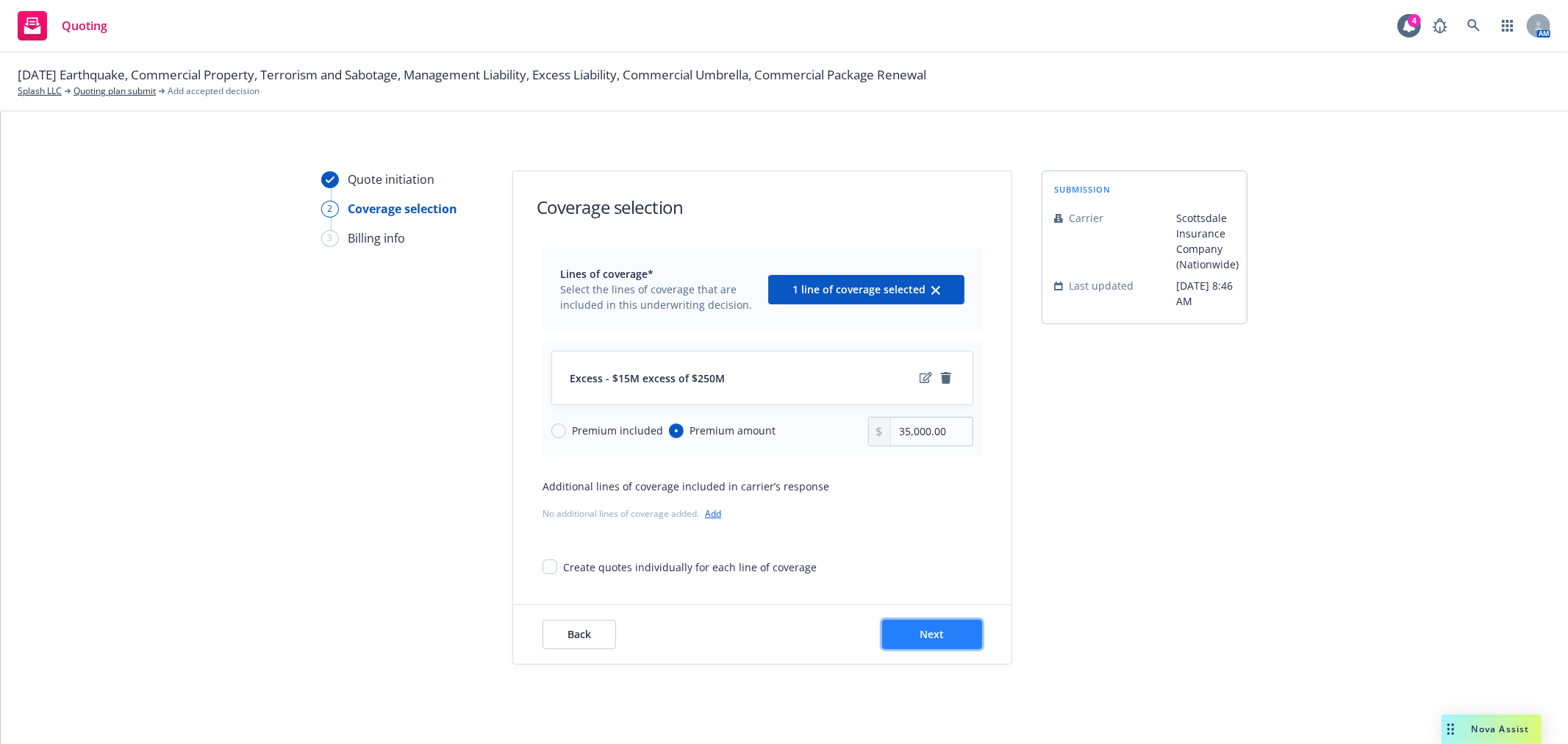
click at [908, 635] on button "Next" at bounding box center [932, 634] width 100 height 29
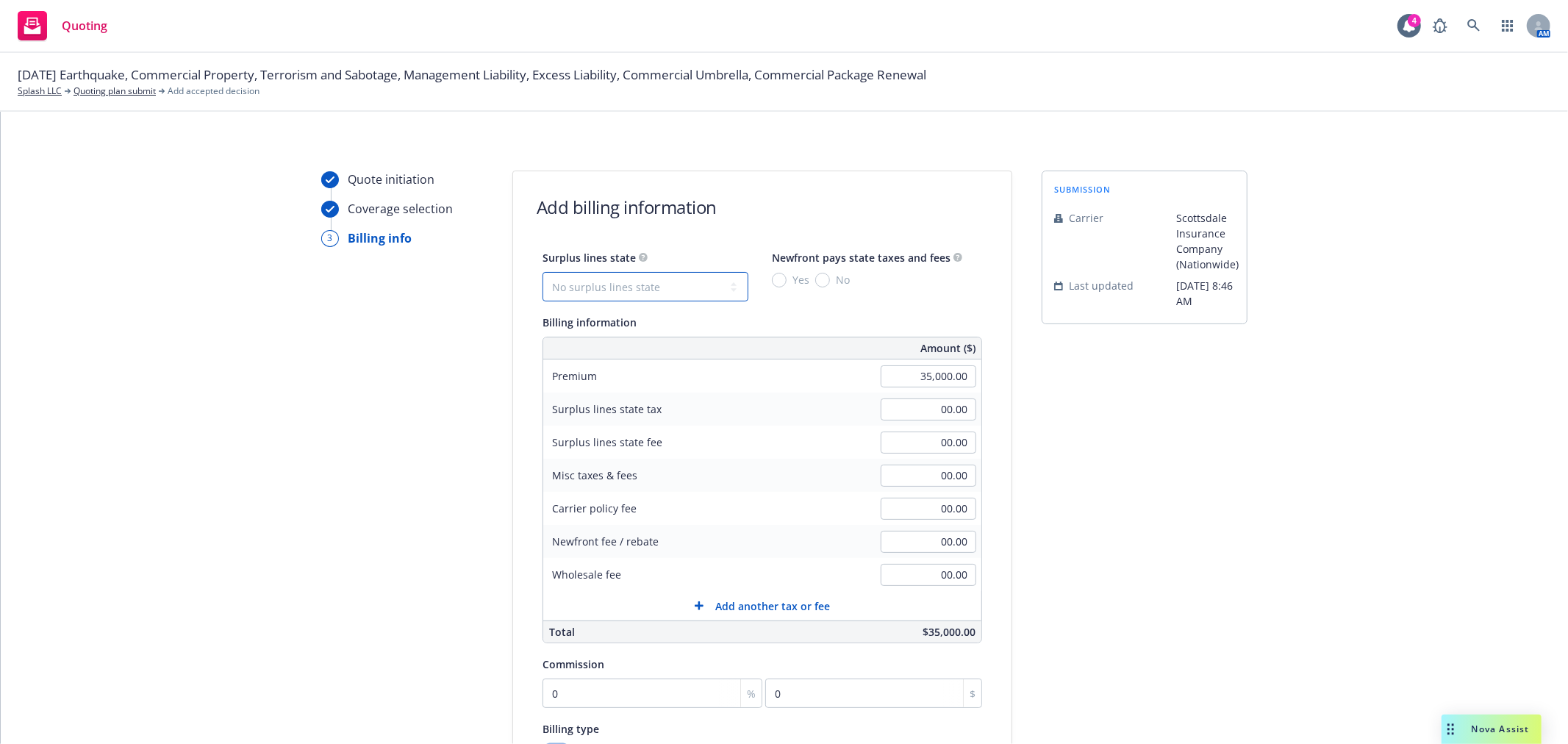
click at [640, 281] on select "No surplus lines state [US_STATE] [US_STATE] [US_STATE] [US_STATE] [US_STATE] […" at bounding box center [645, 287] width 206 height 29
select select "CA"
click at [542, 272] on select "No surplus lines state [US_STATE] [US_STATE] [US_STATE] [US_STATE] [US_STATE] […" at bounding box center [645, 287] width 206 height 29
type input "1,050.00"
type input "63.00"
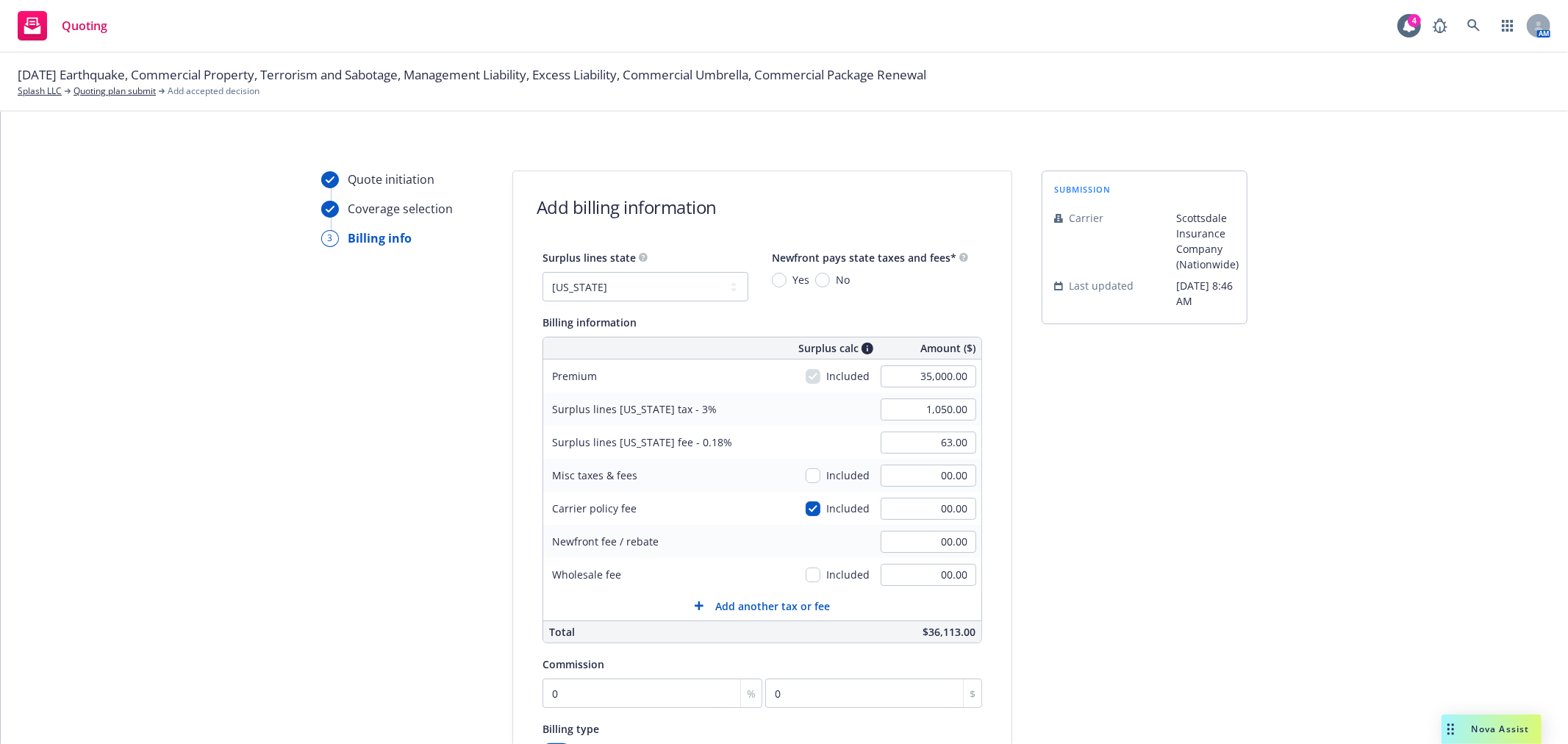
click at [829, 277] on span "No" at bounding box center [839, 280] width 20 height 15
click at [817, 277] on input "No" at bounding box center [822, 280] width 15 height 15
radio input "true"
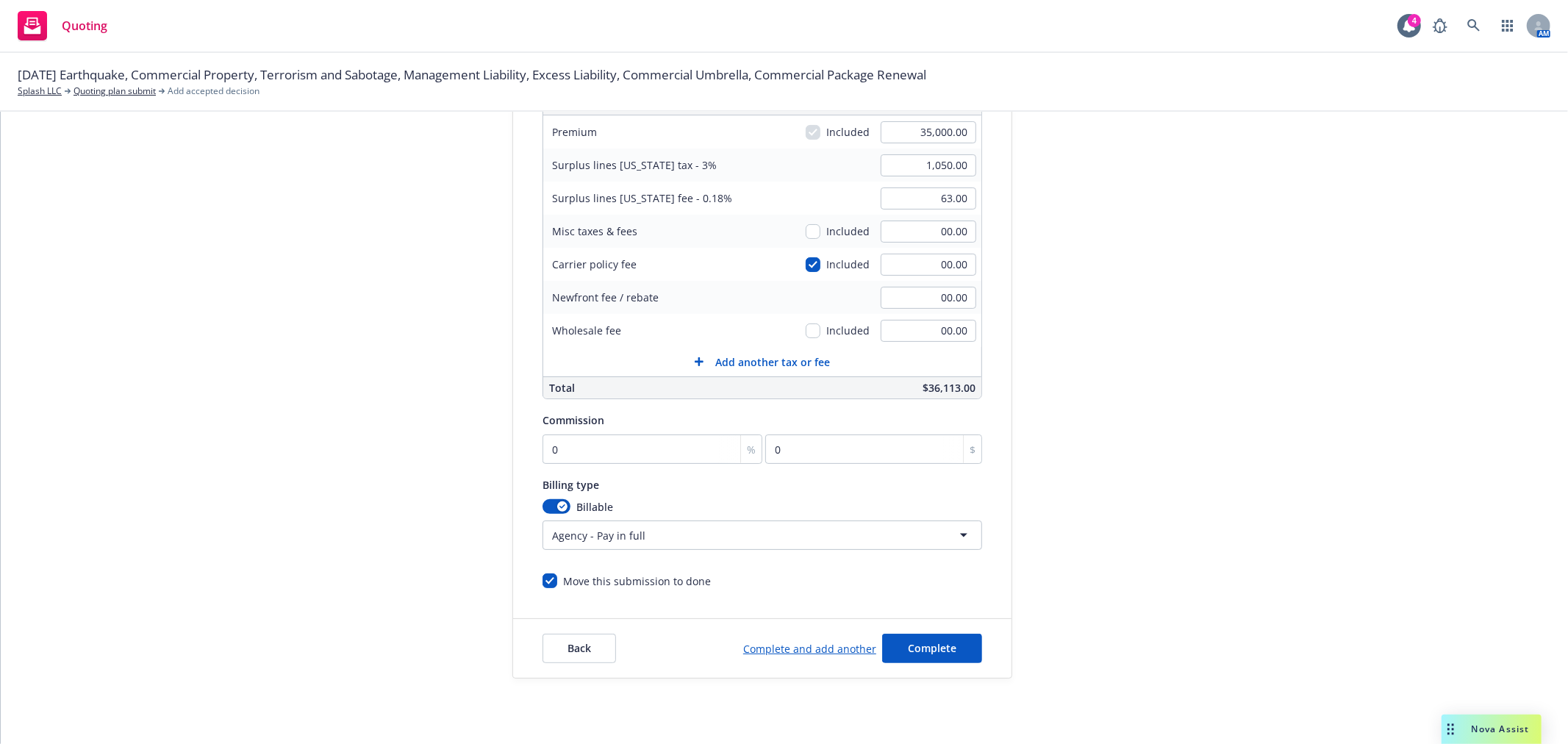
scroll to position [245, 0]
click at [601, 458] on input "0" at bounding box center [652, 449] width 220 height 29
type input "1"
type input "350"
type input "10"
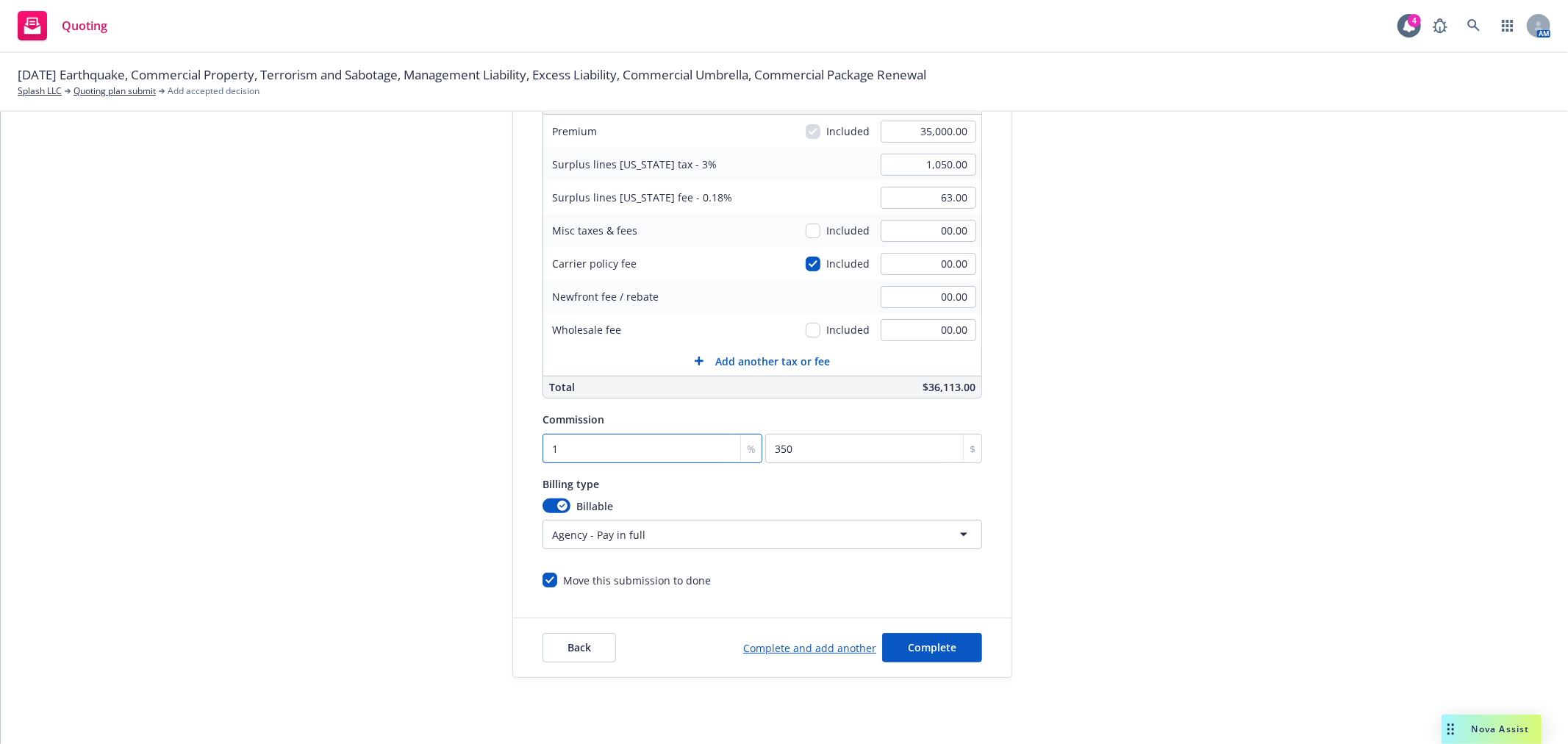
type input "3500"
type input "10"
click at [929, 645] on span "Complete" at bounding box center [932, 647] width 49 height 14
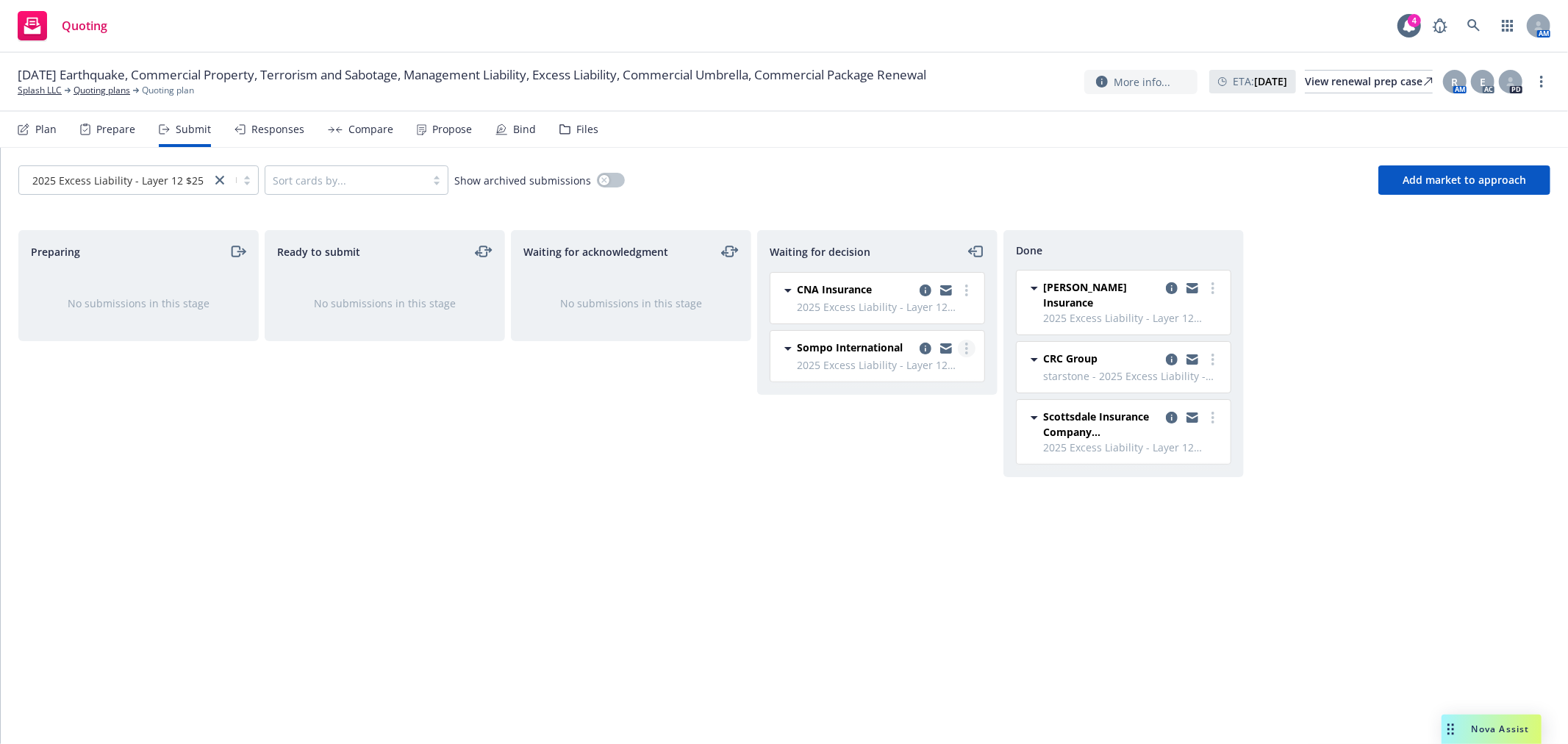
click at [968, 351] on link "more" at bounding box center [966, 348] width 18 height 18
click at [914, 439] on span "Add accepted decision" at bounding box center [900, 437] width 147 height 14
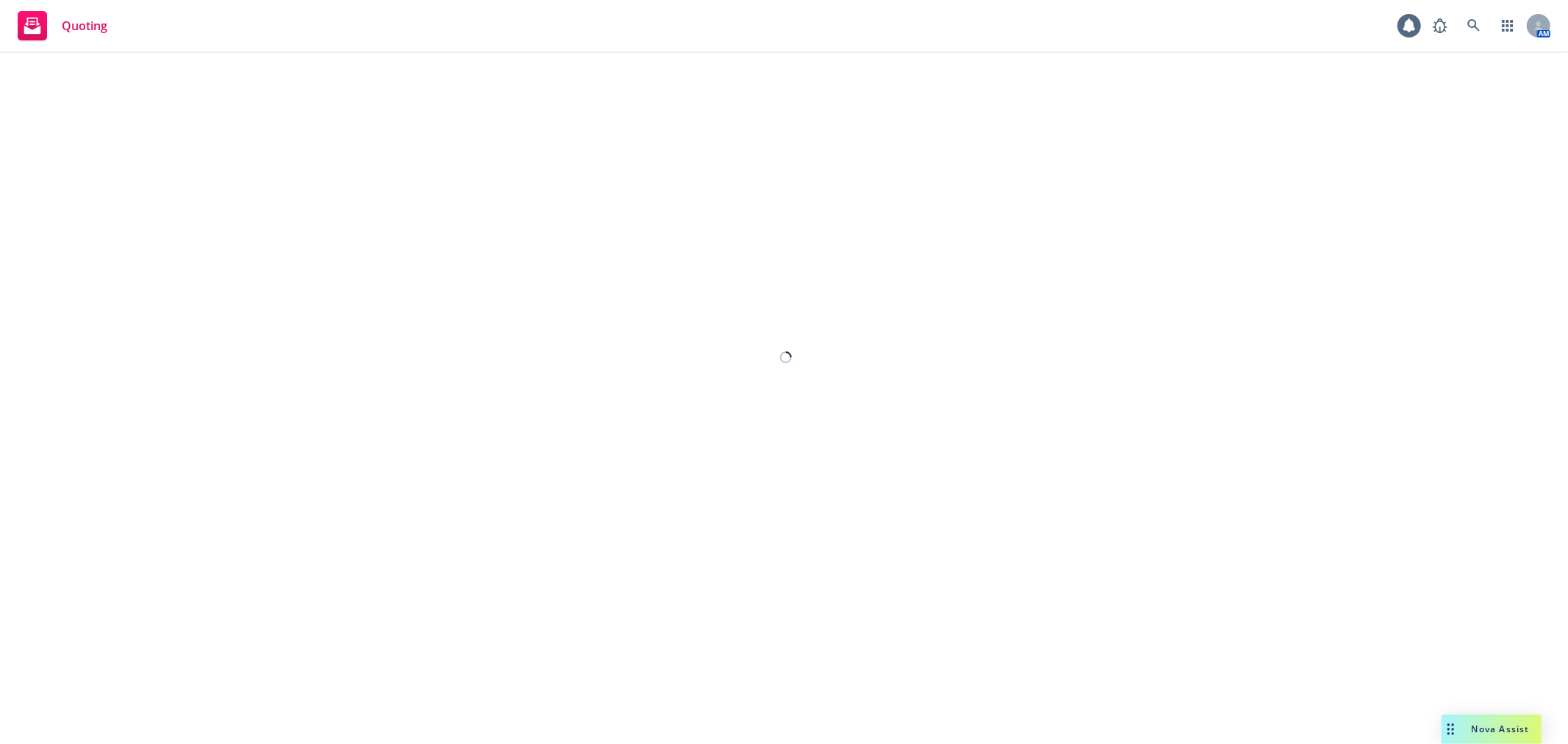
select select "12"
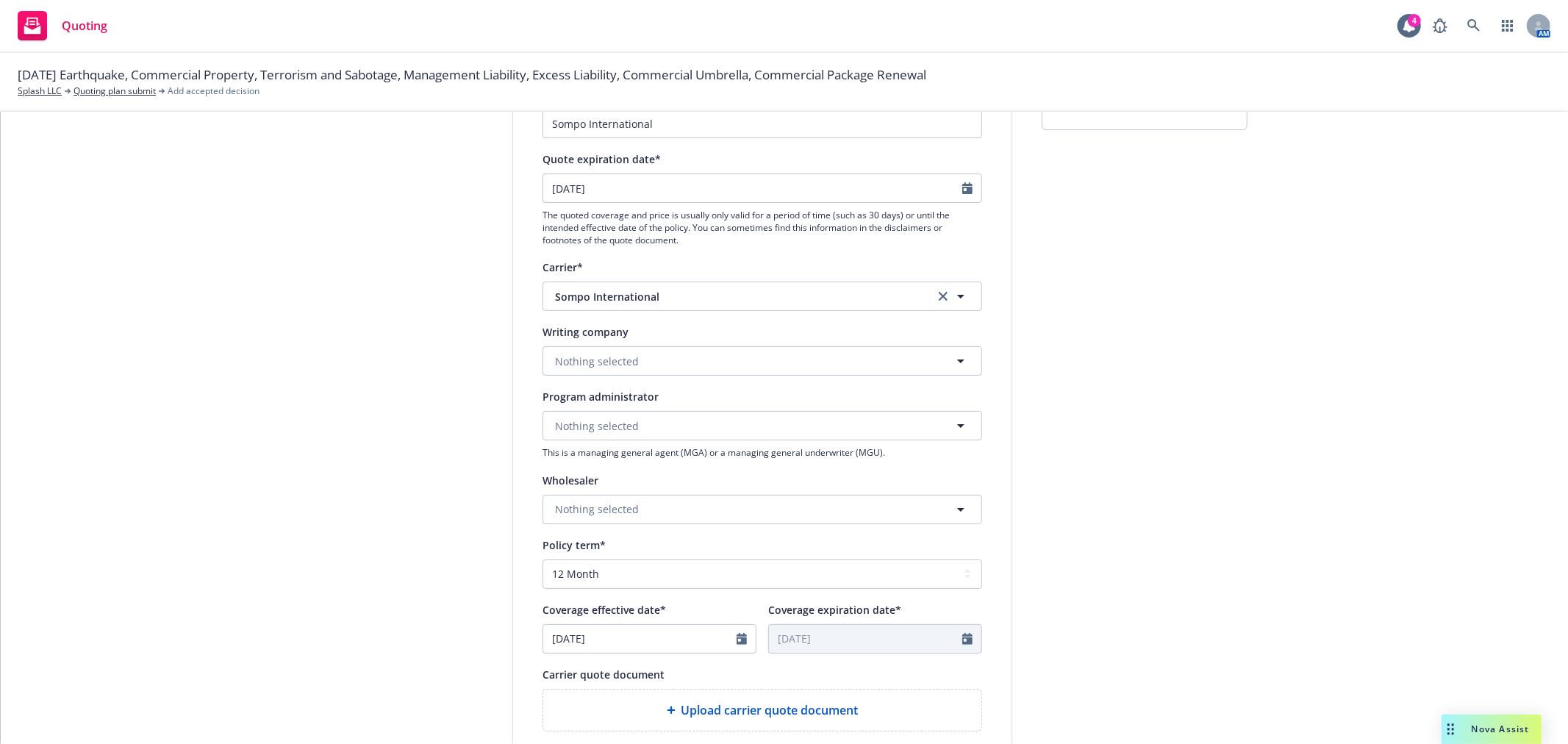
scroll to position [245, 0]
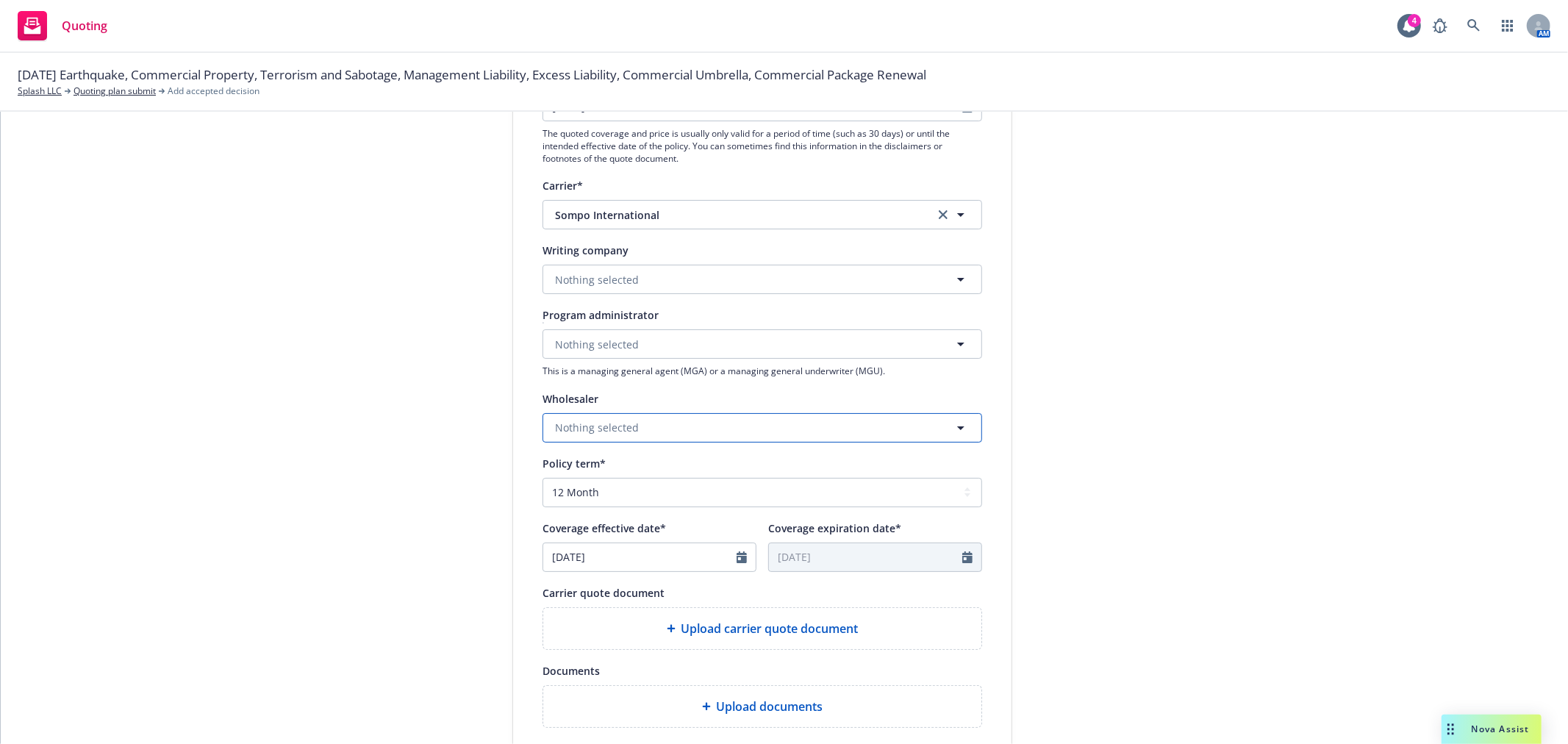
click at [620, 430] on span "Nothing selected" at bounding box center [597, 427] width 84 height 15
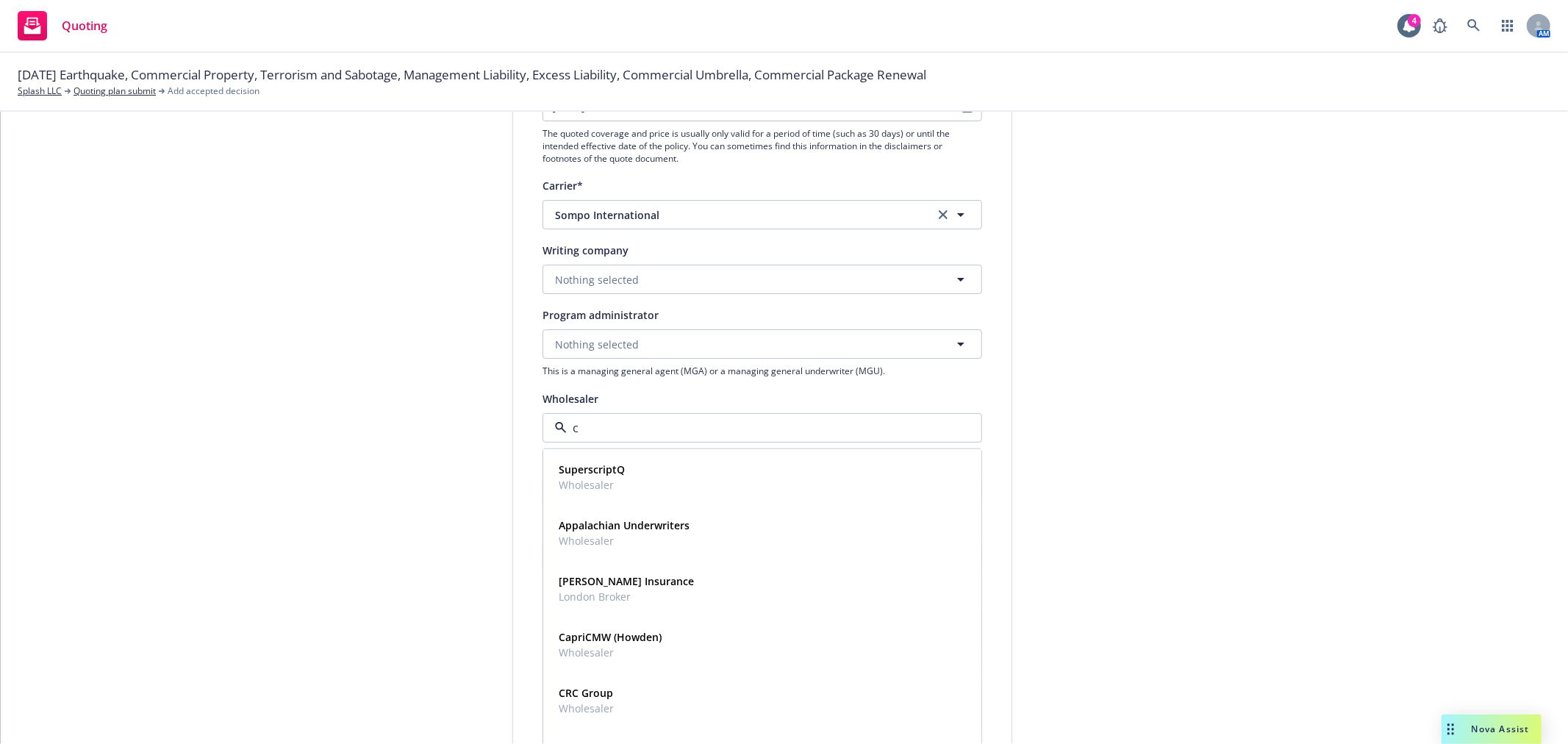
type input "cr"
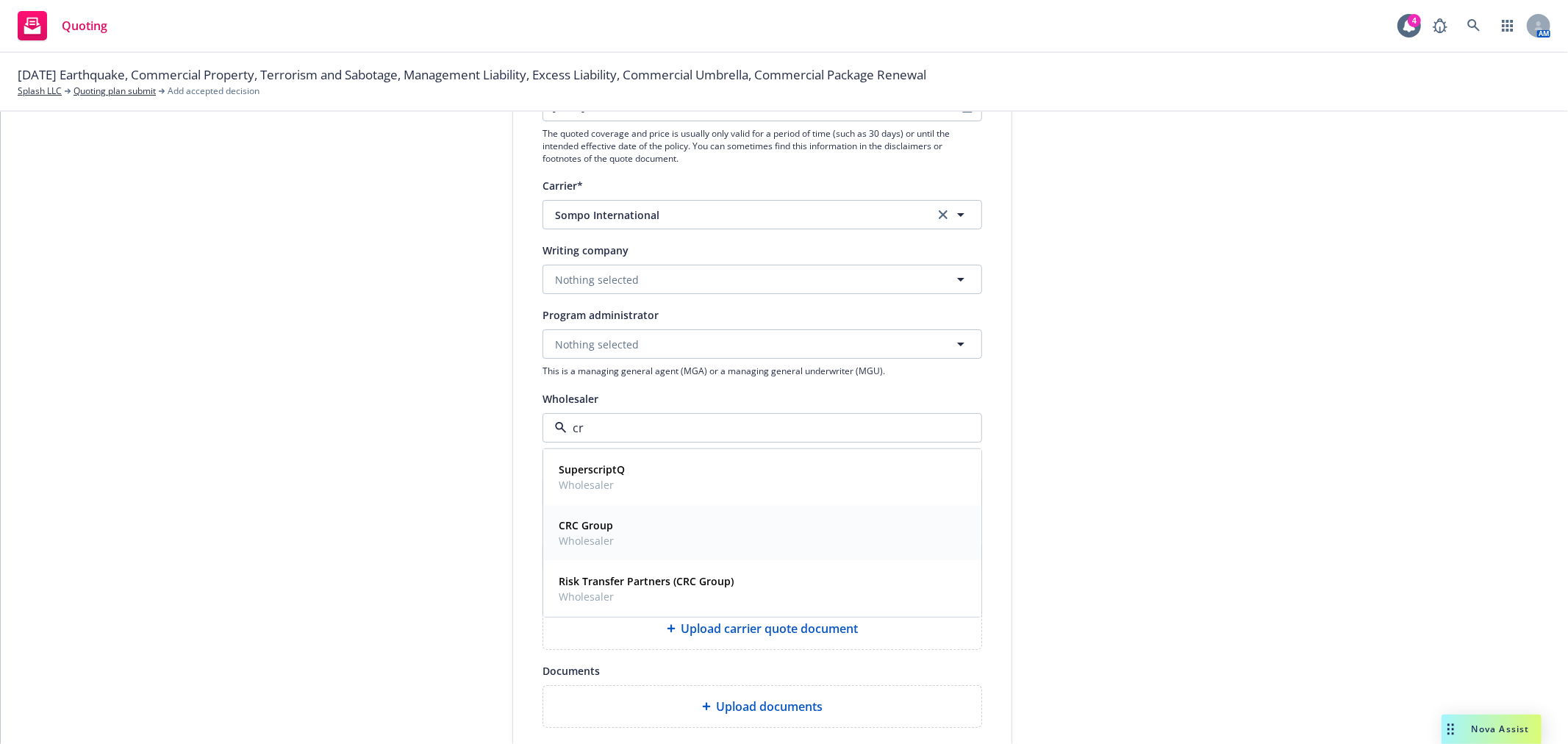
click at [589, 519] on strong "CRC Group" at bounding box center [585, 524] width 54 height 14
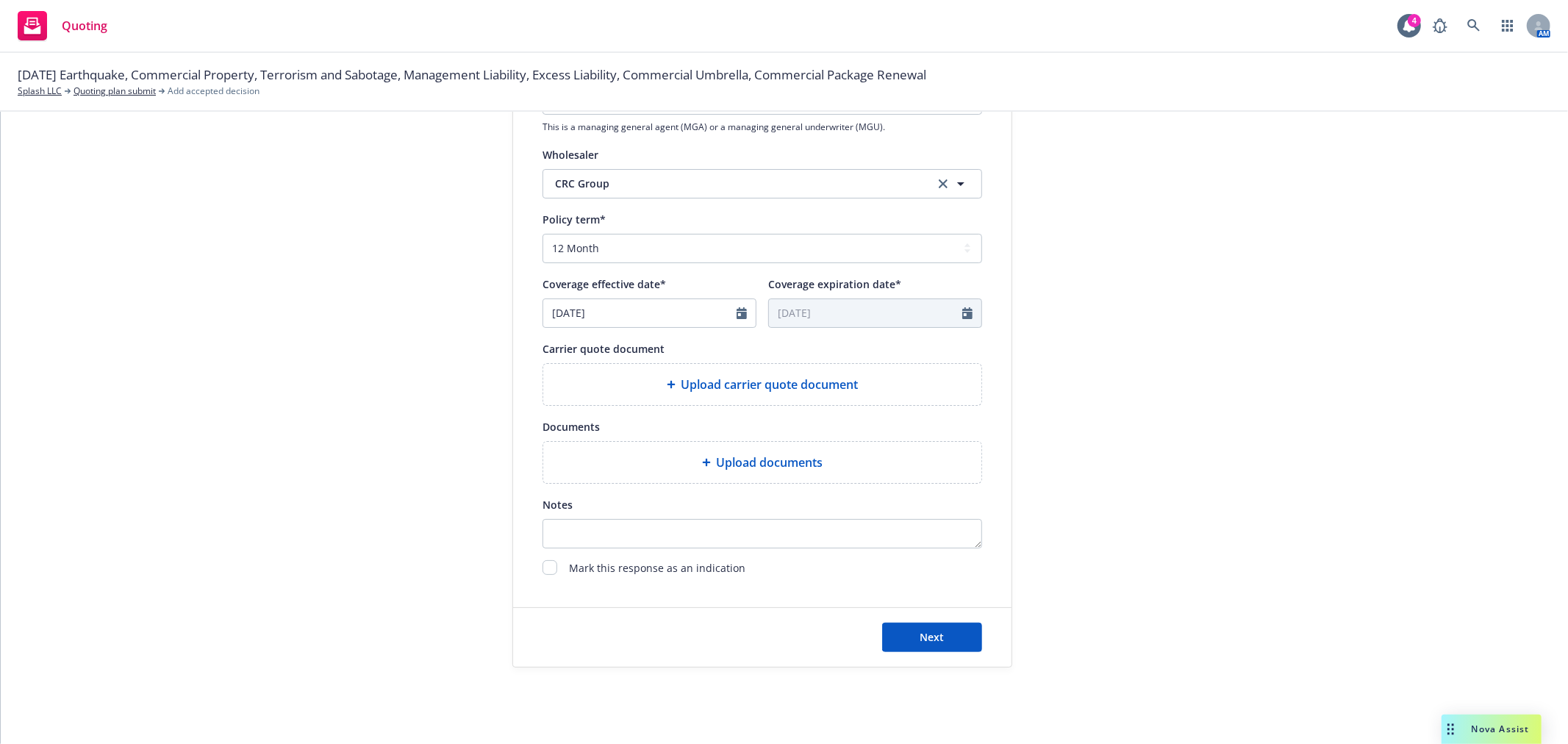
scroll to position [490, 0]
click at [924, 632] on span "Next" at bounding box center [932, 636] width 24 height 14
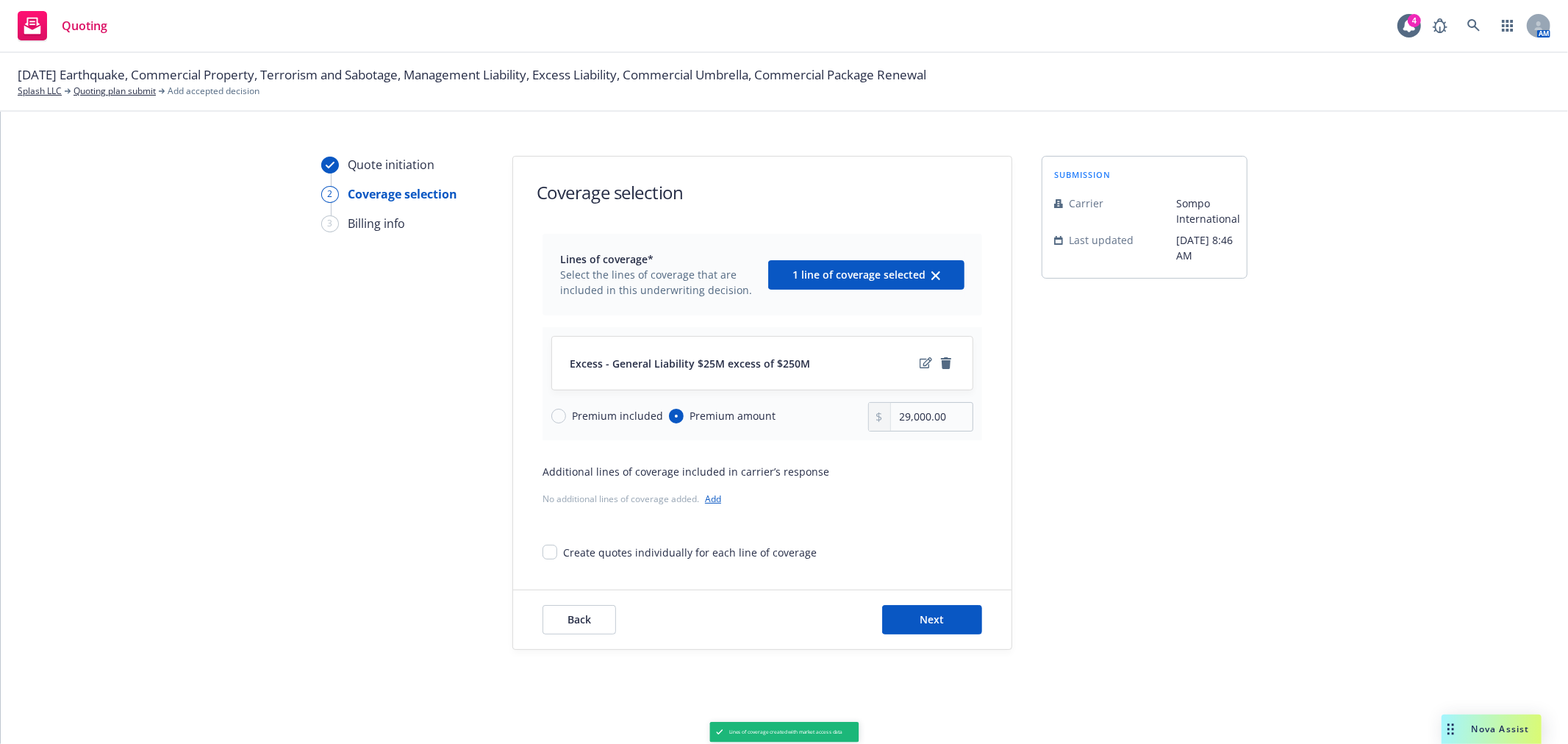
scroll to position [0, 0]
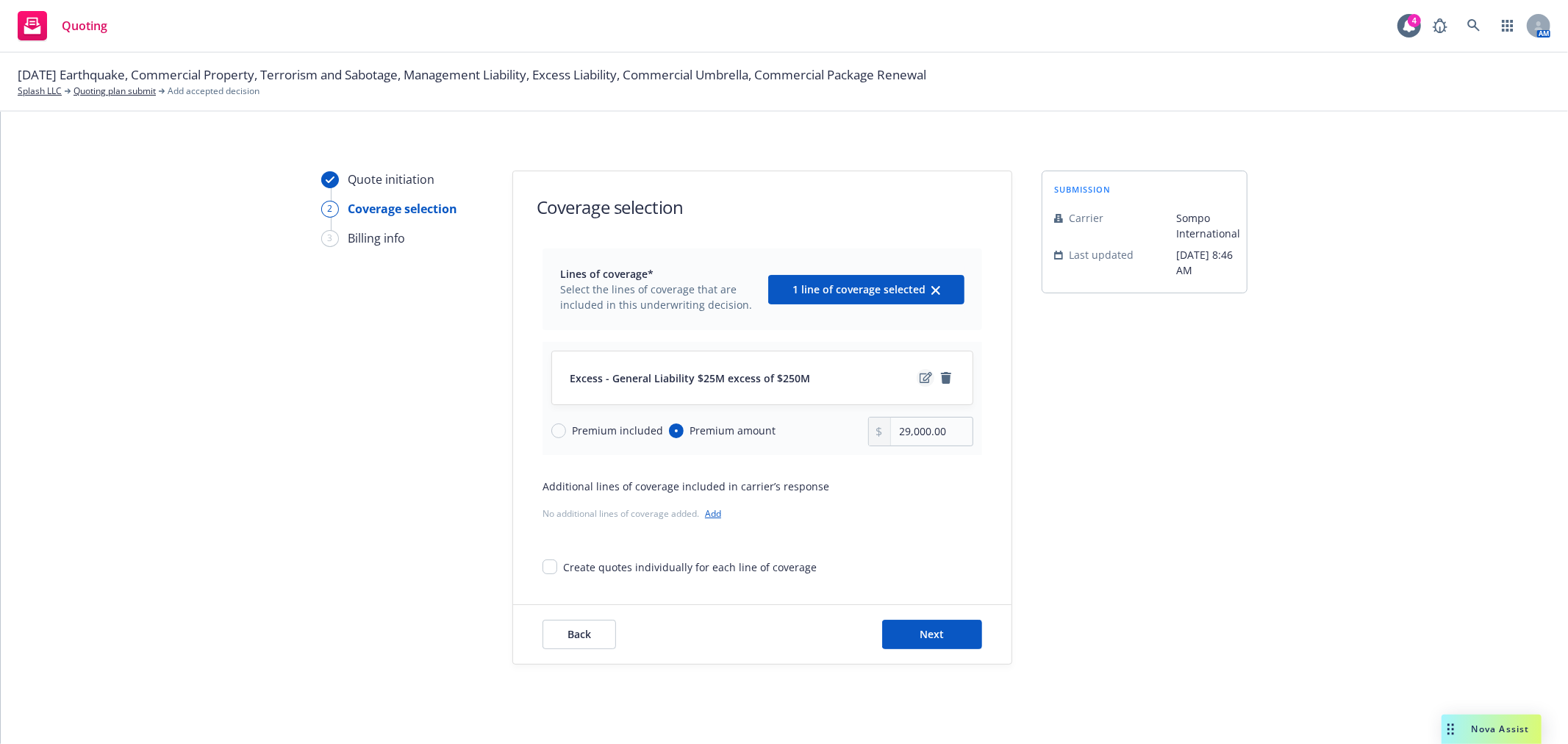
click at [920, 378] on icon "edit" at bounding box center [926, 378] width 13 height 12
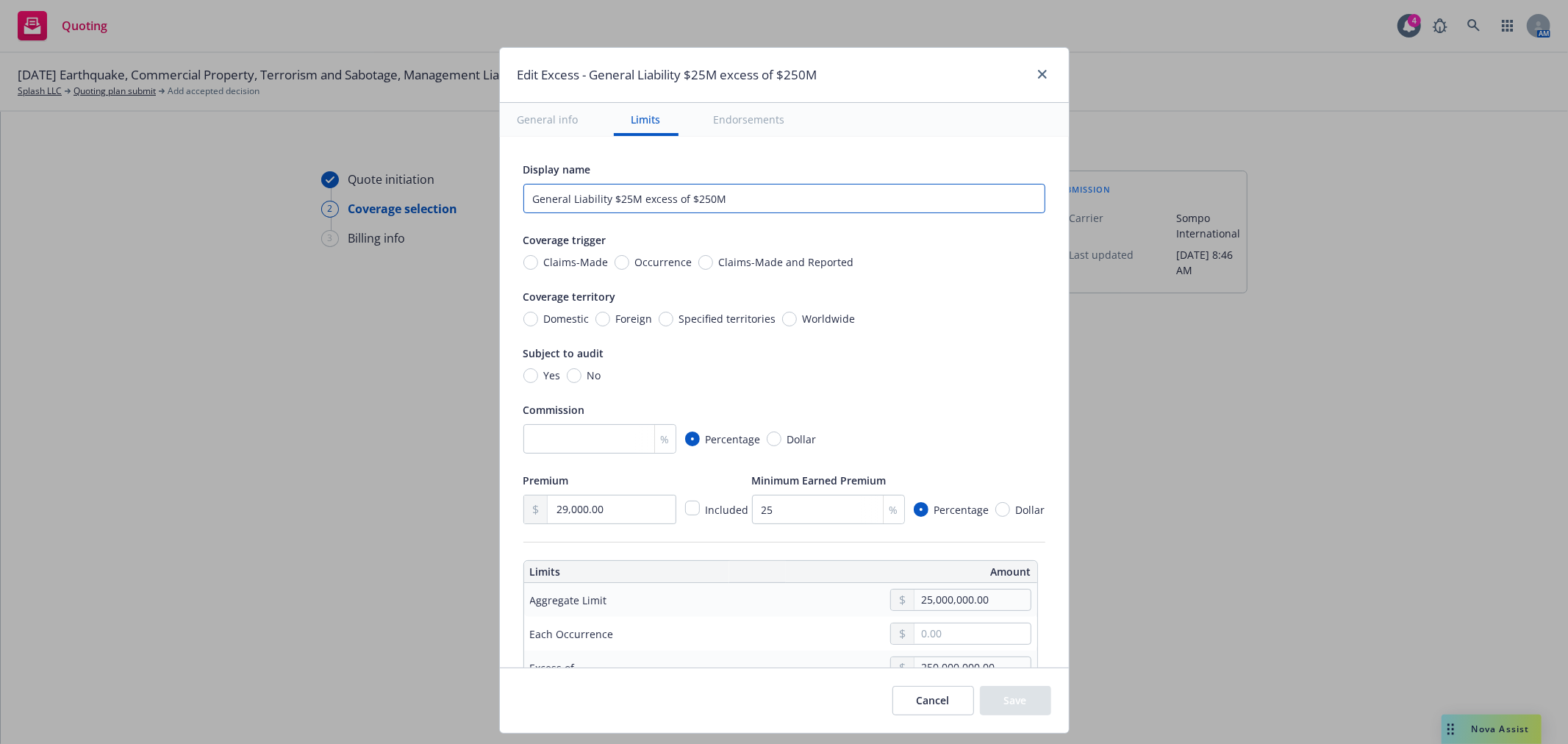
click at [616, 197] on input "General Liability $25M excess of $250M" at bounding box center [784, 198] width 522 height 29
click at [707, 201] on input "General Liability $12.5M excess of $250M" at bounding box center [784, 198] width 522 height 29
type input "General Liability $12.5M excess of $225M"
drag, startPoint x: 512, startPoint y: 501, endPoint x: 434, endPoint y: 500, distance: 78.0
click at [435, 499] on div "Edit Excess - General Liability $25M excess of $250M General info Limits Endors…" at bounding box center [784, 372] width 1568 height 744
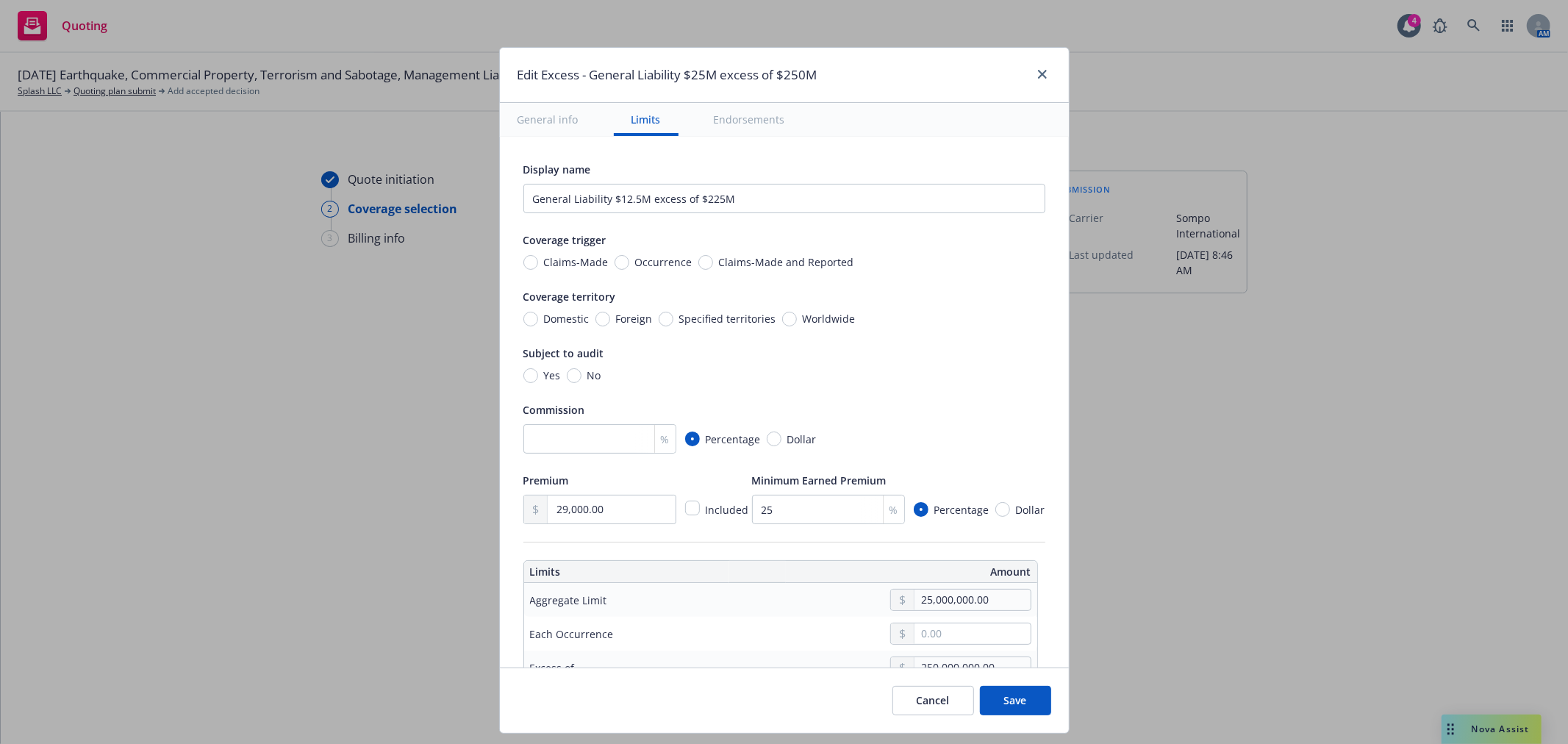
click at [909, 394] on div "Display name General Liability $12.5M excess of $225M Coverage trigger Claims-M…" at bounding box center [784, 342] width 522 height 364
click at [623, 515] on input "29,000.00" at bounding box center [611, 510] width 127 height 28
type input "2.00"
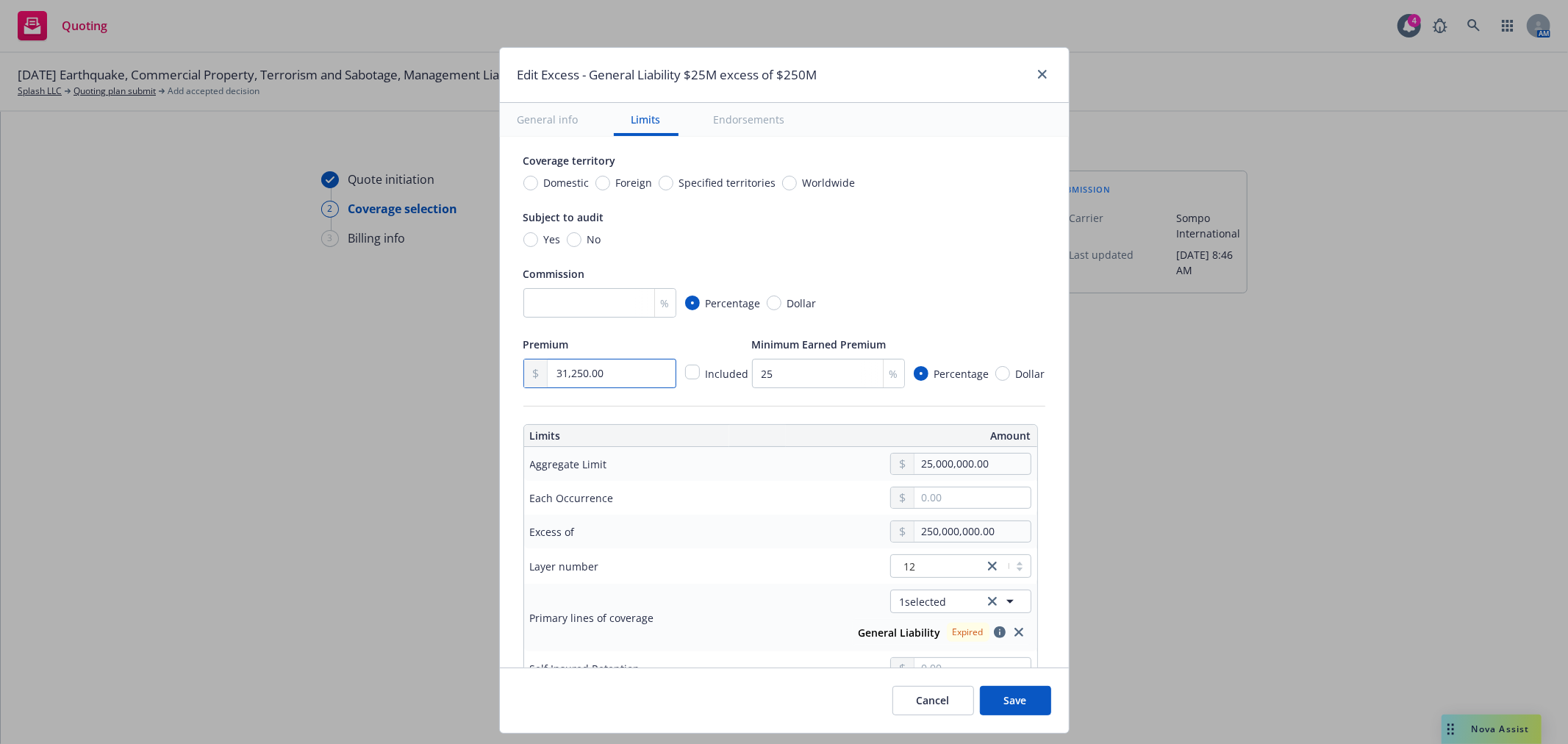
scroll to position [163, 0]
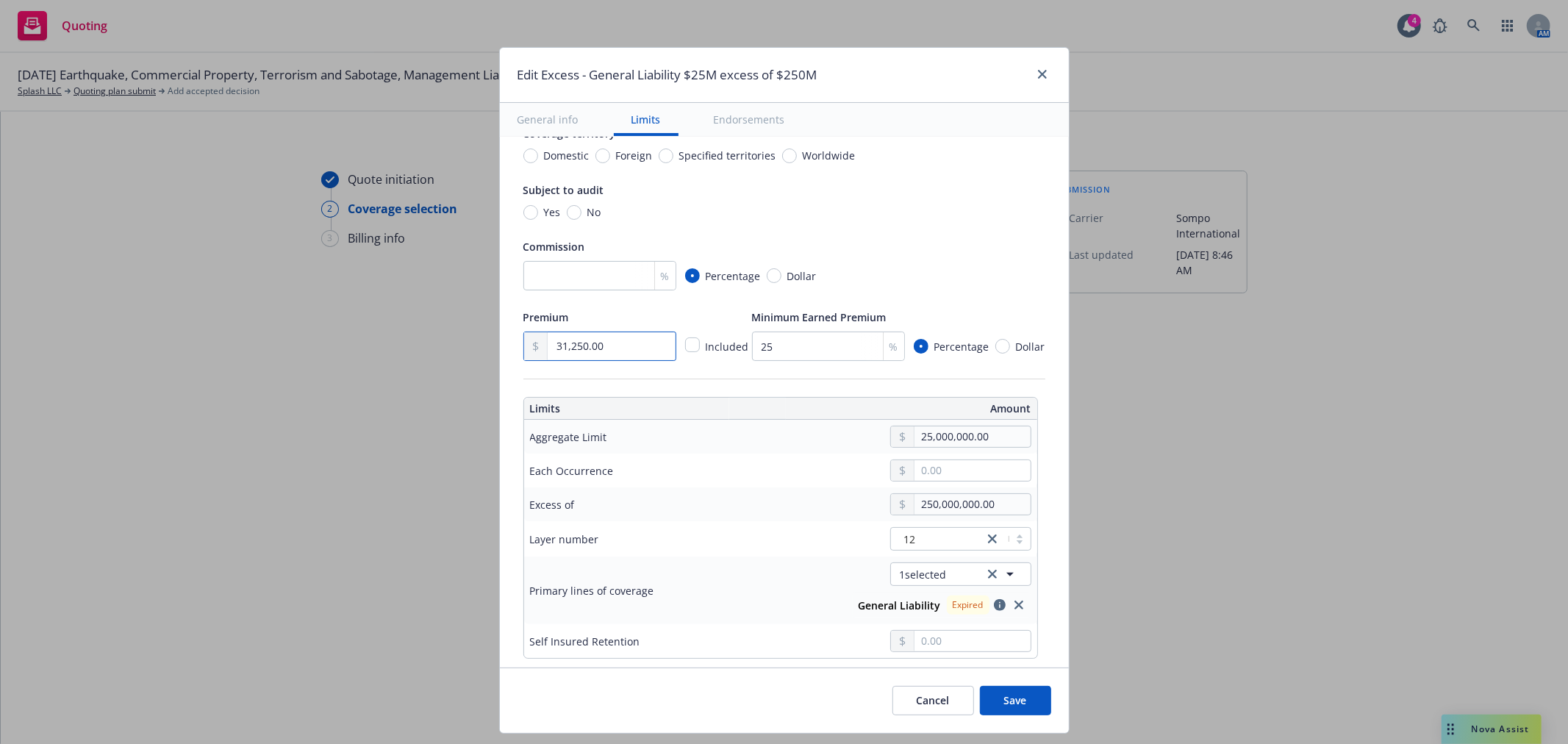
type input "31,250.00"
click at [923, 438] on input "25,000,000.00" at bounding box center [972, 437] width 116 height 21
type input "2,000,000.00"
type input "General Liability $2M excess of $250M"
type input "000000.00"
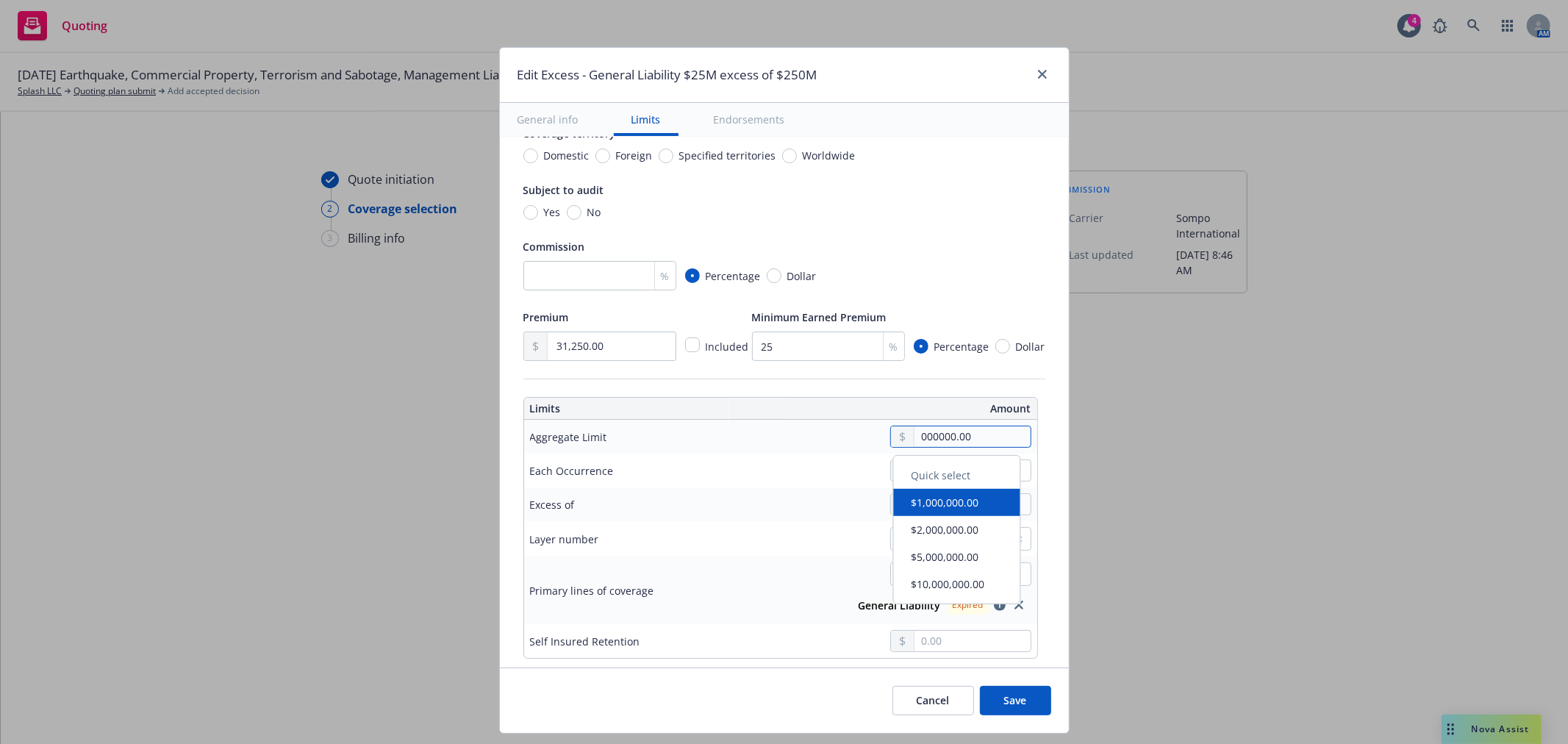
type input "General Liability $0 excess of $250M"
drag, startPoint x: 952, startPoint y: 437, endPoint x: 805, endPoint y: 457, distance: 148.4
click at [805, 457] on tbody "Aggregate Limit 000000.00 Each Occurrence Excess of 250,000,000.00 Layer number…" at bounding box center [781, 539] width 513 height 239
type input "1.00"
type input "General Liability $1 excess of $250M"
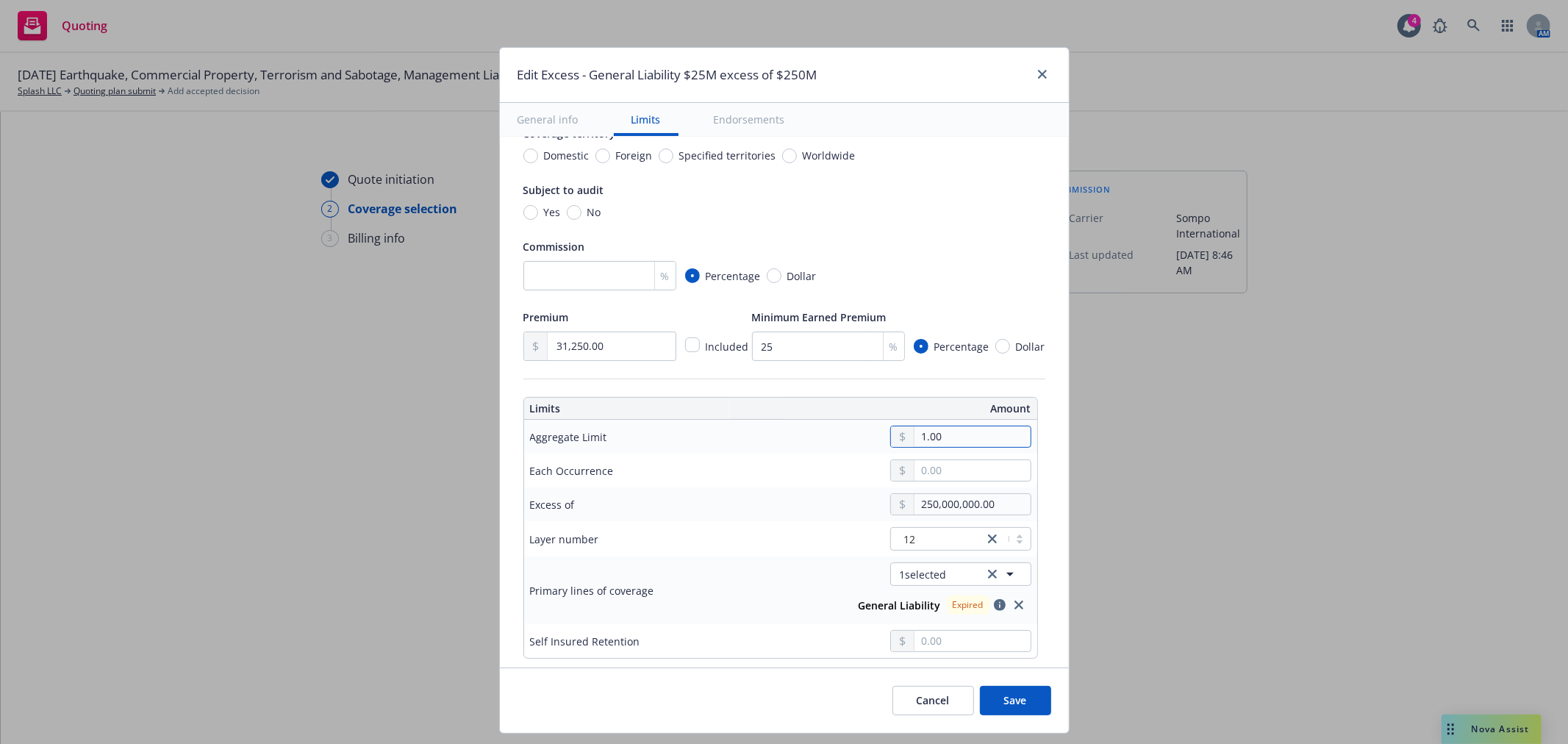
type input "12.00"
type input "General Liability $12 excess of $250M"
type input "125.00"
type input "General Liability $125 excess of $250M"
type input "1,250.00"
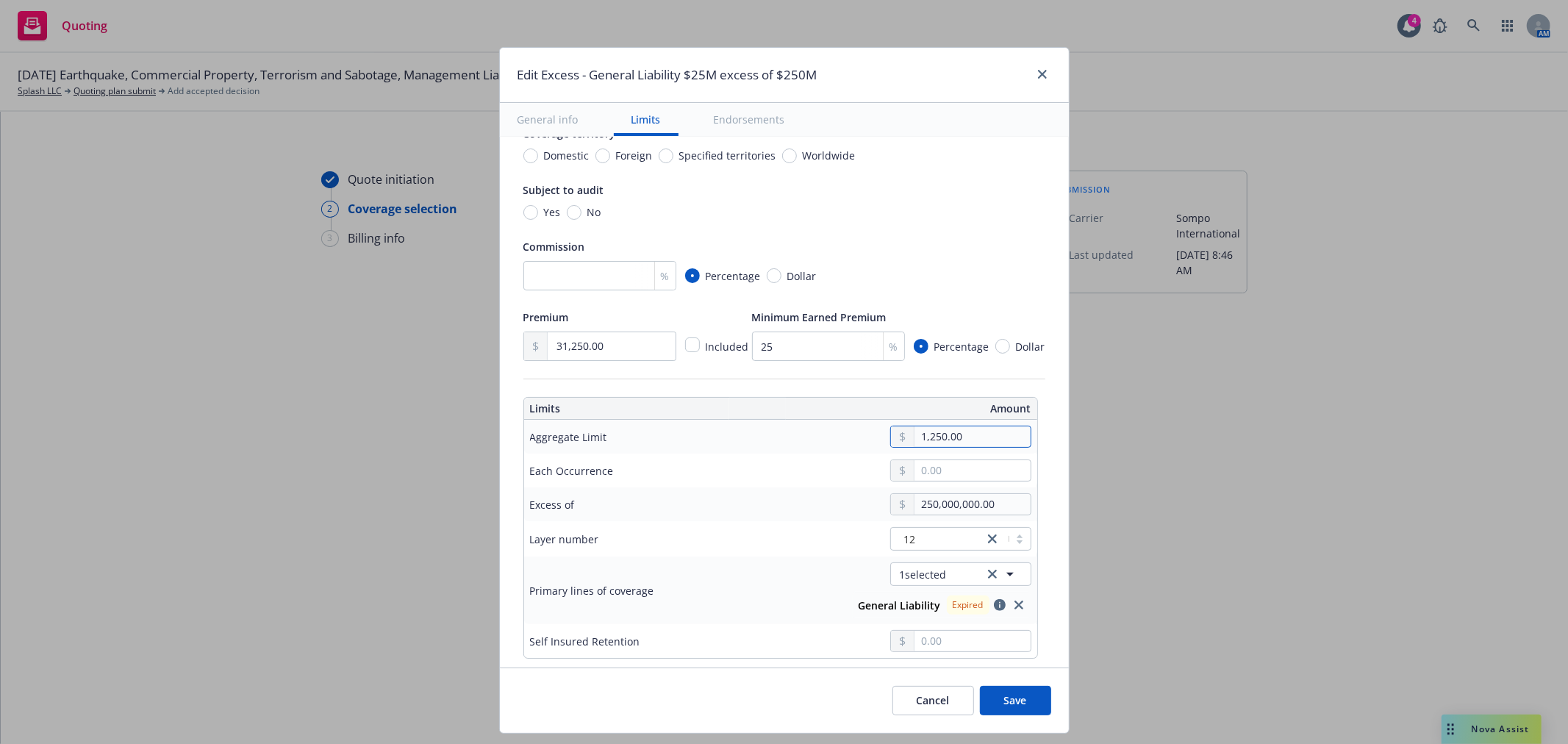
type input "General Liability $1.25K excess of $250M"
type input "12,500.00"
type input "General Liability $12.5K excess of $250M"
type input "125,000.00"
type input "General Liability $125K excess of $250M"
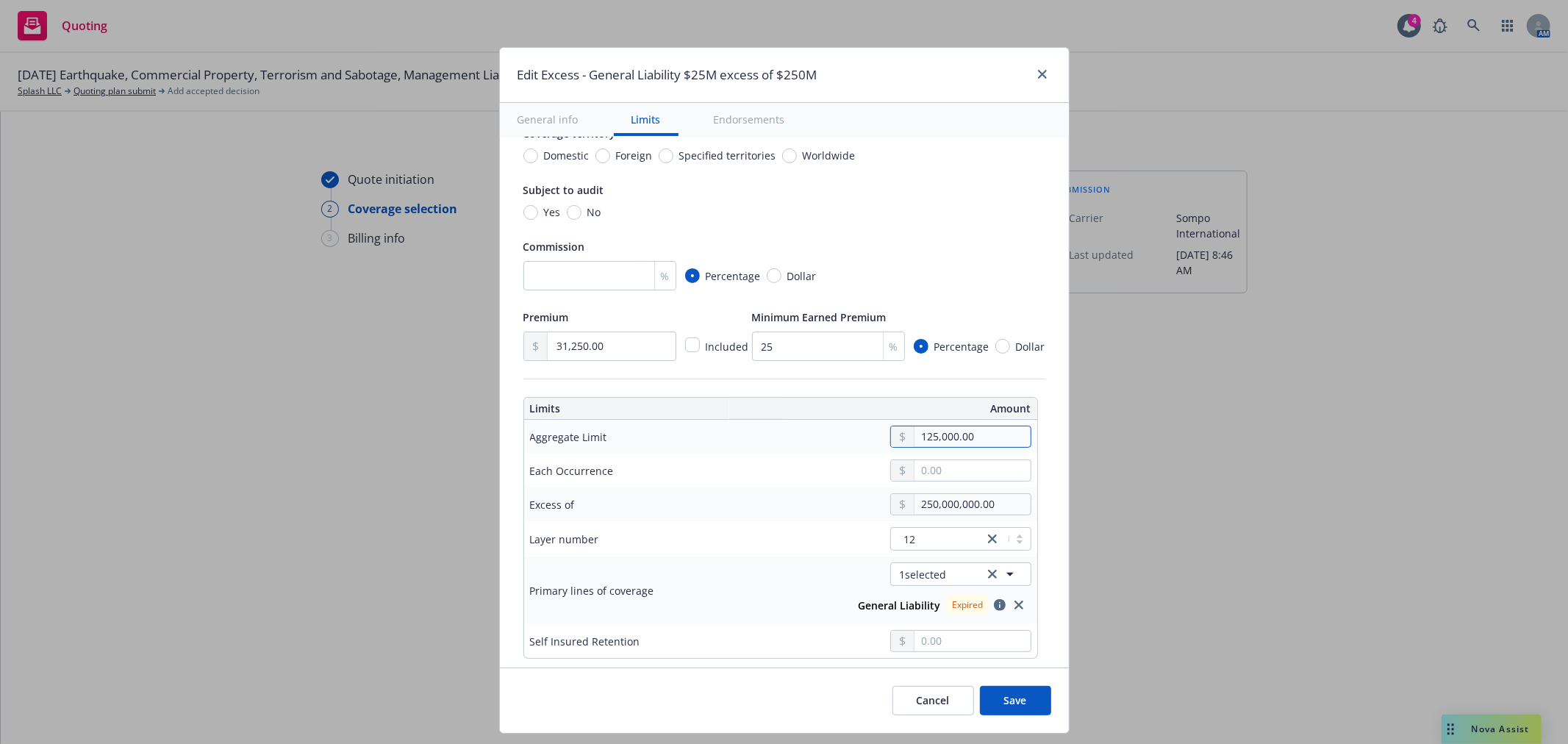
type input "1,250,000.00"
type input "General Liability $1.25M excess of $250M"
type input "12,500,000.00"
type input "General Liability $12.5M excess of $250M"
type input "12,500,000.00"
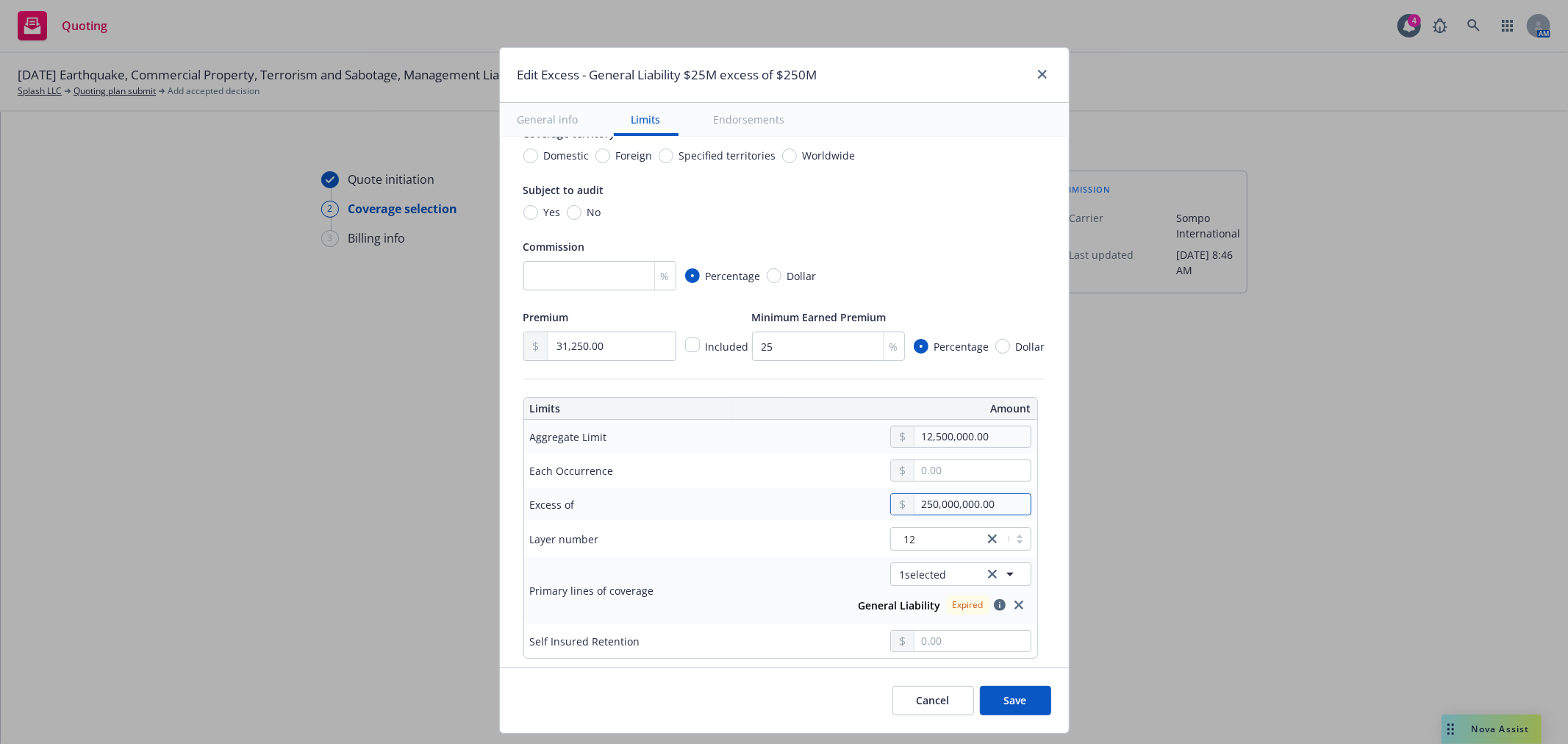
click at [922, 505] on input "250,000,000.00" at bounding box center [972, 505] width 116 height 21
type input "25,000,000.00"
type input "General Liability $12.5M excess of $25M"
type input "2,000,000.00"
type input "General Liability $12.5M excess of $2M"
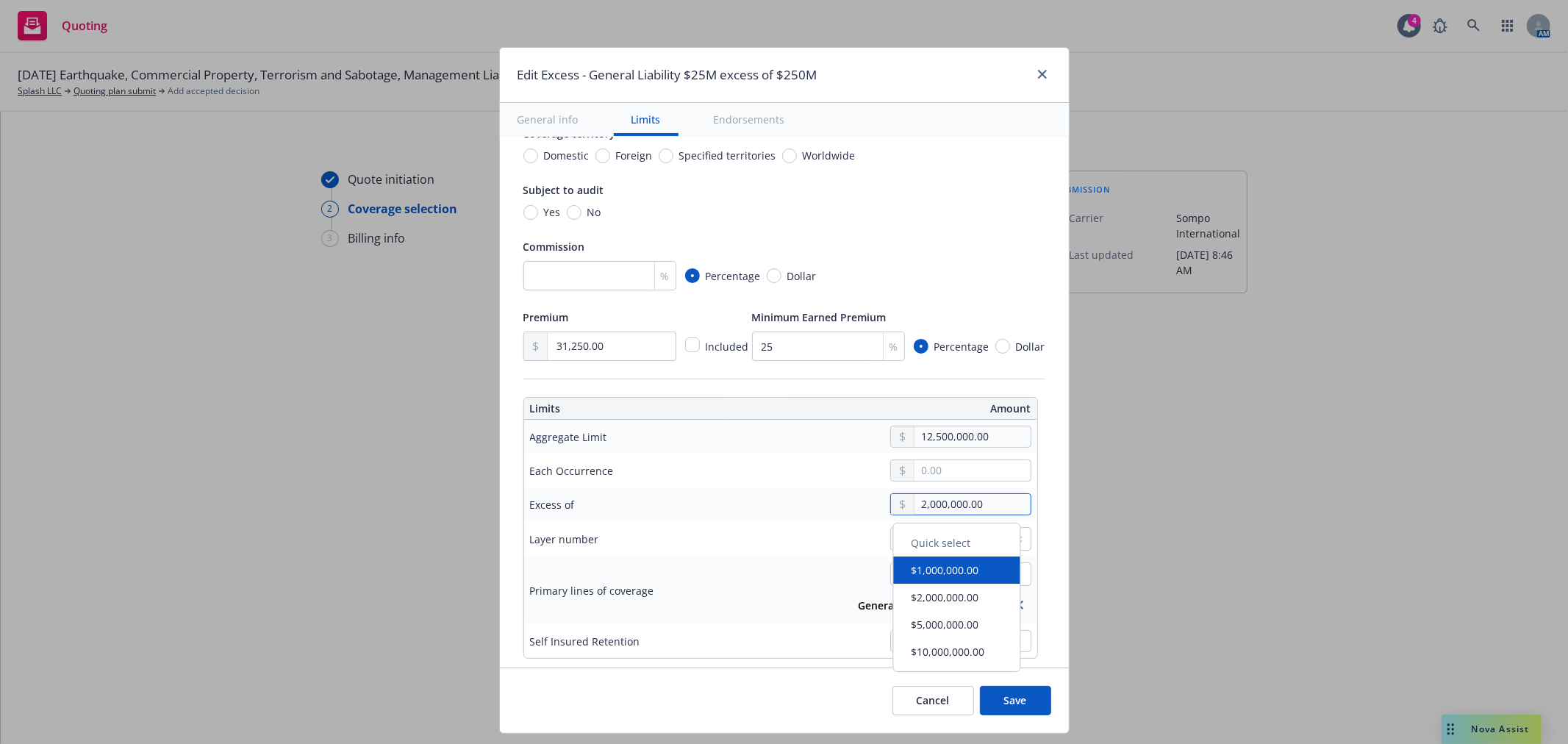
type input "22,000,000.00"
type input "General Liability $12.5M excess of $22M"
type input "225,000,000.00"
type input "General Liability $12.5M excess of $225M"
type input "225,000,000.00"
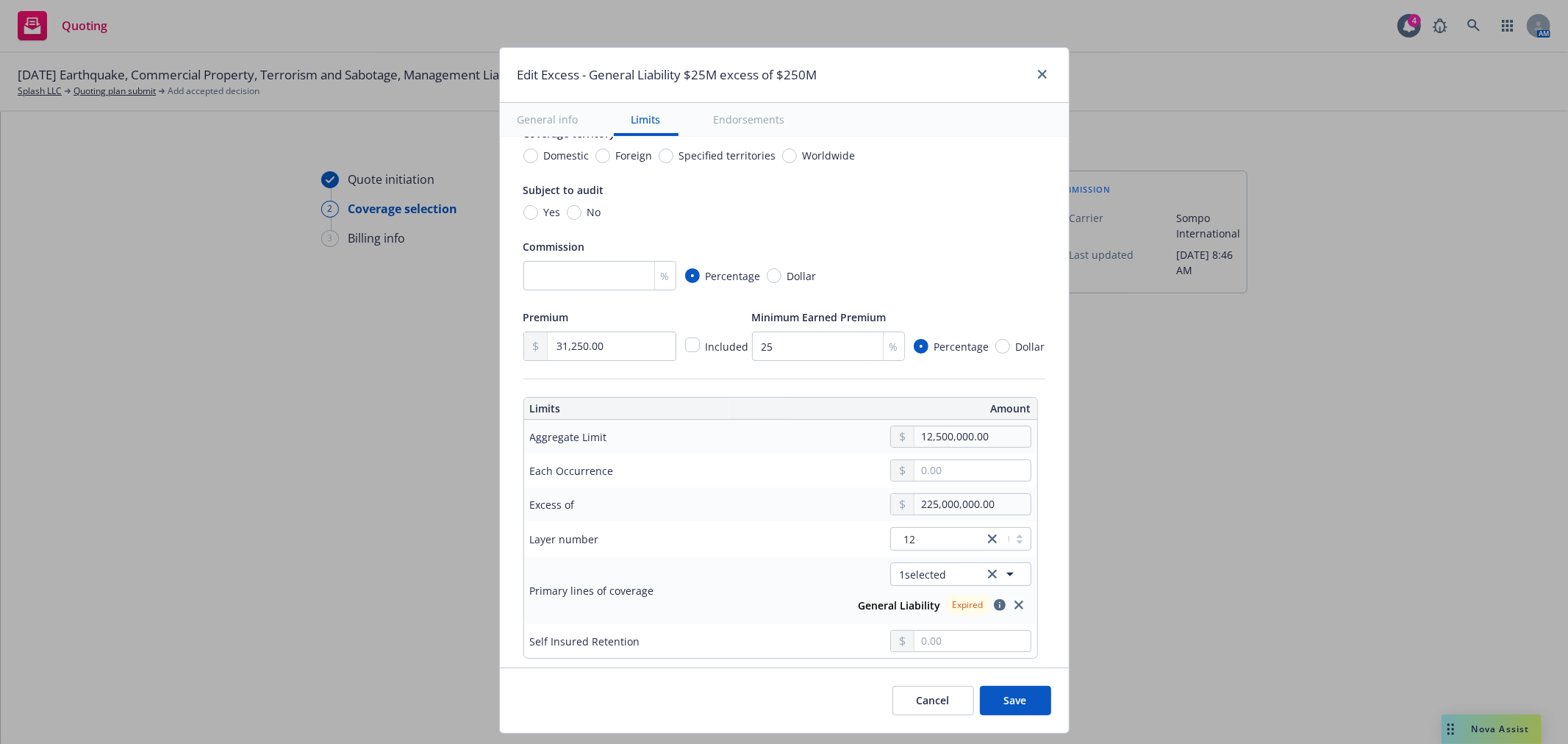
click at [774, 561] on td "1 selected General Liability Expired" at bounding box center [890, 590] width 292 height 68
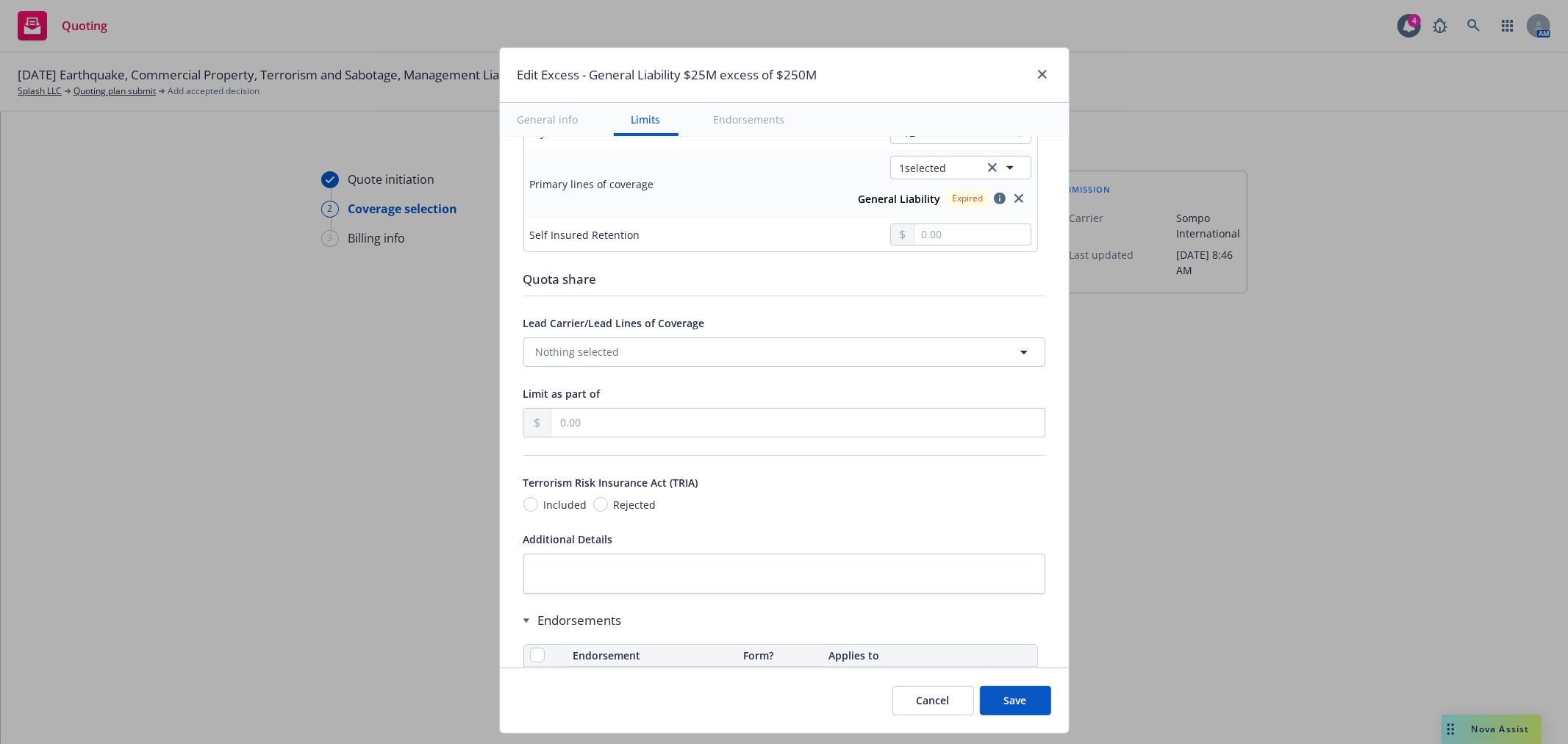
scroll to position [572, 0]
click at [618, 420] on input "text" at bounding box center [798, 421] width 492 height 28
click at [591, 517] on div "Display name General Liability $12.5M part of $25M excess of $225M Coverage tri…" at bounding box center [784, 590] width 522 height 2004
click at [593, 505] on input "Rejected" at bounding box center [600, 503] width 15 height 15
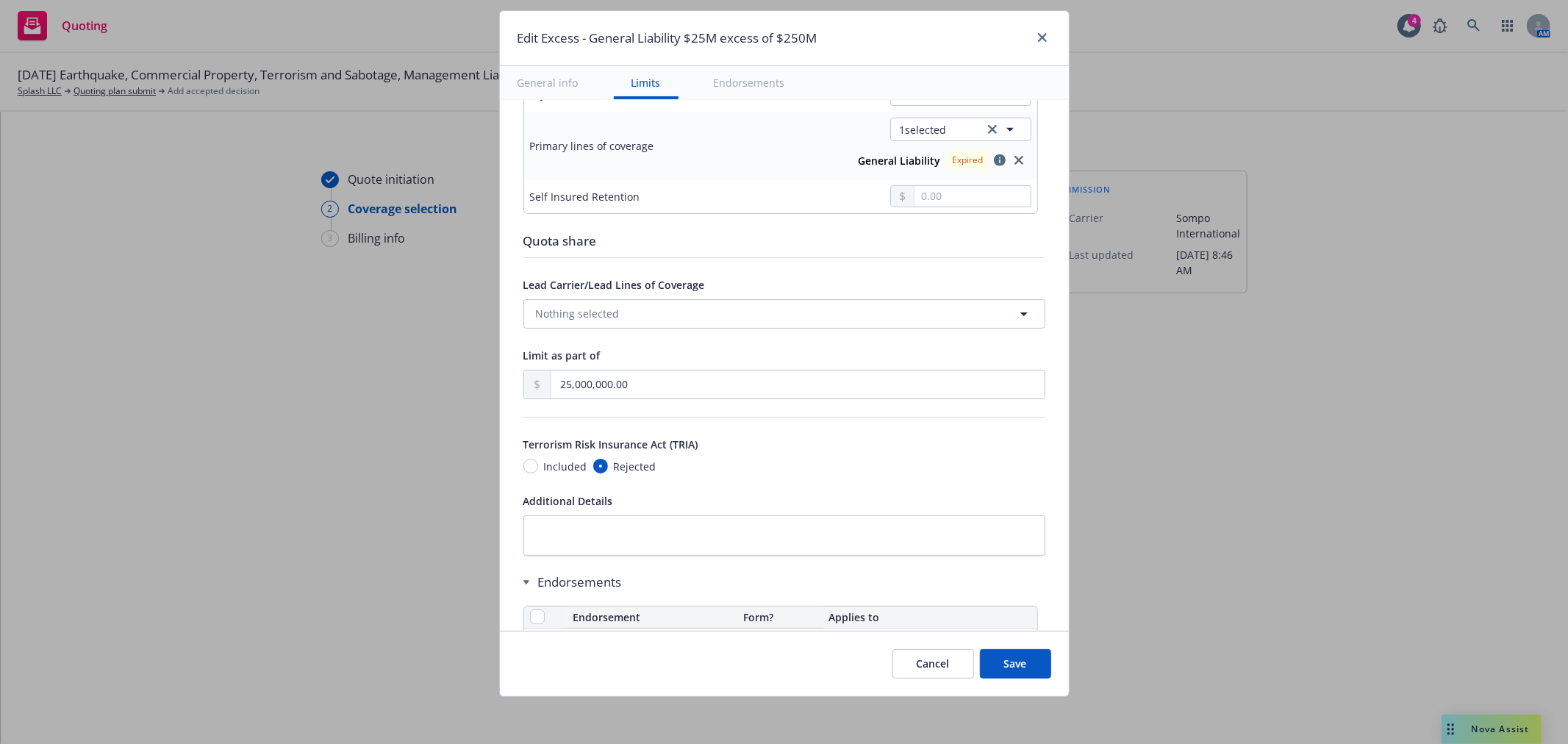
click at [1011, 660] on button "Save" at bounding box center [1015, 664] width 71 height 29
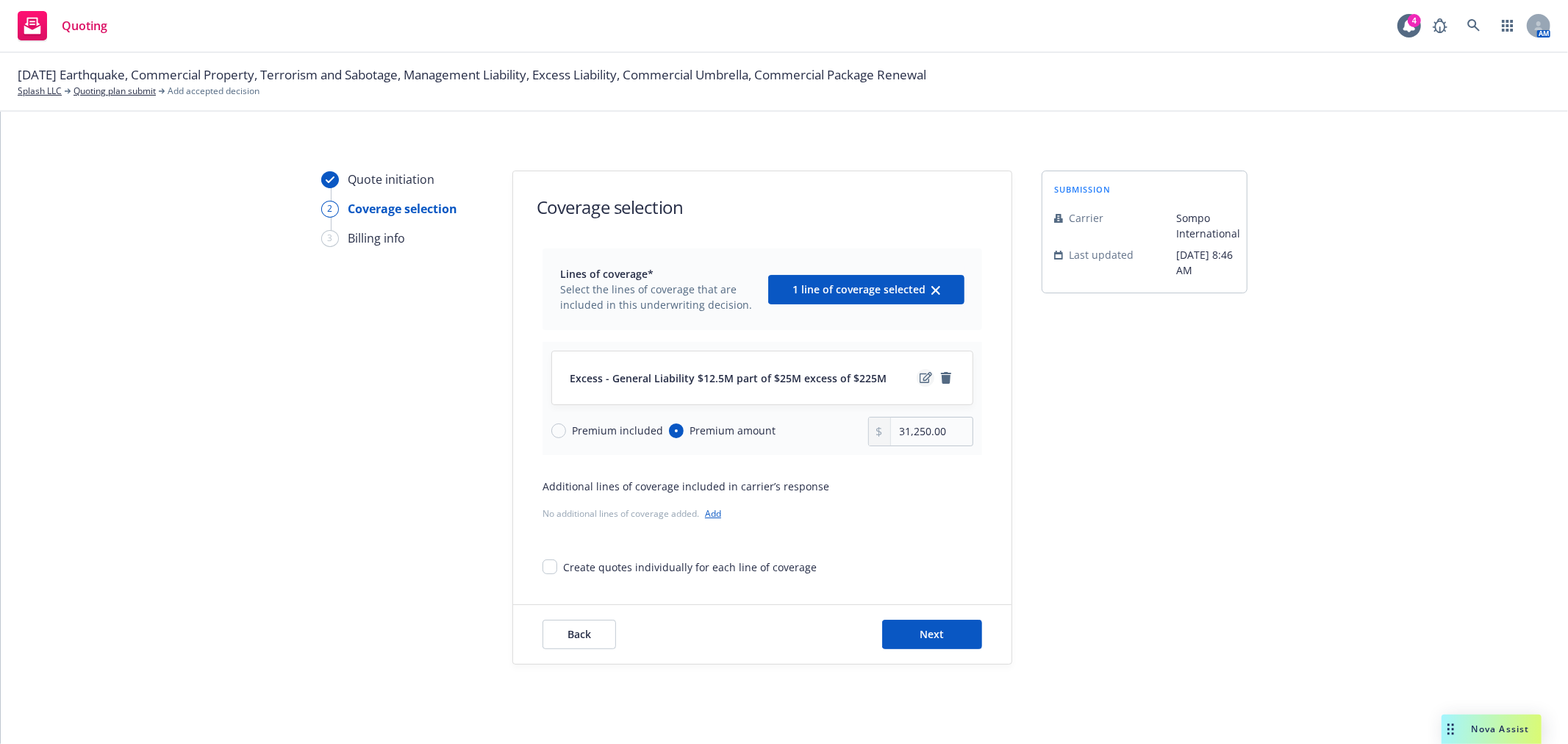
click at [920, 376] on icon "edit" at bounding box center [926, 378] width 13 height 11
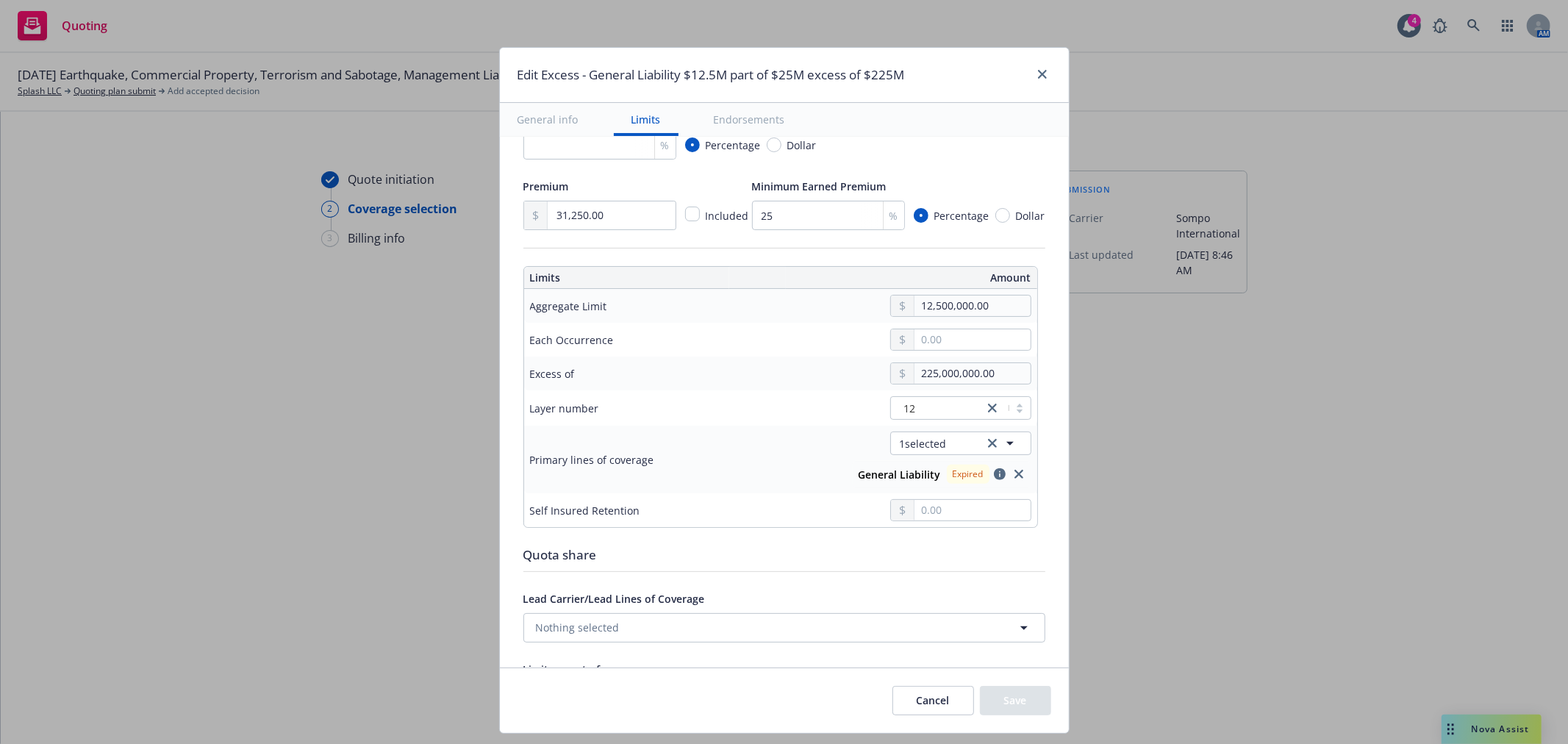
scroll to position [326, 0]
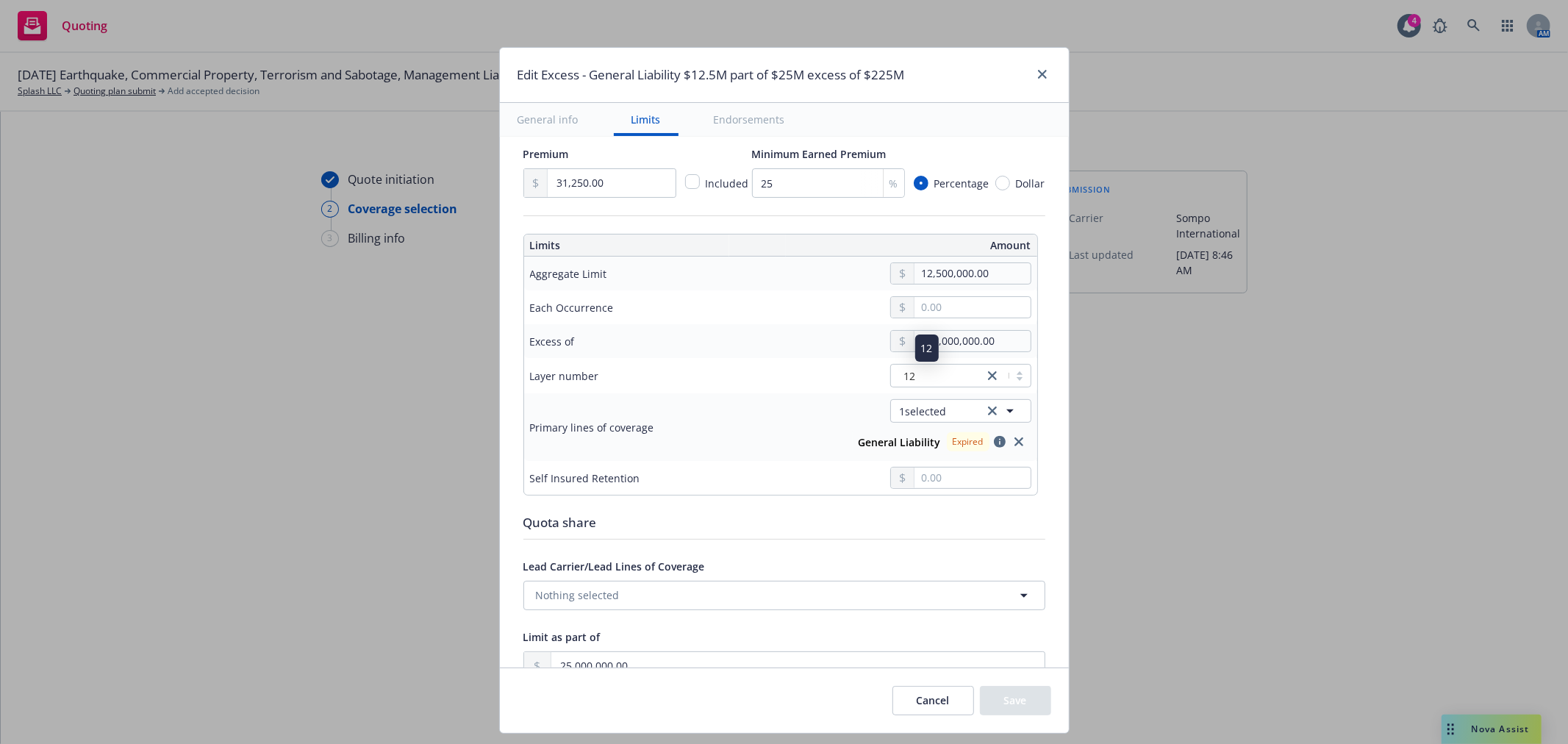
click at [912, 378] on div "12" at bounding box center [937, 376] width 78 height 15
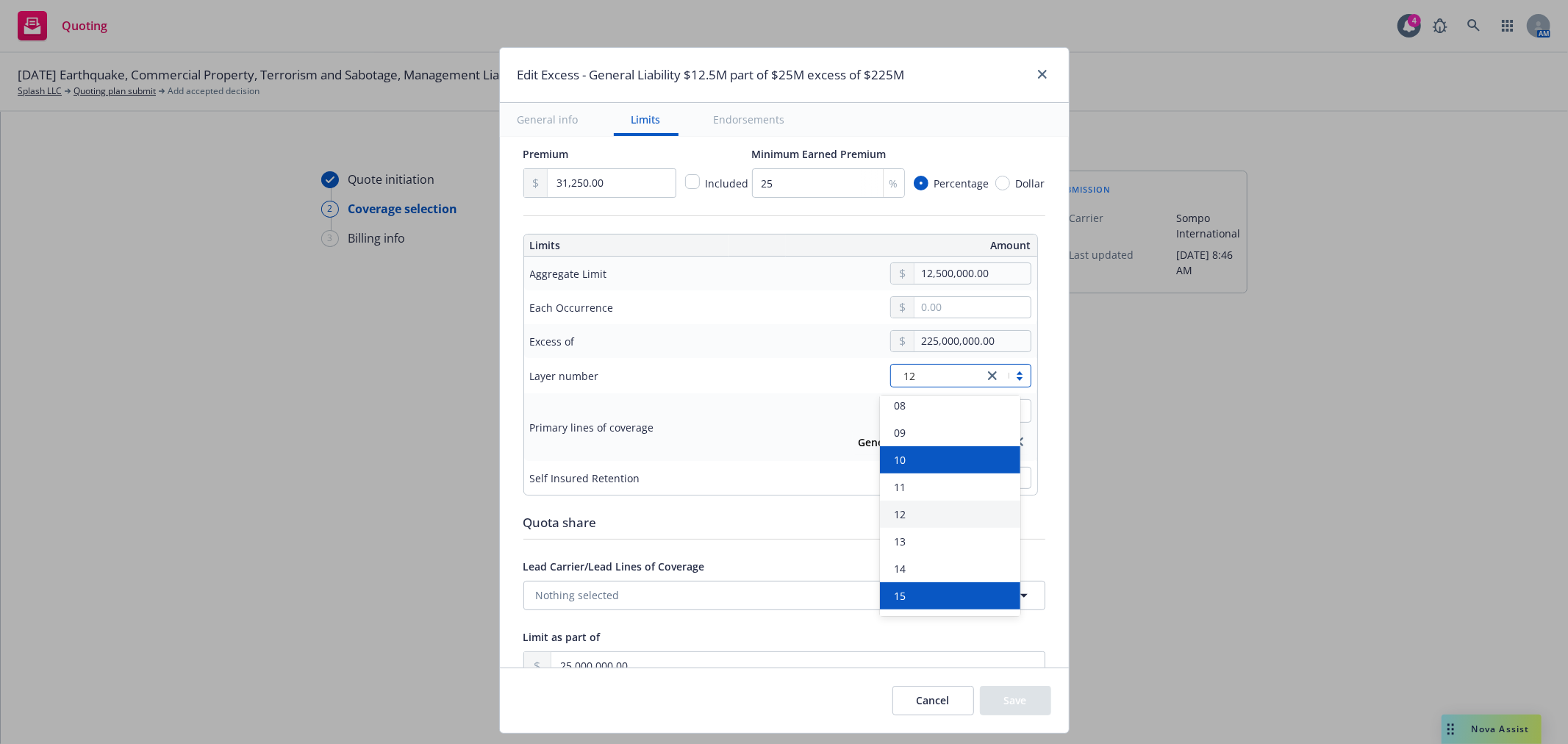
scroll to position [245, 0]
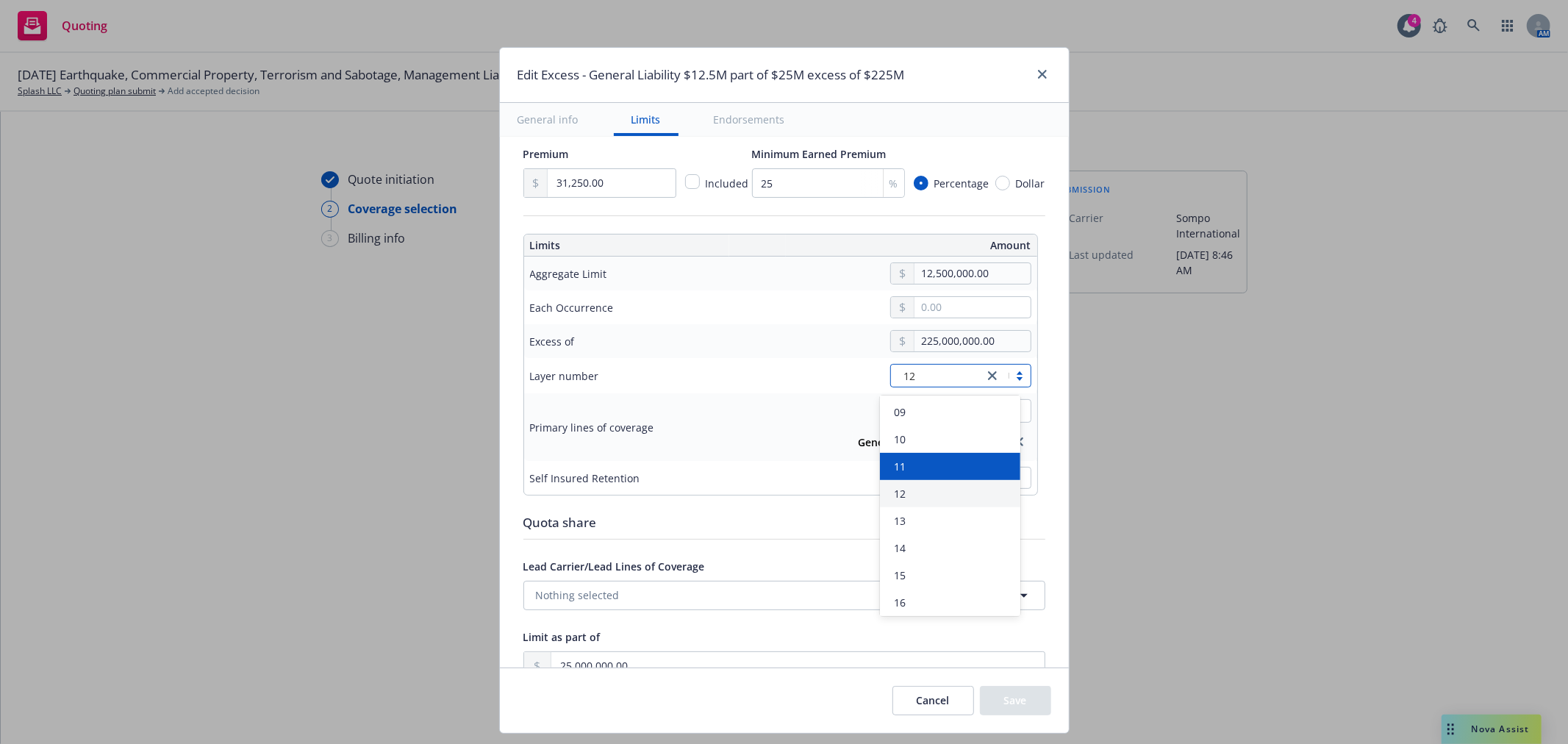
click at [917, 466] on div "11" at bounding box center [950, 467] width 124 height 15
click at [1015, 703] on button "Save" at bounding box center [1015, 700] width 71 height 29
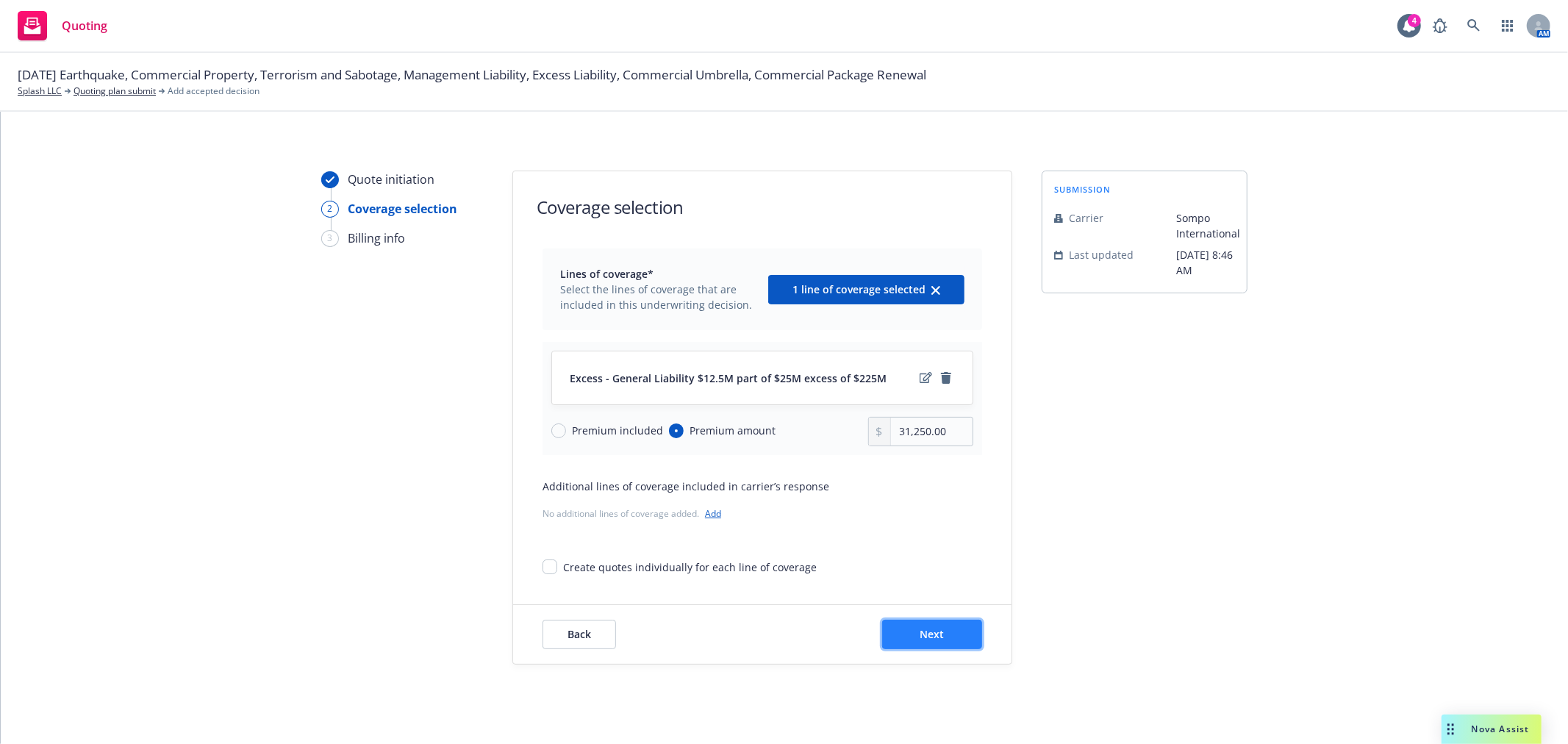
click at [956, 631] on button "Next" at bounding box center [932, 634] width 100 height 29
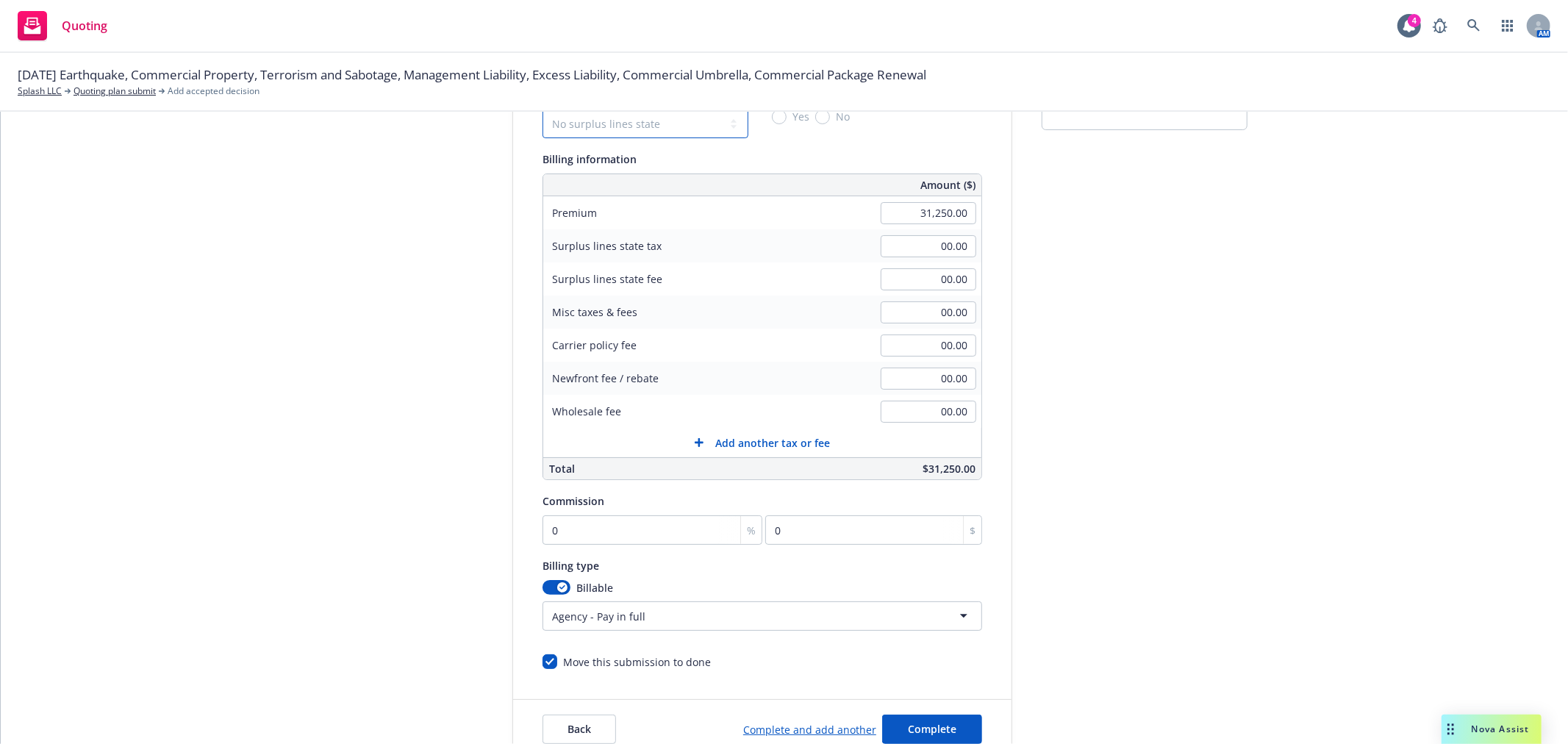
scroll to position [160, 0]
click at [672, 130] on select "No surplus lines state [US_STATE] [US_STATE] [US_STATE] [US_STATE] [US_STATE] […" at bounding box center [645, 126] width 206 height 29
click at [542, 112] on select "No surplus lines state [US_STATE] [US_STATE] [US_STATE] [US_STATE] [US_STATE] […" at bounding box center [645, 126] width 206 height 29
click at [665, 538] on input "0" at bounding box center [652, 533] width 220 height 29
click at [675, 535] on input "0" at bounding box center [652, 533] width 220 height 29
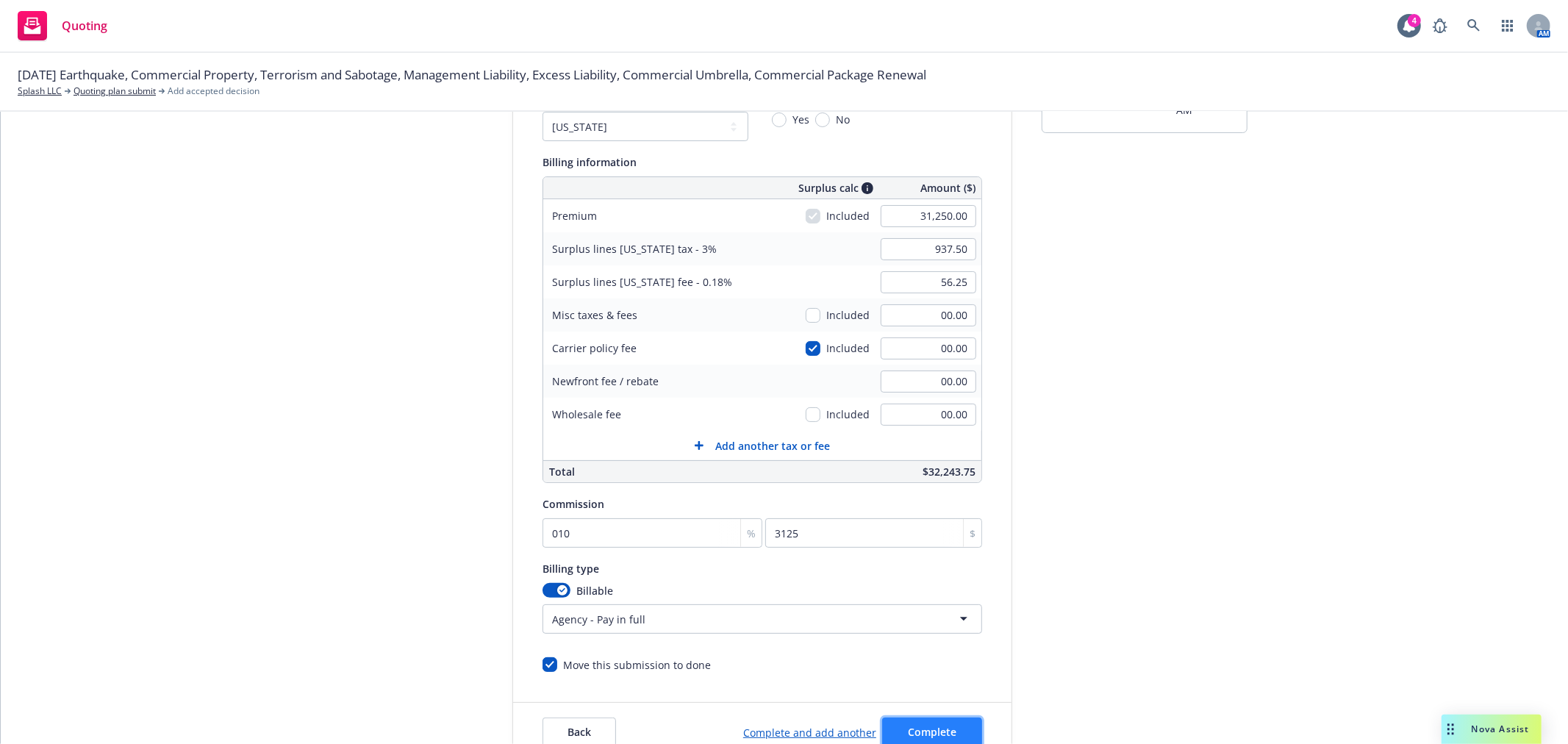
click at [927, 730] on span "Complete" at bounding box center [932, 732] width 49 height 14
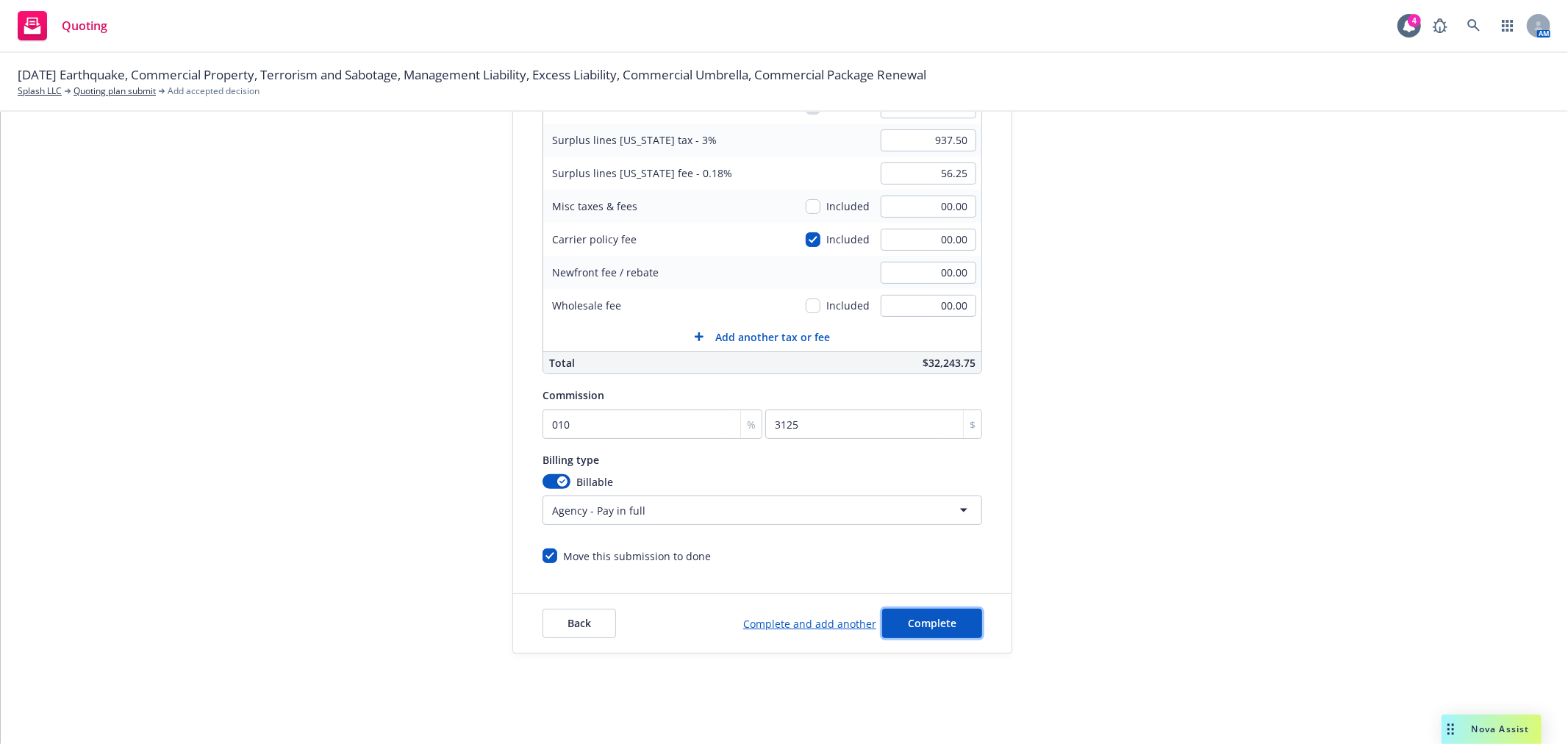
scroll to position [278, 0]
click at [546, 420] on input "010" at bounding box center [652, 420] width 220 height 29
click at [922, 622] on span "Complete" at bounding box center [932, 620] width 49 height 14
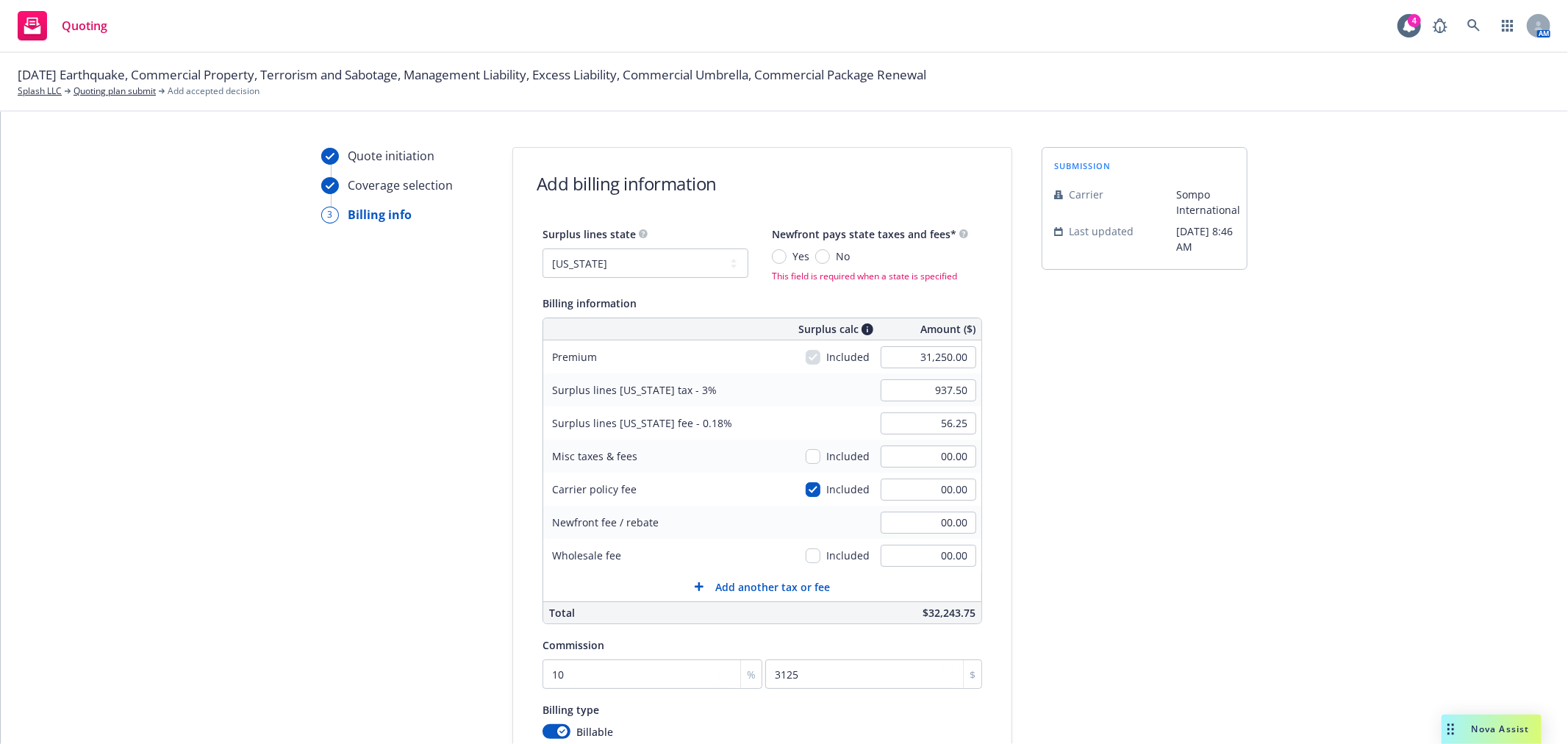
scroll to position [0, 0]
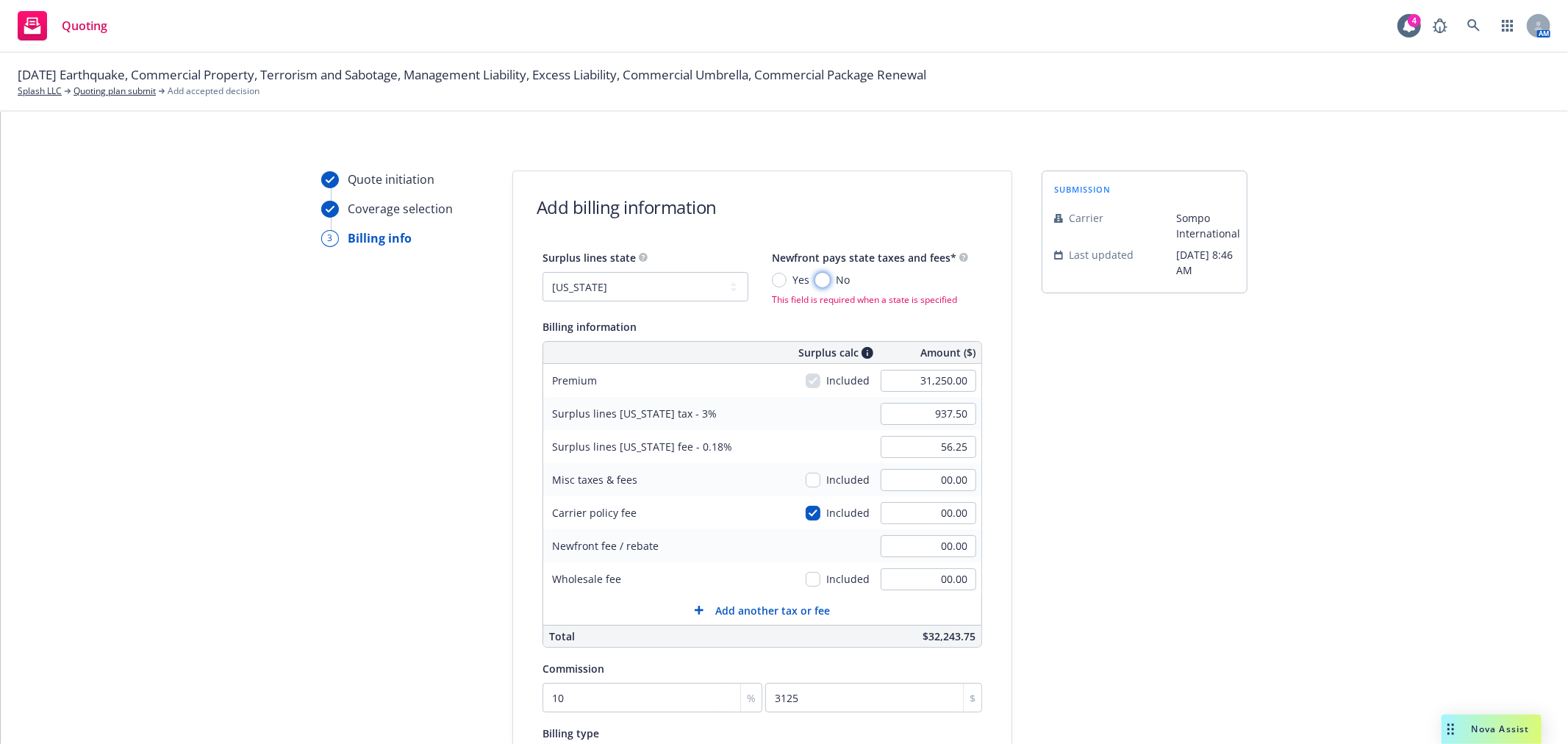
click at [815, 275] on input "No" at bounding box center [822, 280] width 15 height 15
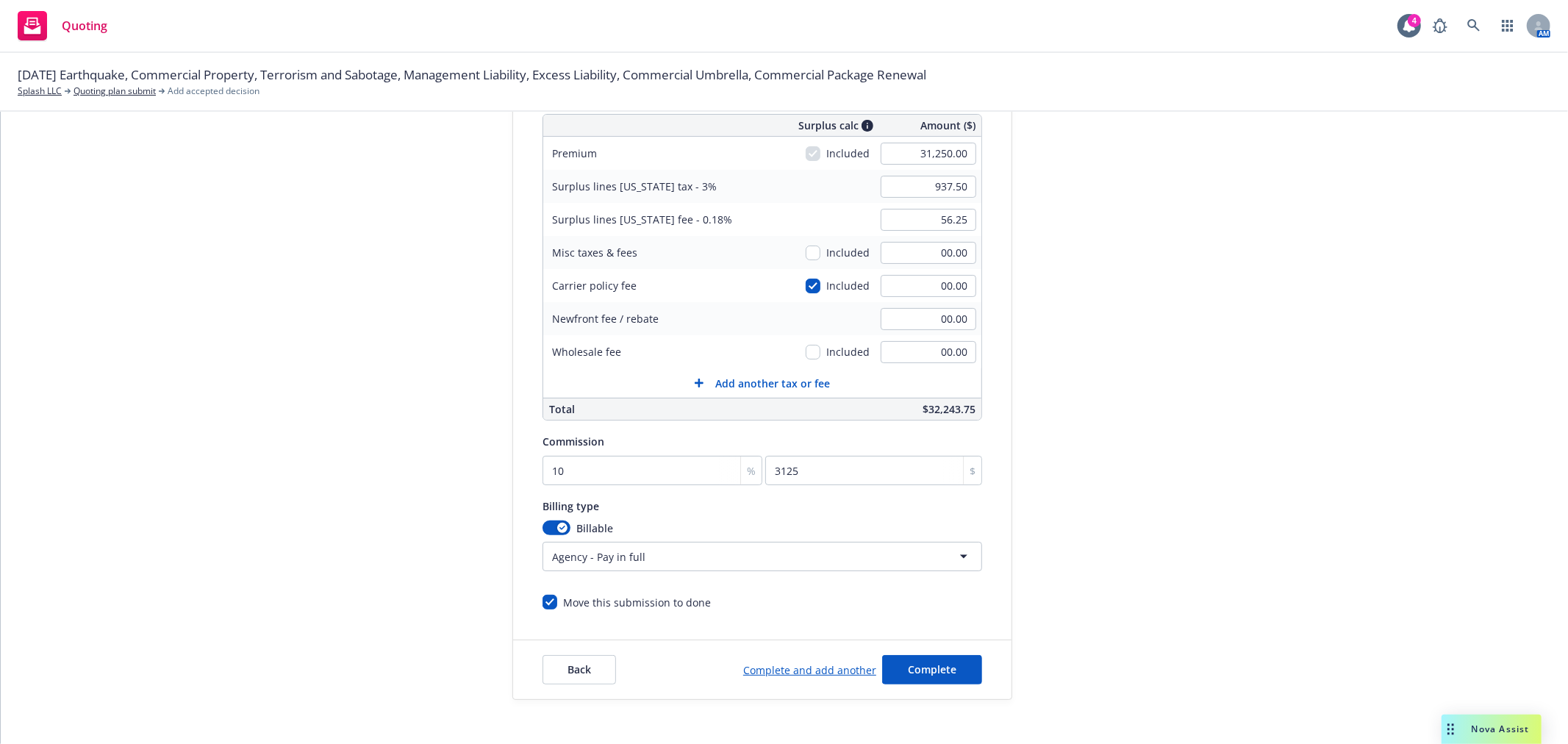
scroll to position [274, 0]
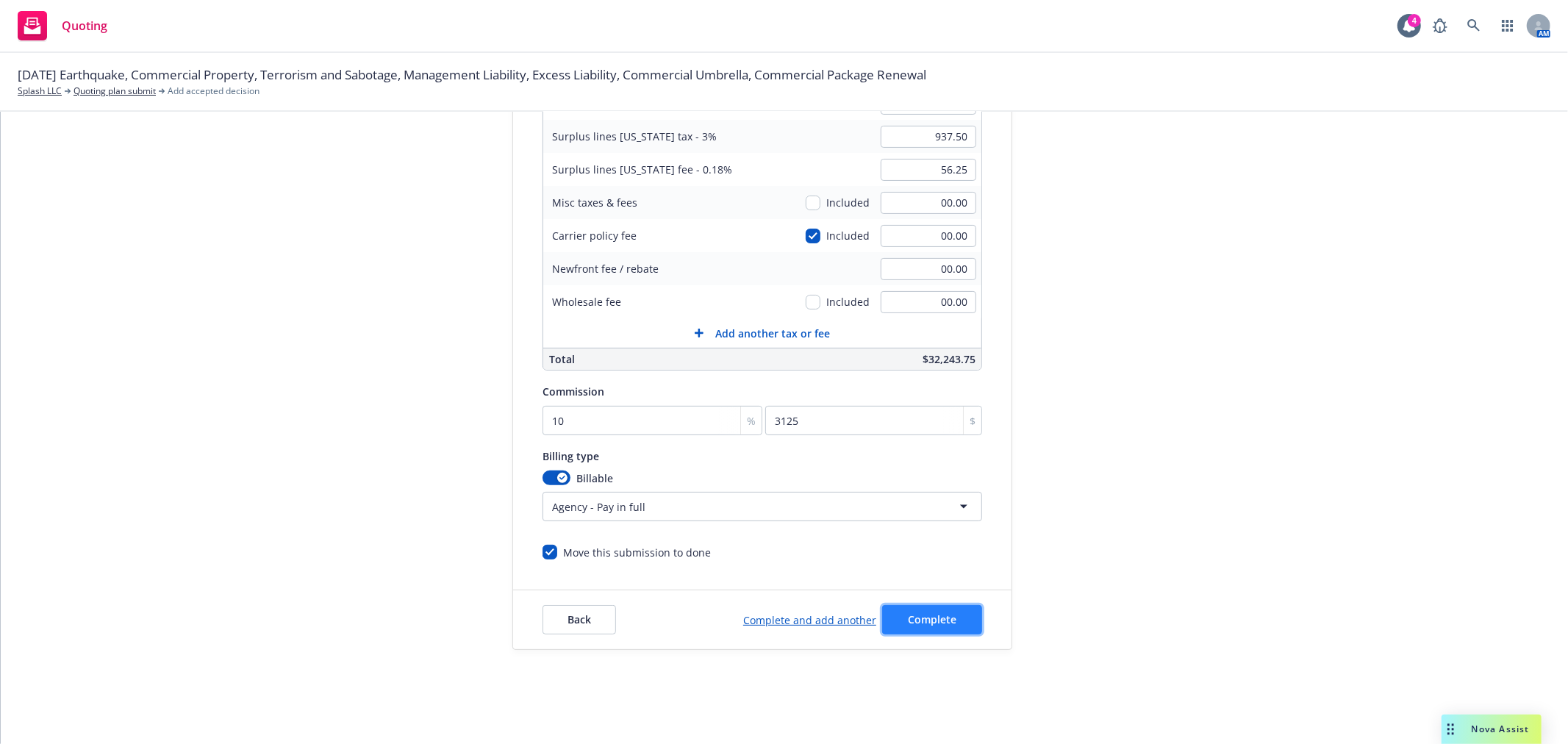
click at [933, 623] on span "Complete" at bounding box center [932, 620] width 49 height 14
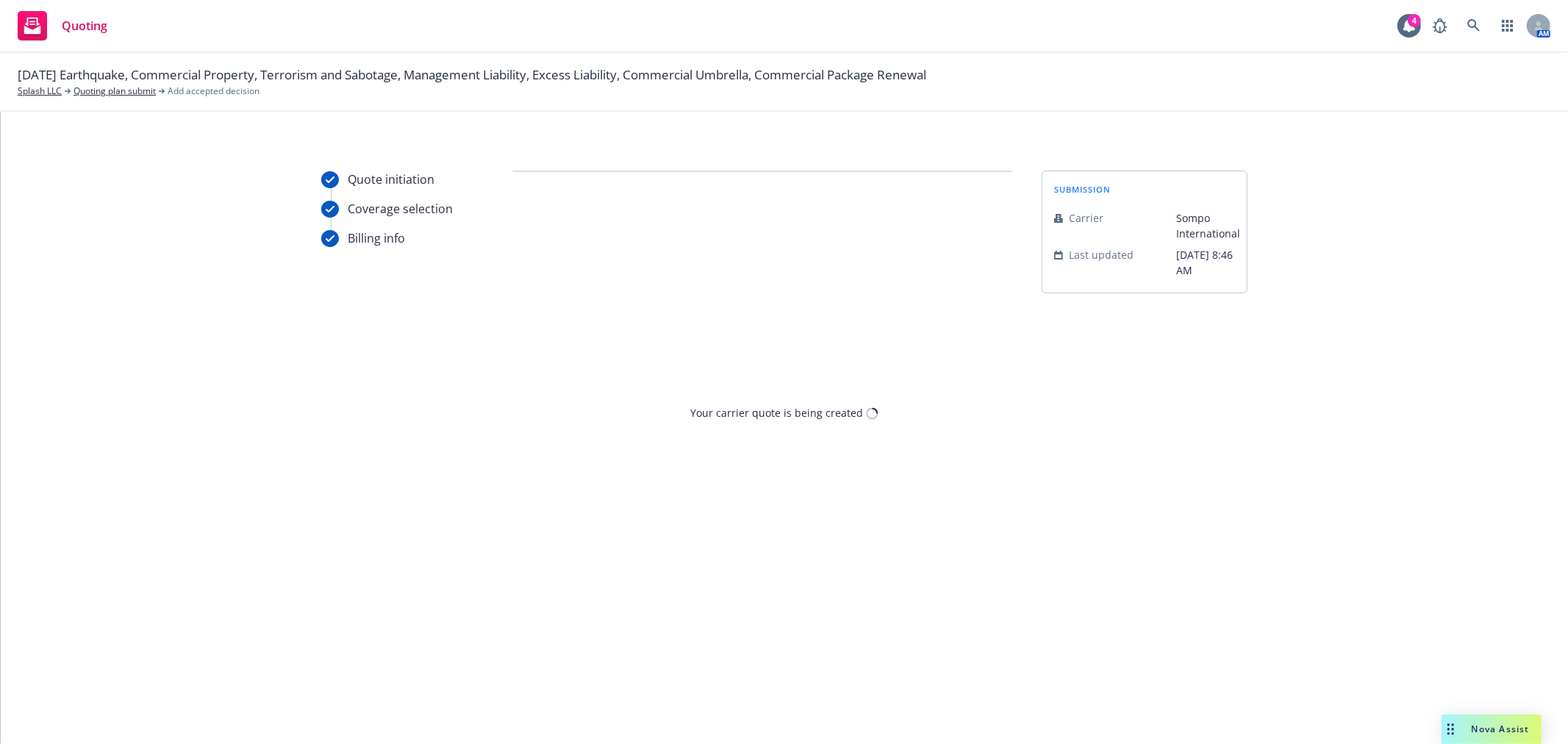
scroll to position [0, 0]
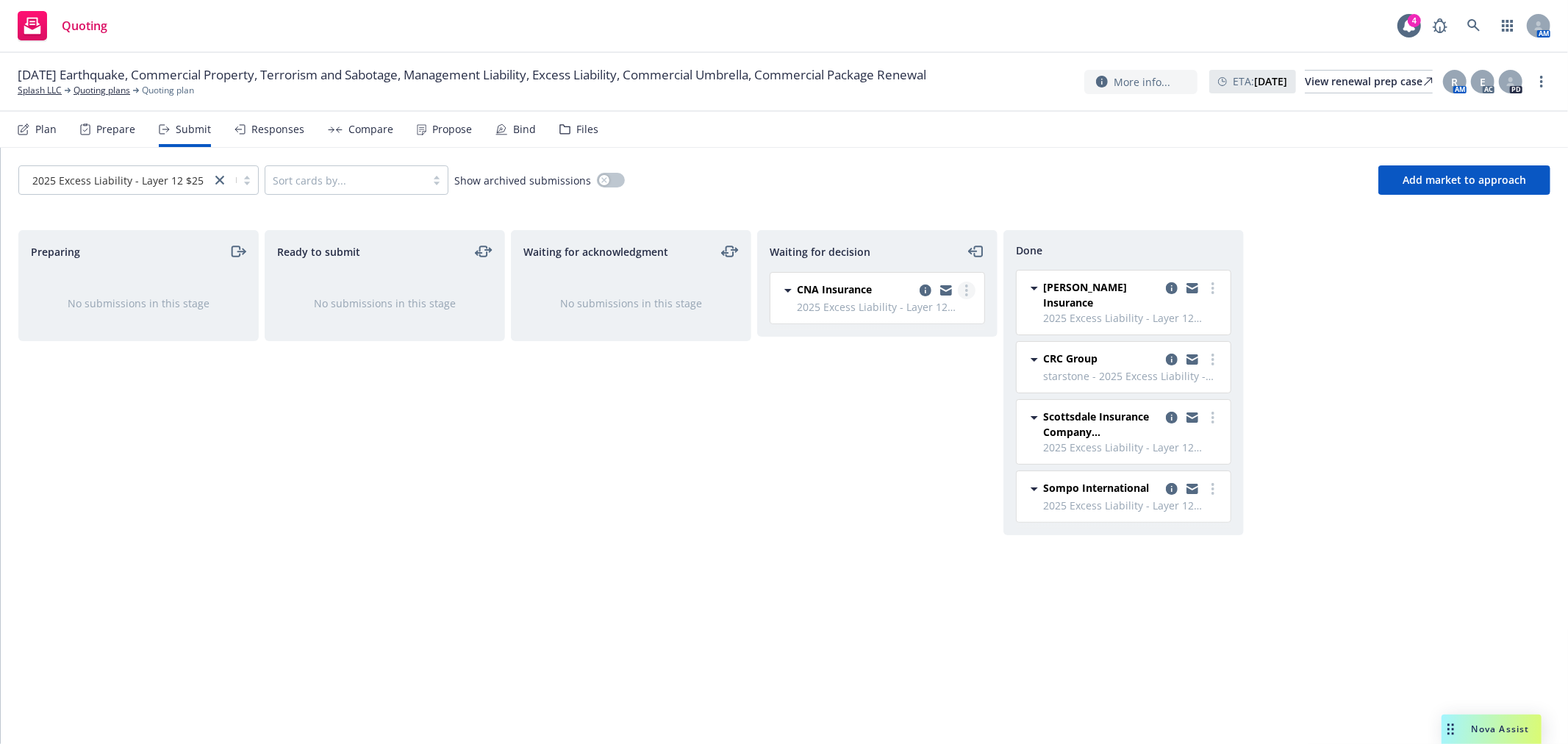
click at [966, 290] on circle "more" at bounding box center [966, 290] width 3 height 3
click at [934, 377] on span "Add accepted decision" at bounding box center [900, 379] width 147 height 14
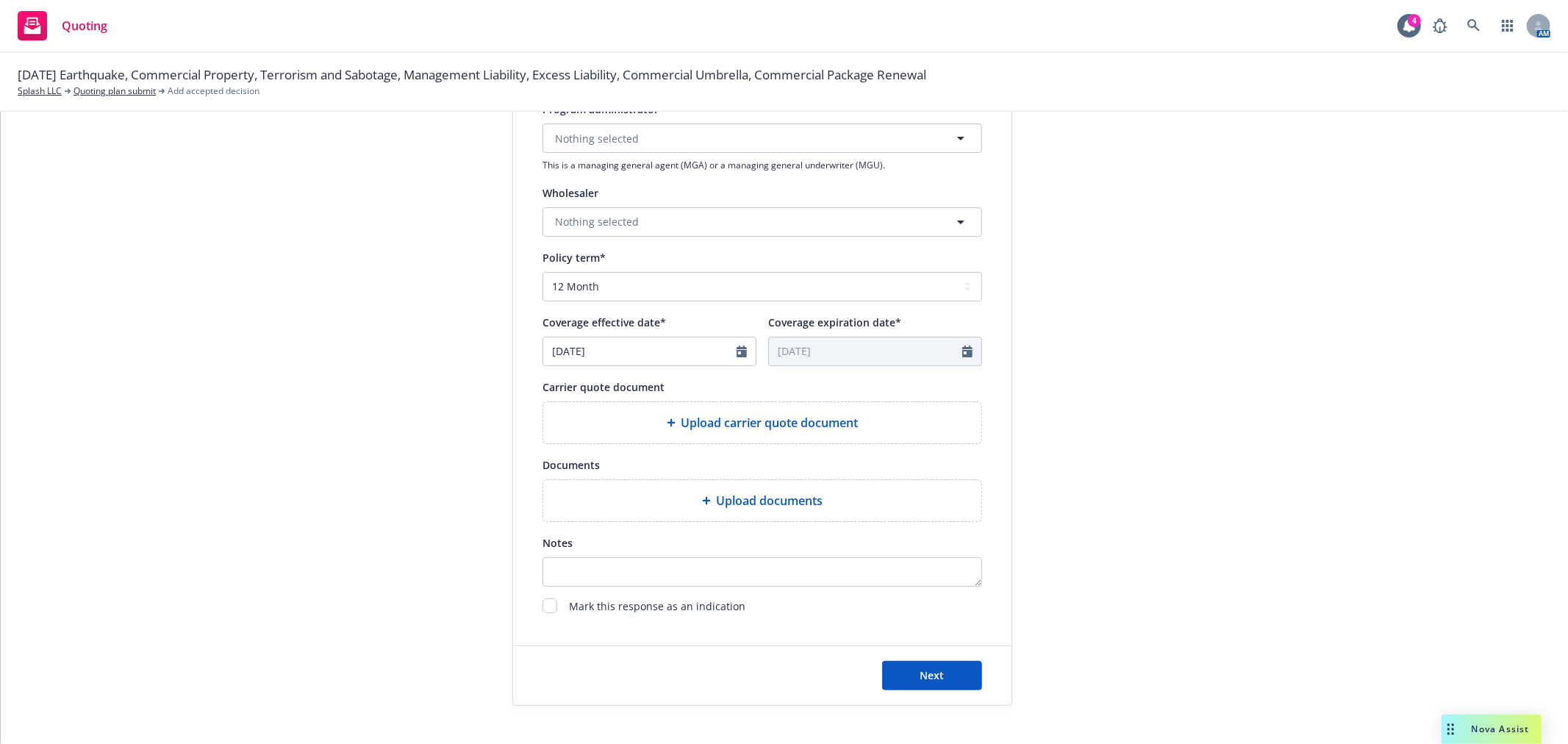
scroll to position [490, 0]
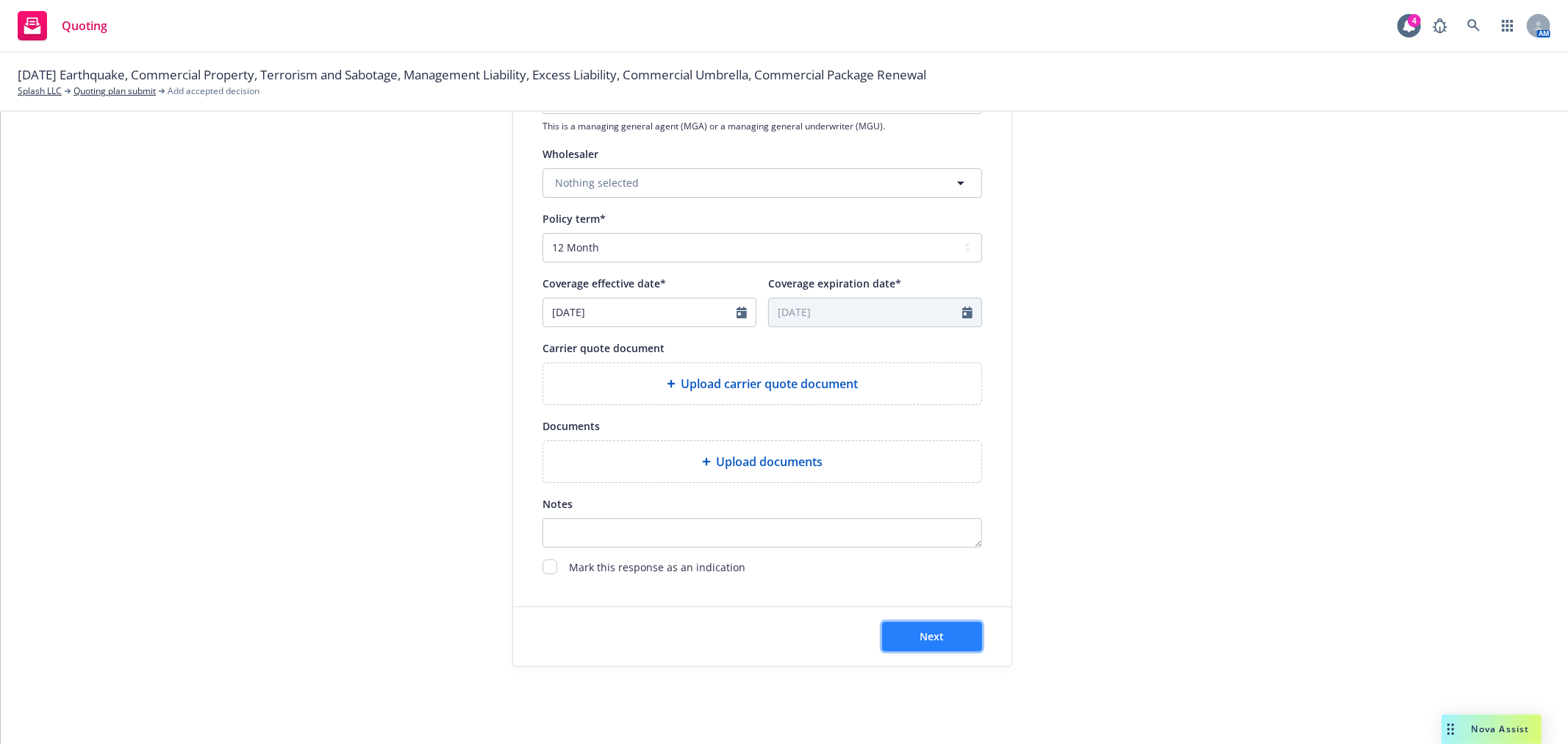
click at [954, 644] on button "Next" at bounding box center [932, 637] width 100 height 29
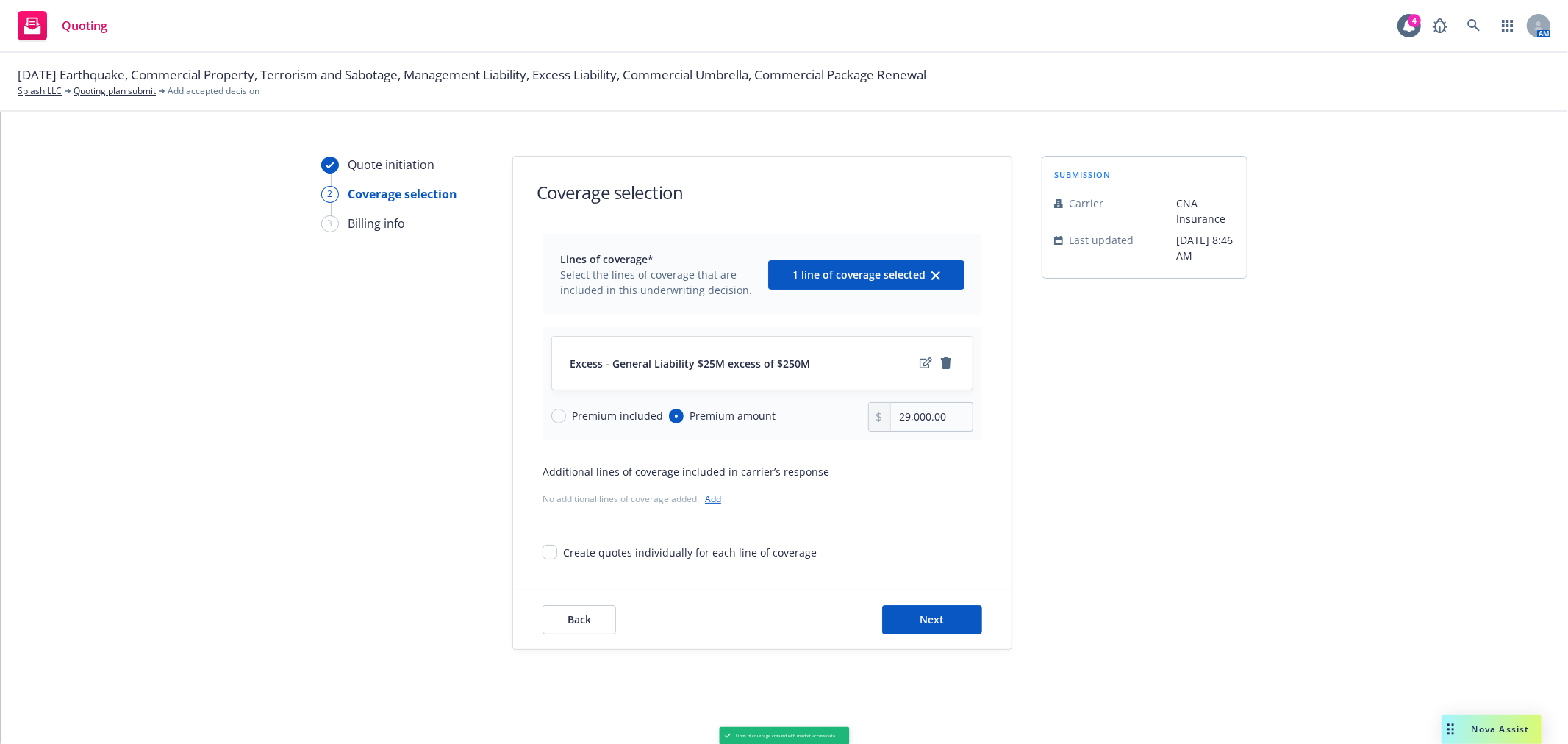
scroll to position [15, 0]
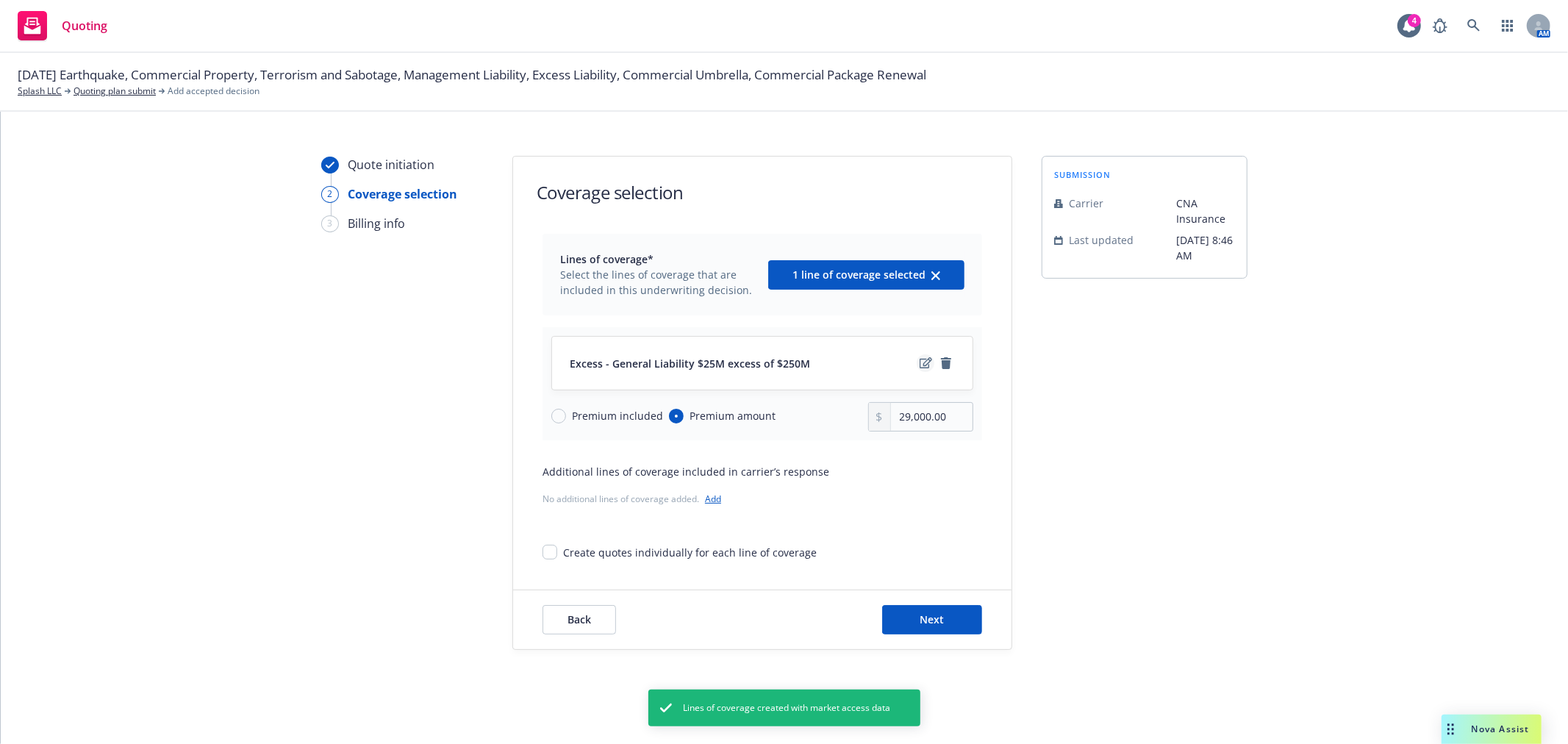
click at [920, 362] on icon "edit" at bounding box center [926, 363] width 13 height 12
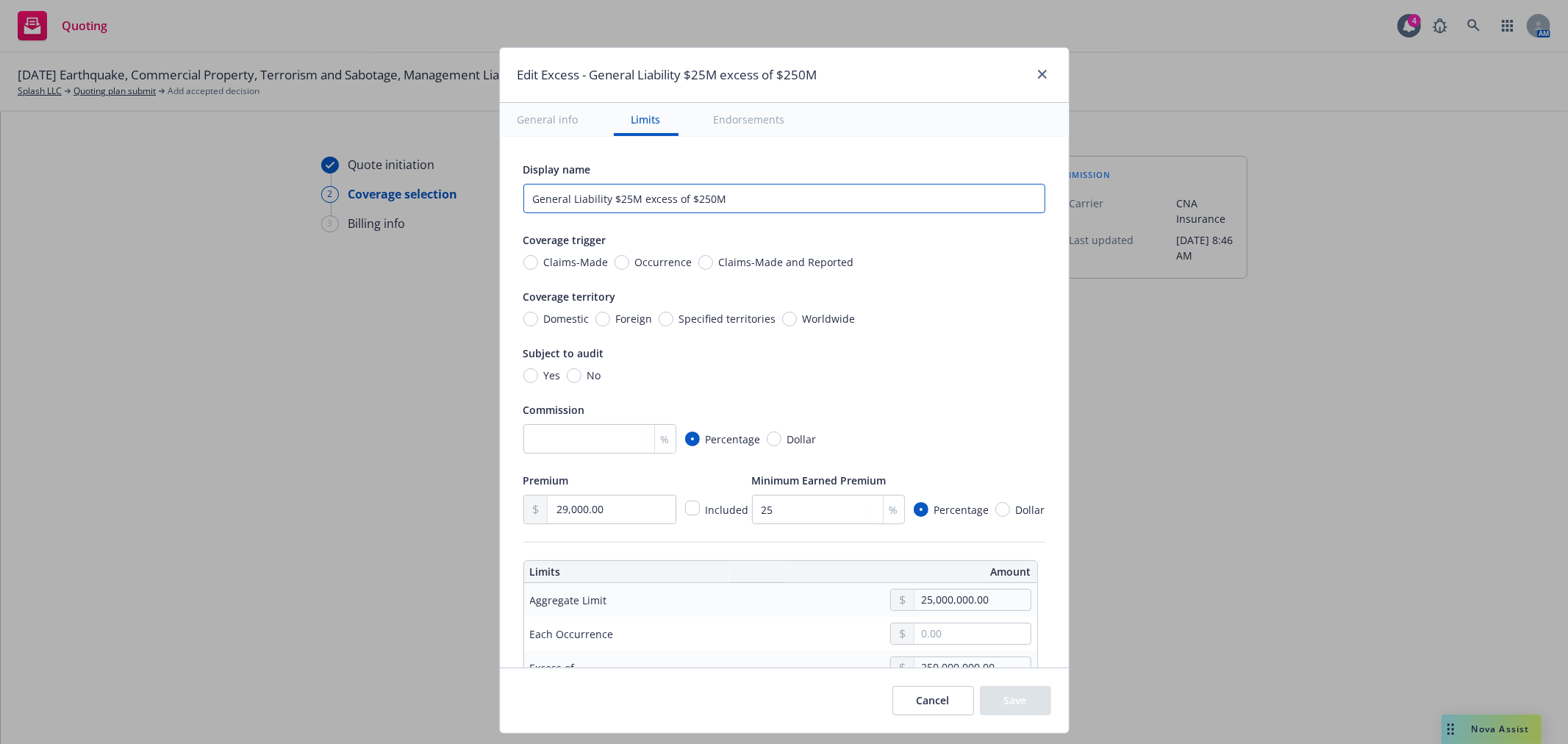
click at [693, 201] on input "General Liability $25M excess of $250M" at bounding box center [784, 198] width 522 height 29
drag, startPoint x: 611, startPoint y: 511, endPoint x: 501, endPoint y: 517, distance: 110.2
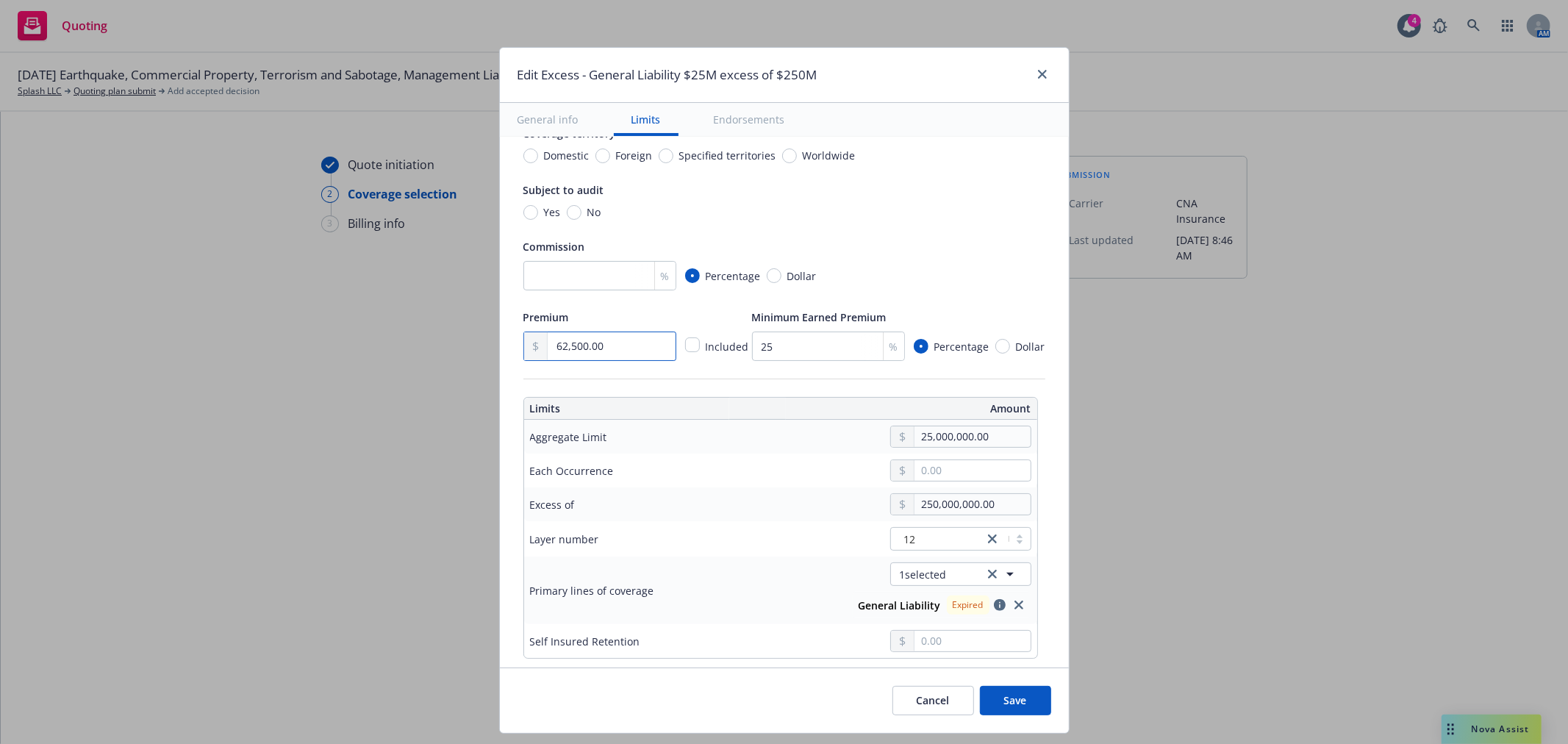
scroll to position [245, 0]
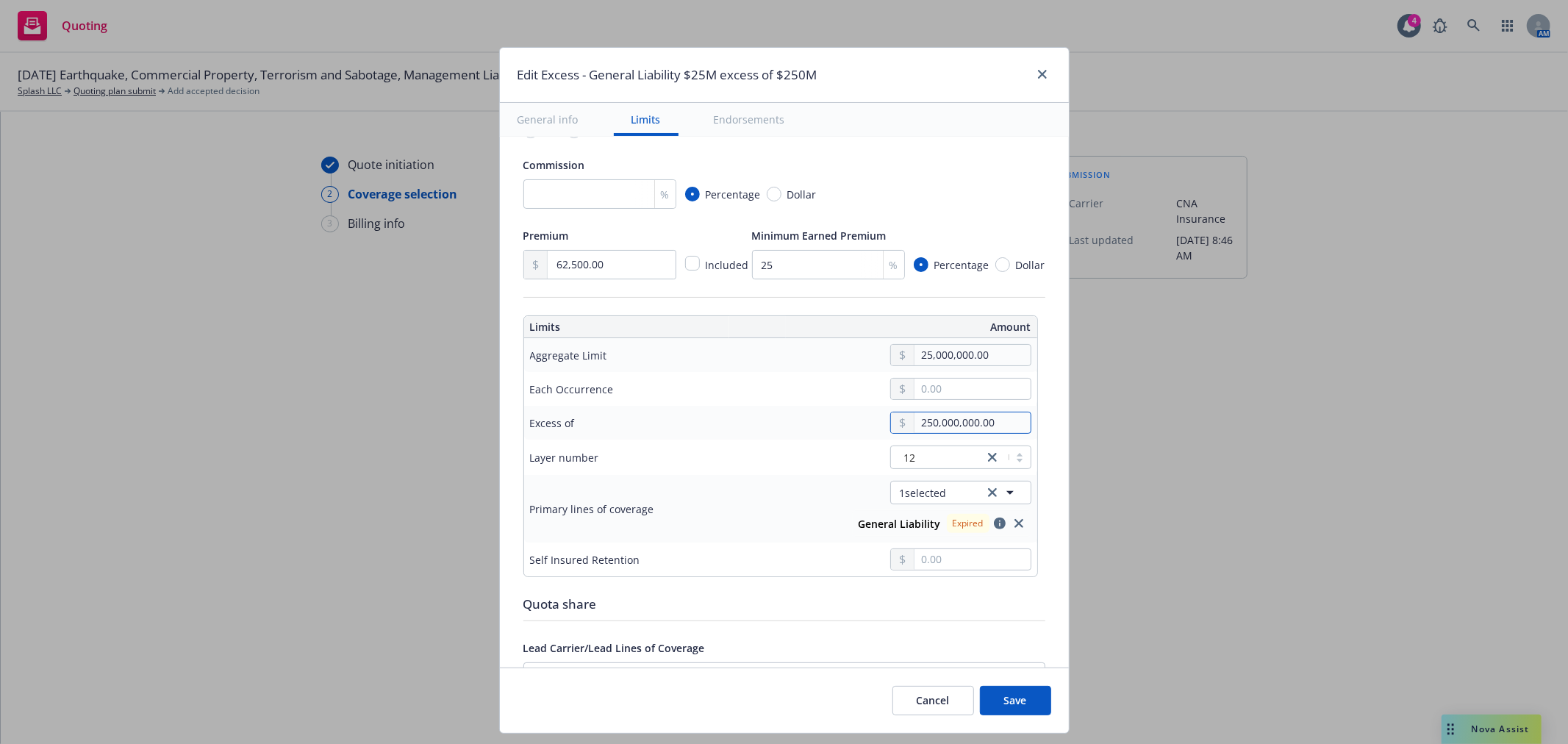
click at [924, 422] on input "250,000,000.00" at bounding box center [972, 423] width 116 height 21
click at [751, 529] on div "1 selected General Liability Expired" at bounding box center [890, 508] width 280 height 56
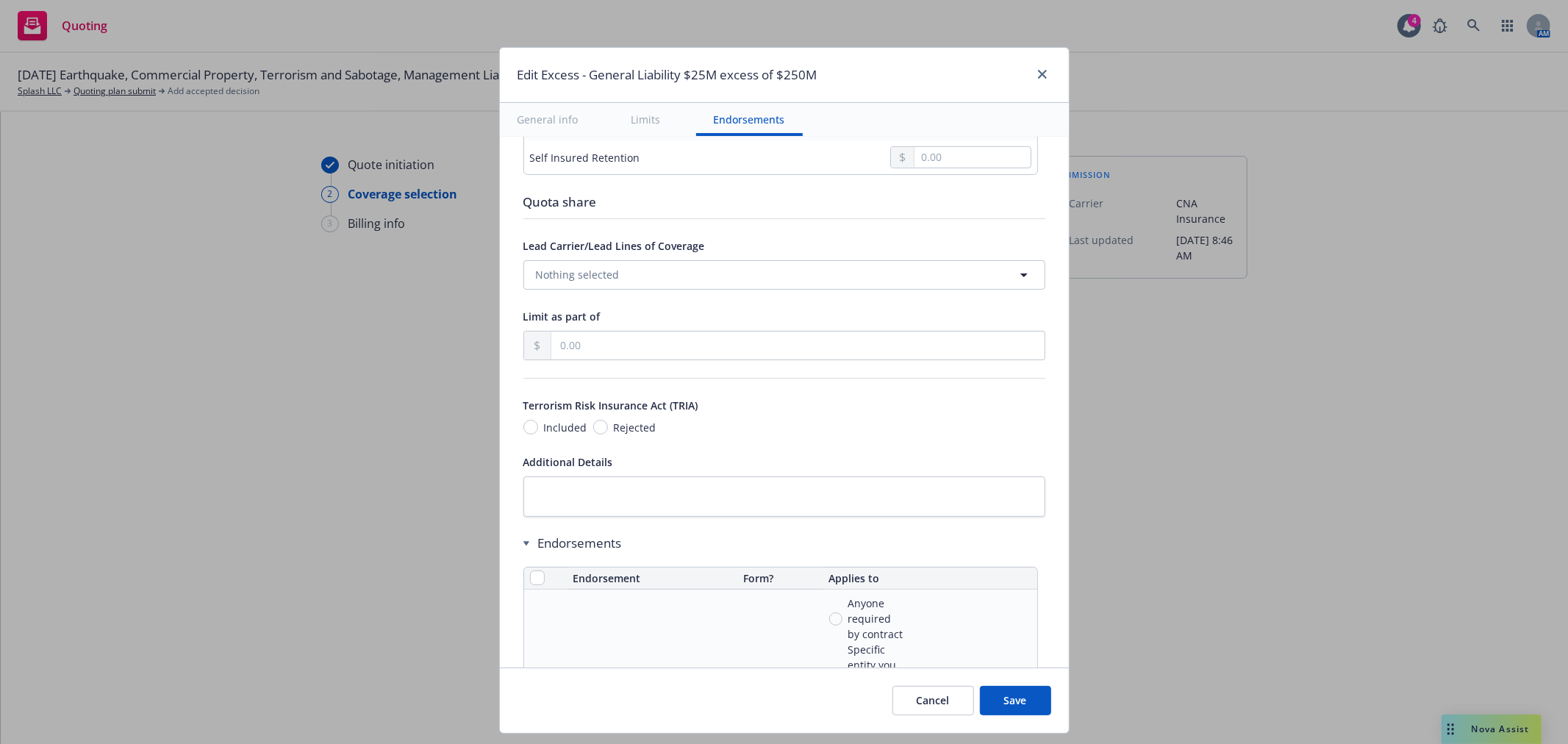
scroll to position [653, 0]
click at [593, 428] on input "Rejected" at bounding box center [600, 420] width 15 height 15
click at [1030, 693] on button "Save" at bounding box center [1015, 700] width 71 height 29
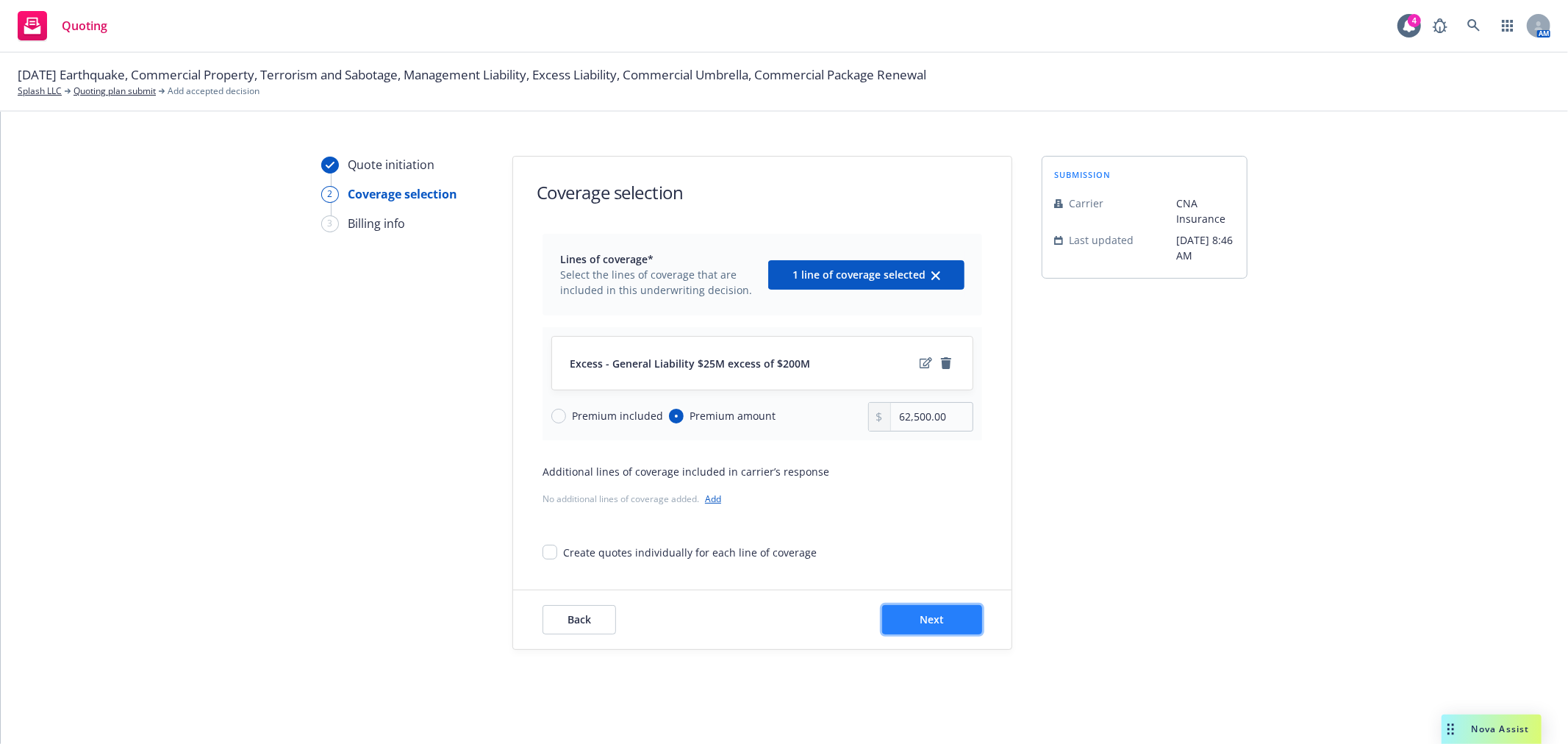
click at [935, 625] on span "Next" at bounding box center [932, 620] width 24 height 14
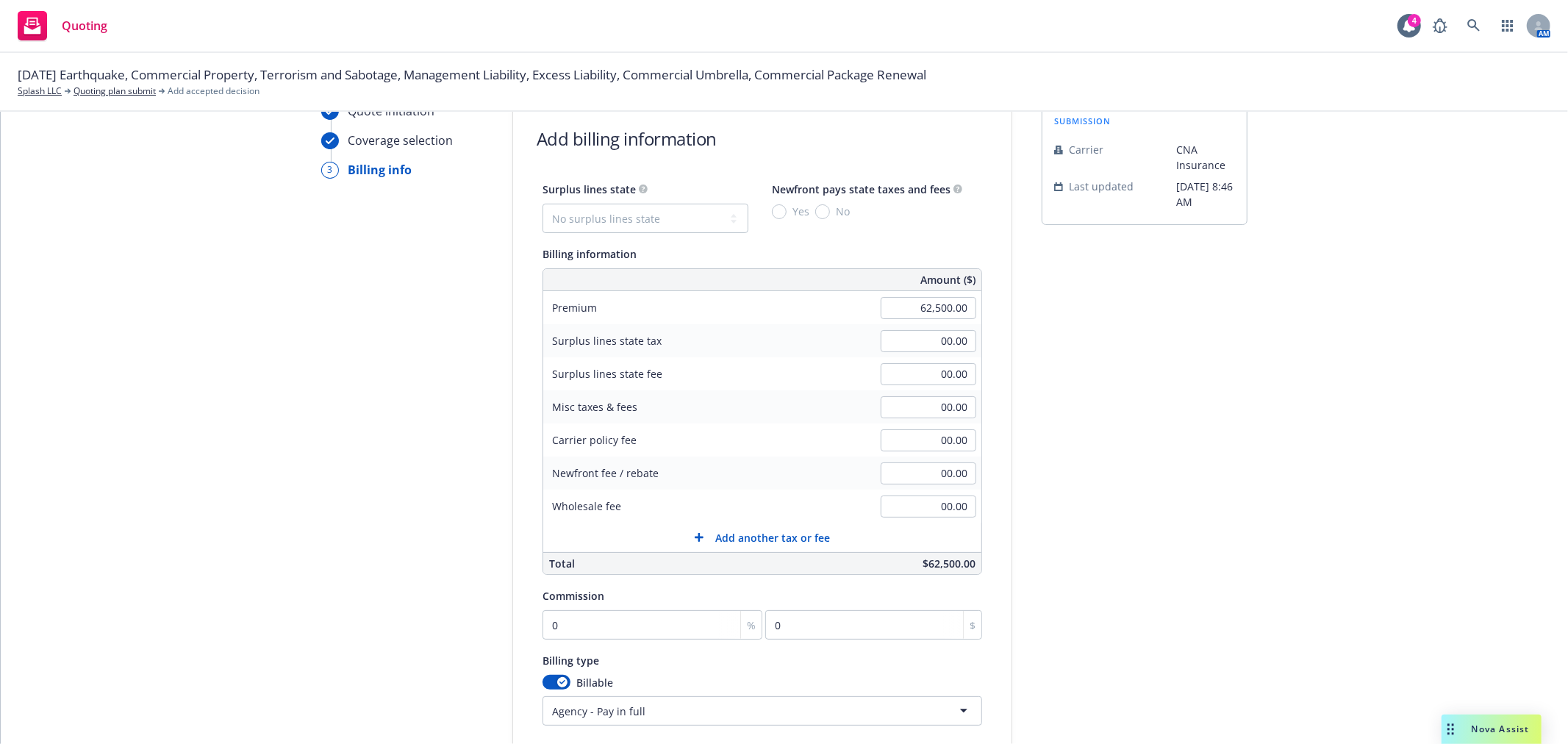
scroll to position [97, 0]
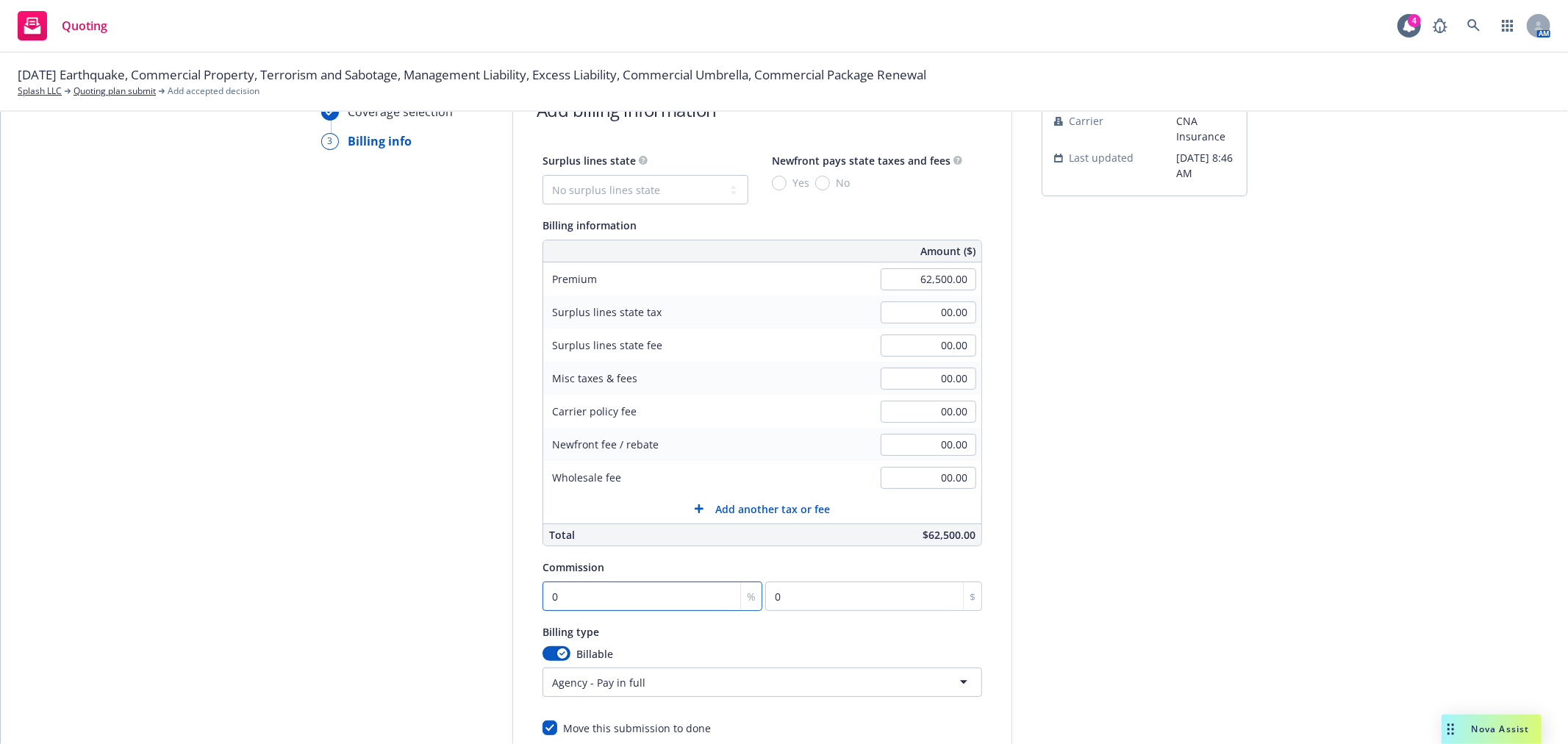
click at [593, 606] on input "0" at bounding box center [652, 596] width 220 height 29
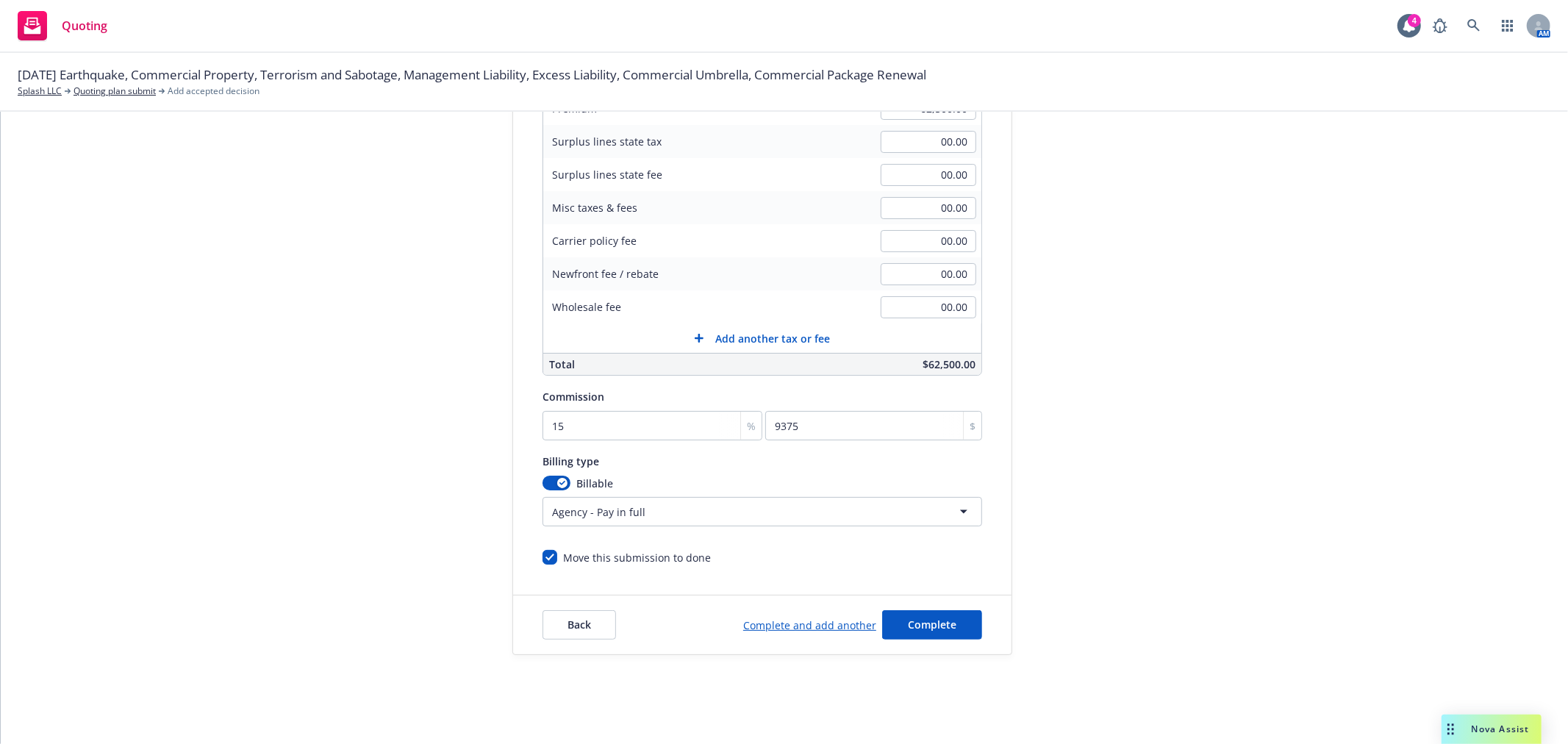
scroll to position [274, 0]
click at [935, 619] on span "Complete" at bounding box center [932, 620] width 49 height 14
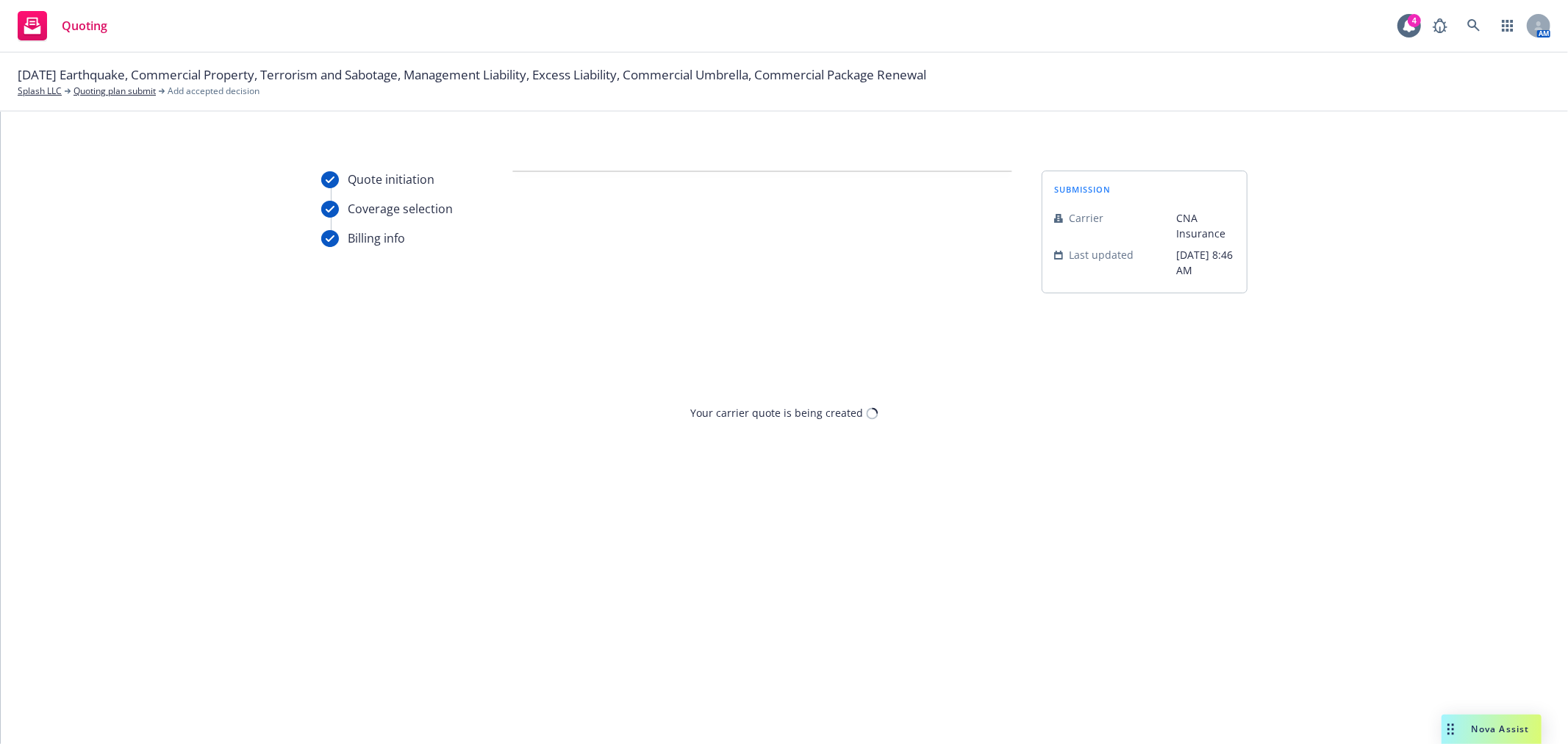
scroll to position [0, 0]
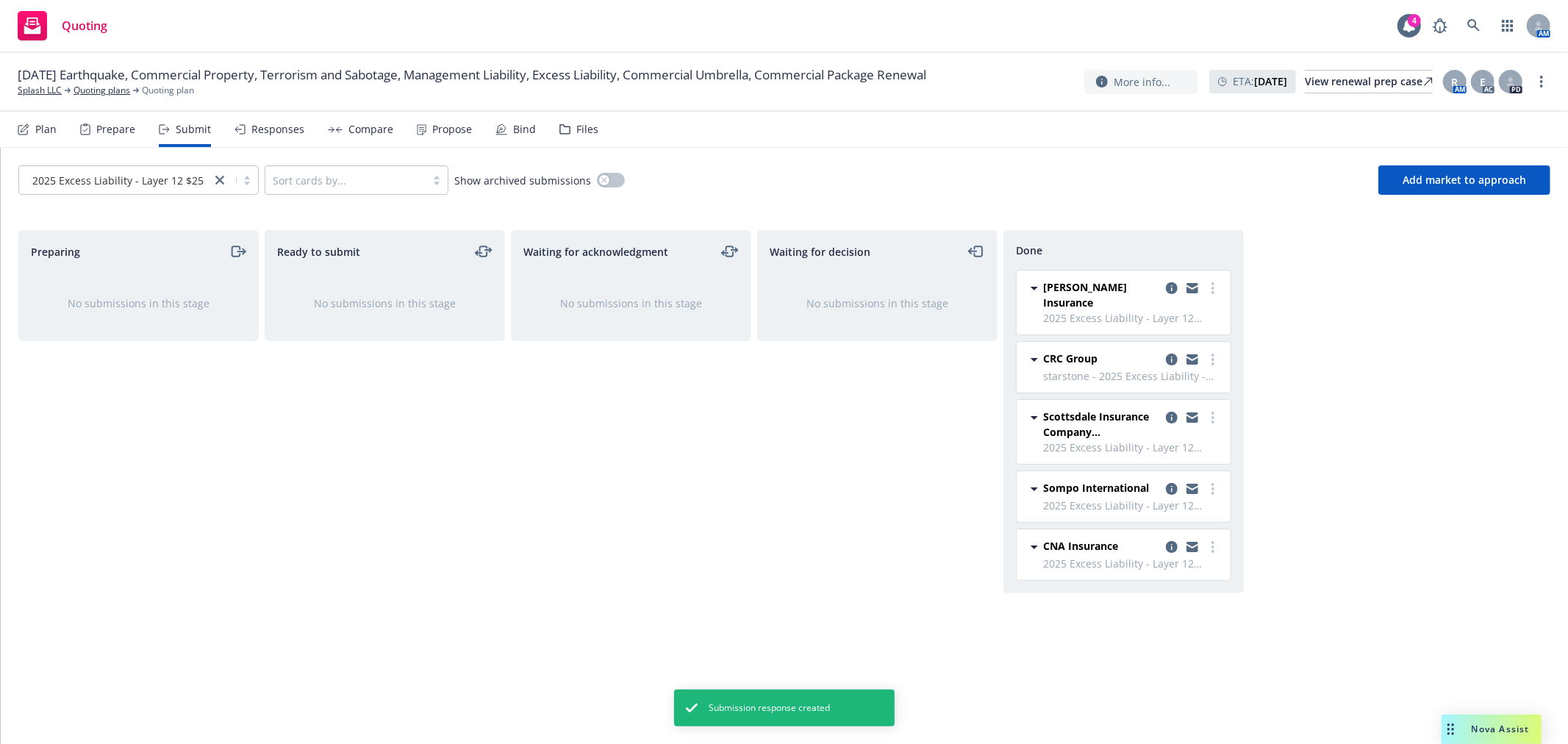
click at [1475, 353] on div "Preparing No submissions in this stage Ready to submit No submissions in this s…" at bounding box center [784, 471] width 1532 height 483
click at [455, 130] on div "Propose" at bounding box center [452, 130] width 39 height 12
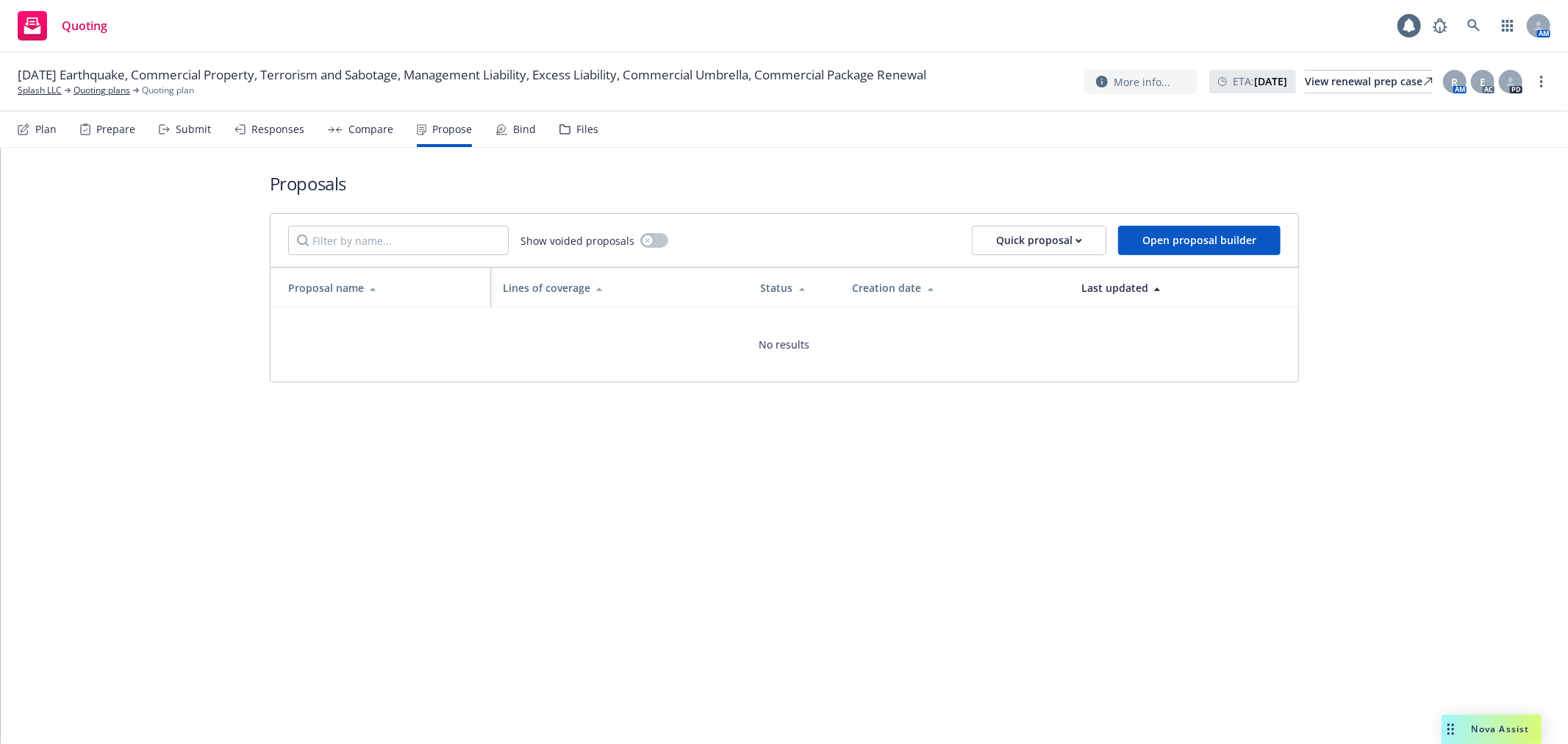
click at [522, 128] on div "Bind" at bounding box center [524, 130] width 23 height 12
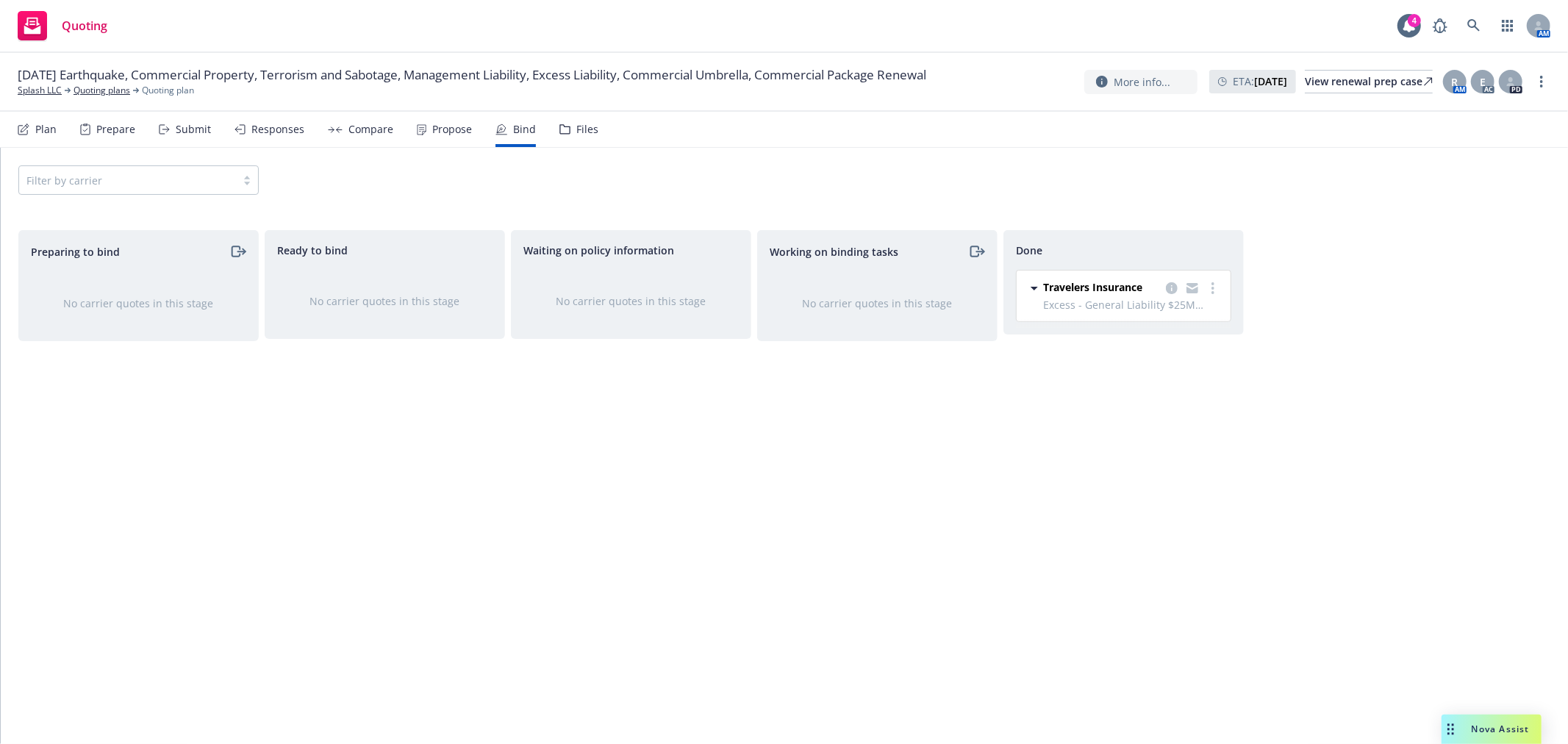
drag, startPoint x: 917, startPoint y: 426, endPoint x: 782, endPoint y: 398, distance: 137.9
click at [915, 426] on div "Working on binding tasks No carrier quotes in this stage" at bounding box center [877, 471] width 240 height 483
click at [31, 89] on link "Splash LLC" at bounding box center [39, 90] width 44 height 13
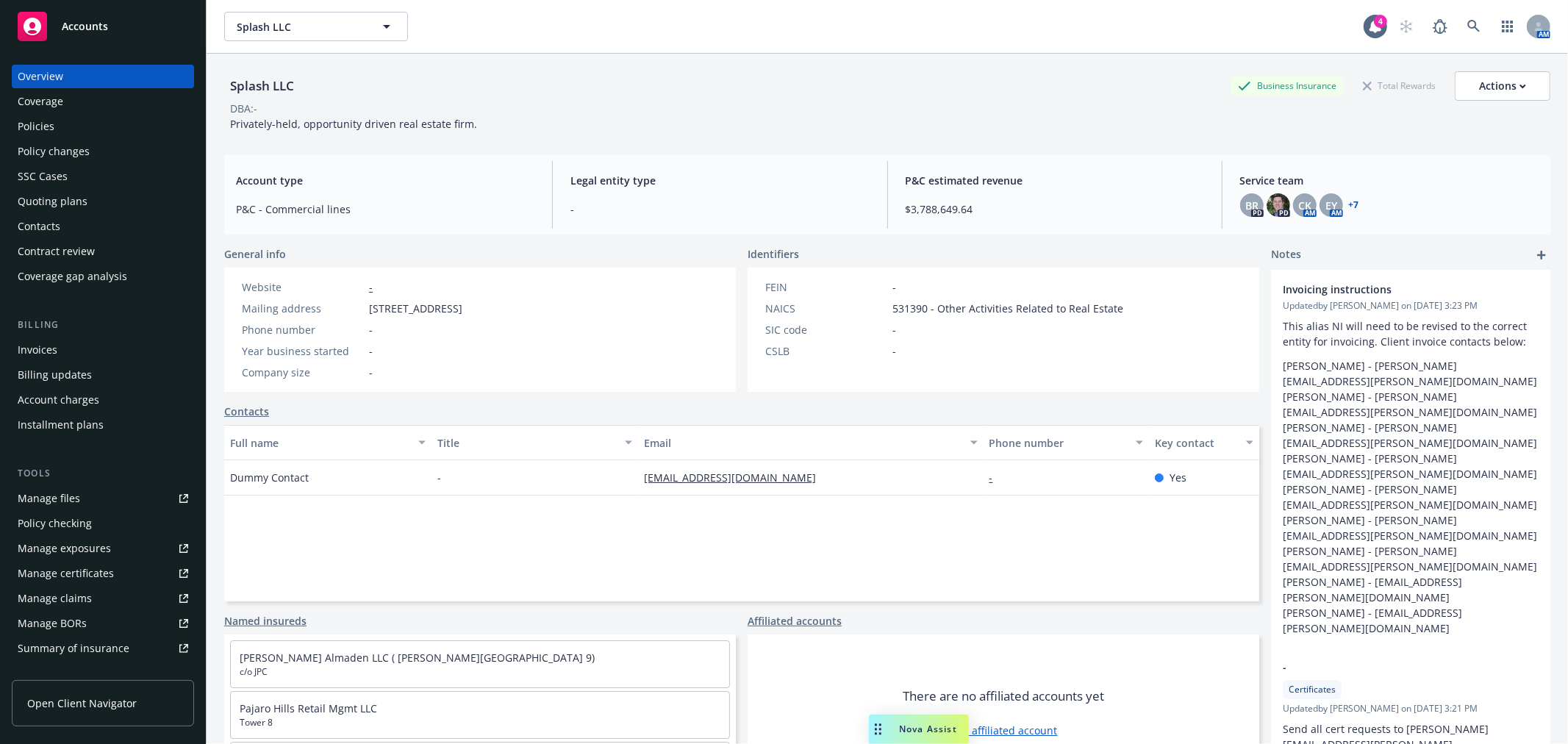
click at [67, 201] on div "Quoting plans" at bounding box center [52, 201] width 69 height 23
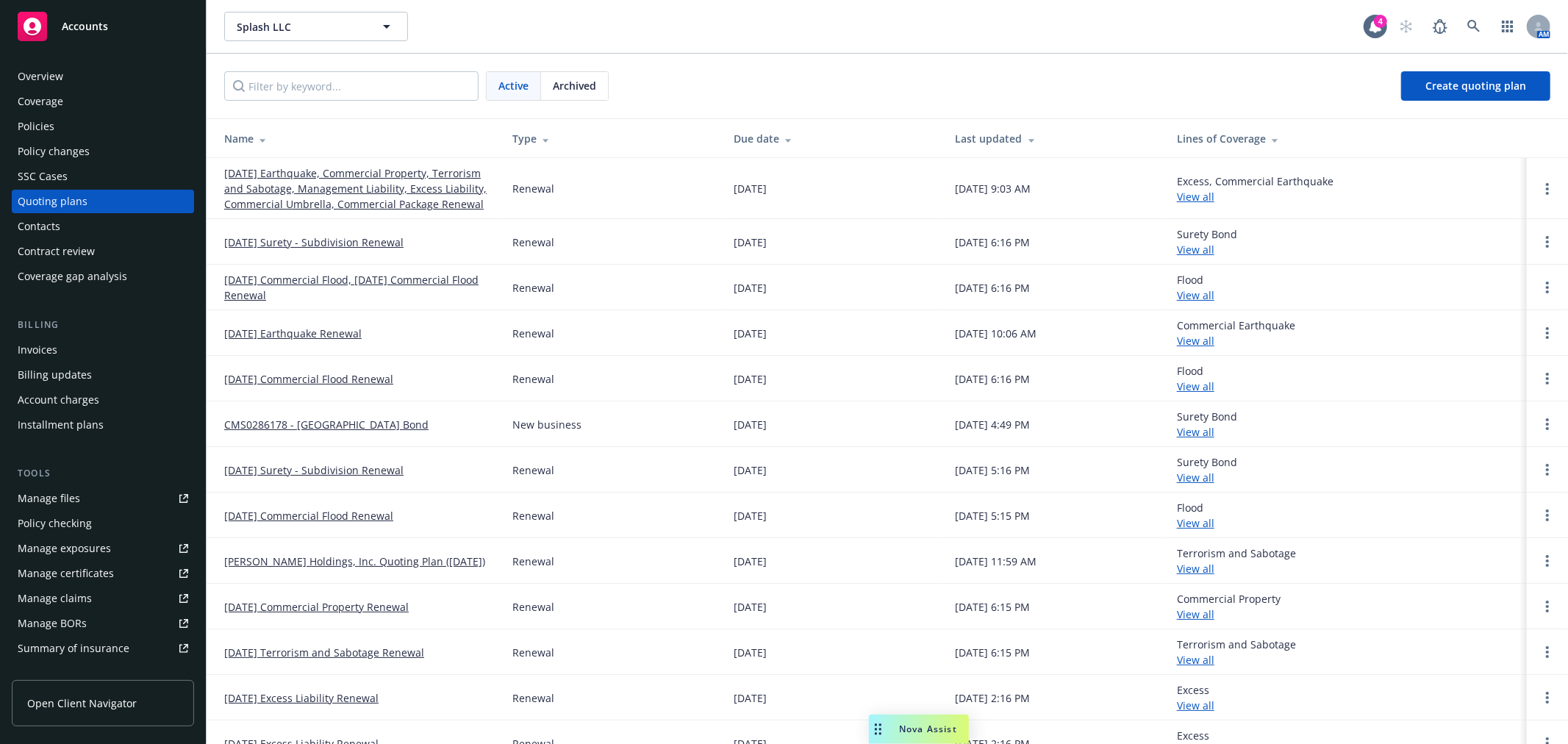
click at [395, 184] on link "[DATE] Earthquake, Commercial Property, Terrorism and Sabotage, Management Liab…" at bounding box center [356, 189] width 264 height 46
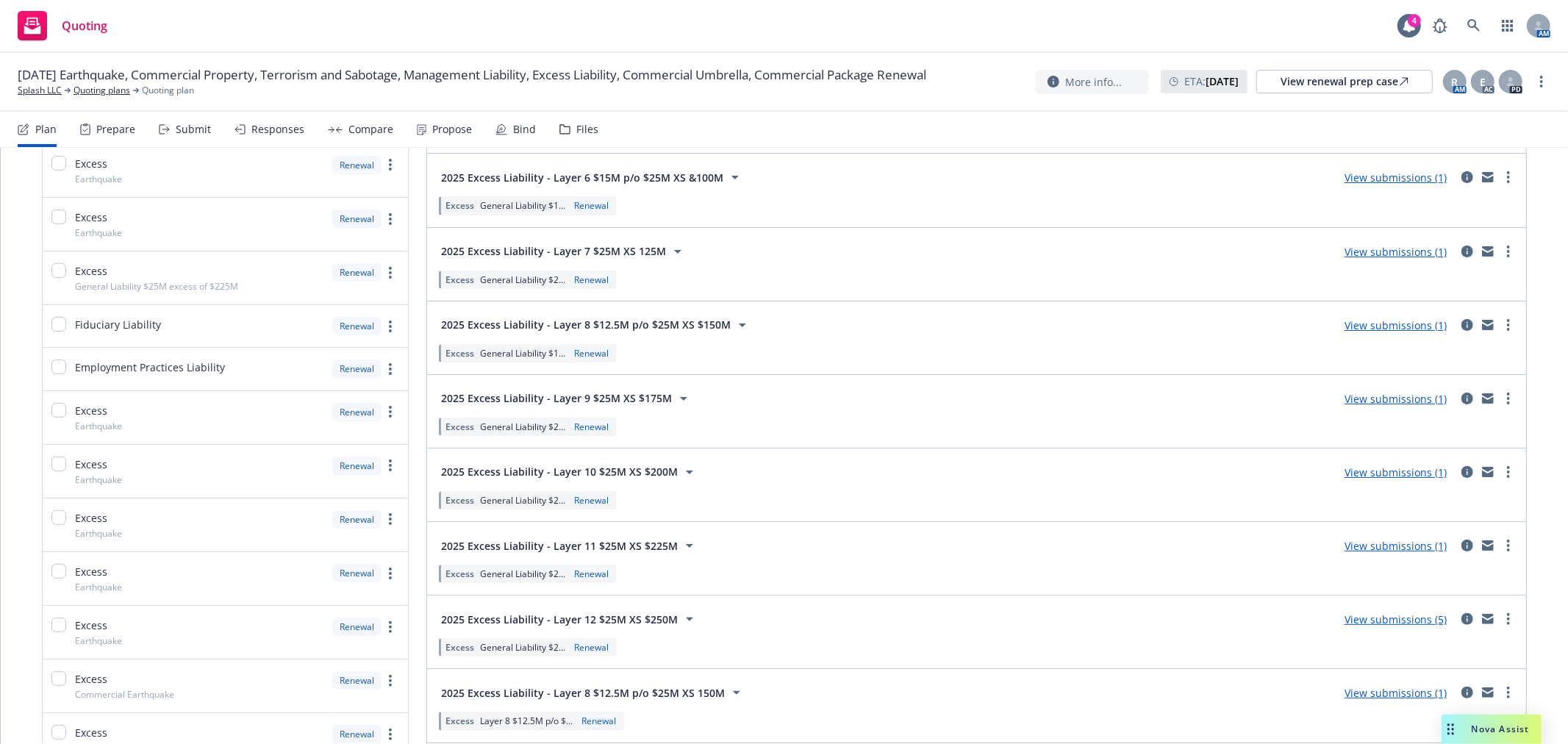
scroll to position [1062, 0]
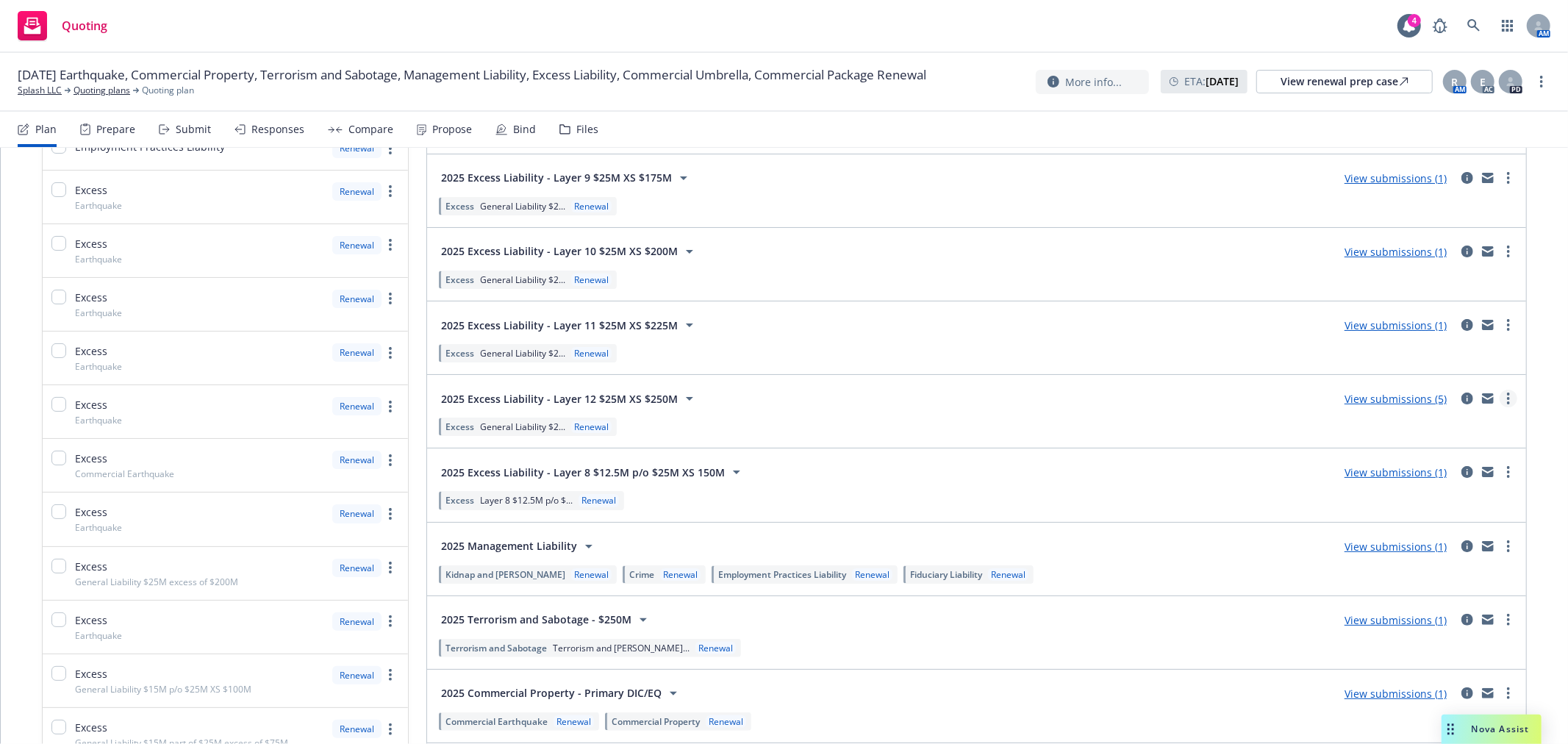
click at [1499, 403] on link "more" at bounding box center [1508, 398] width 18 height 18
